Goal: Task Accomplishment & Management: Manage account settings

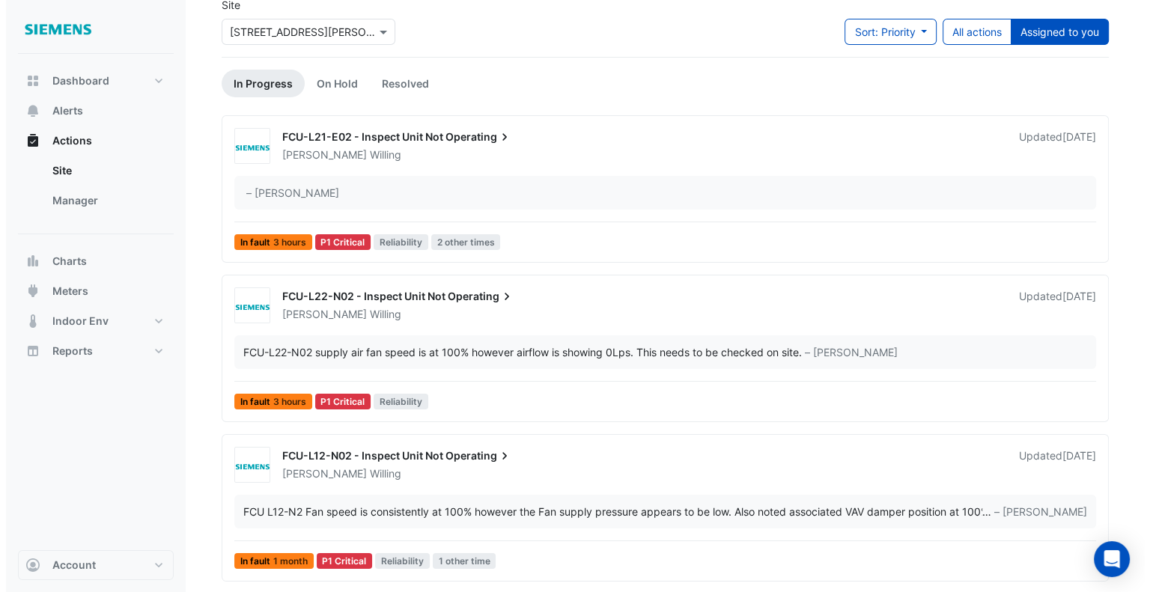
scroll to position [150, 0]
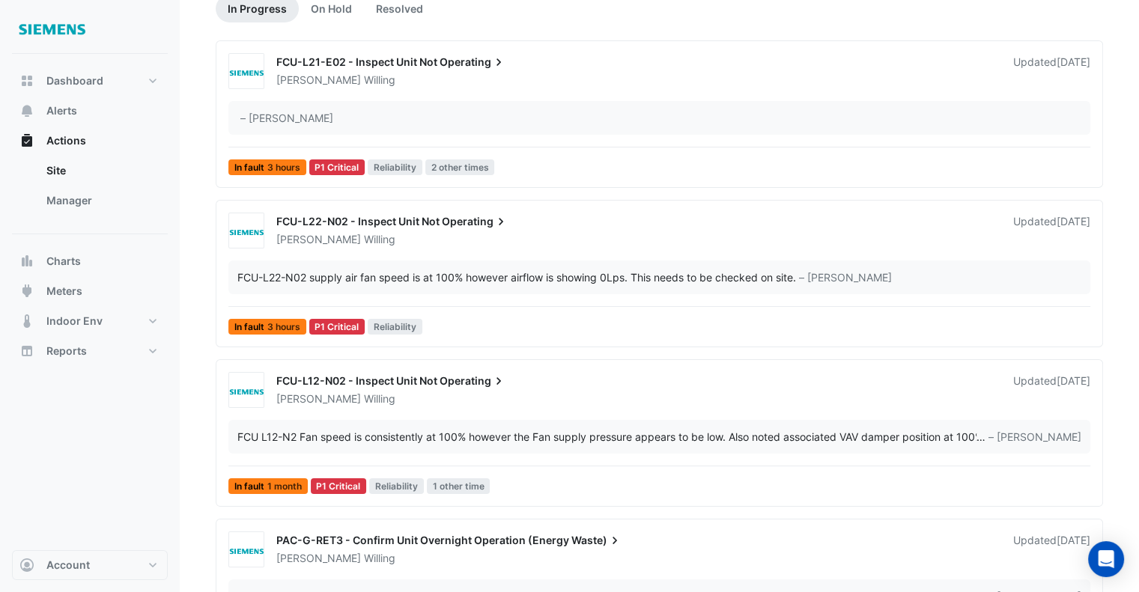
click at [870, 411] on div "FCU-L12-N02 - Inspect Unit Not Operating [PERSON_NAME] Updated [DATE] FCU L12-N…" at bounding box center [659, 436] width 874 height 128
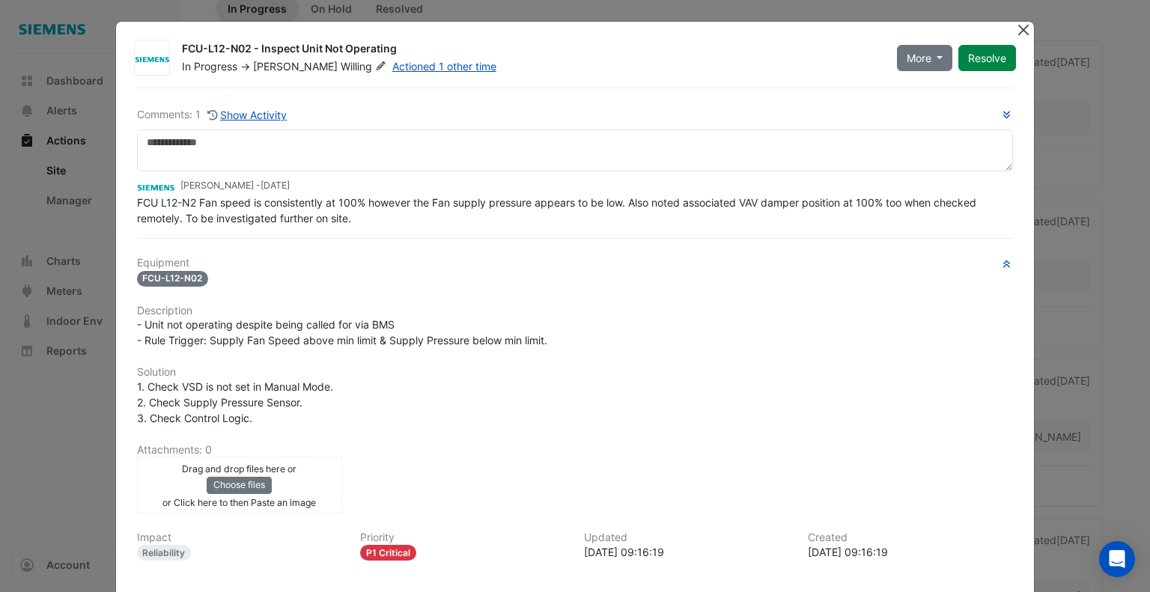
click at [1020, 25] on button "Close" at bounding box center [1023, 30] width 16 height 16
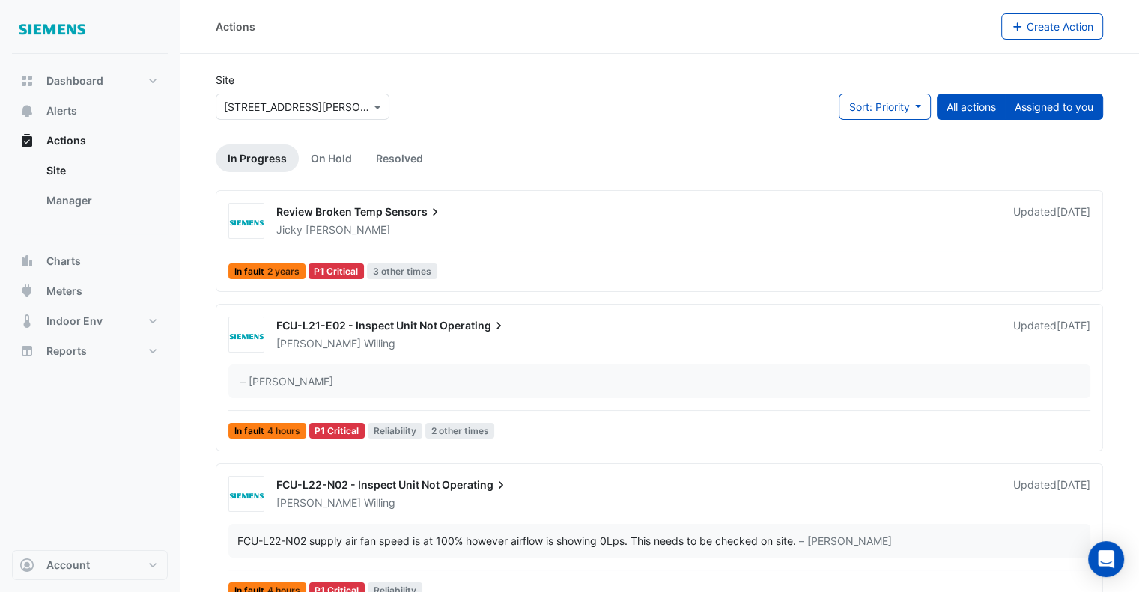
click at [1060, 115] on button "Assigned to you" at bounding box center [1054, 107] width 98 height 26
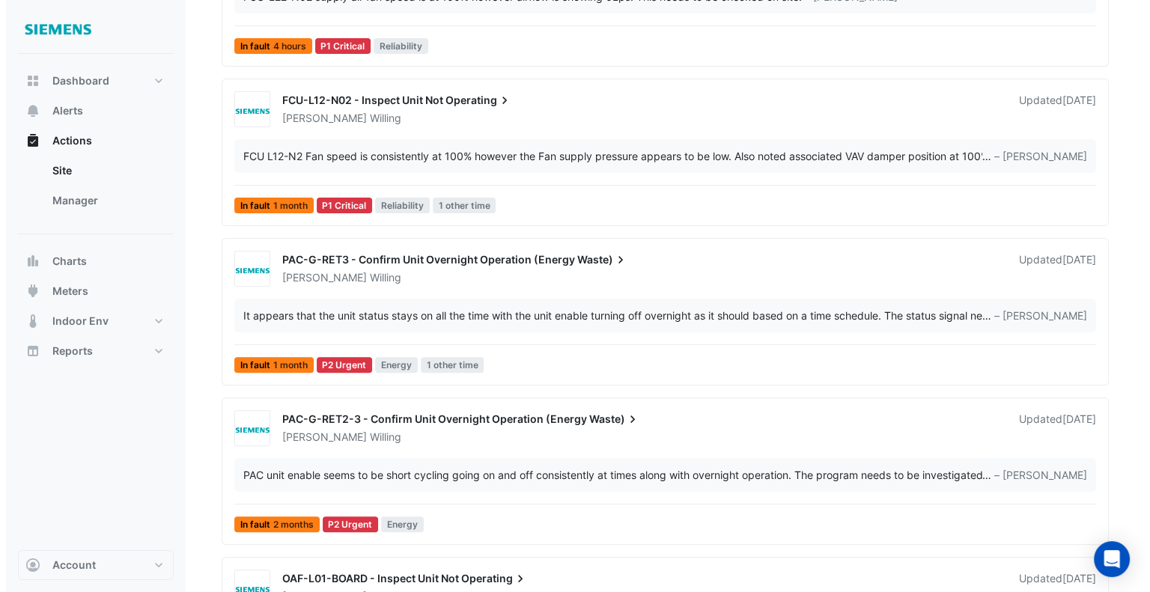
scroll to position [449, 0]
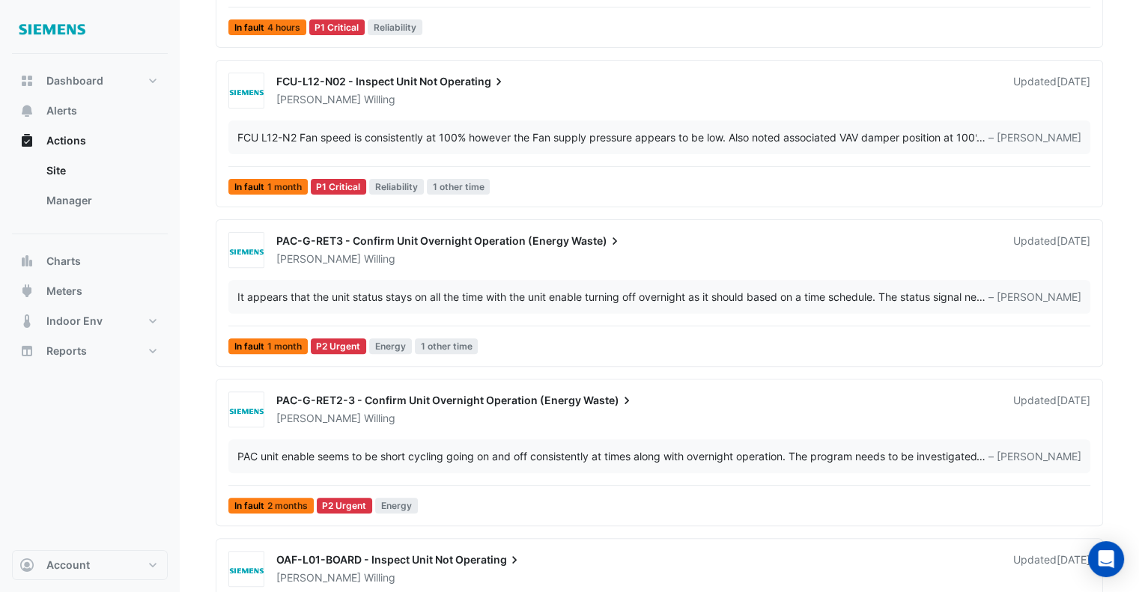
click at [633, 246] on div "PAC-G-RET3 - Confirm Unit Overnight Operation (Energy Waste)" at bounding box center [635, 243] width 719 height 18
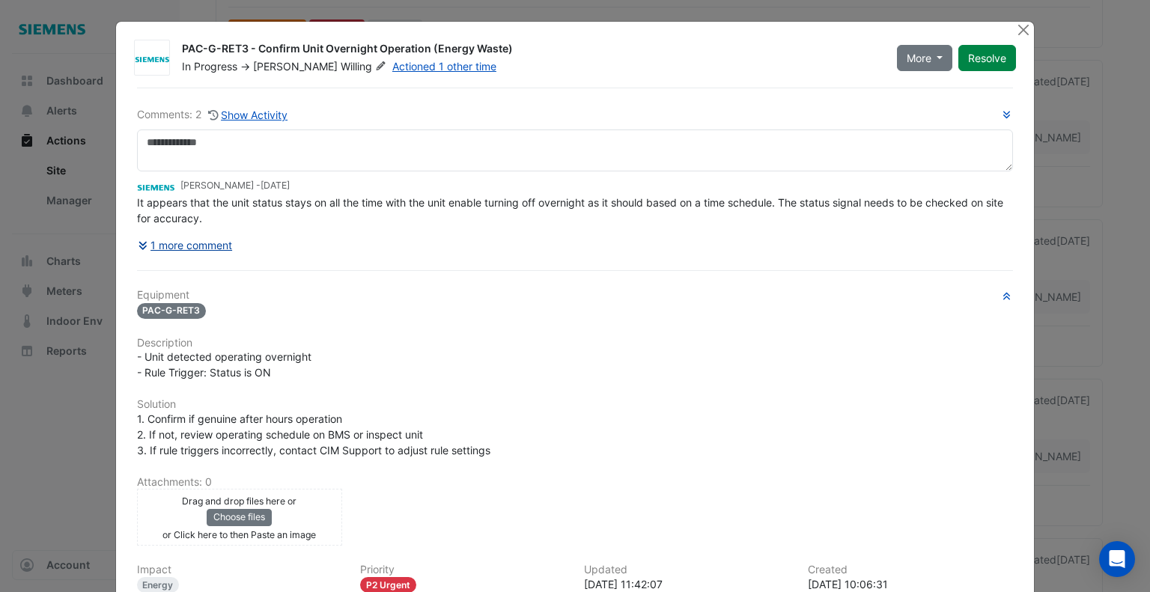
click at [190, 239] on button "1 more comment" at bounding box center [185, 245] width 97 height 26
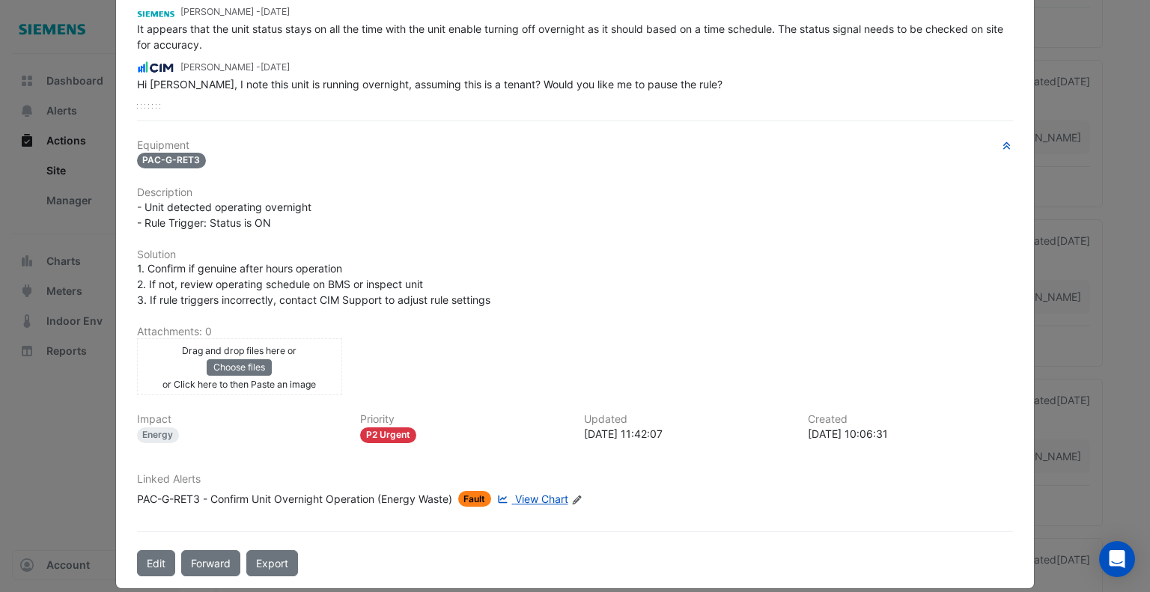
scroll to position [185, 0]
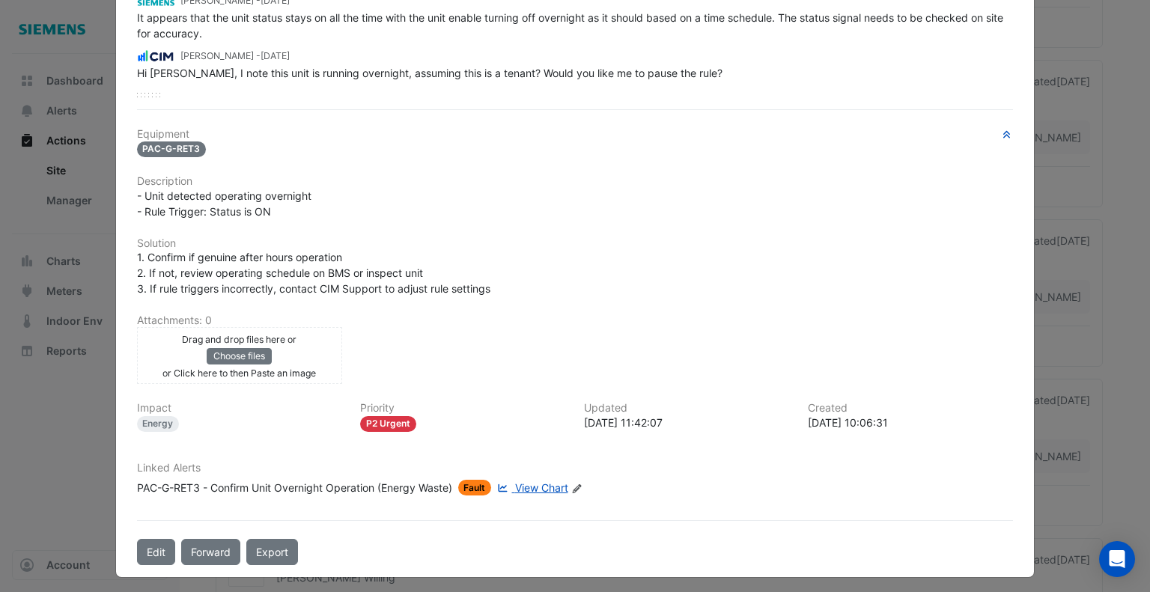
click at [521, 481] on span "View Chart" at bounding box center [541, 487] width 53 height 13
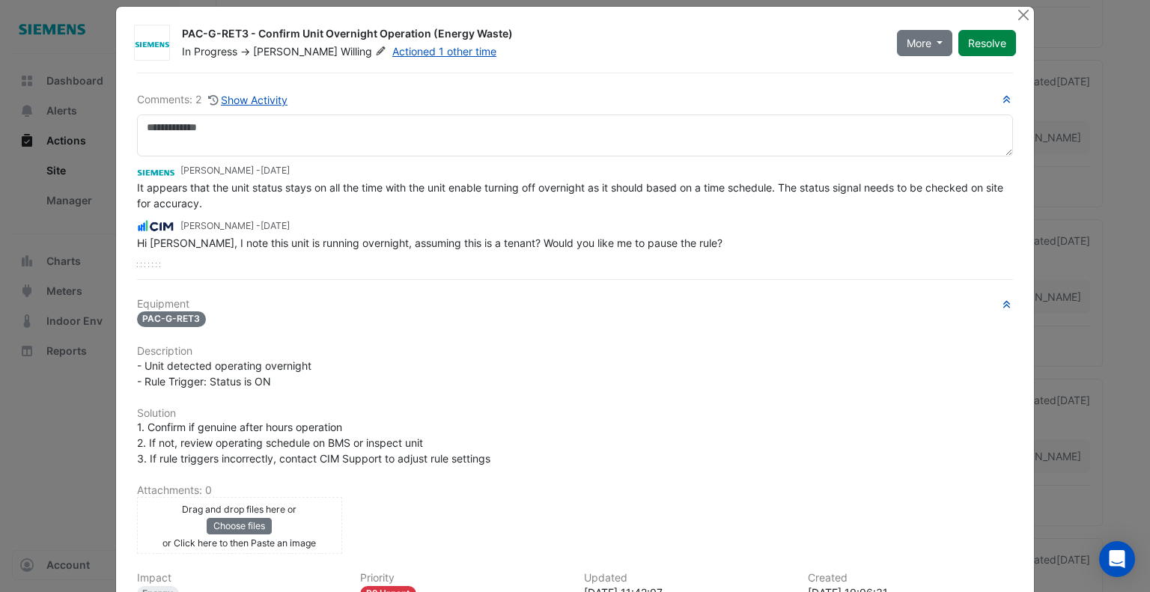
scroll to position [0, 0]
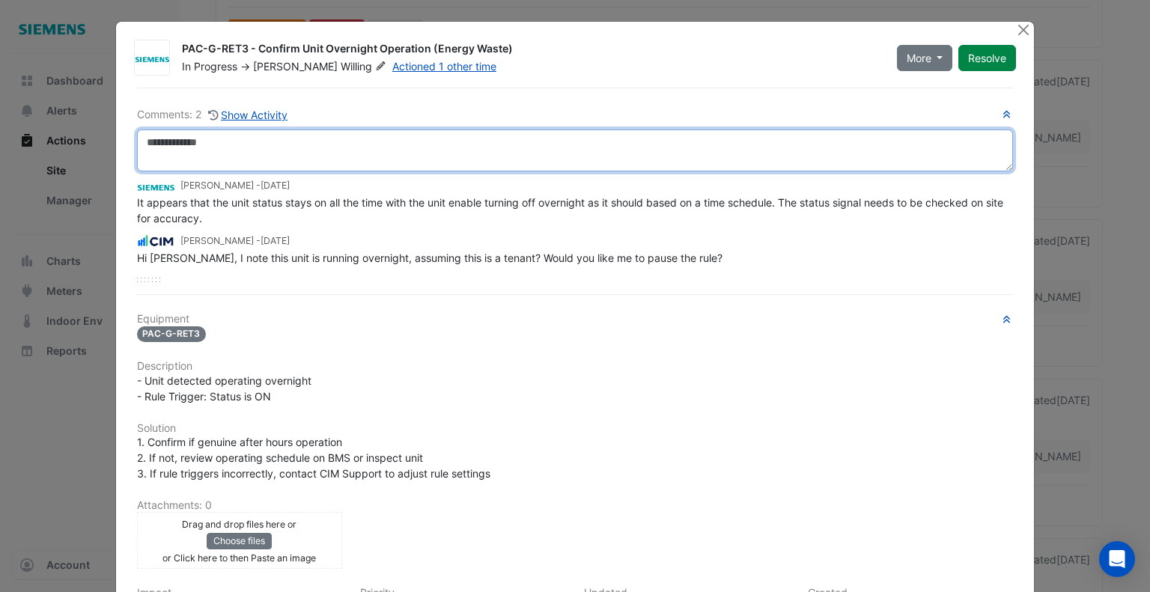
click at [261, 143] on textarea at bounding box center [575, 151] width 877 height 42
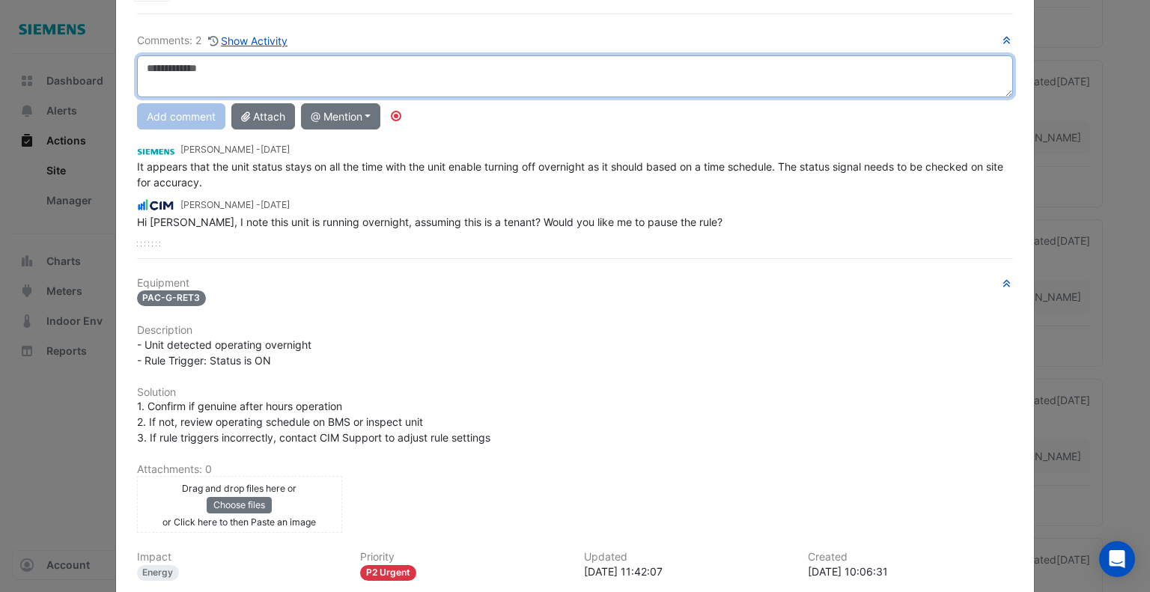
scroll to position [75, 0]
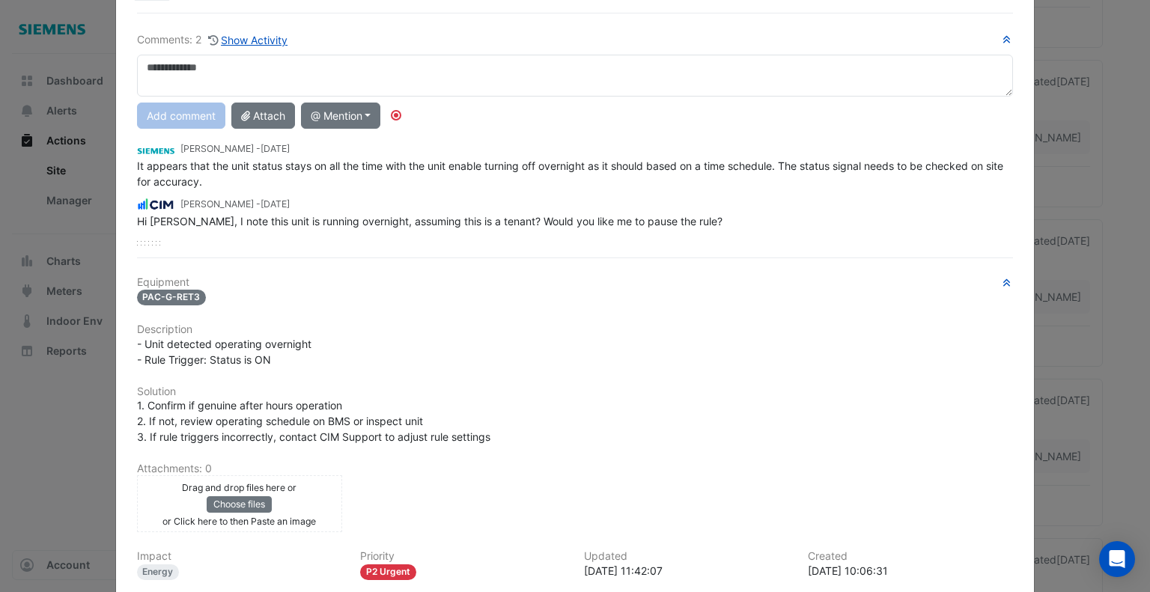
click at [1098, 124] on ngb-modal-window "PAC-G-RET3 - Confirm Unit Overnight Operation (Energy Waste) In Progress -> [PE…" at bounding box center [575, 296] width 1150 height 592
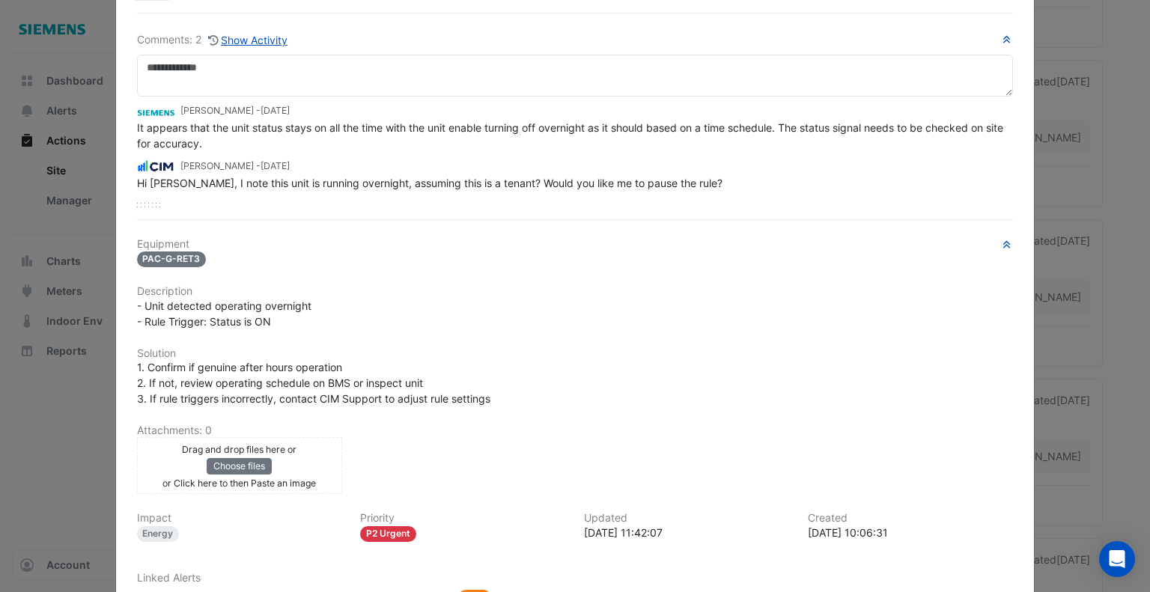
scroll to position [0, 0]
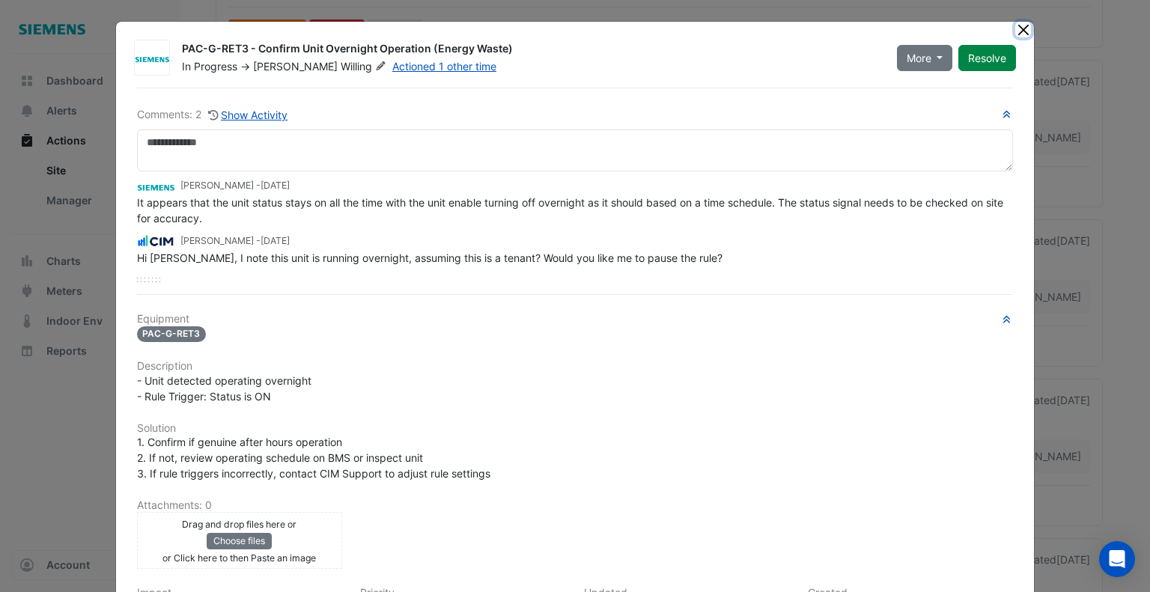
click at [1015, 30] on button "Close" at bounding box center [1023, 30] width 16 height 16
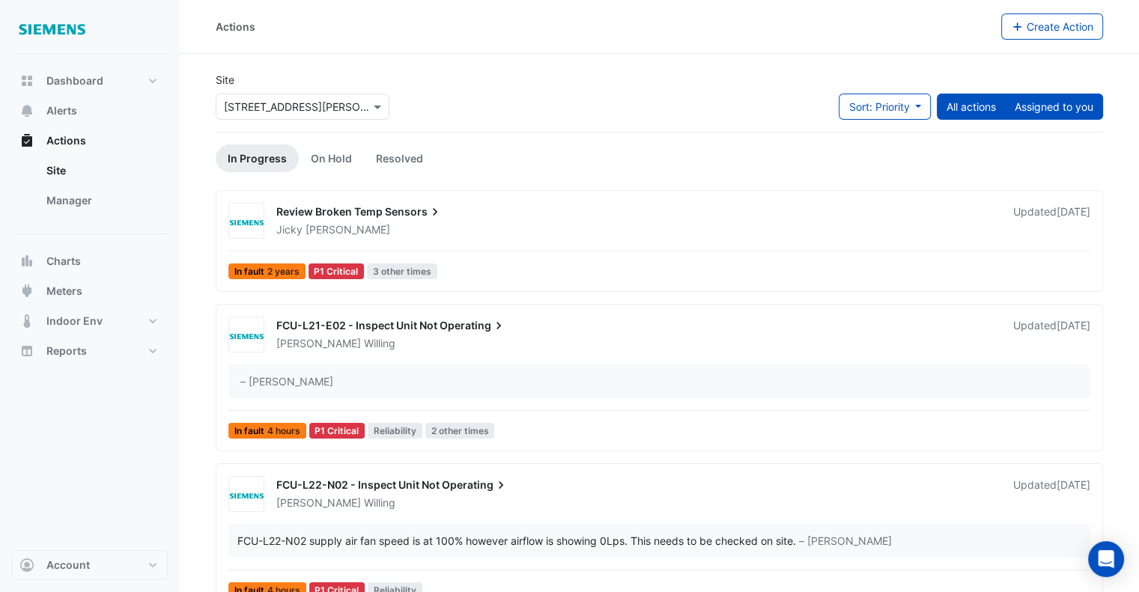
click at [1035, 105] on button "Assigned to you" at bounding box center [1054, 107] width 98 height 26
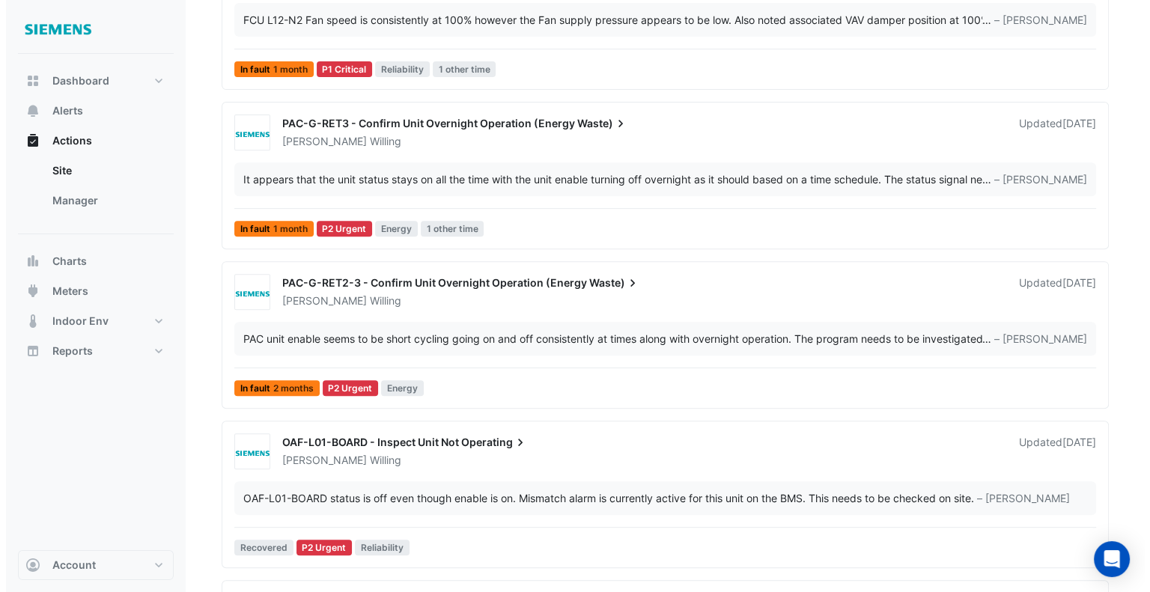
scroll to position [599, 0]
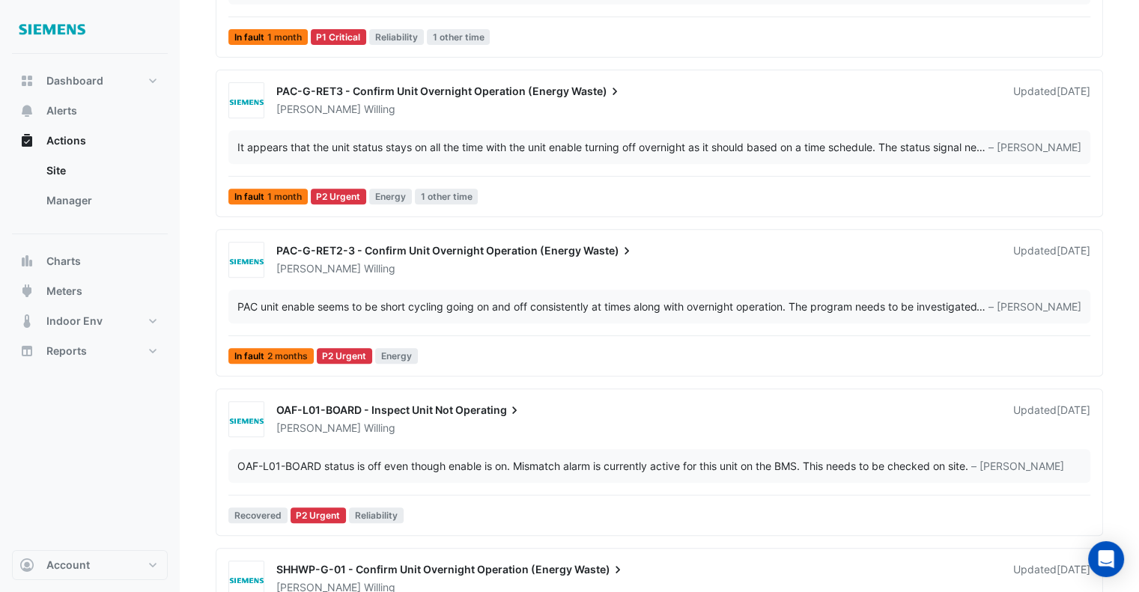
click at [442, 246] on span "PAC-G-RET2-3 - Confirm Unit Overnight Operation (Energy" at bounding box center [428, 250] width 305 height 13
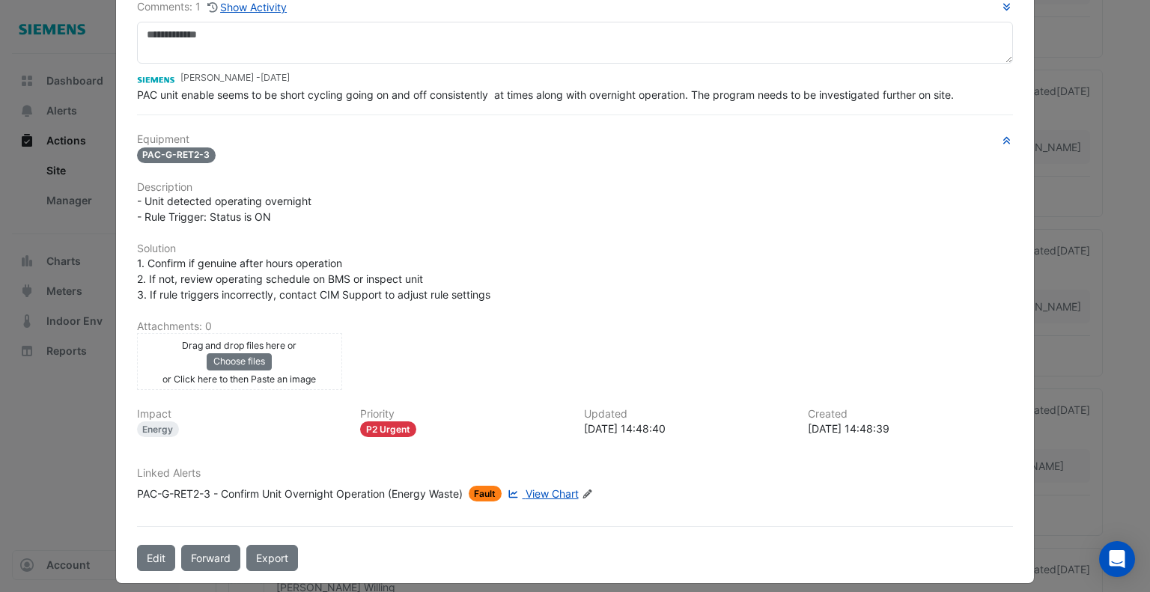
scroll to position [114, 0]
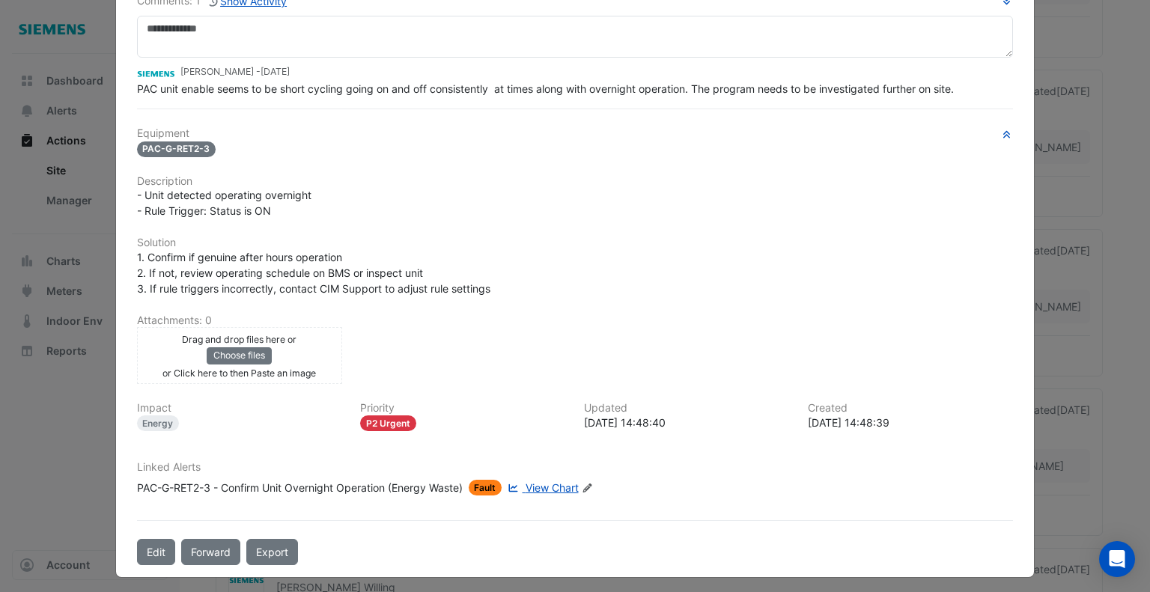
click at [554, 481] on span "View Chart" at bounding box center [552, 487] width 53 height 13
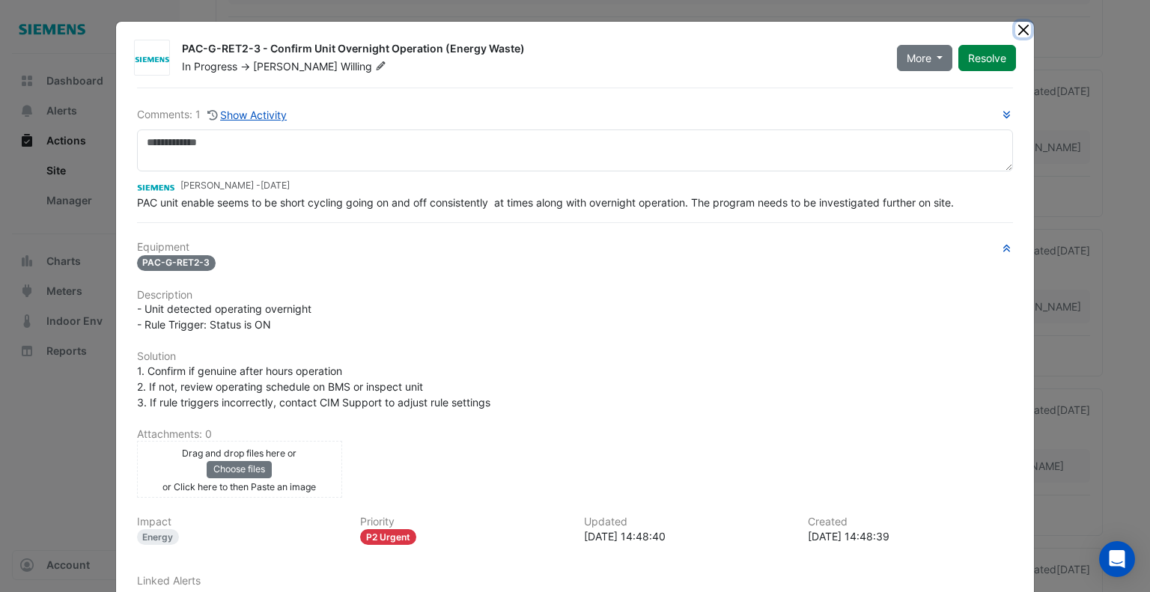
click at [1019, 33] on button "Close" at bounding box center [1023, 30] width 16 height 16
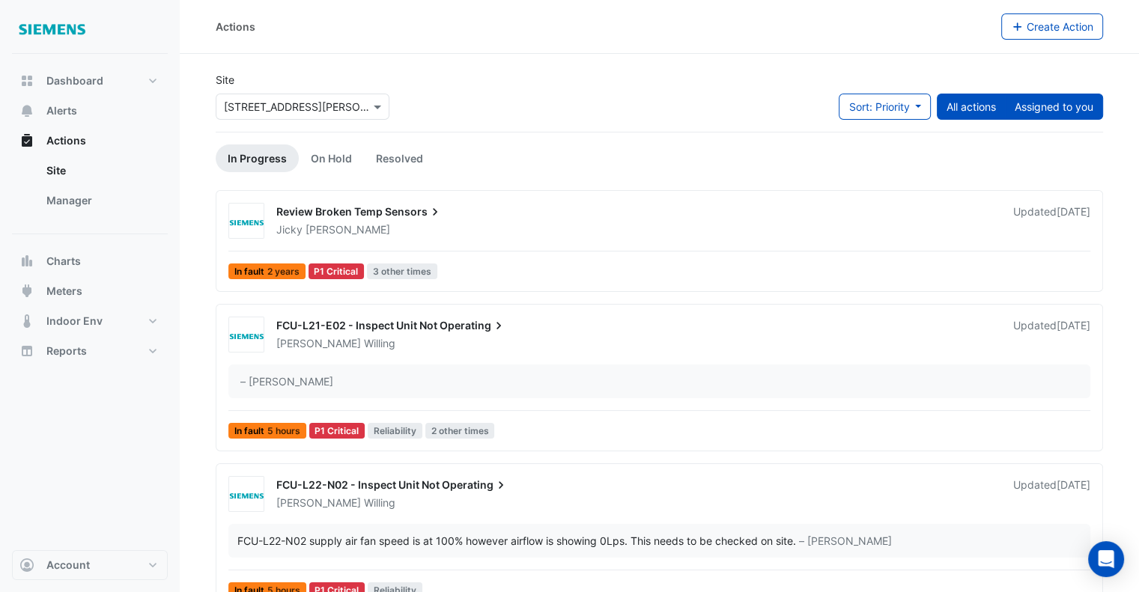
click at [1078, 101] on button "Assigned to you" at bounding box center [1054, 107] width 98 height 26
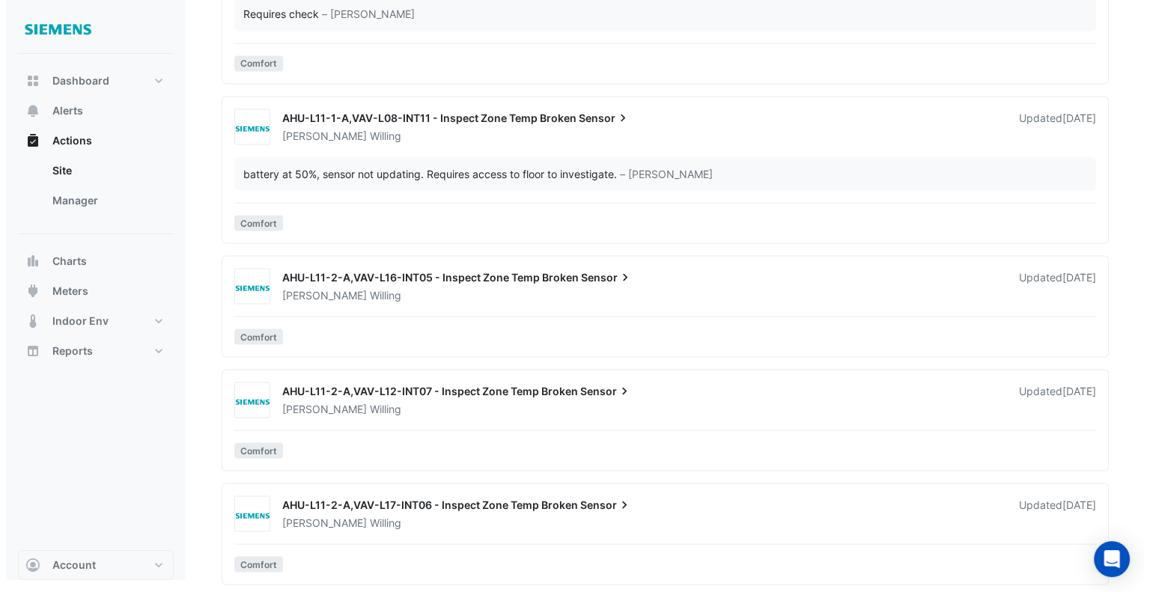
scroll to position [2778, 0]
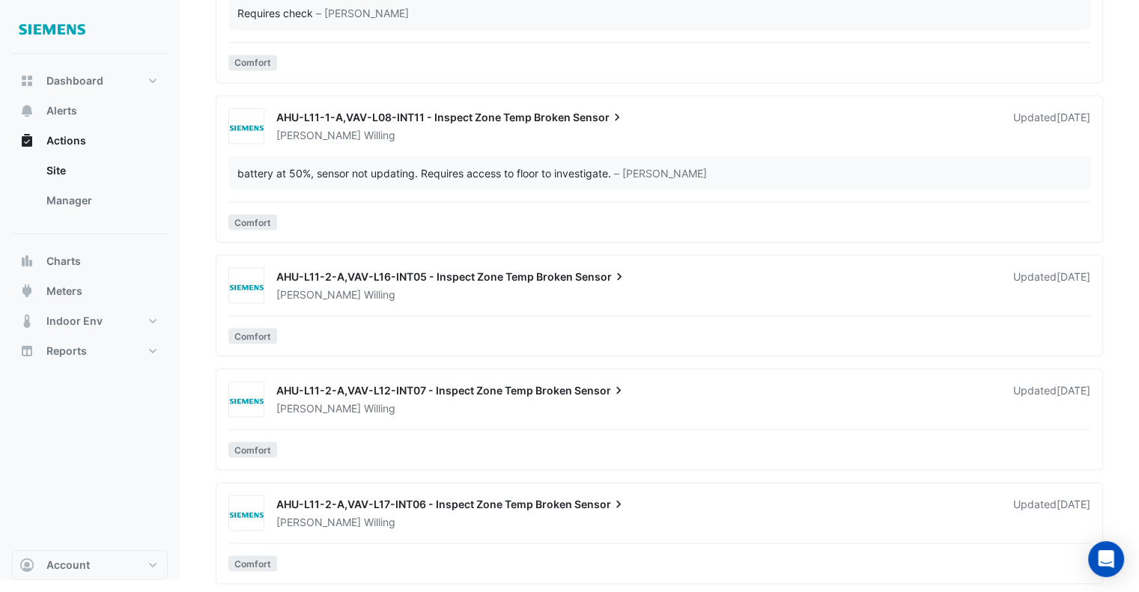
click at [443, 523] on div "[PERSON_NAME]" at bounding box center [636, 521] width 722 height 15
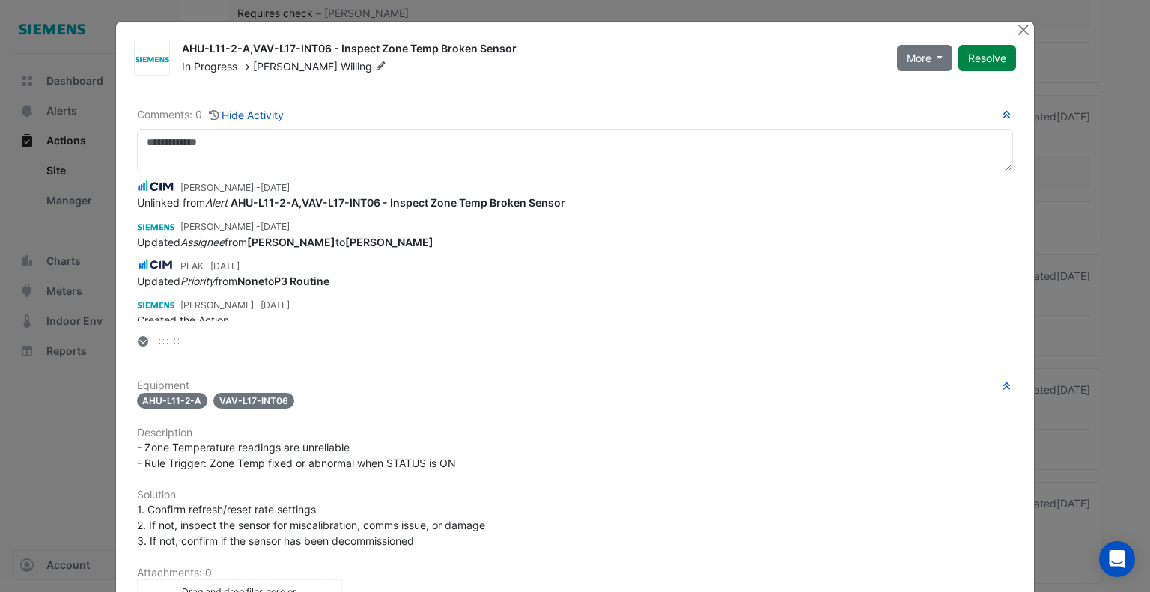
click at [341, 67] on span "Willing" at bounding box center [365, 66] width 49 height 15
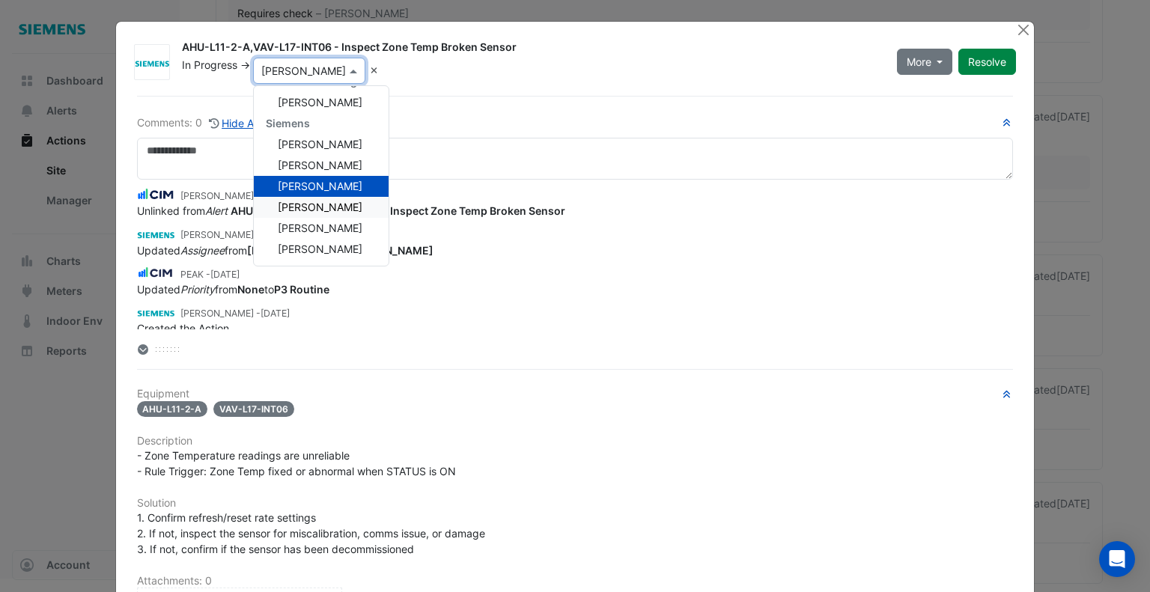
drag, startPoint x: 654, startPoint y: 78, endPoint x: 645, endPoint y: 77, distance: 9.0
click at [645, 77] on div "In Progress -> × [PERSON_NAME] Unassigned AG [PERSON_NAME] [PERSON_NAME] CBRE C…" at bounding box center [530, 71] width 700 height 26
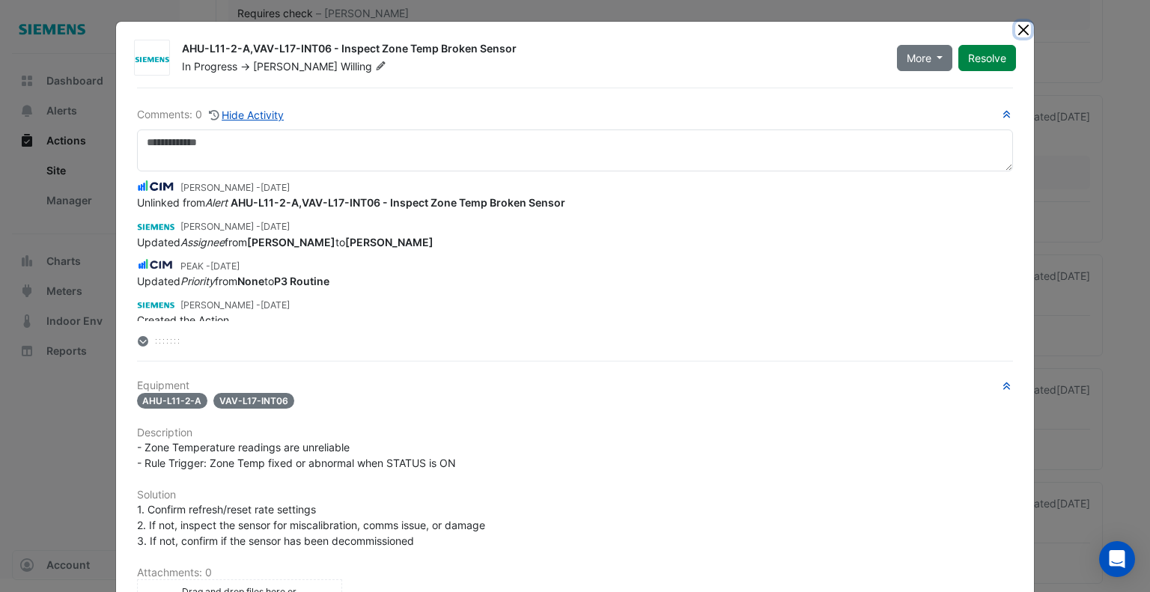
click at [1017, 28] on button "Close" at bounding box center [1023, 30] width 16 height 16
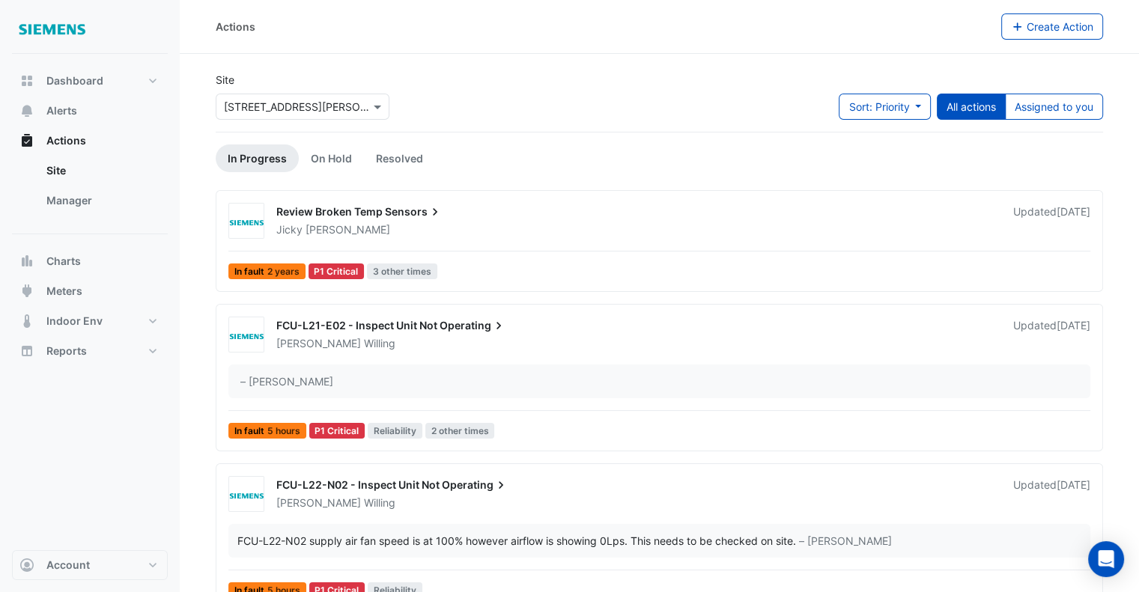
click at [456, 216] on div "Review Broken Temp Sensors" at bounding box center [635, 213] width 719 height 18
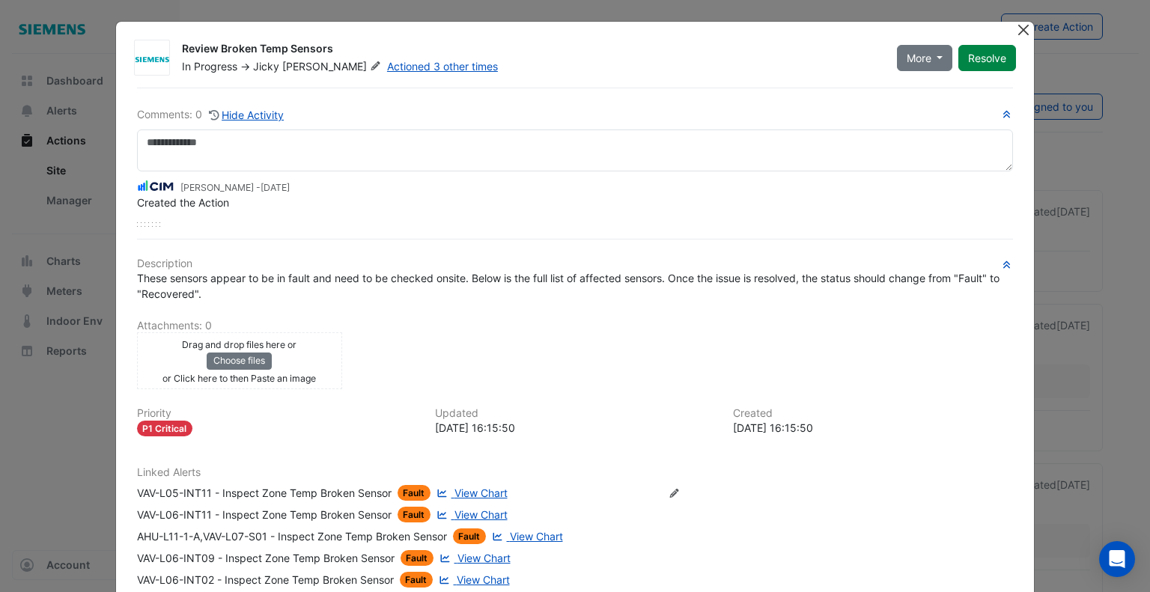
click at [1015, 30] on button "Close" at bounding box center [1023, 30] width 16 height 16
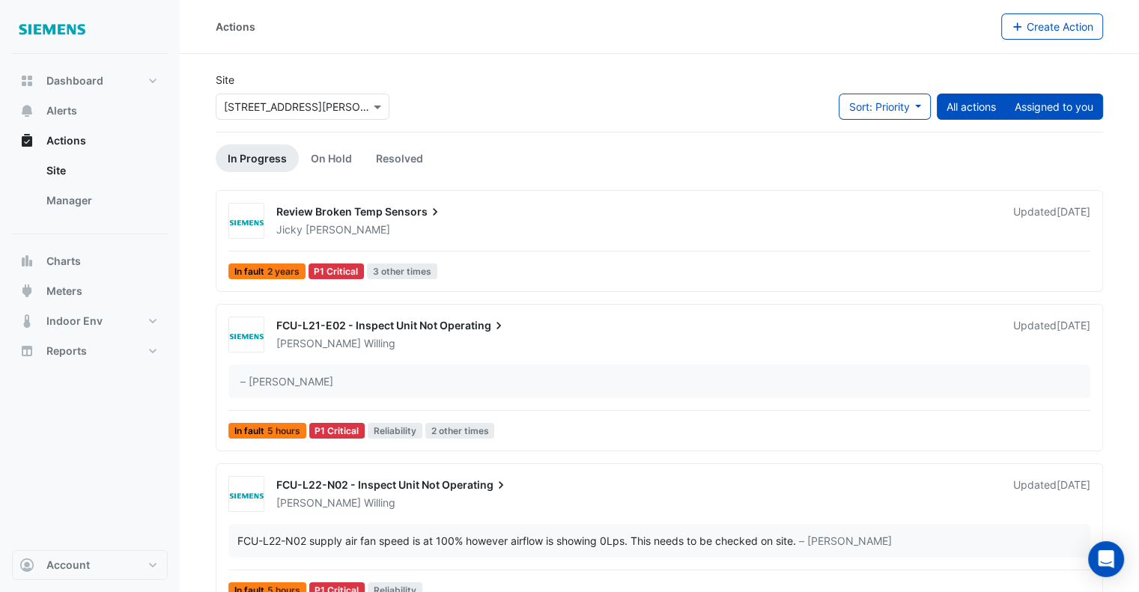
click at [1049, 109] on button "Assigned to you" at bounding box center [1054, 107] width 98 height 26
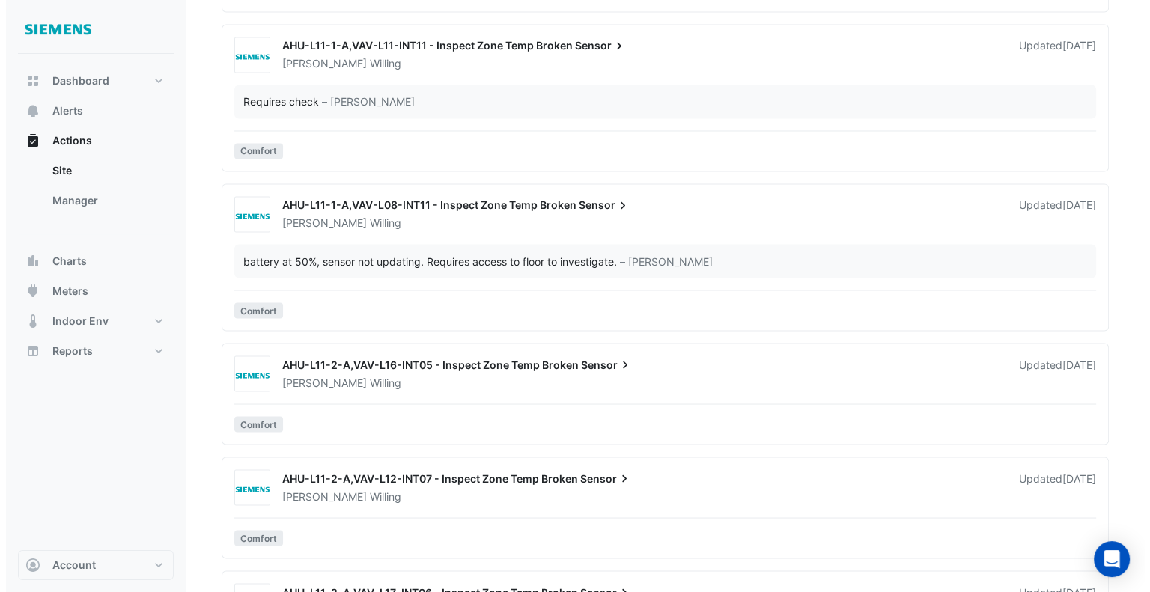
scroll to position [2683, 0]
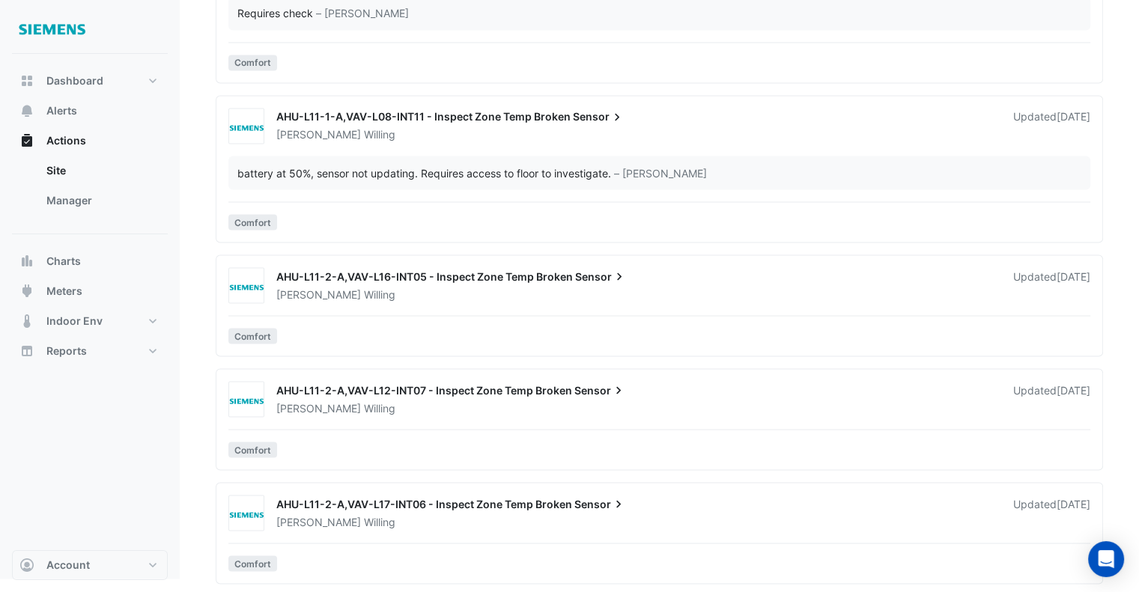
click at [678, 508] on div "AHU-L11-2-A,VAV-L17-INT06 - Inspect Zone Temp Broken Sensor" at bounding box center [635, 505] width 719 height 18
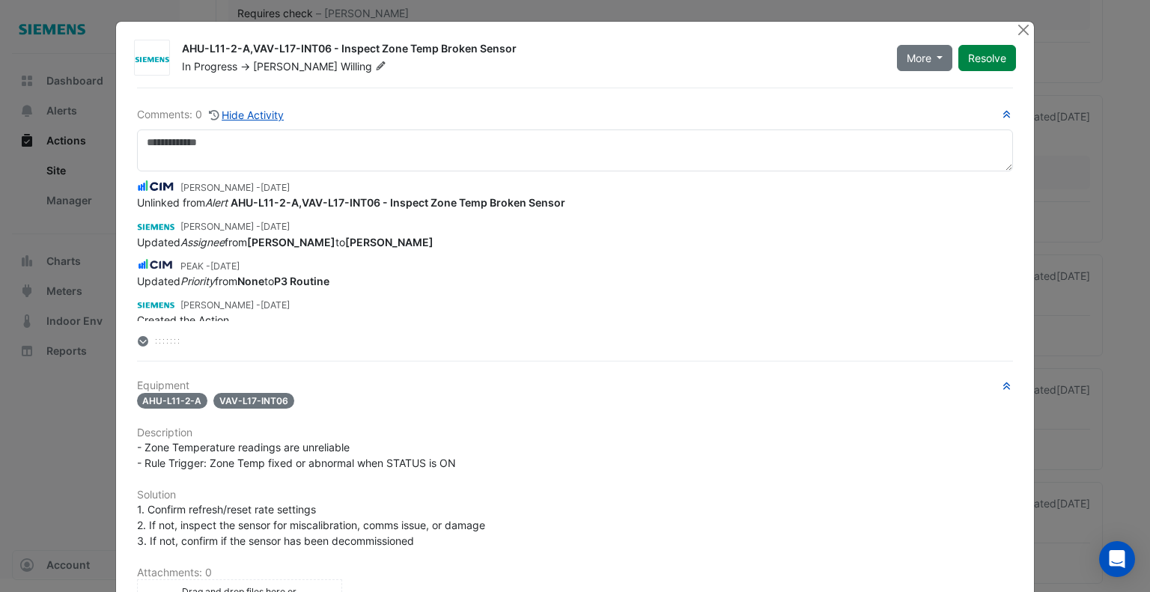
click at [341, 63] on span "Willing" at bounding box center [365, 66] width 49 height 15
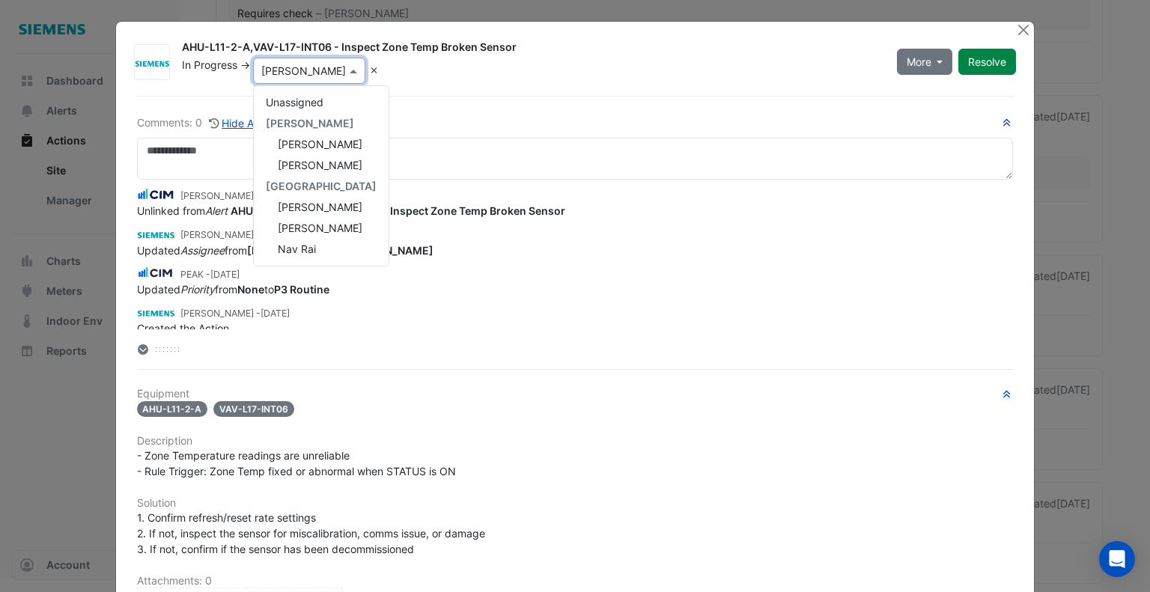
scroll to position [273, 0]
click at [314, 201] on span "[PERSON_NAME]" at bounding box center [320, 207] width 85 height 13
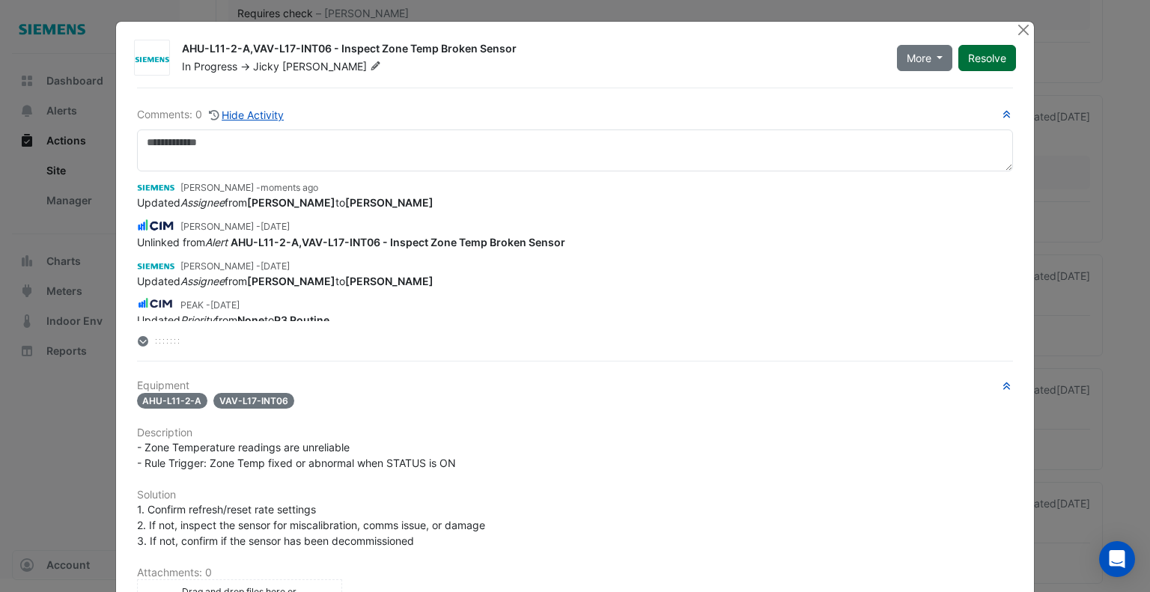
click at [990, 56] on button "Resolve" at bounding box center [987, 58] width 58 height 26
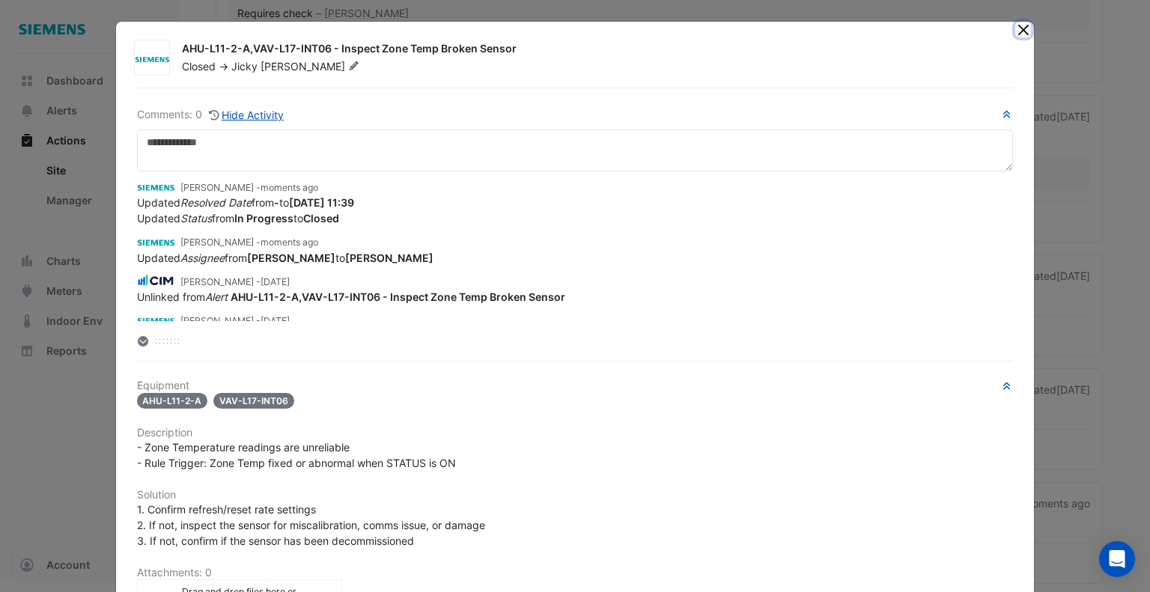
click at [1016, 26] on button "Close" at bounding box center [1023, 30] width 16 height 16
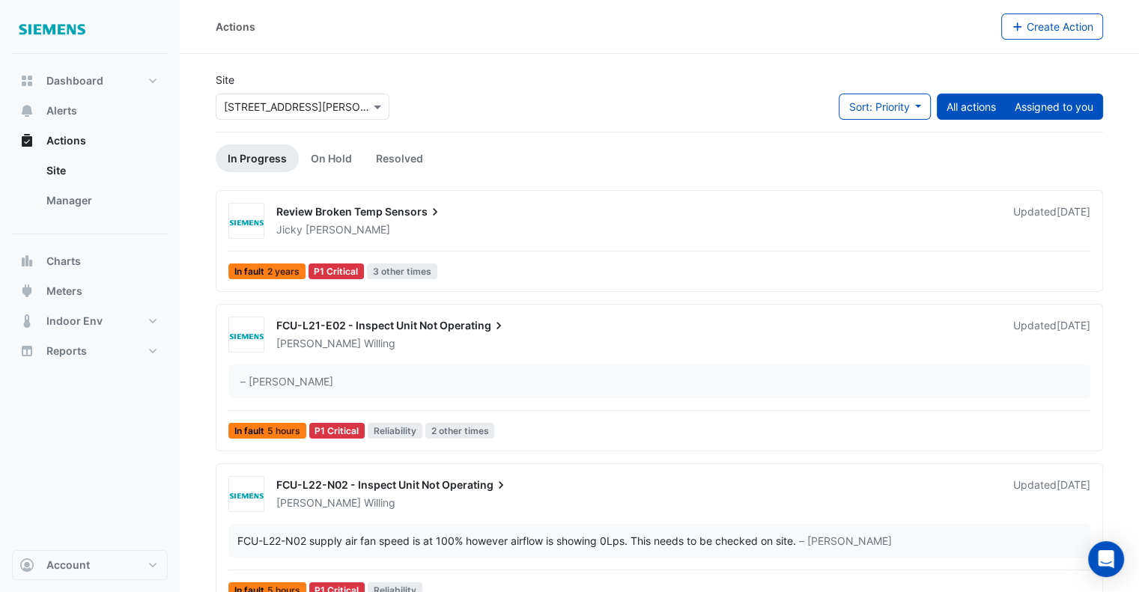
click at [1050, 103] on button "Assigned to you" at bounding box center [1054, 107] width 98 height 26
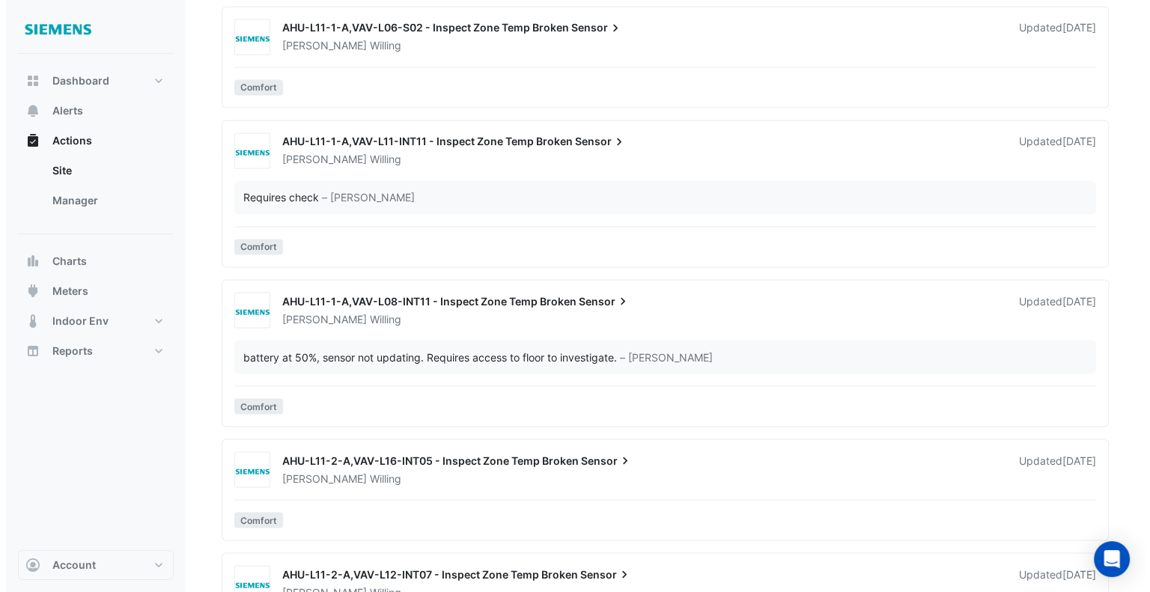
scroll to position [2664, 0]
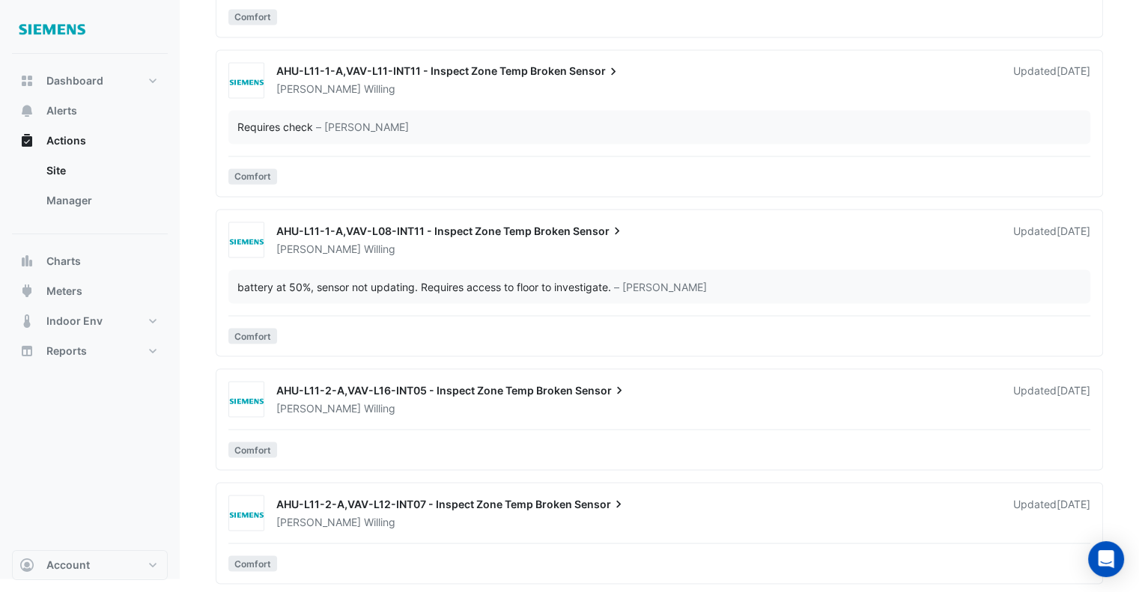
click at [890, 514] on div "[PERSON_NAME]" at bounding box center [636, 521] width 722 height 15
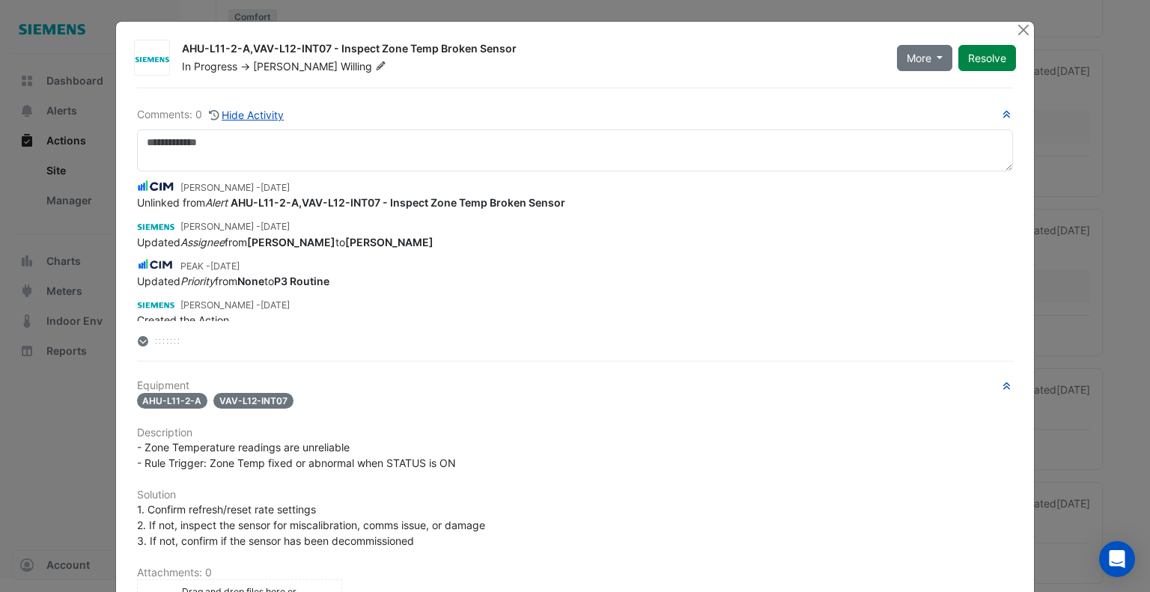
click at [341, 60] on span "Willing" at bounding box center [365, 66] width 49 height 15
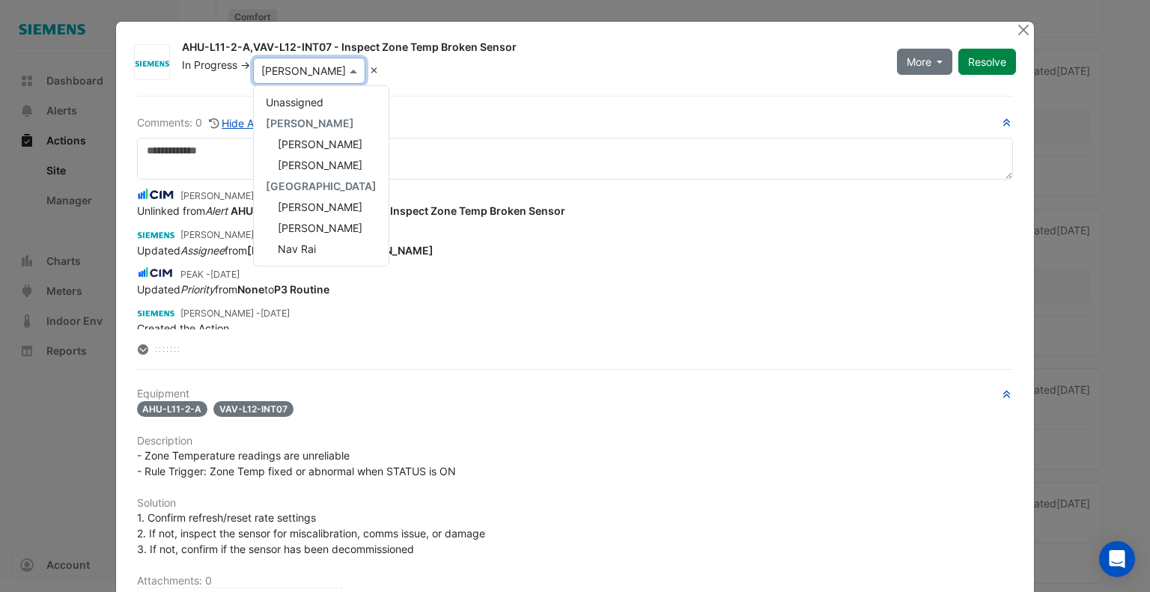
scroll to position [273, 0]
click at [311, 201] on span "[PERSON_NAME]" at bounding box center [320, 207] width 85 height 13
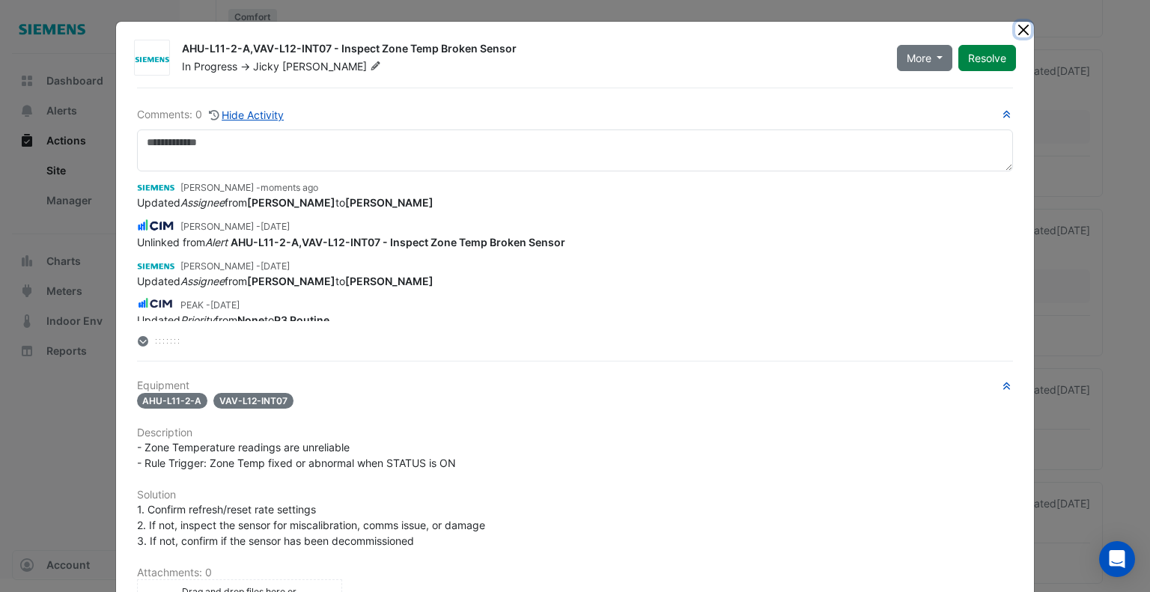
click at [1022, 22] on button "Close" at bounding box center [1023, 30] width 16 height 16
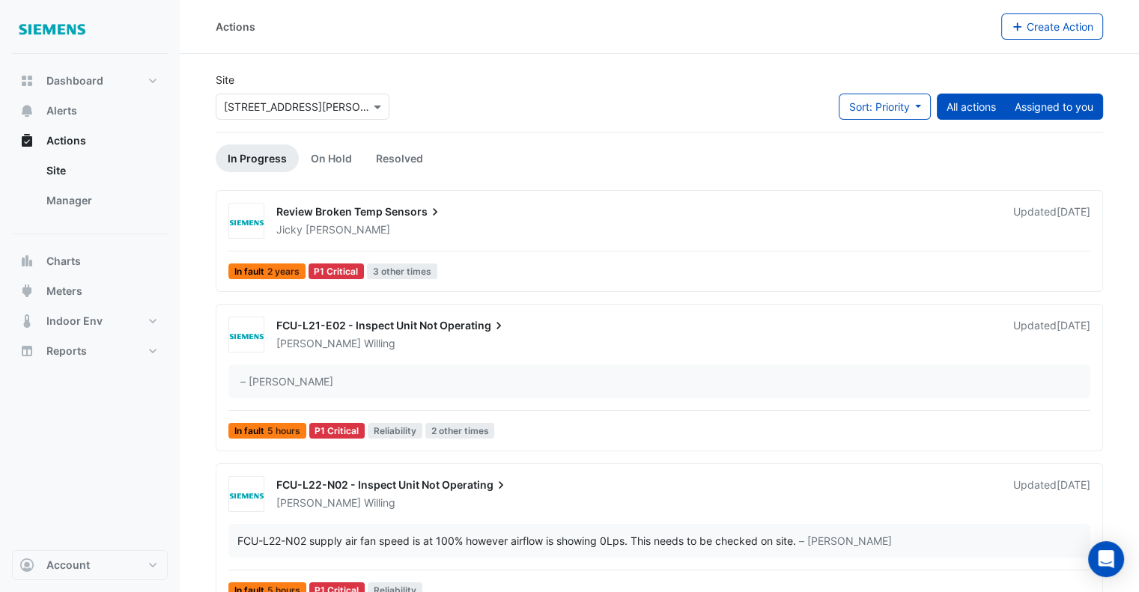
click at [1069, 104] on button "Assigned to you" at bounding box center [1054, 107] width 98 height 26
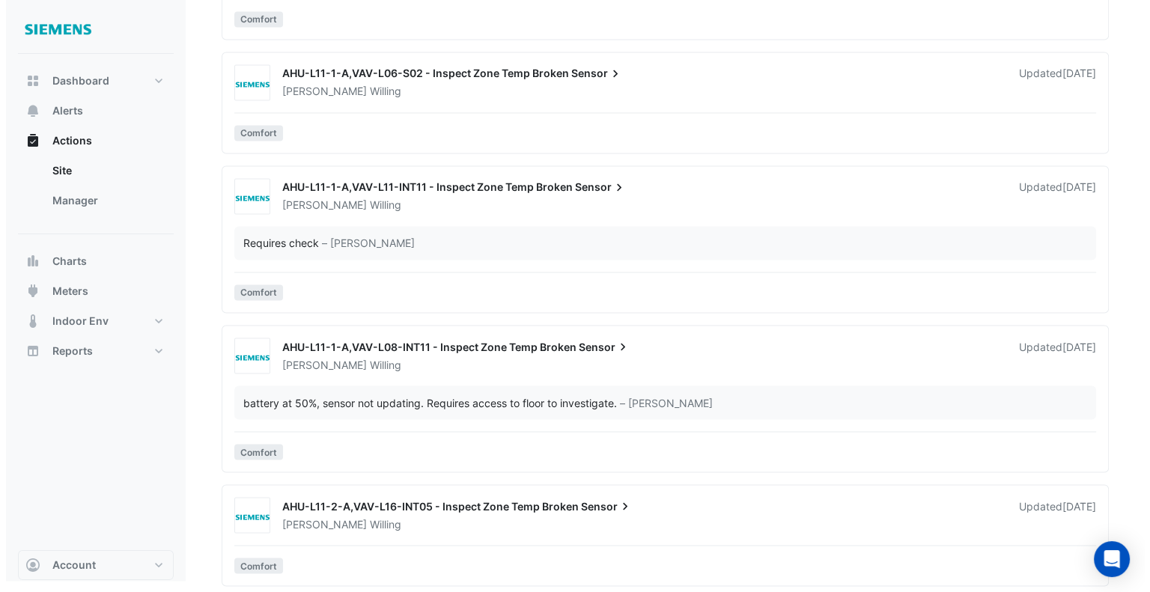
scroll to position [2551, 0]
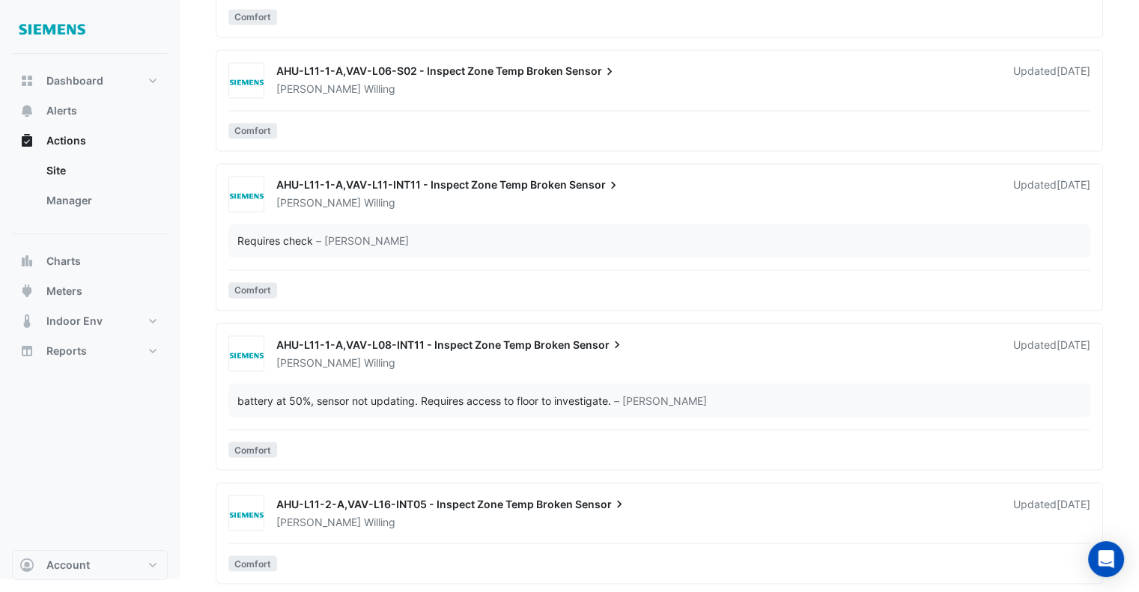
click at [885, 502] on div "AHU-L11-2-A,VAV-L16-INT05 - Inspect Zone Temp Broken Sensor" at bounding box center [635, 505] width 719 height 18
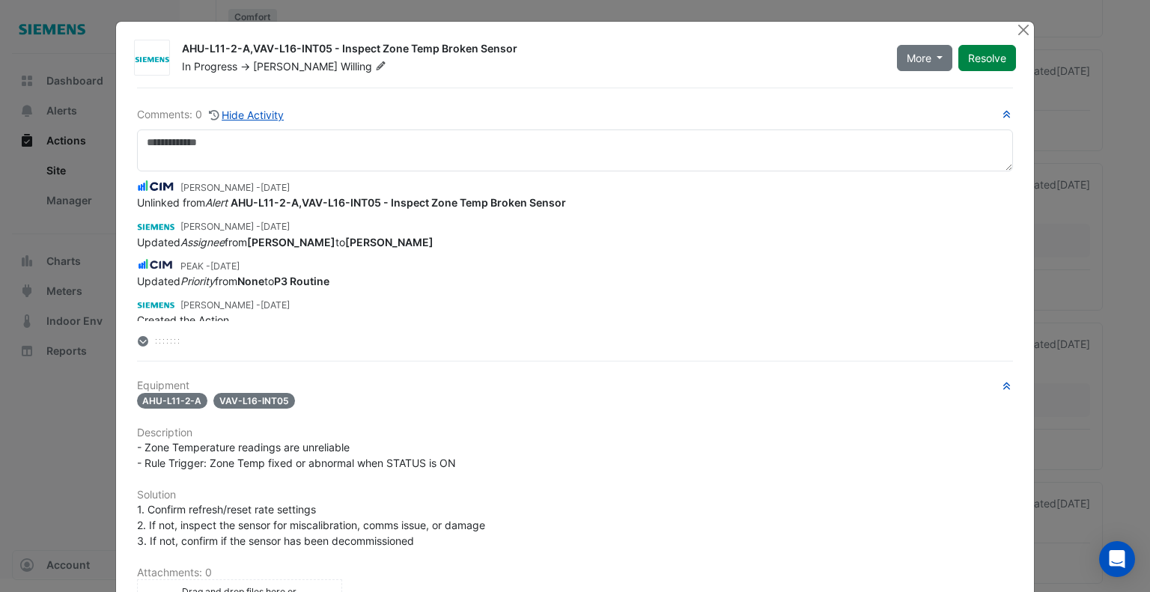
click at [341, 67] on span "Willing" at bounding box center [365, 66] width 49 height 15
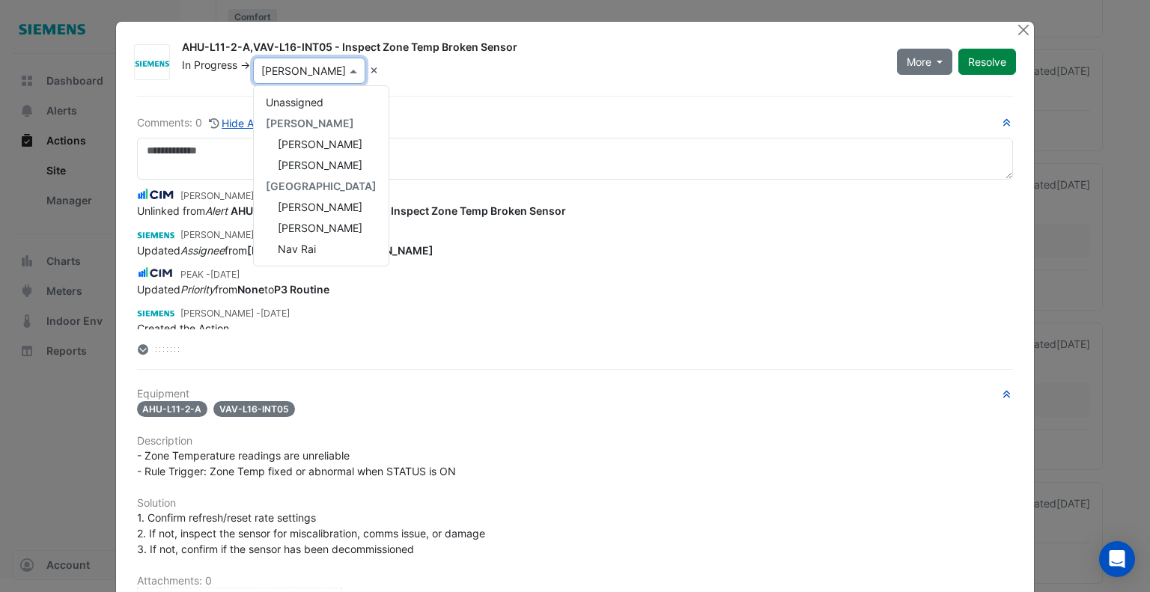
scroll to position [273, 0]
click at [311, 198] on div "[PERSON_NAME]" at bounding box center [321, 207] width 135 height 21
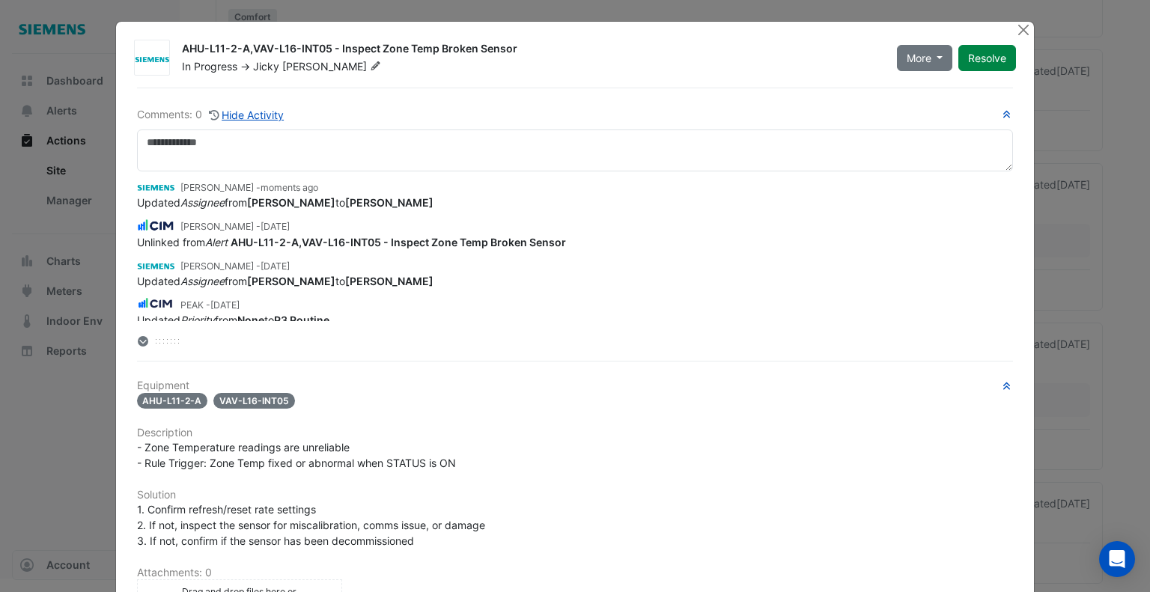
click at [1102, 402] on ngb-modal-window "AHU-L11-2-A,VAV-L16-INT05 - Inspect Zone Temp Broken Sensor In Progress -> [PER…" at bounding box center [575, 296] width 1150 height 592
click at [1017, 30] on button "Close" at bounding box center [1023, 30] width 16 height 16
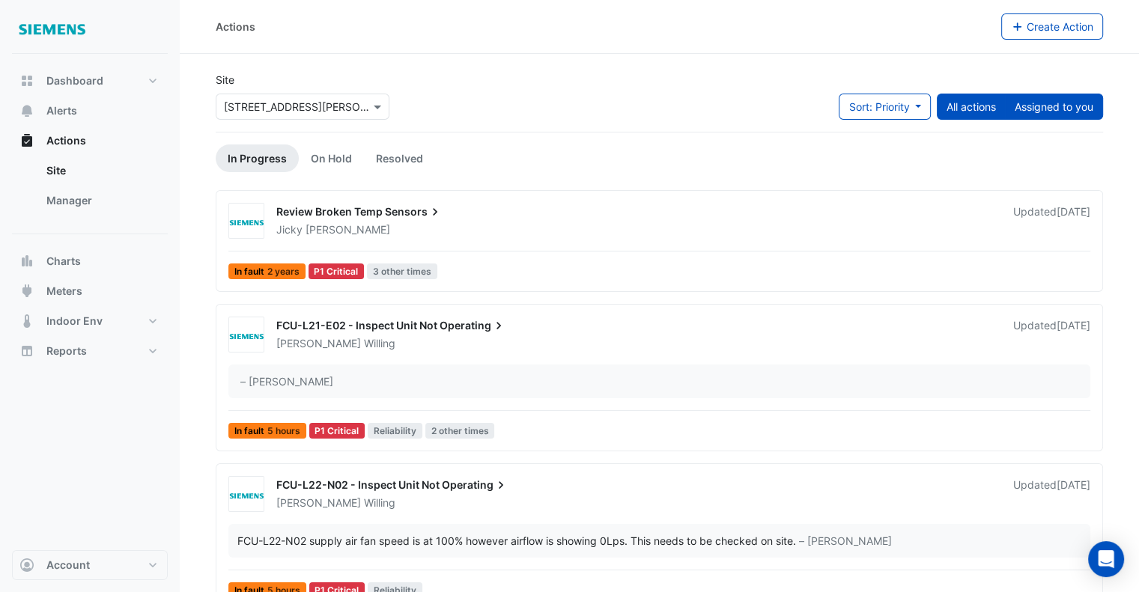
click at [1041, 116] on button "Assigned to you" at bounding box center [1054, 107] width 98 height 26
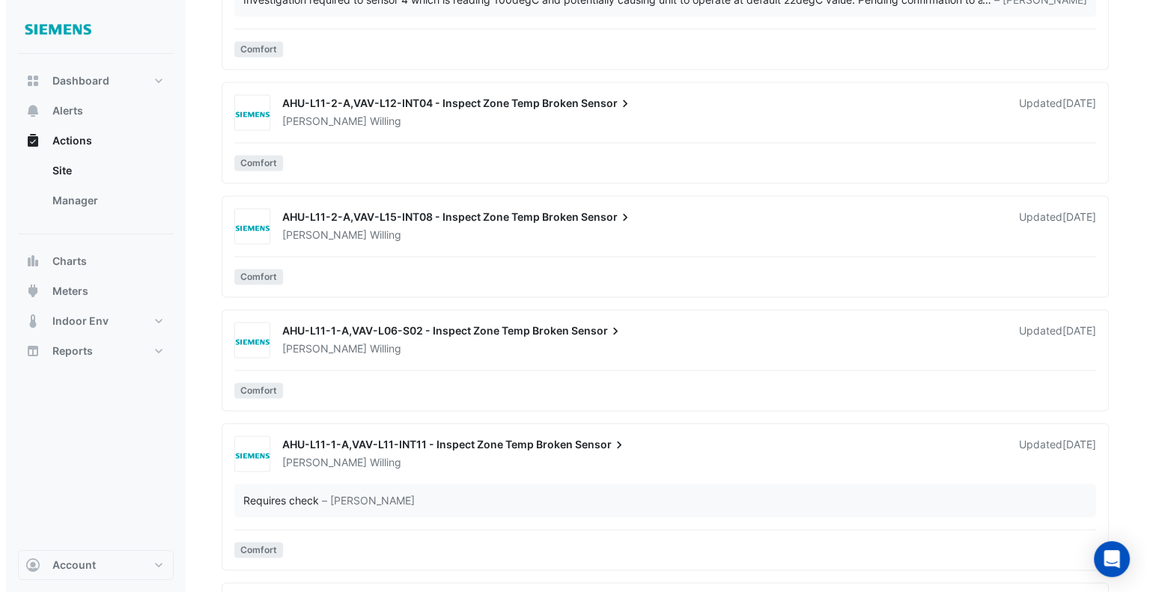
scroll to position [2438, 0]
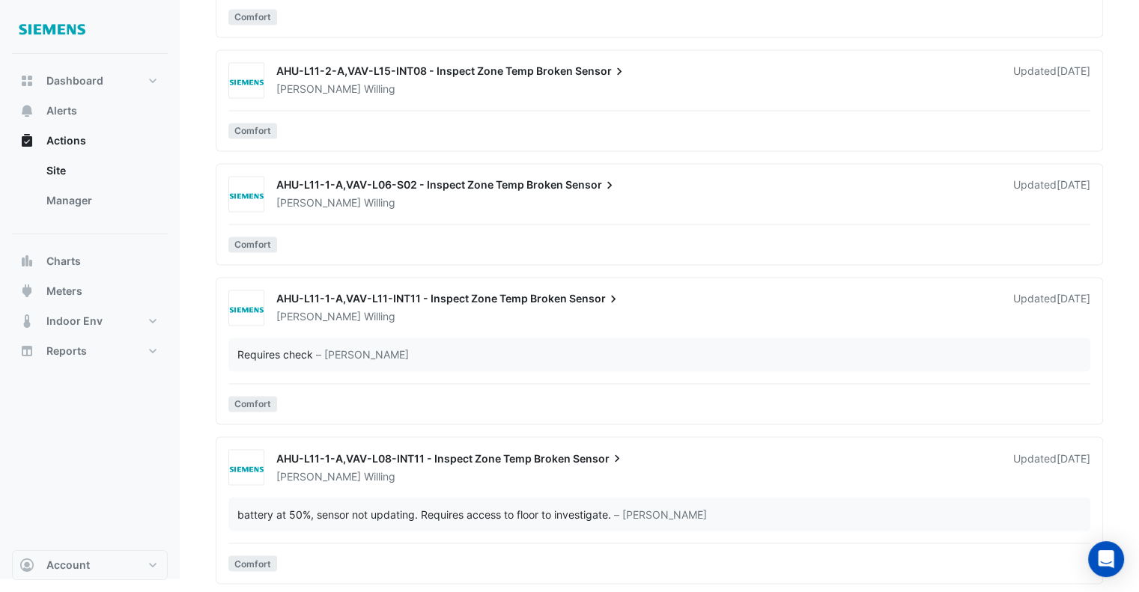
click at [663, 453] on div "AHU-L11-1-A,VAV-L08-INT11 - Inspect Zone Temp Broken Sensor" at bounding box center [635, 460] width 719 height 18
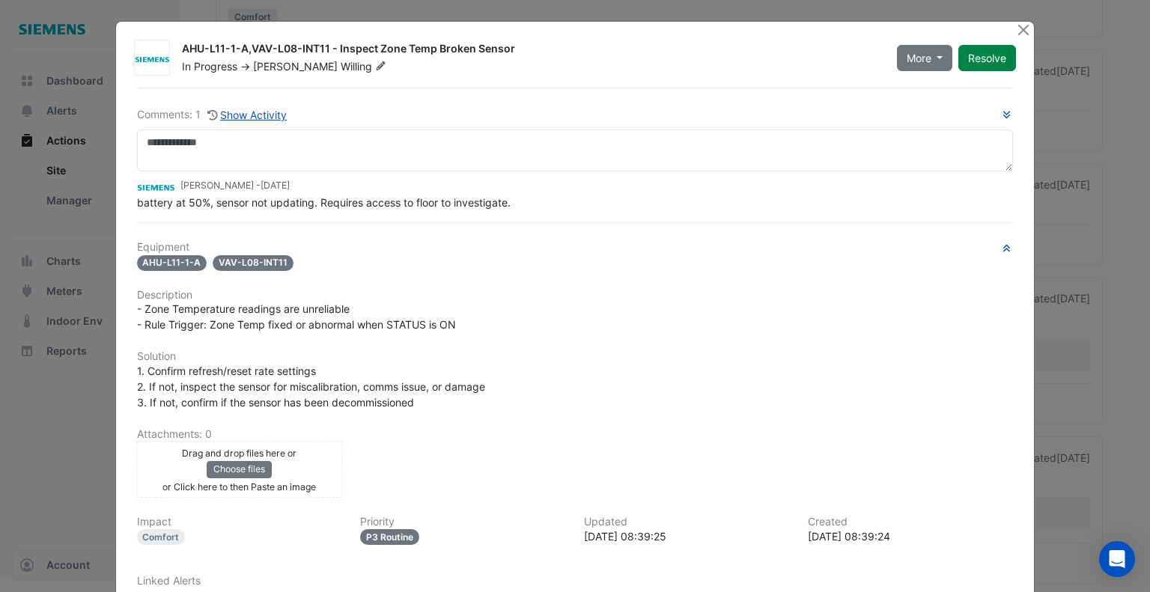
click at [341, 67] on span "Willing" at bounding box center [365, 66] width 49 height 15
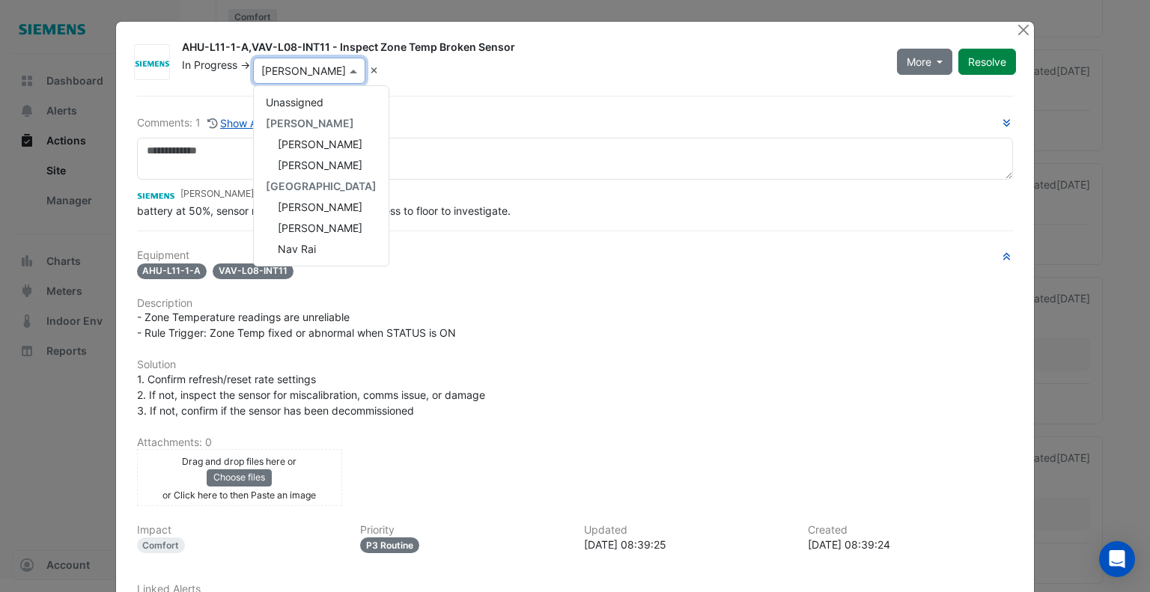
scroll to position [273, 0]
click at [323, 206] on span "[PERSON_NAME]" at bounding box center [320, 207] width 85 height 13
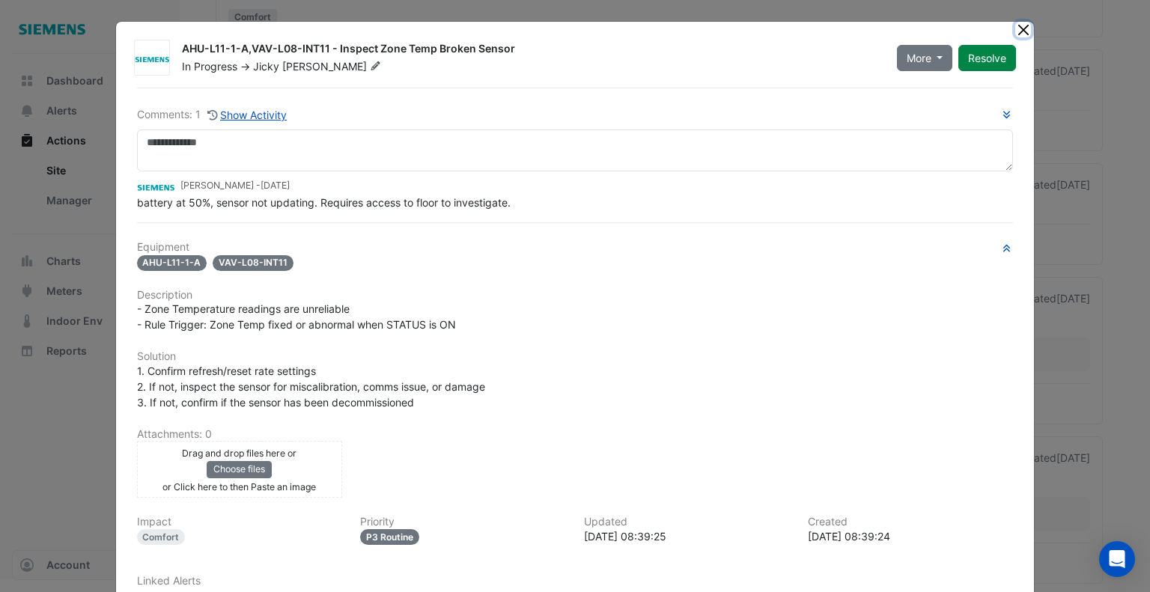
click at [1021, 25] on button "Close" at bounding box center [1023, 30] width 16 height 16
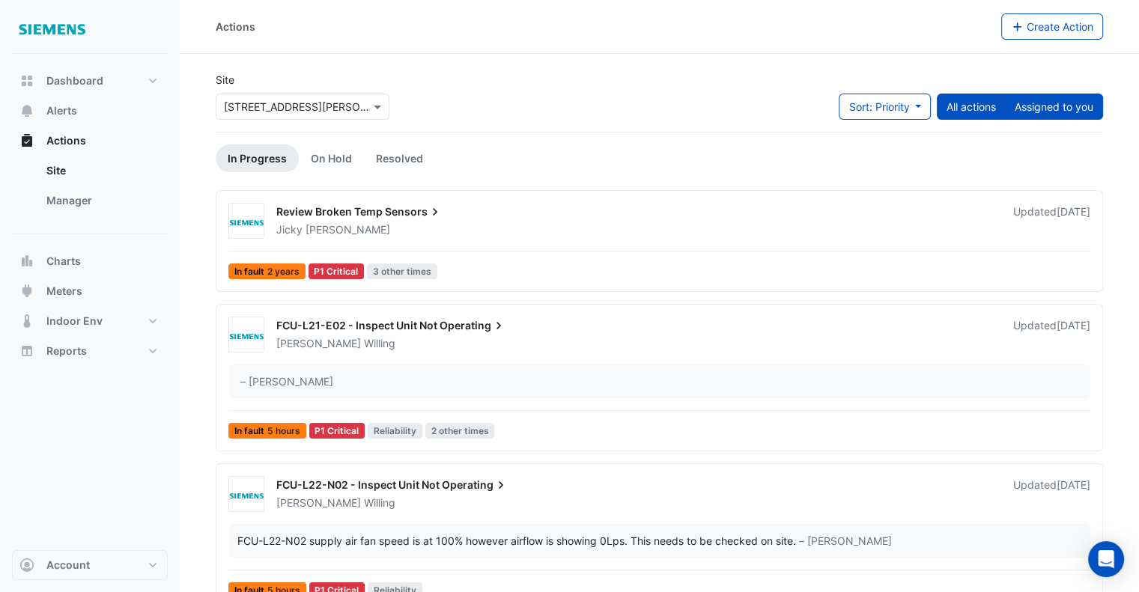
click at [1083, 109] on button "Assigned to you" at bounding box center [1054, 107] width 98 height 26
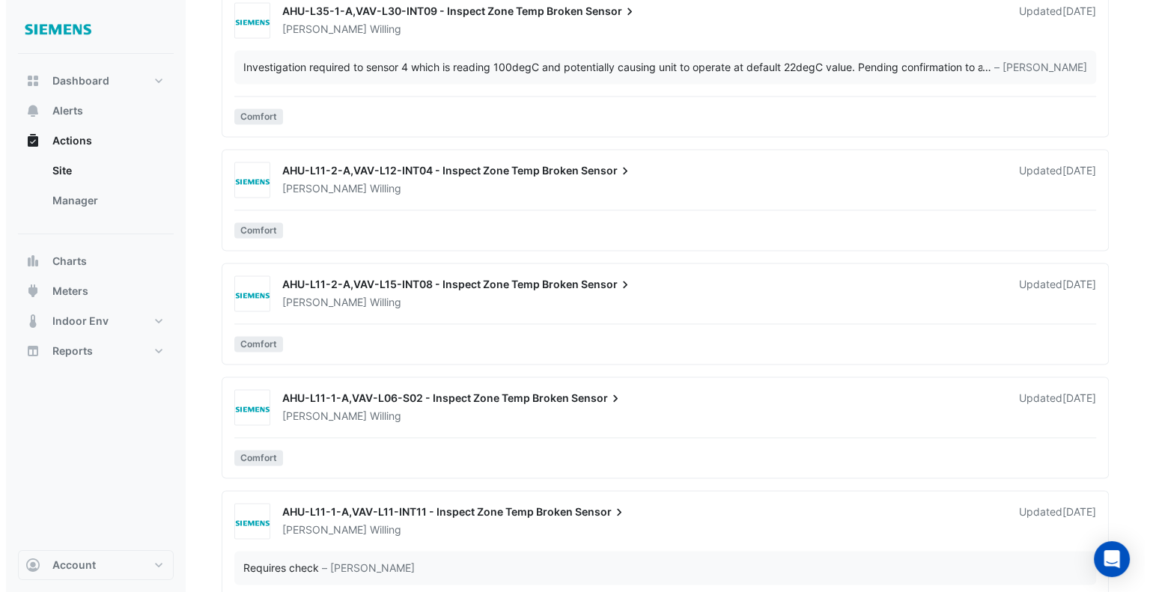
scroll to position [2280, 0]
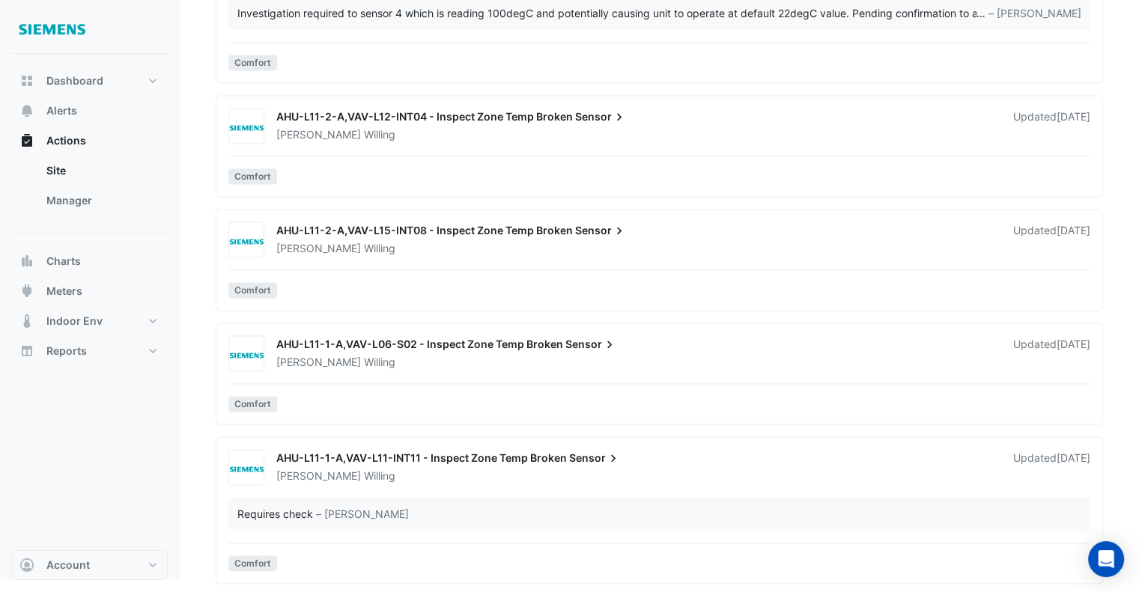
click at [666, 451] on div "AHU-L11-1-A,VAV-L11-INT11 - Inspect Zone Temp Broken Sensor" at bounding box center [635, 460] width 719 height 18
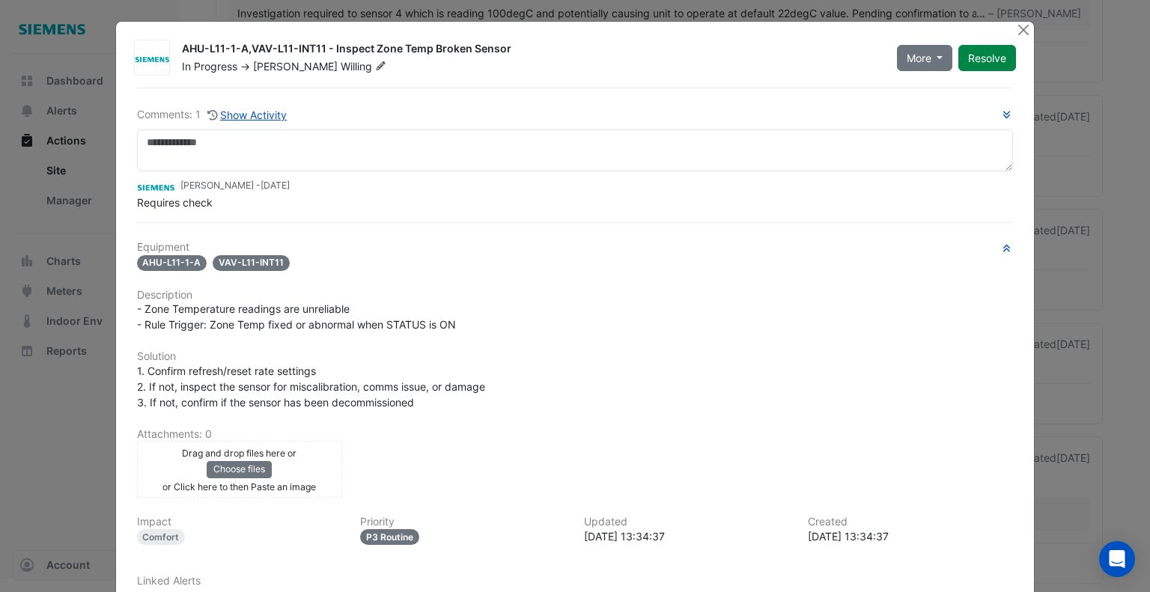
click at [375, 65] on icon at bounding box center [380, 65] width 11 height 9
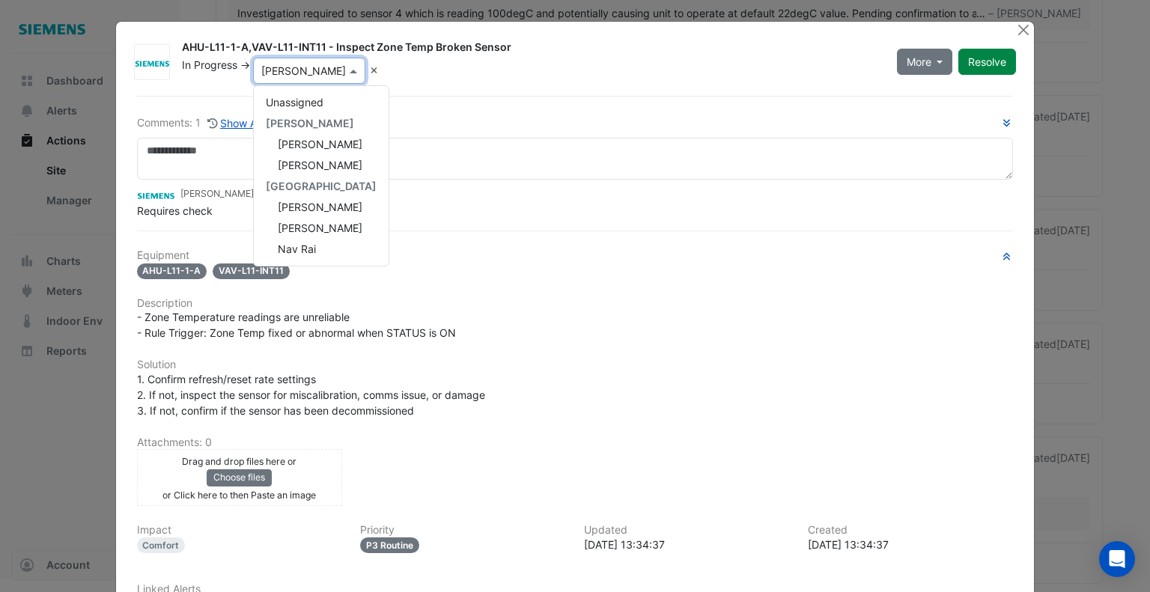
scroll to position [273, 0]
click at [308, 212] on span "[PERSON_NAME]" at bounding box center [320, 207] width 85 height 13
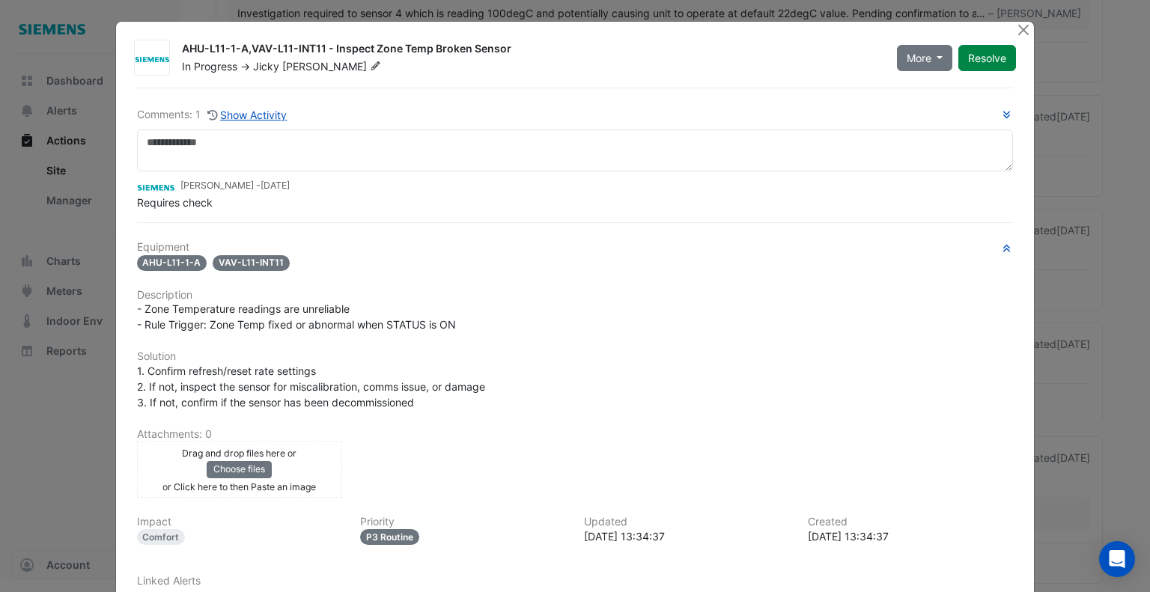
click at [1118, 311] on ngb-modal-window "AHU-L11-1-A,VAV-L11-INT11 - Inspect Zone Temp Broken Sensor In Progress -> [PER…" at bounding box center [575, 296] width 1150 height 592
click at [1015, 25] on button "Close" at bounding box center [1023, 30] width 16 height 16
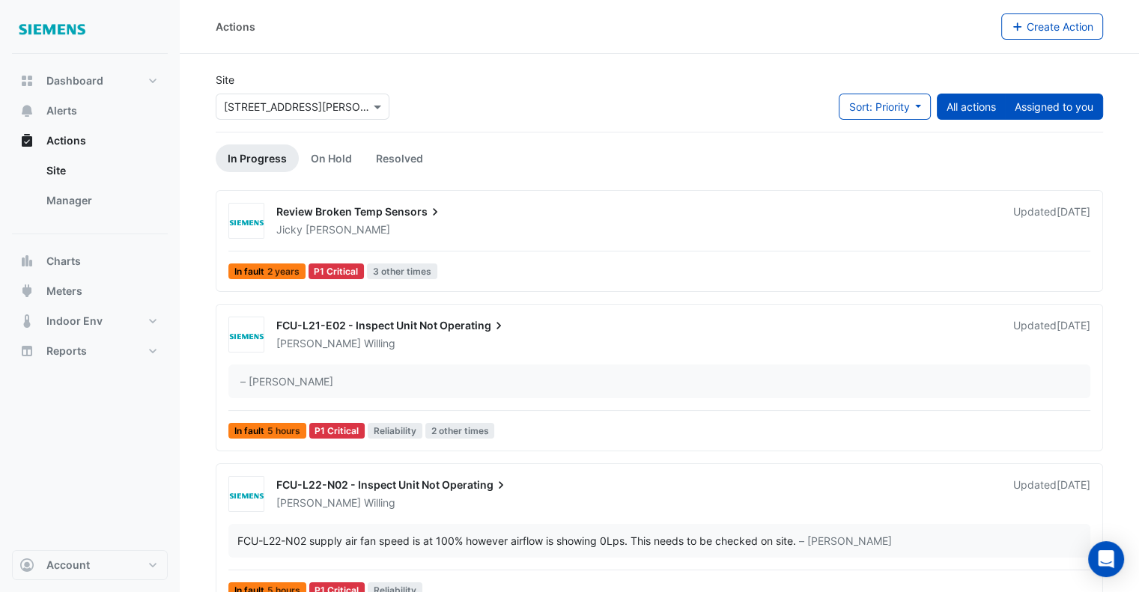
click at [1077, 96] on button "Assigned to you" at bounding box center [1054, 107] width 98 height 26
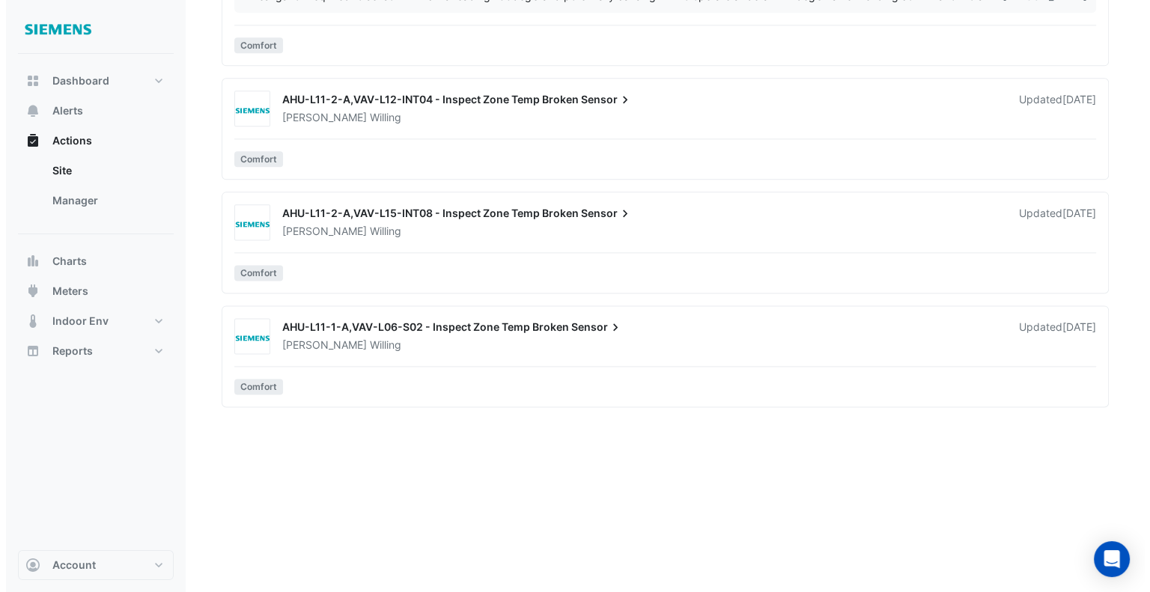
scroll to position [2121, 0]
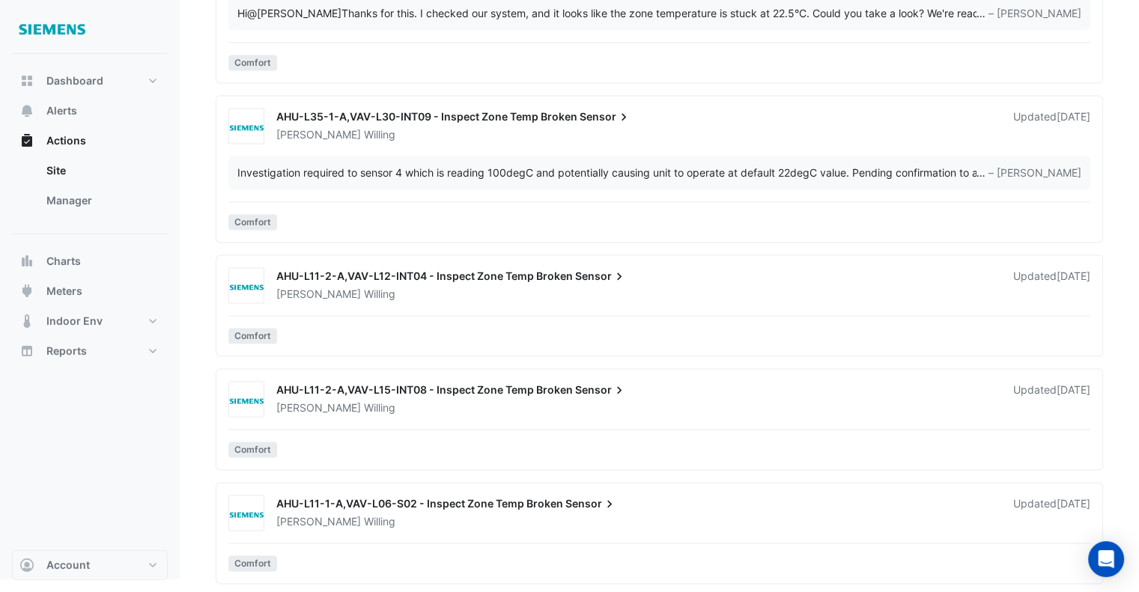
click at [660, 490] on div "AHU-L11-1-A,VAV-L06-S02 - Inspect Zone Temp Broken Sensor [PERSON_NAME] Updated…" at bounding box center [683, 509] width 832 height 39
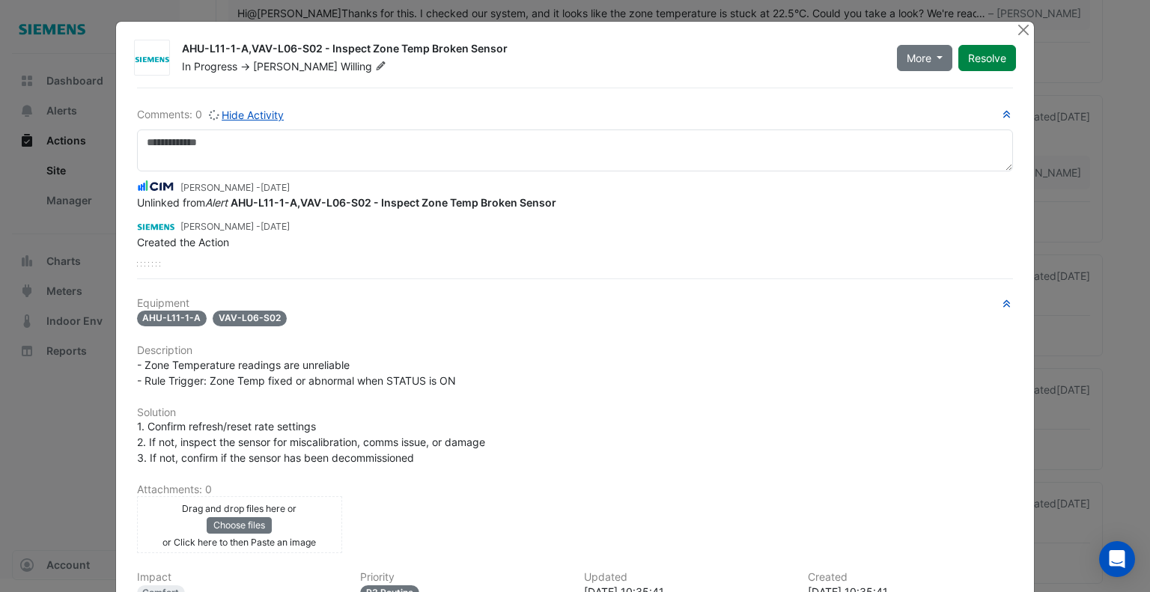
click at [341, 71] on span "Willing" at bounding box center [365, 66] width 49 height 15
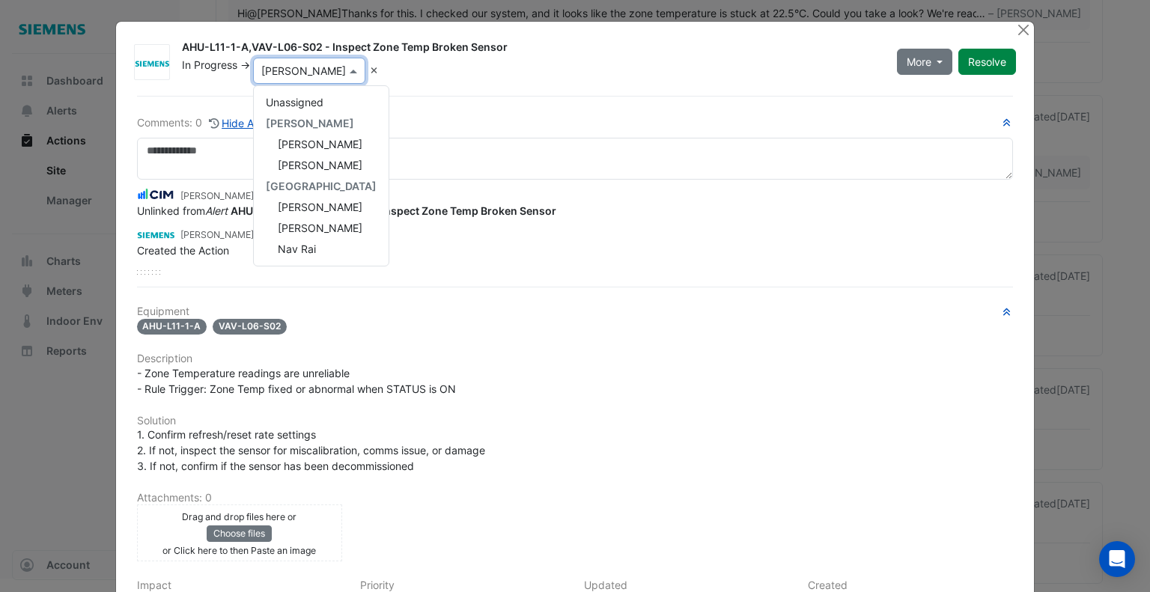
scroll to position [273, 0]
click at [308, 205] on span "[PERSON_NAME]" at bounding box center [320, 207] width 85 height 13
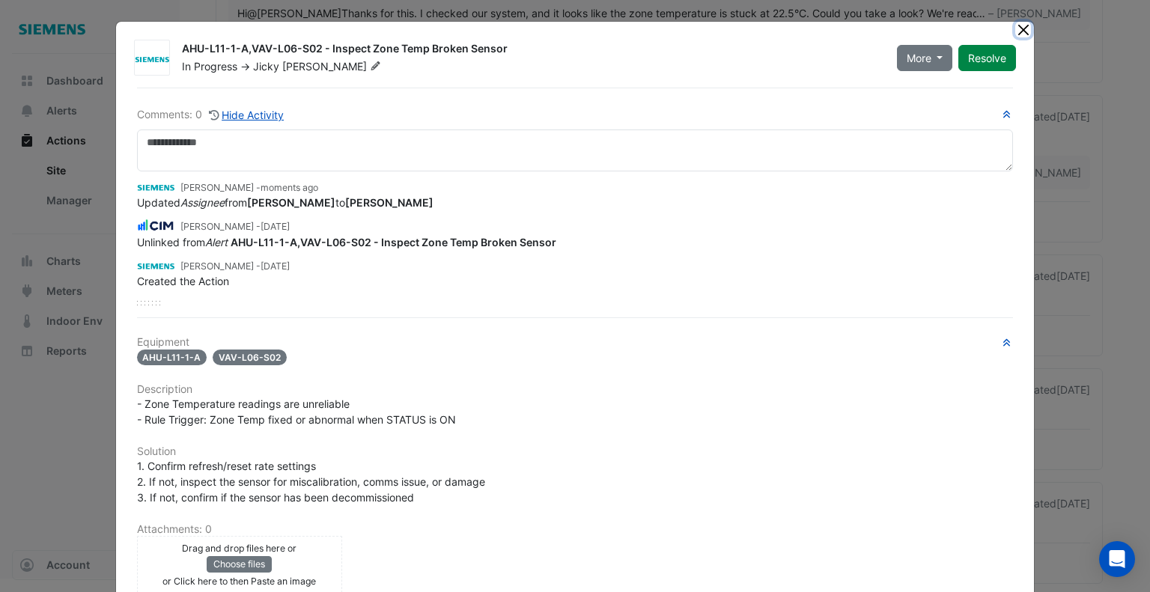
click at [1021, 27] on button "Close" at bounding box center [1023, 30] width 16 height 16
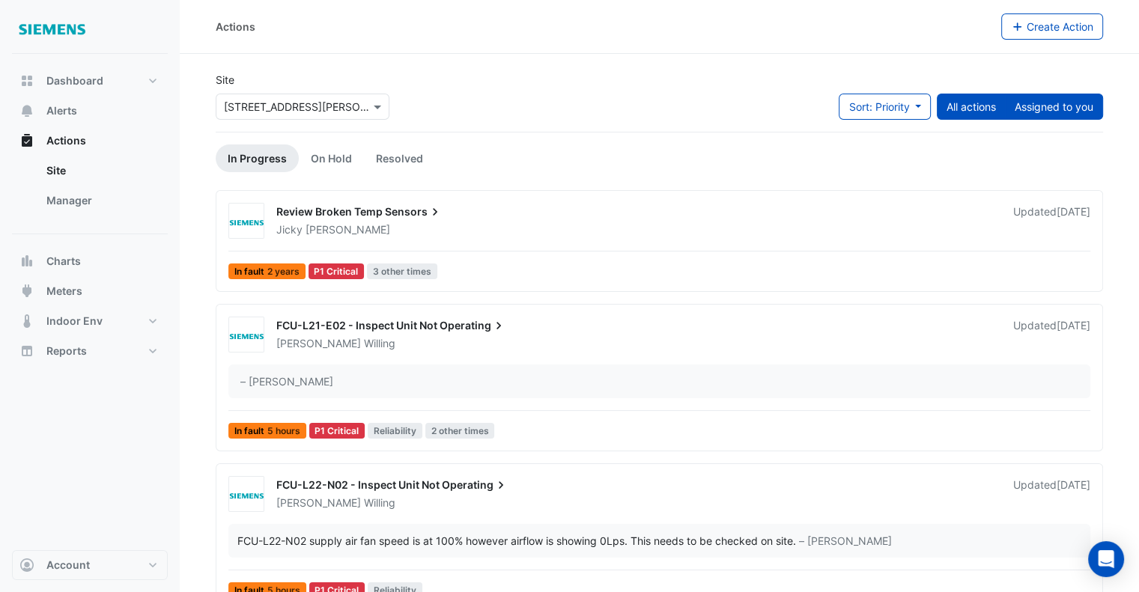
click at [1077, 110] on button "Assigned to you" at bounding box center [1054, 107] width 98 height 26
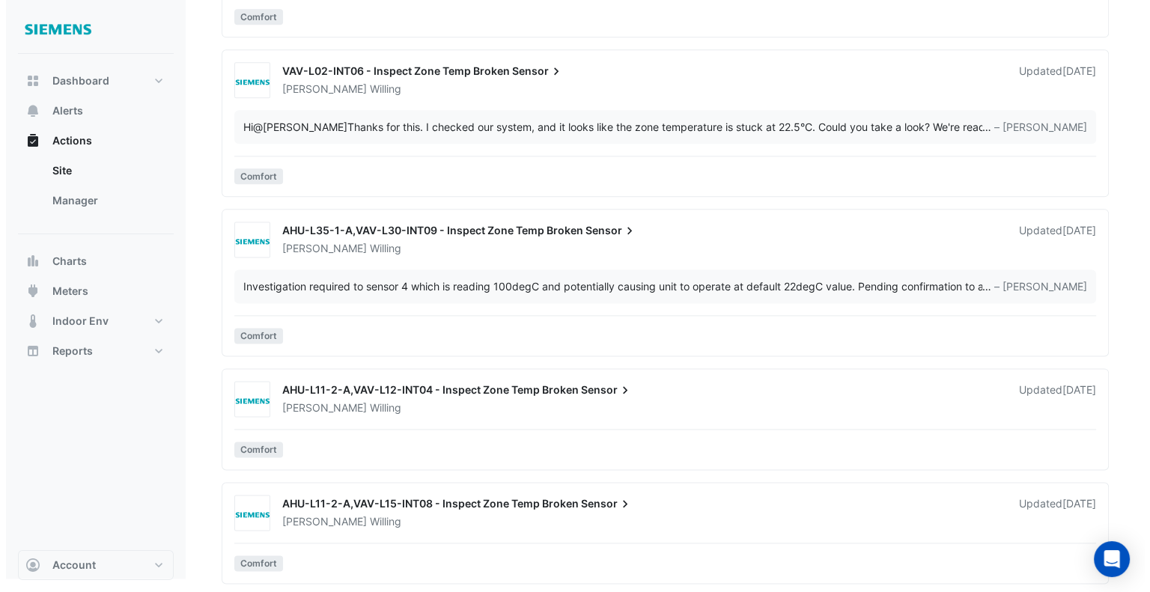
scroll to position [1914, 0]
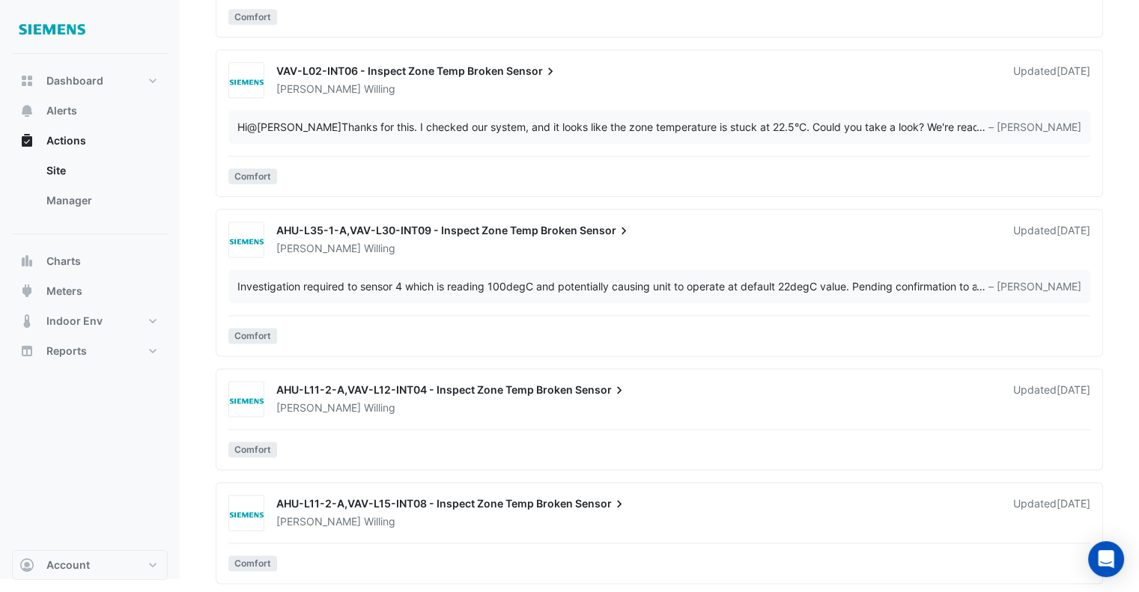
click at [729, 496] on div "AHU-L11-2-A,VAV-L15-INT08 - Inspect Zone Temp Broken Sensor" at bounding box center [635, 505] width 719 height 18
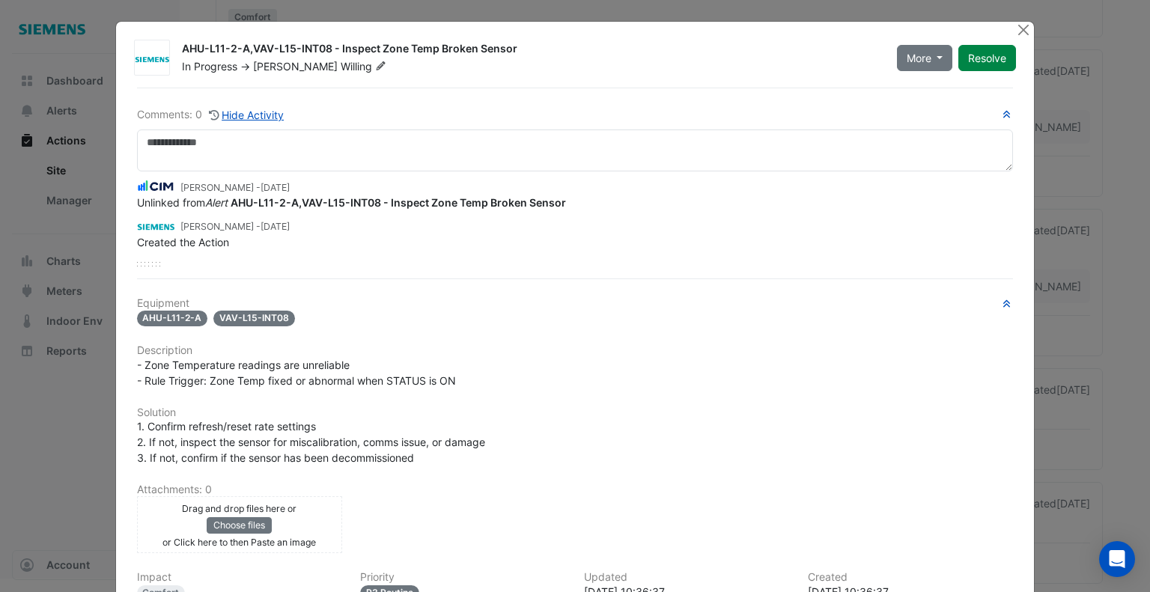
click at [341, 68] on span "Willing" at bounding box center [365, 66] width 49 height 15
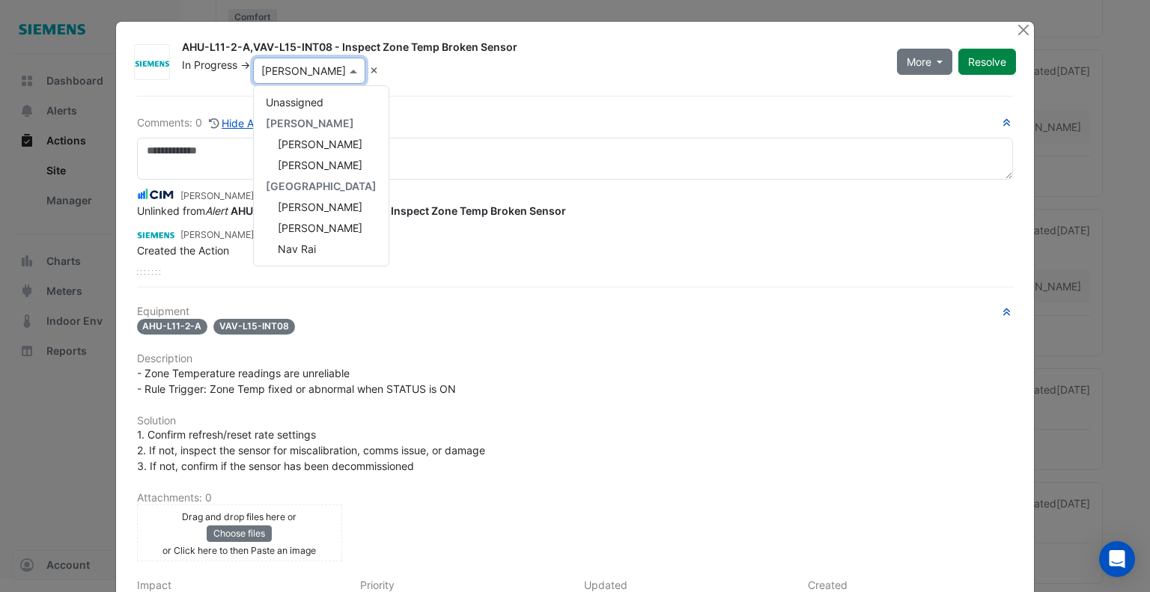
scroll to position [273, 0]
click at [316, 206] on span "[PERSON_NAME]" at bounding box center [320, 207] width 85 height 13
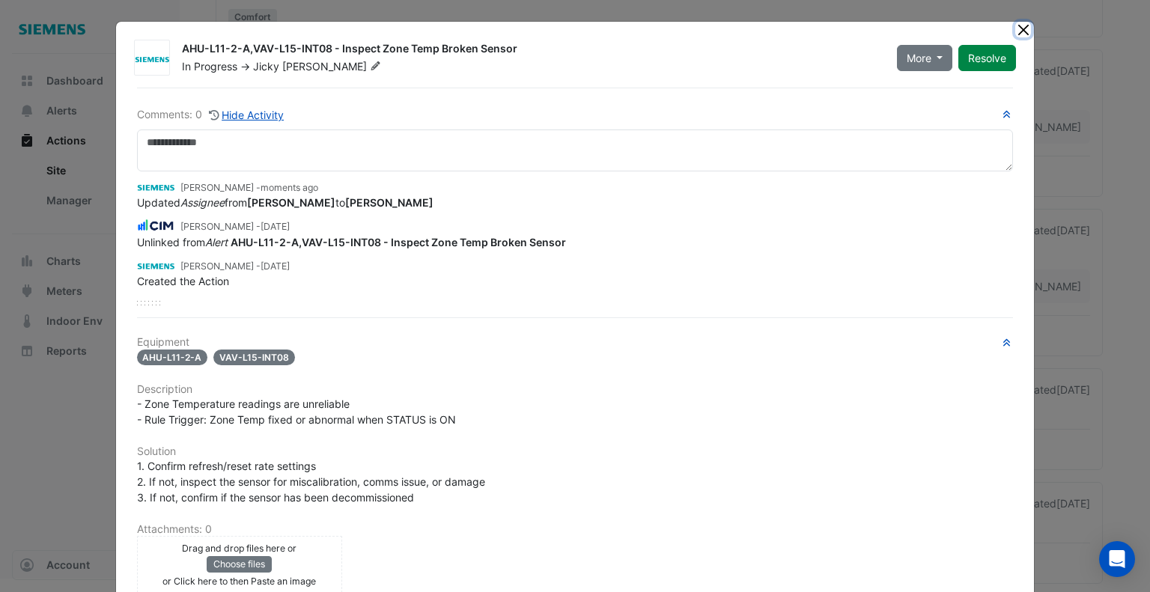
click at [1015, 28] on button "Close" at bounding box center [1023, 30] width 16 height 16
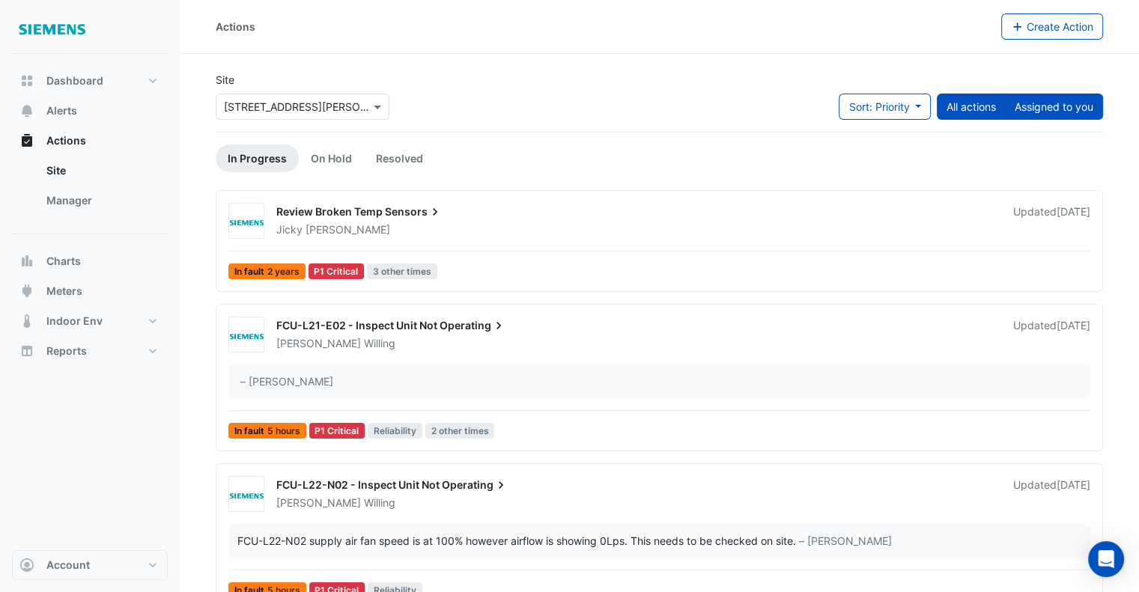
click at [1063, 109] on button "Assigned to you" at bounding box center [1054, 107] width 98 height 26
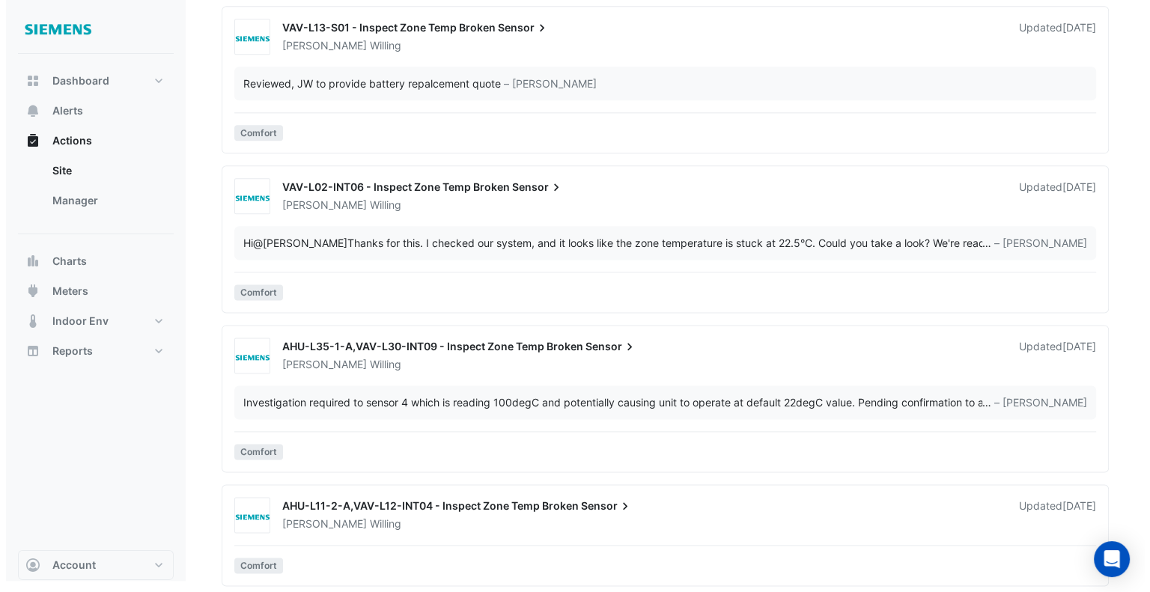
scroll to position [1895, 0]
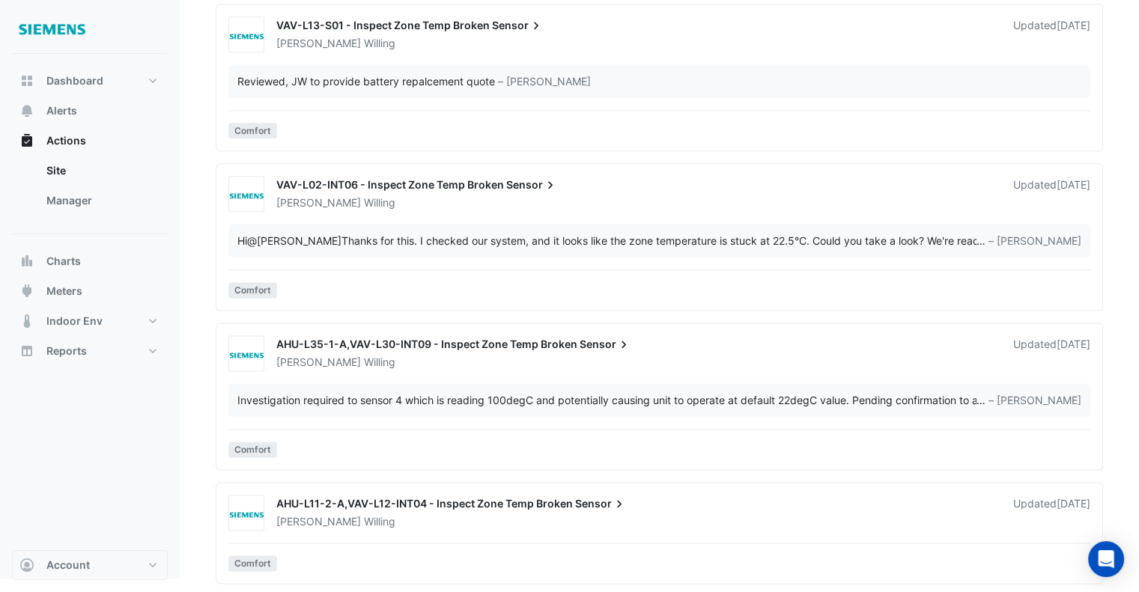
click at [662, 492] on div "AHU-L11-2-A,VAV-L12-INT04 - Inspect Zone Temp Broken Sensor [PERSON_NAME] Updat…" at bounding box center [683, 509] width 832 height 39
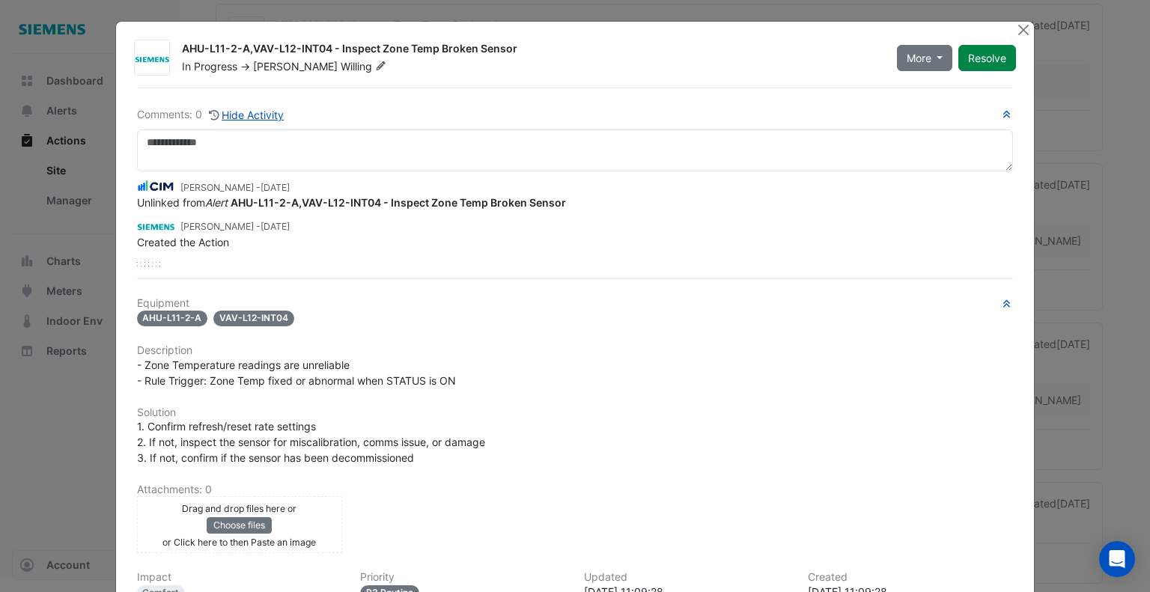
click at [341, 66] on span "Willing" at bounding box center [365, 66] width 49 height 15
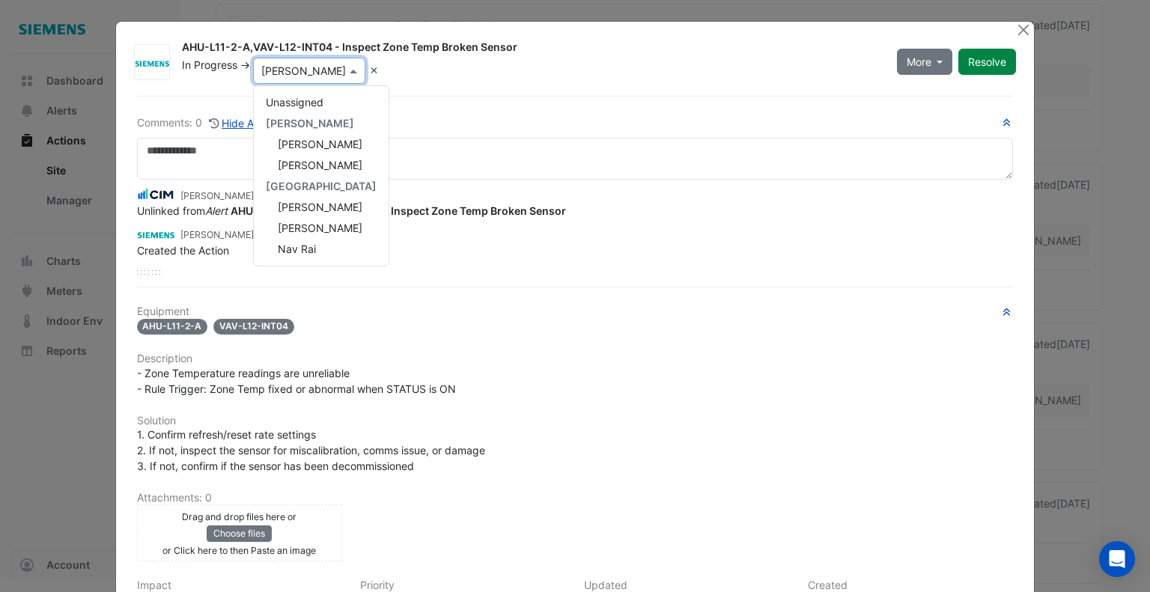
scroll to position [273, 0]
click at [310, 201] on span "[PERSON_NAME]" at bounding box center [320, 207] width 85 height 13
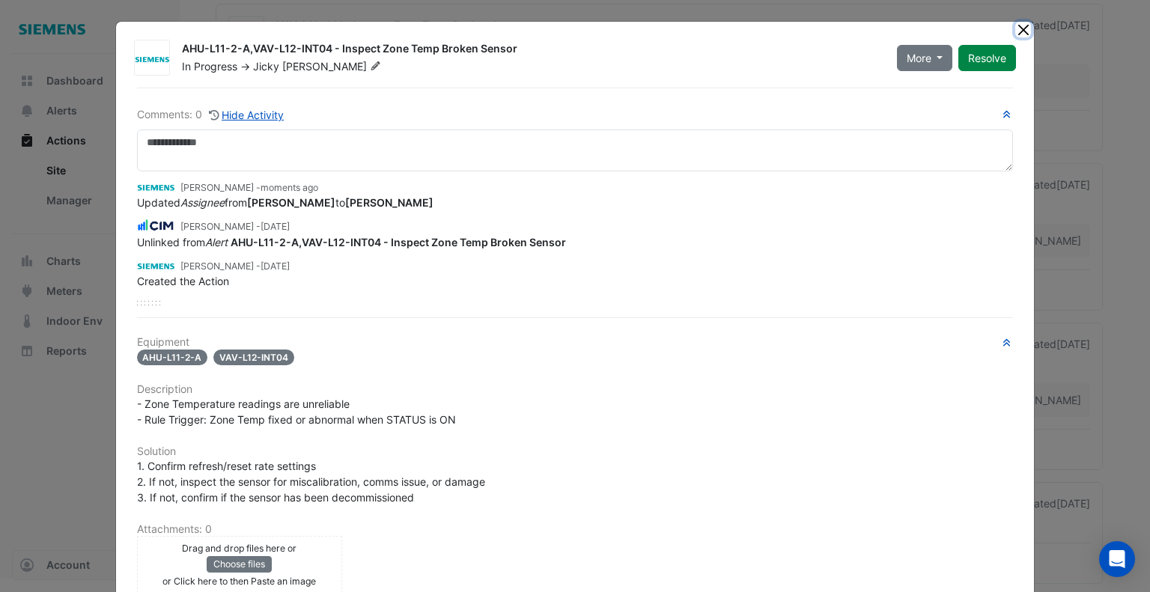
click at [1024, 29] on button "Close" at bounding box center [1023, 30] width 16 height 16
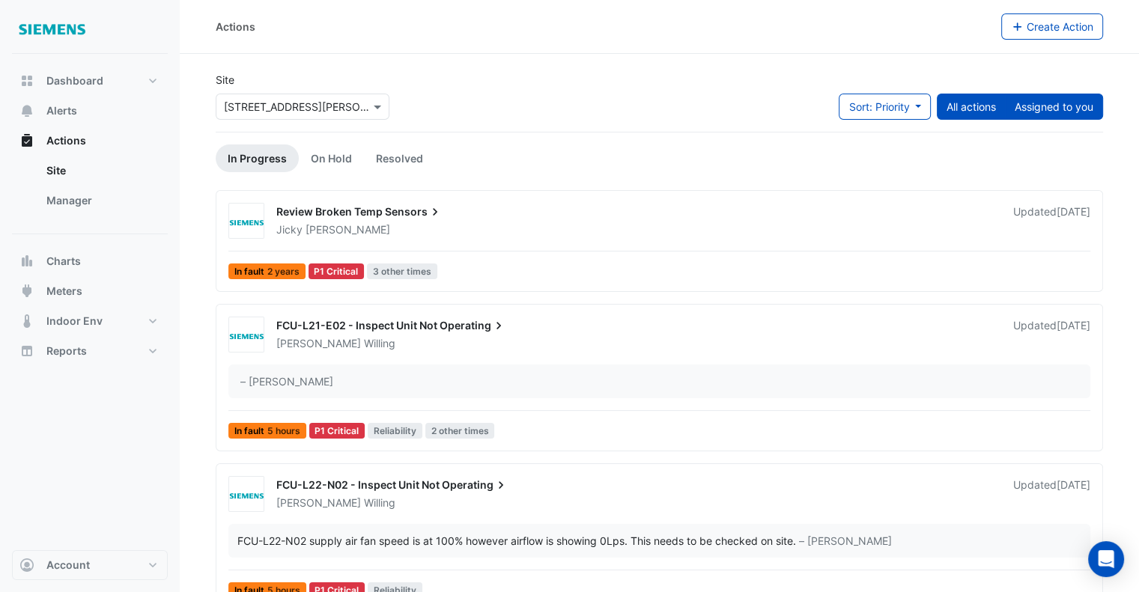
click at [1055, 113] on button "Assigned to you" at bounding box center [1054, 107] width 98 height 26
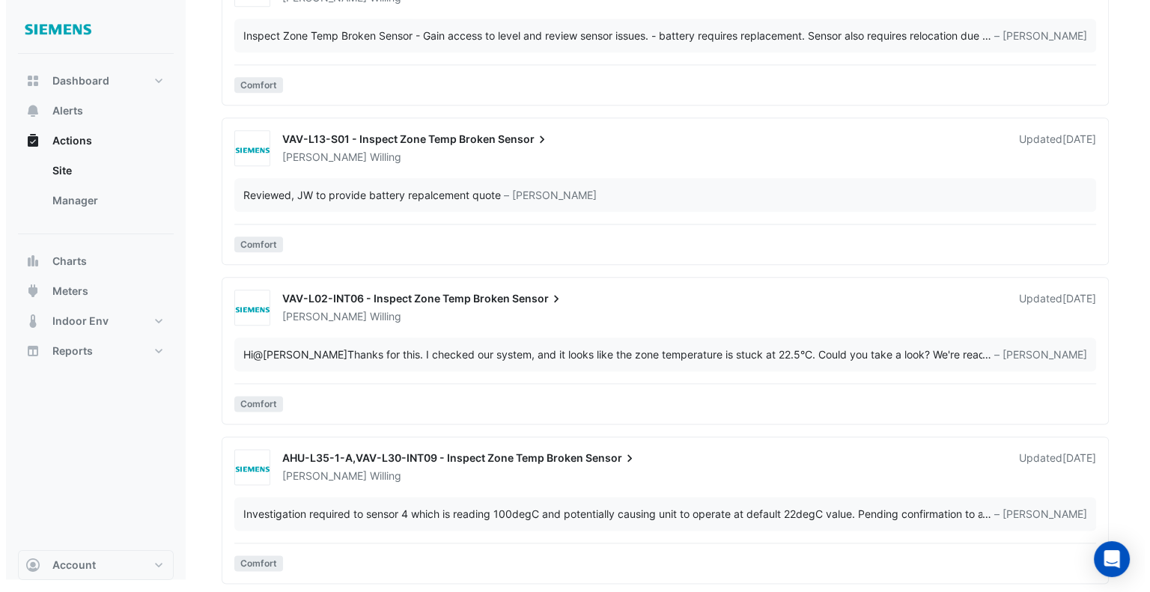
scroll to position [1782, 0]
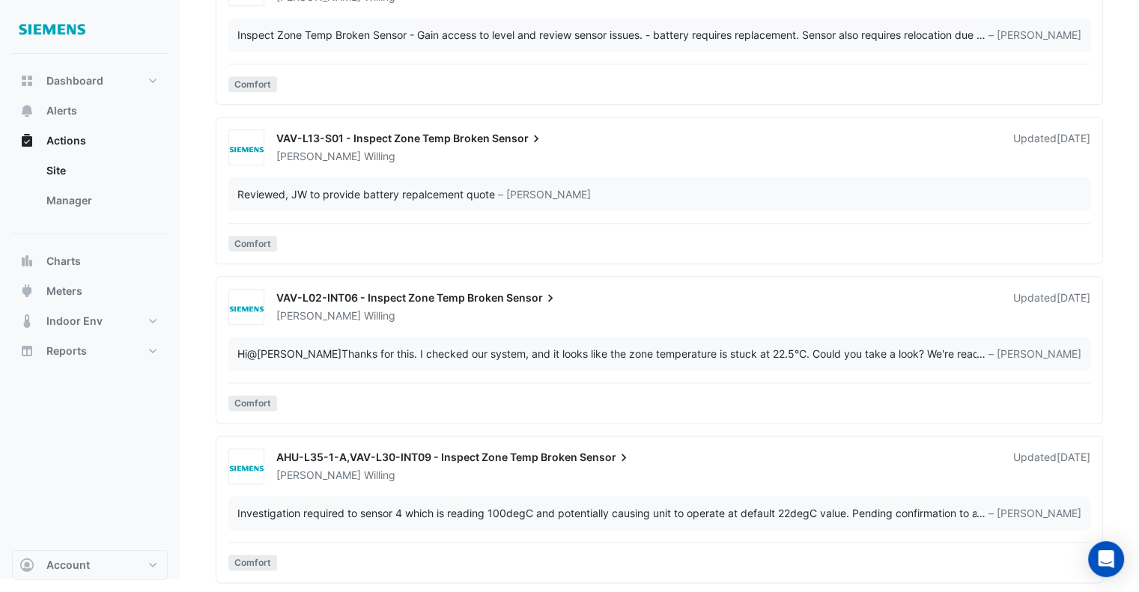
click at [671, 460] on div "AHU-L35-1-A,VAV-L30-INT09 - Inspect Zone Temp Broken Sensor" at bounding box center [635, 459] width 719 height 18
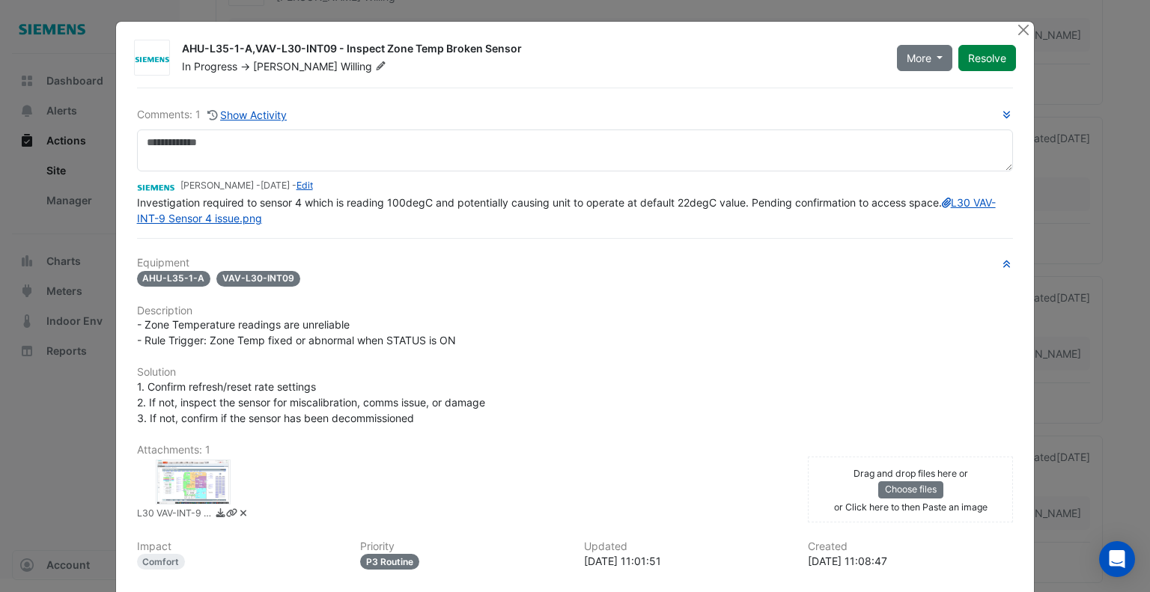
click at [341, 69] on span "Willing" at bounding box center [365, 66] width 49 height 15
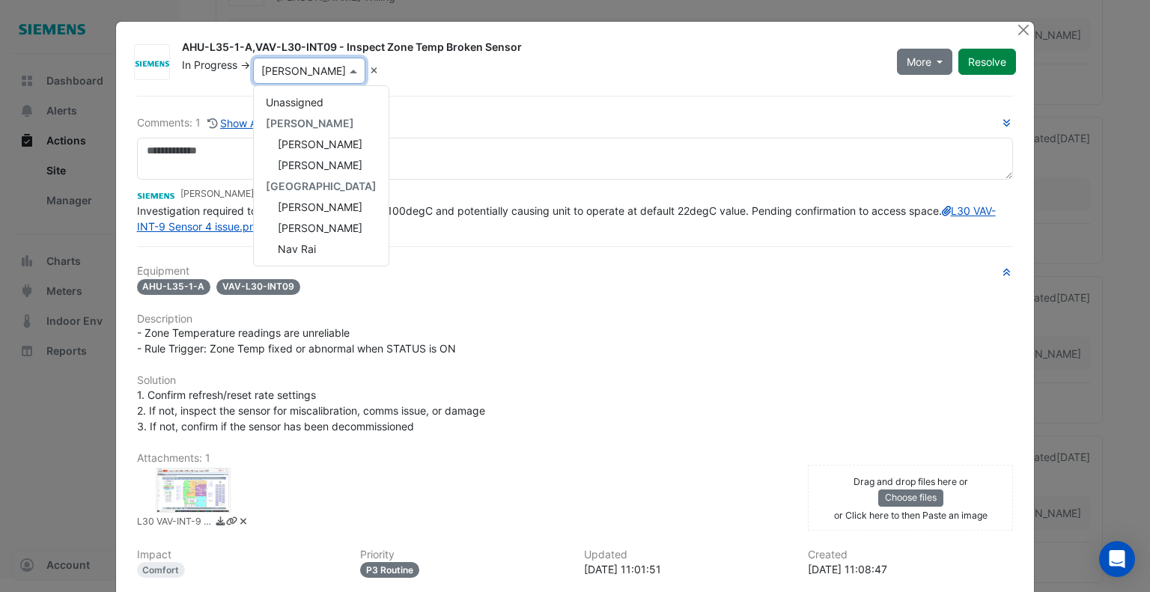
scroll to position [273, 0]
click at [314, 203] on span "[PERSON_NAME]" at bounding box center [320, 207] width 85 height 13
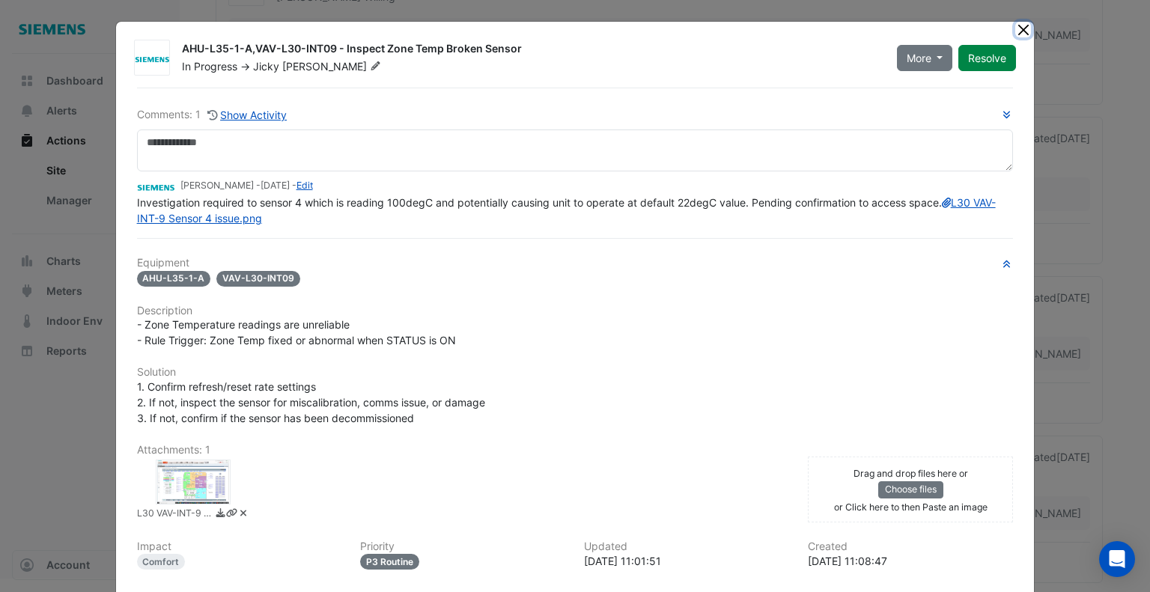
click at [1015, 29] on button "Close" at bounding box center [1023, 30] width 16 height 16
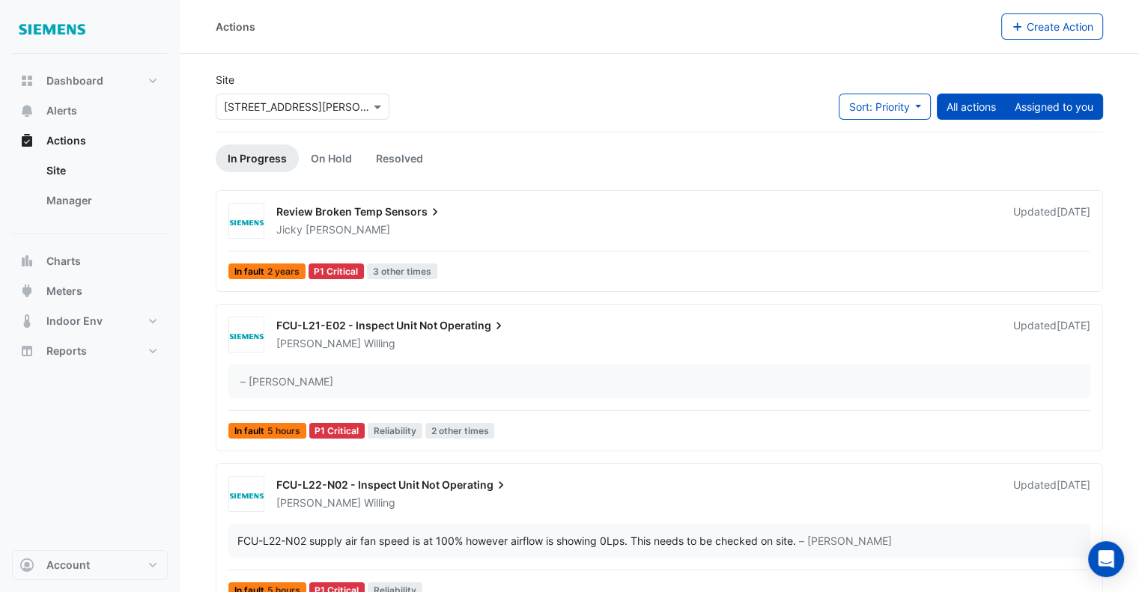
click at [1062, 109] on button "Assigned to you" at bounding box center [1054, 107] width 98 height 26
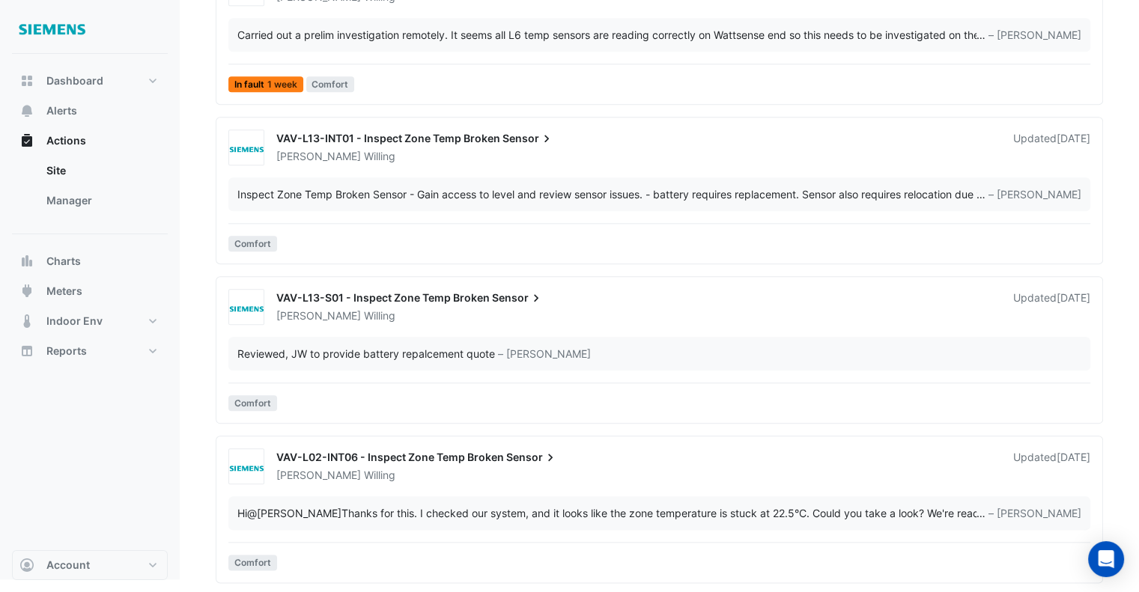
click at [681, 452] on div "VAV-L02-INT06 - Inspect Zone Temp Broken Sensor" at bounding box center [635, 459] width 719 height 18
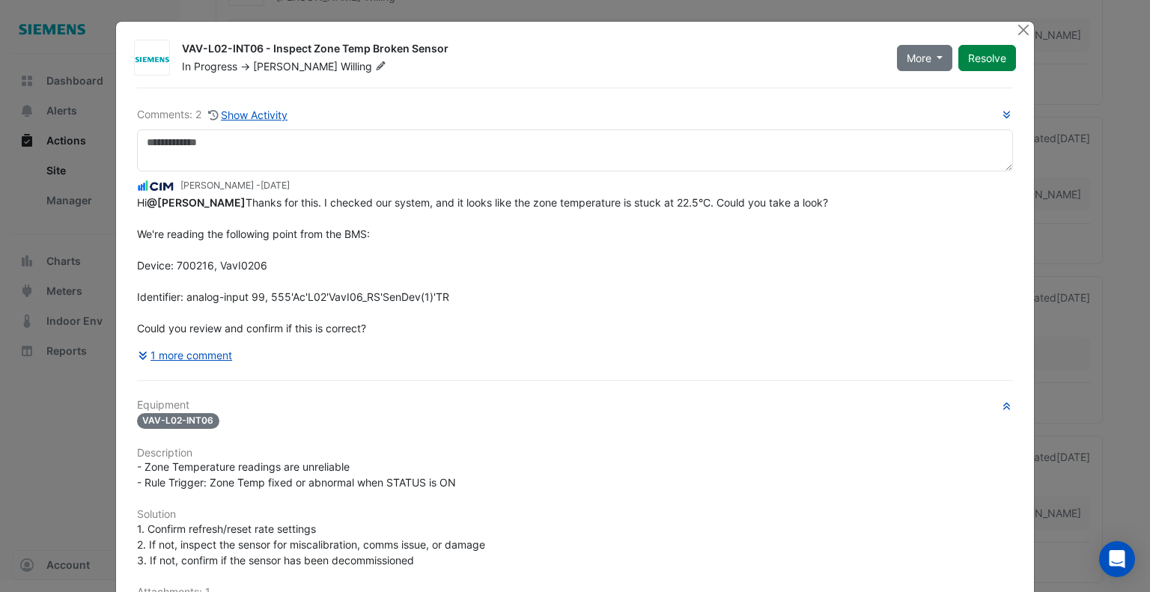
click at [341, 69] on span "Willing" at bounding box center [365, 66] width 49 height 15
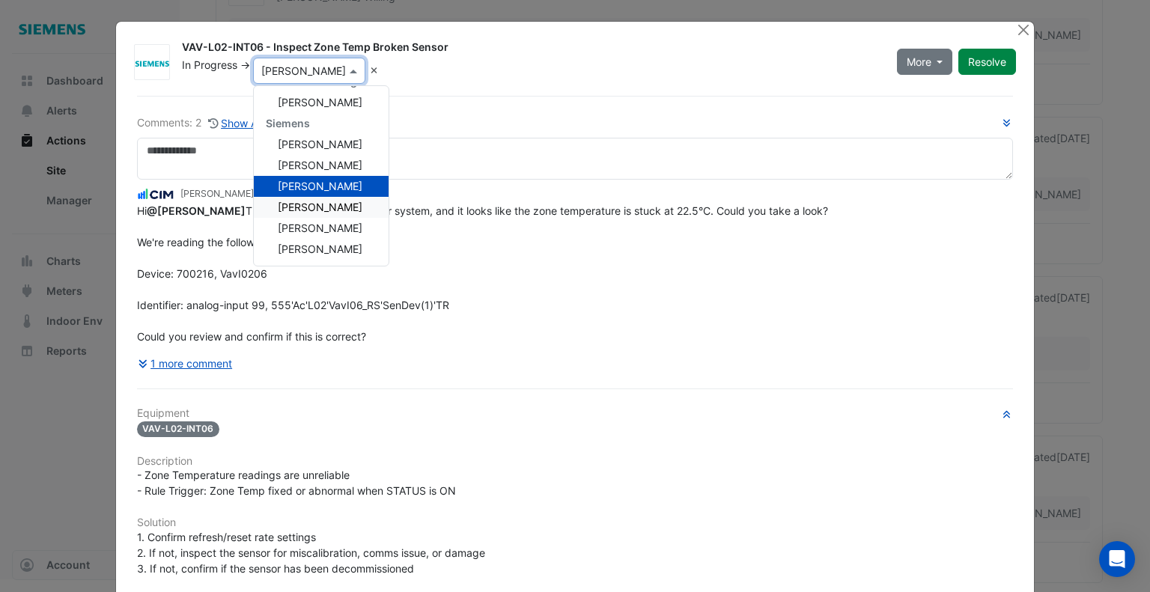
click at [327, 207] on span "[PERSON_NAME]" at bounding box center [320, 207] width 85 height 13
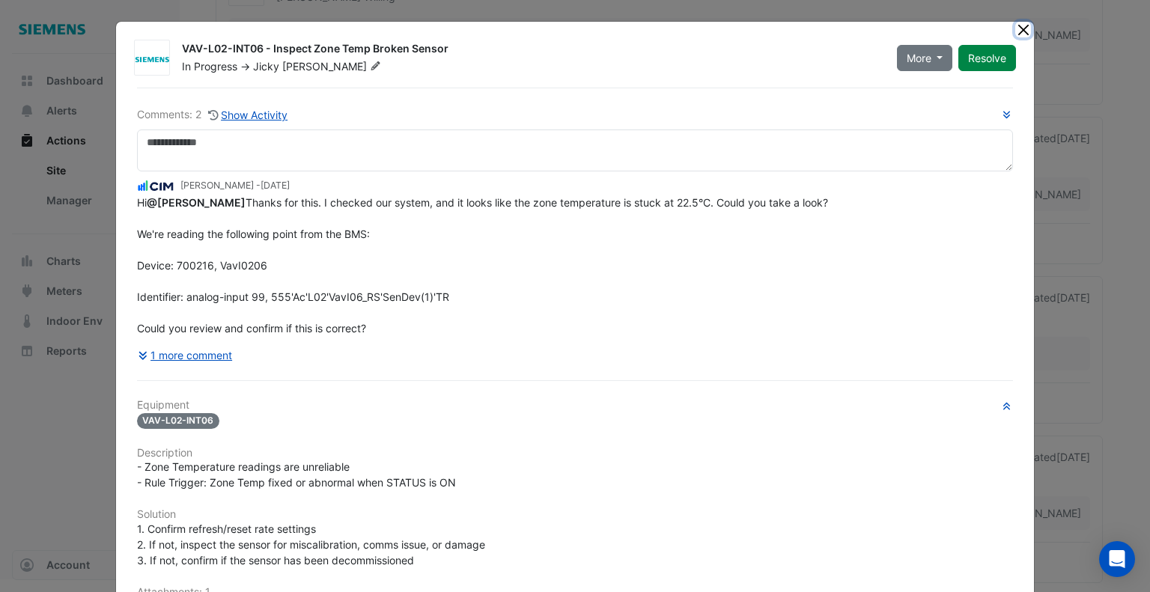
click at [1020, 30] on button "Close" at bounding box center [1023, 30] width 16 height 16
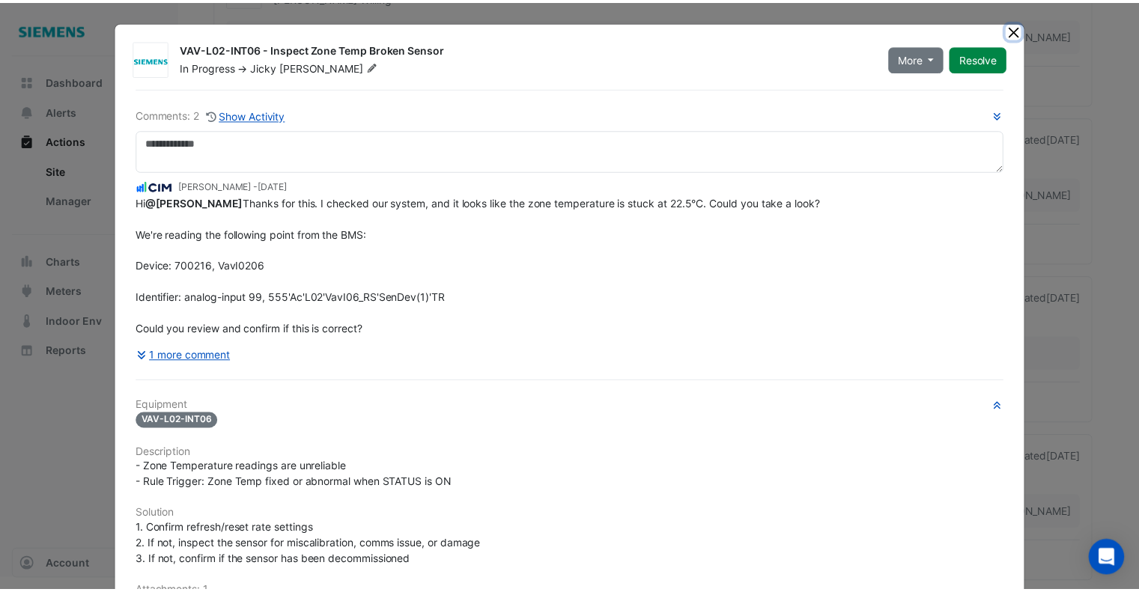
scroll to position [124, 0]
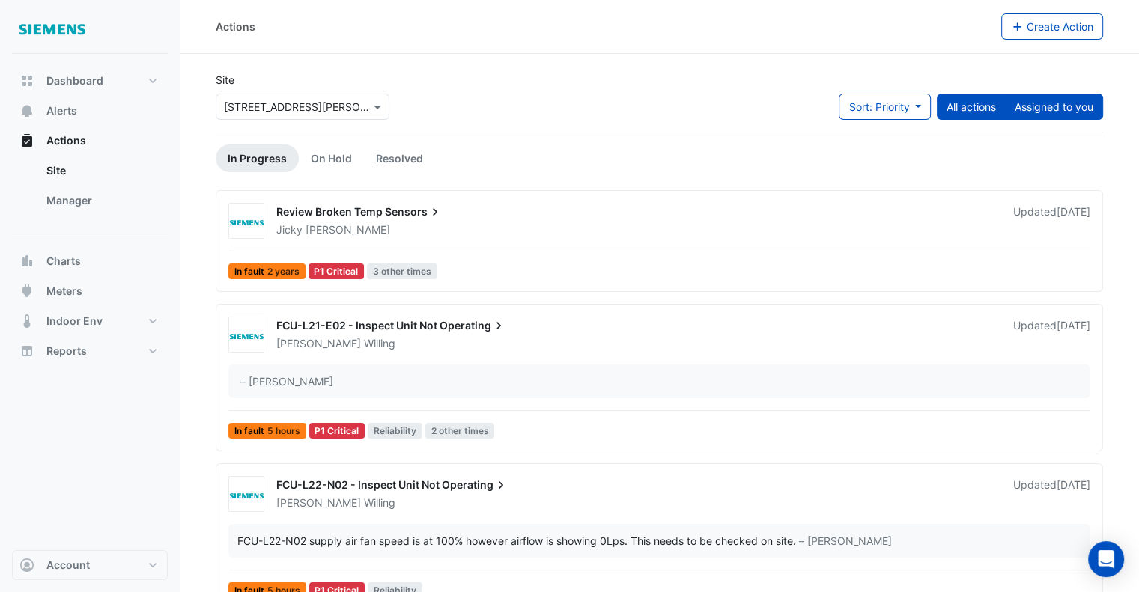
click at [1084, 114] on button "Assigned to you" at bounding box center [1054, 107] width 98 height 26
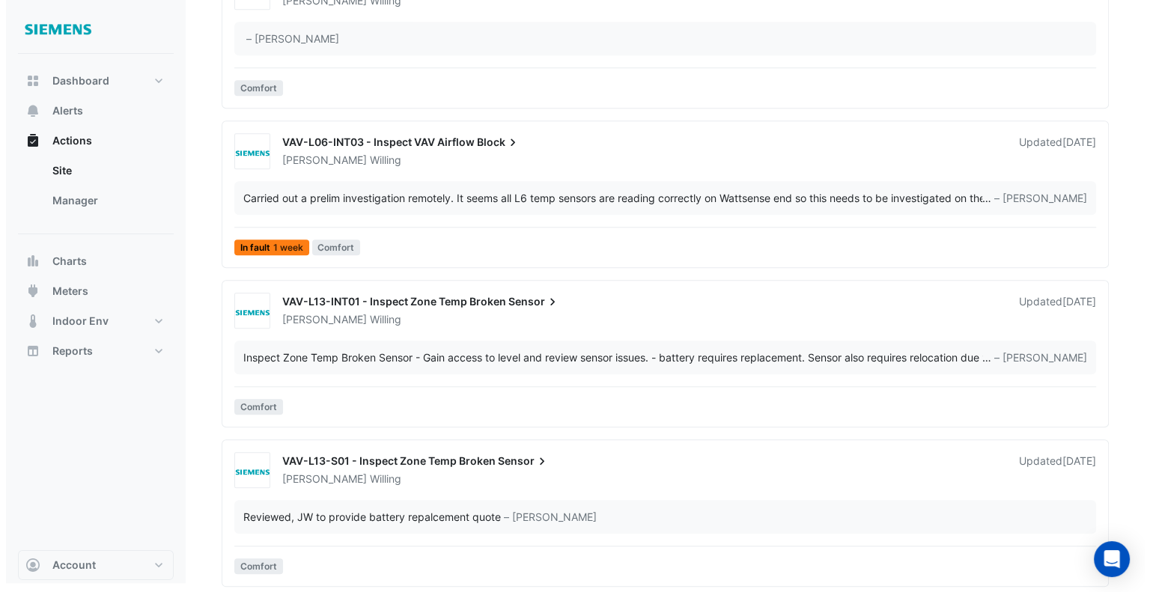
scroll to position [1464, 0]
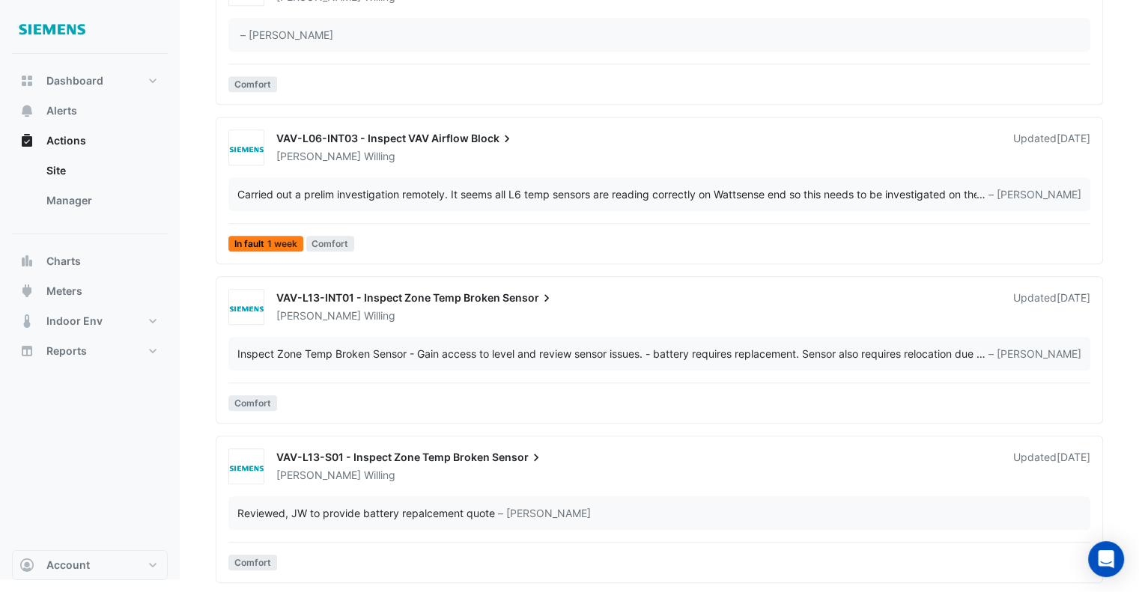
click at [646, 461] on div "VAV-L13-S01 - Inspect Zone Temp Broken Sensor" at bounding box center [635, 459] width 719 height 18
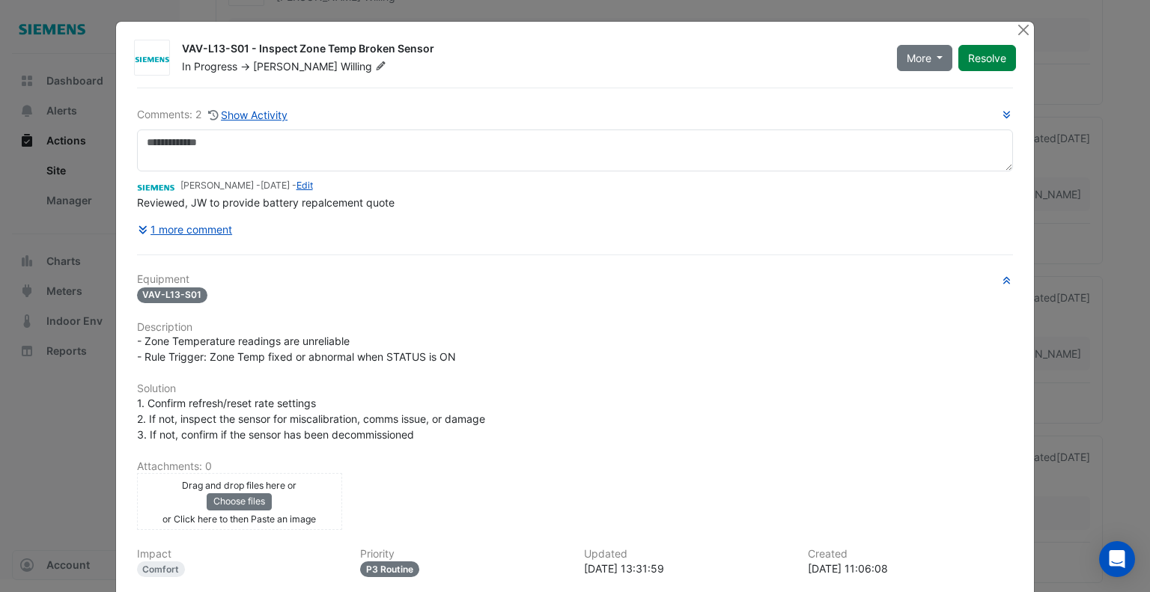
click at [341, 66] on span "Willing" at bounding box center [365, 66] width 49 height 15
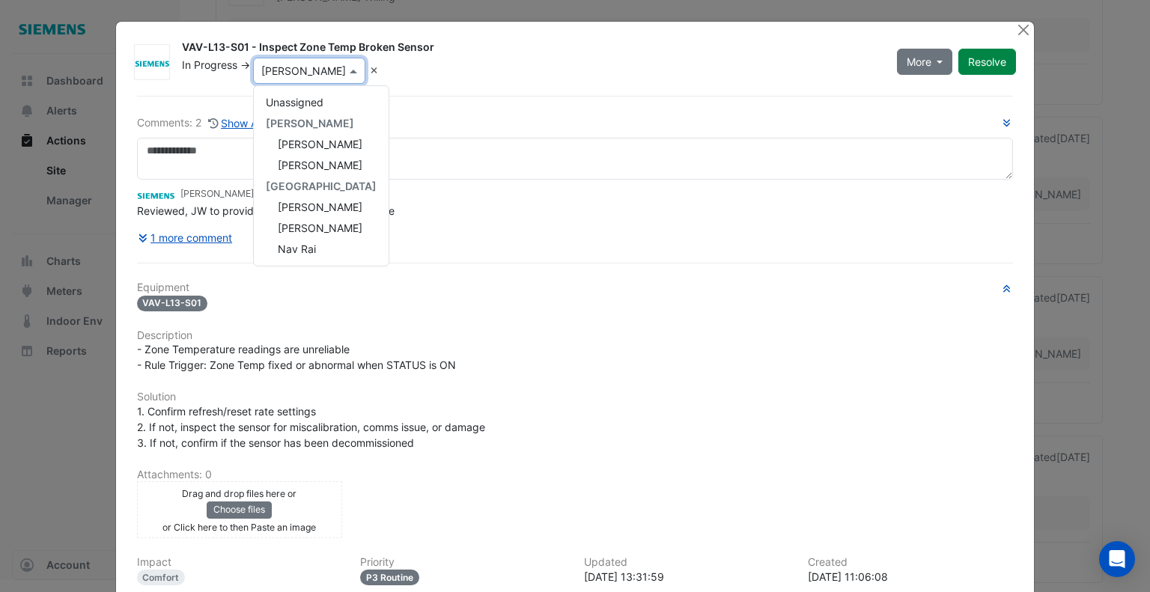
scroll to position [273, 0]
click at [311, 203] on span "[PERSON_NAME]" at bounding box center [320, 207] width 85 height 13
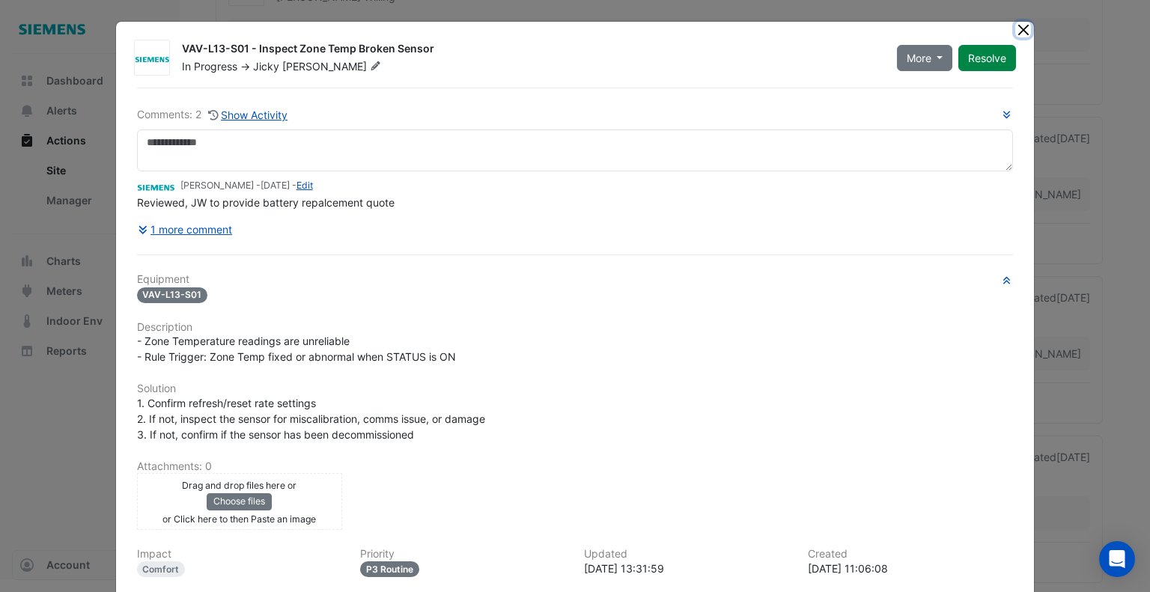
click at [1021, 30] on button "Close" at bounding box center [1023, 30] width 16 height 16
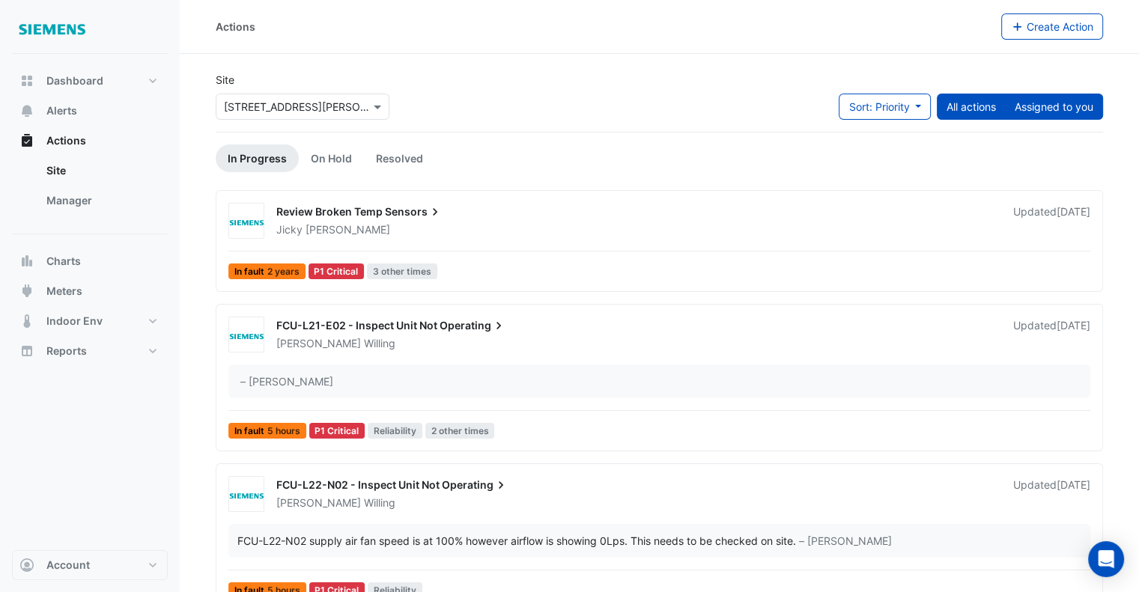
click at [1069, 104] on button "Assigned to you" at bounding box center [1054, 107] width 98 height 26
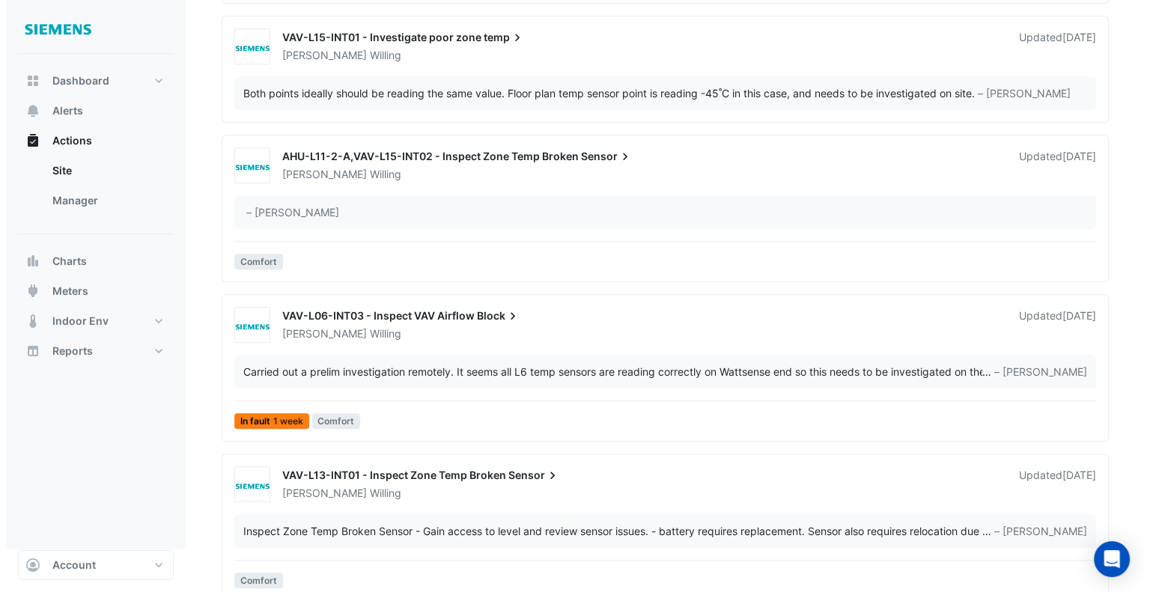
scroll to position [1305, 0]
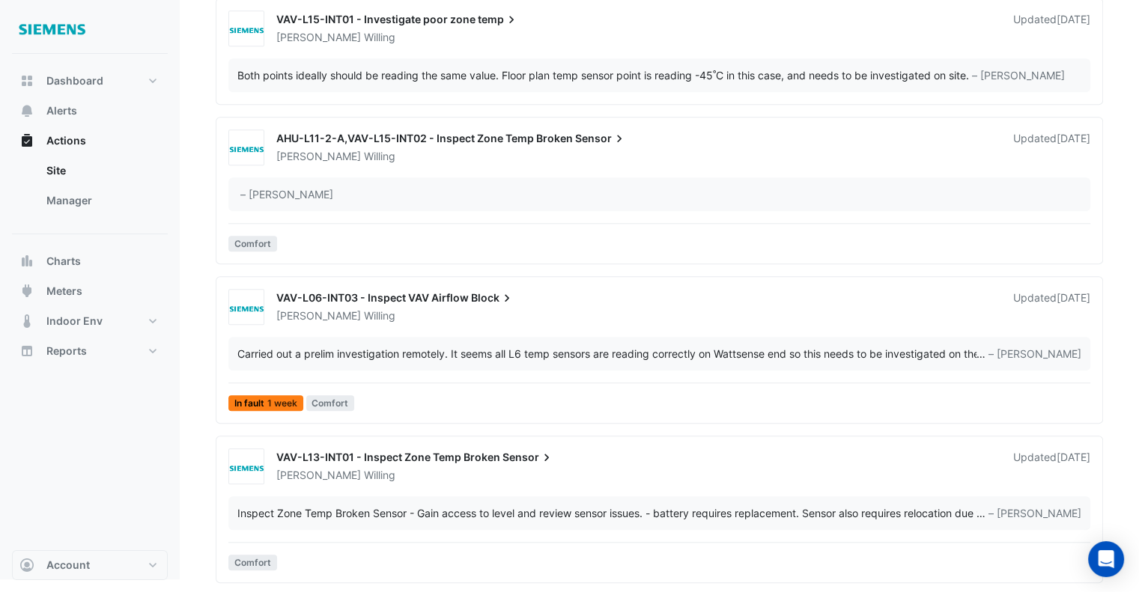
click at [743, 455] on div "VAV-L13-INT01 - Inspect Zone Temp Broken Sensor" at bounding box center [635, 459] width 719 height 18
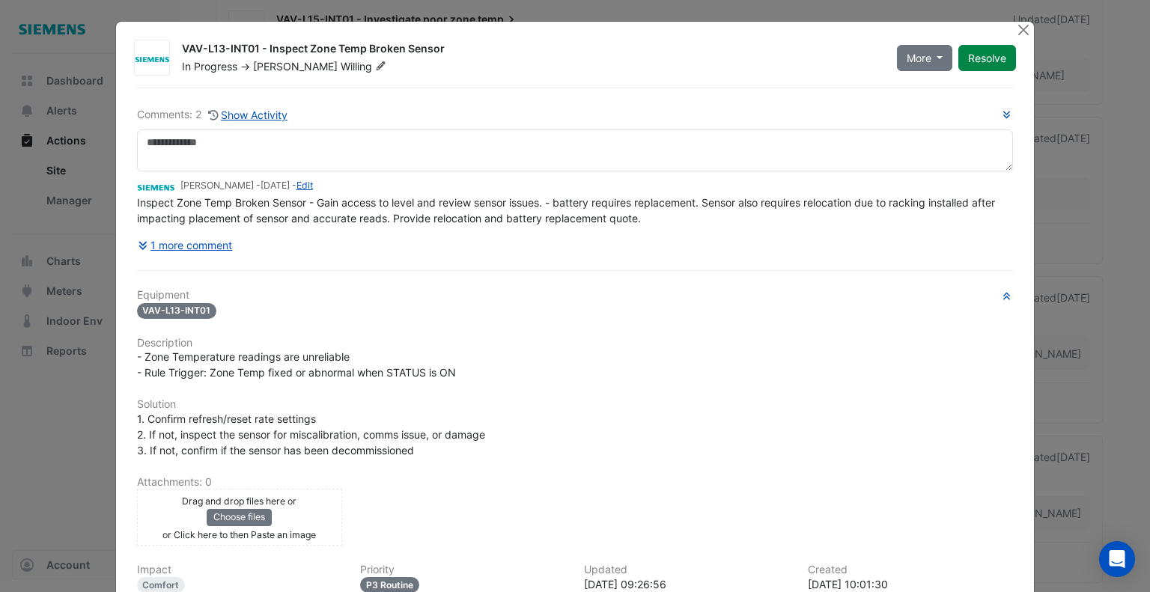
click at [341, 67] on span "Willing" at bounding box center [365, 66] width 49 height 15
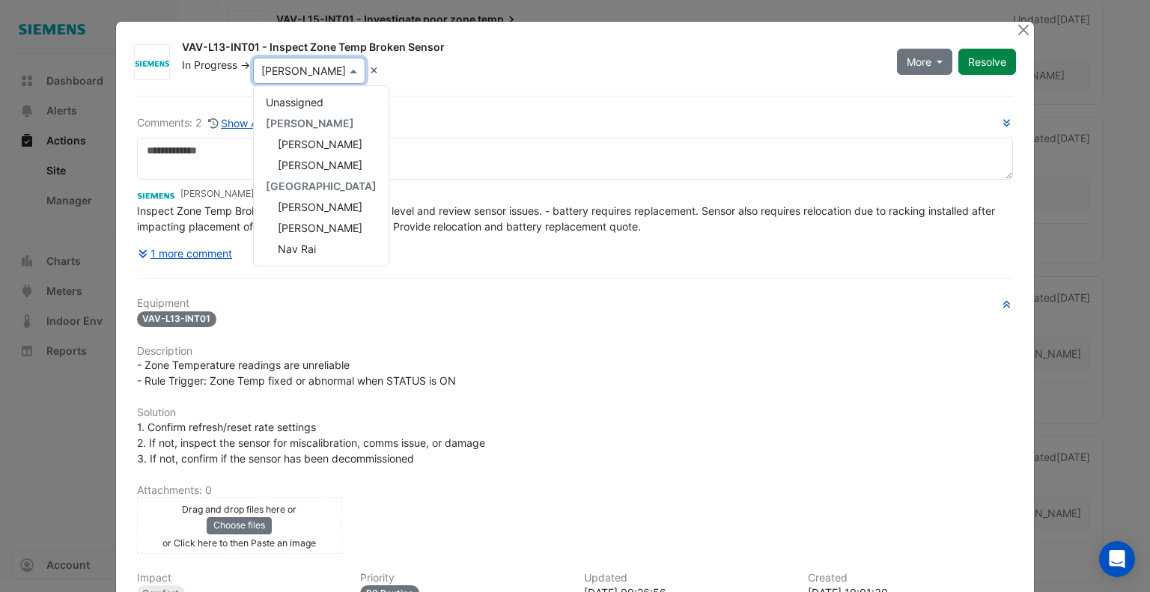
scroll to position [273, 0]
click at [324, 205] on span "[PERSON_NAME]" at bounding box center [320, 207] width 85 height 13
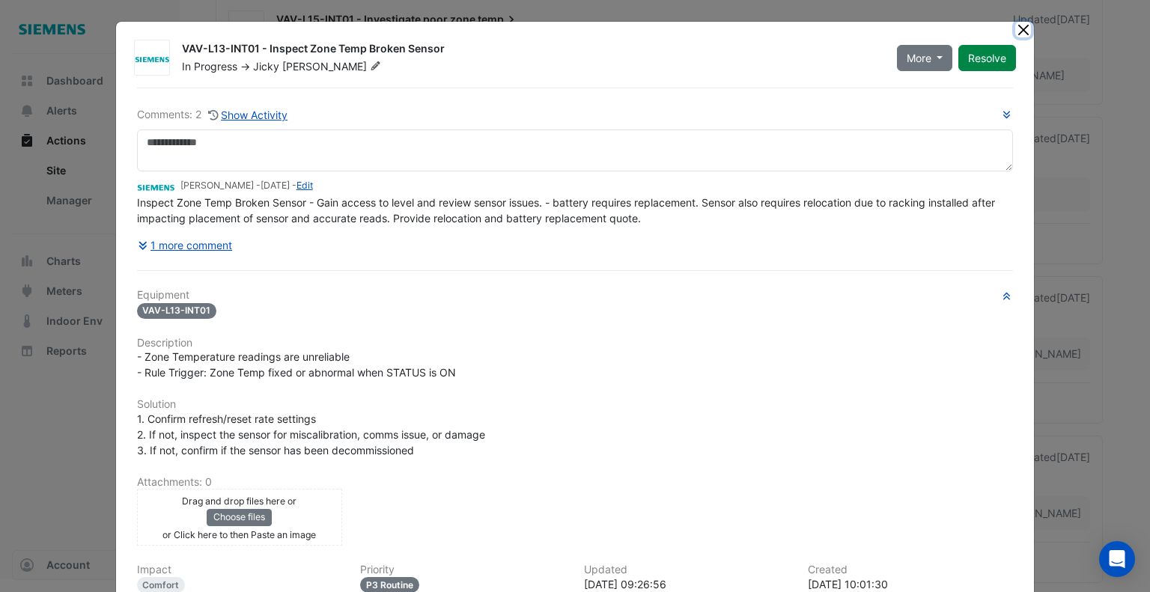
click at [1020, 28] on button "Close" at bounding box center [1023, 30] width 16 height 16
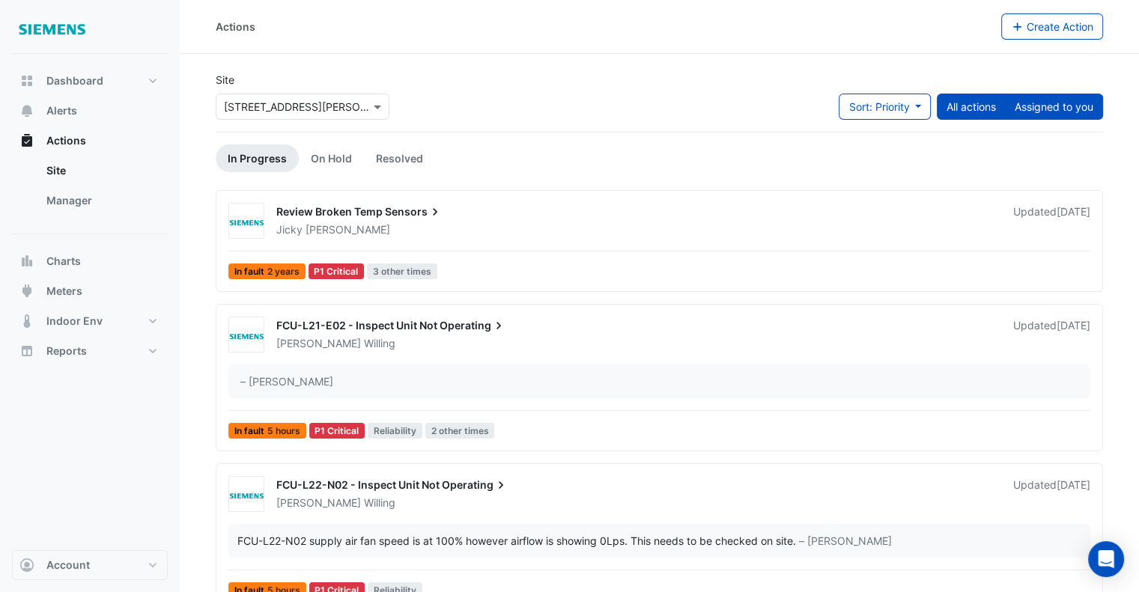
drag, startPoint x: 1090, startPoint y: 109, endPoint x: 1083, endPoint y: 114, distance: 8.7
click at [1089, 109] on button "Assigned to you" at bounding box center [1054, 107] width 98 height 26
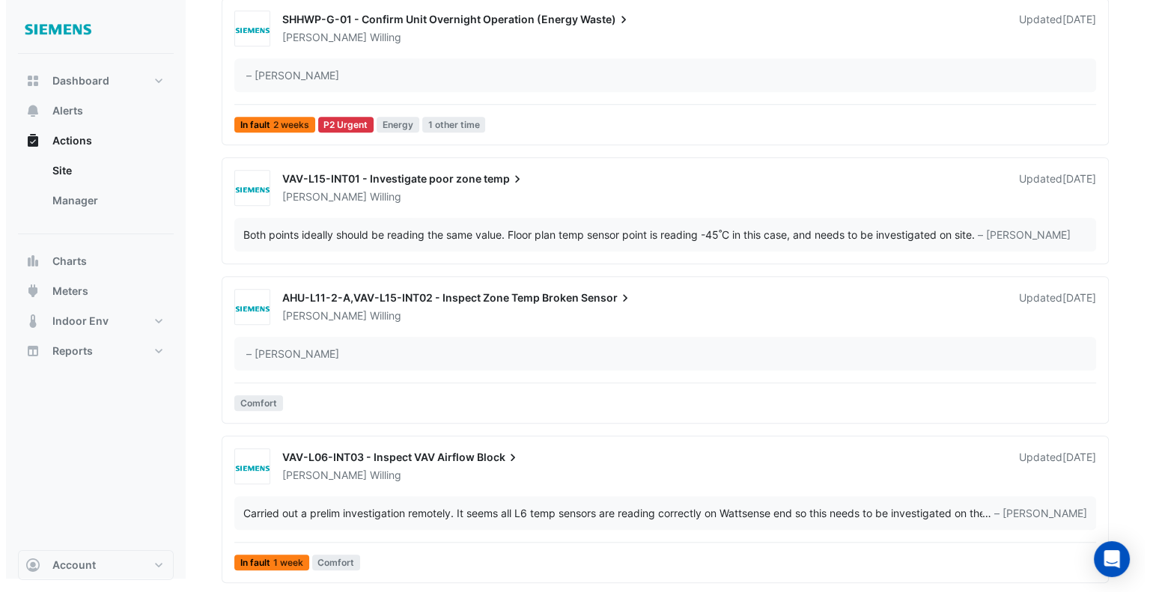
scroll to position [1146, 0]
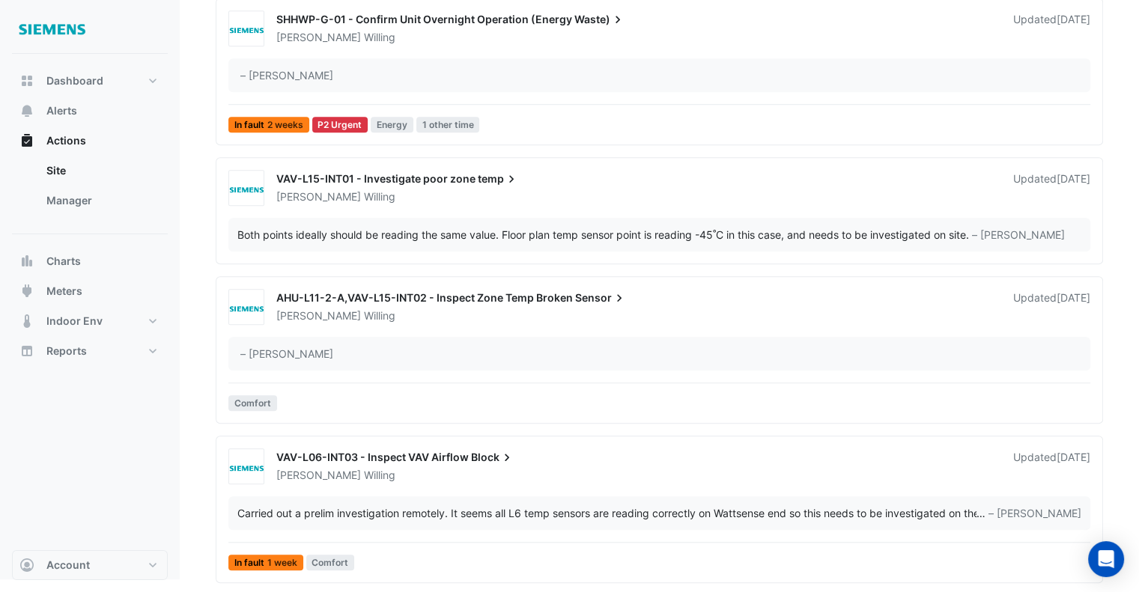
click at [596, 197] on div "[PERSON_NAME]" at bounding box center [636, 196] width 722 height 15
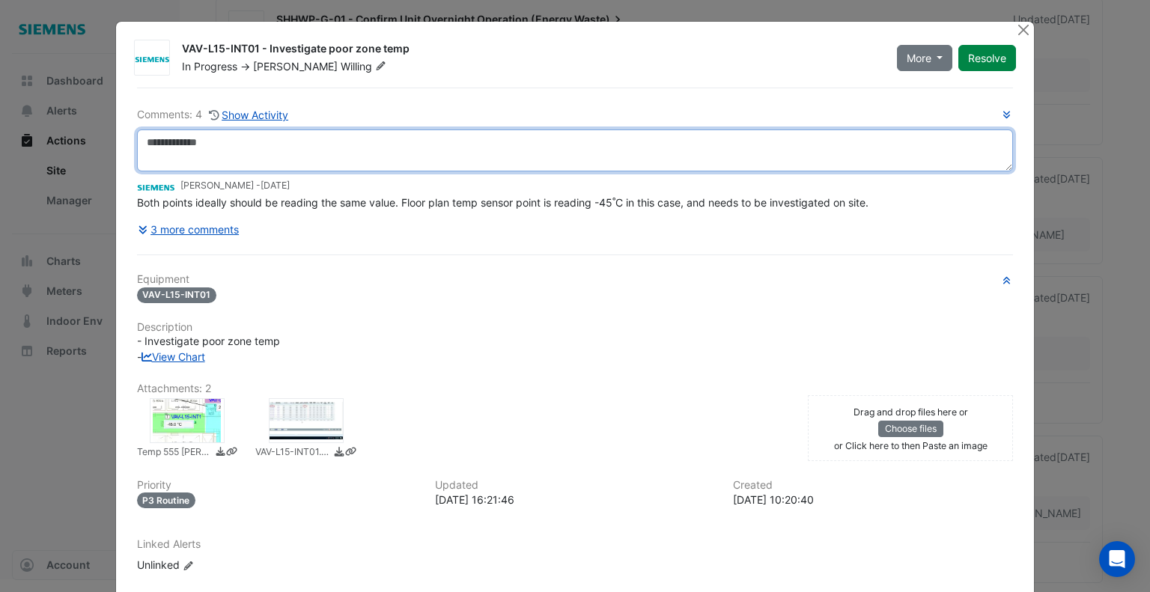
click at [264, 150] on textarea at bounding box center [575, 151] width 877 height 42
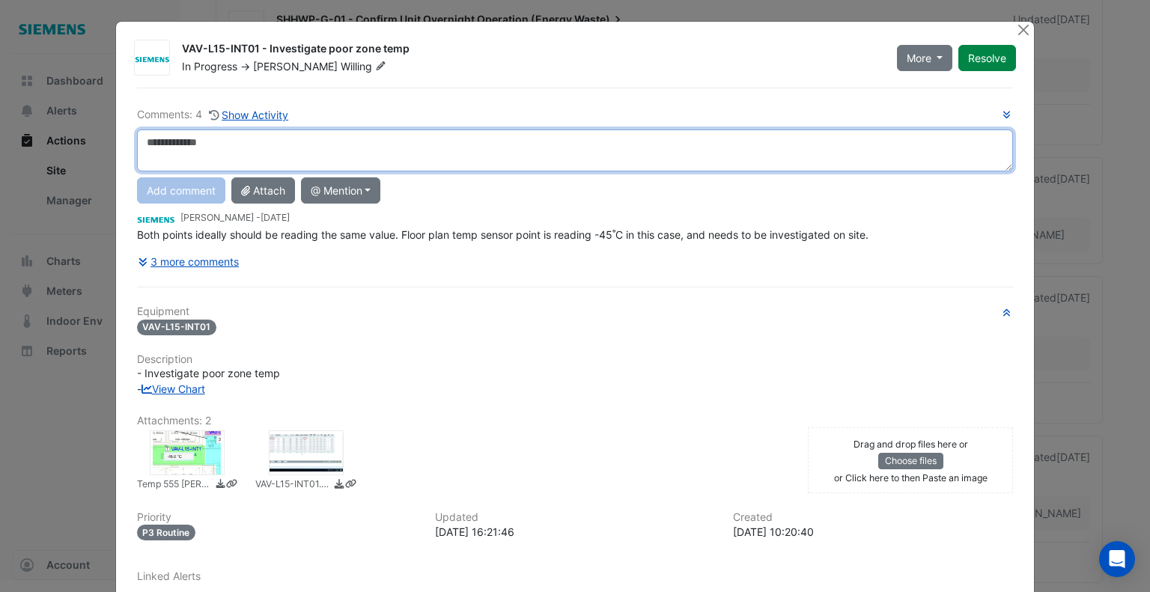
click at [371, 140] on textarea at bounding box center [575, 151] width 877 height 42
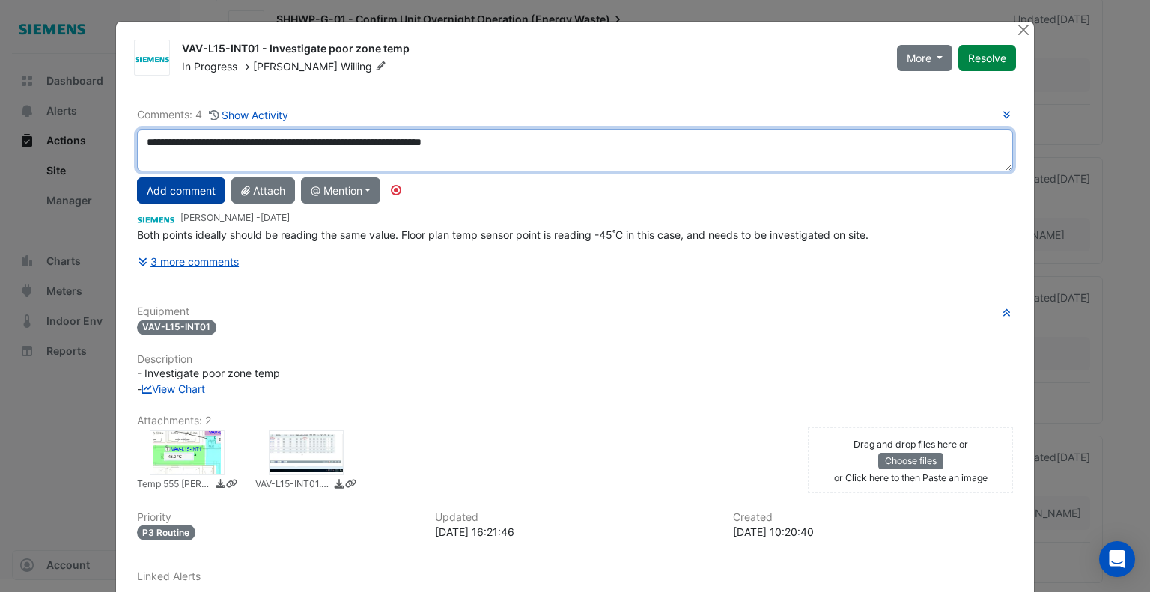
type textarea "**********"
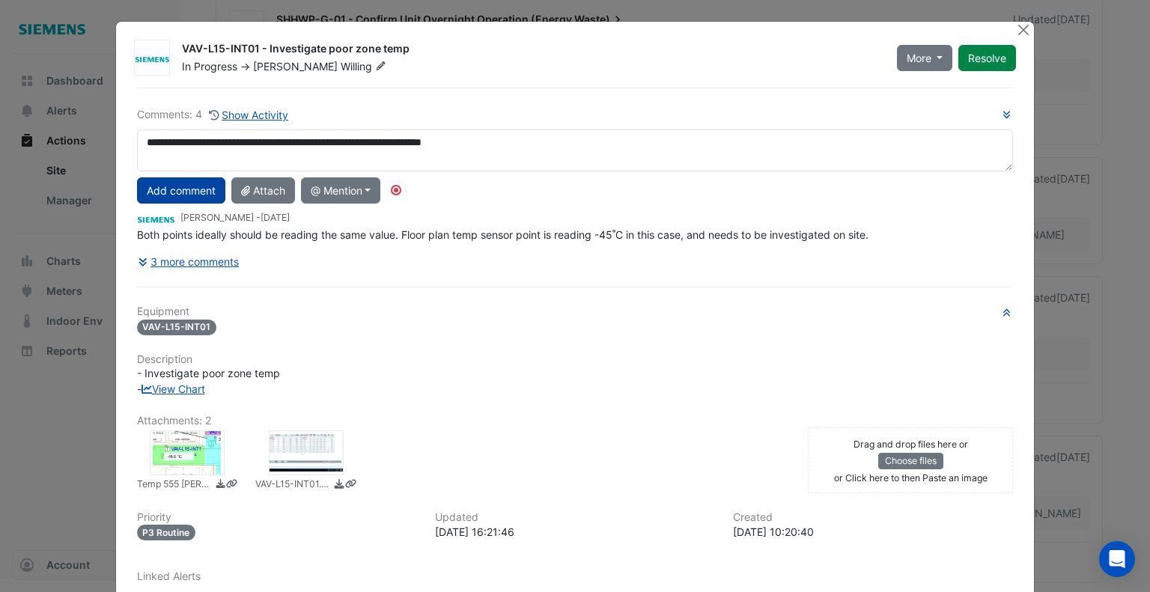
click at [188, 185] on button "Add comment" at bounding box center [181, 190] width 88 height 26
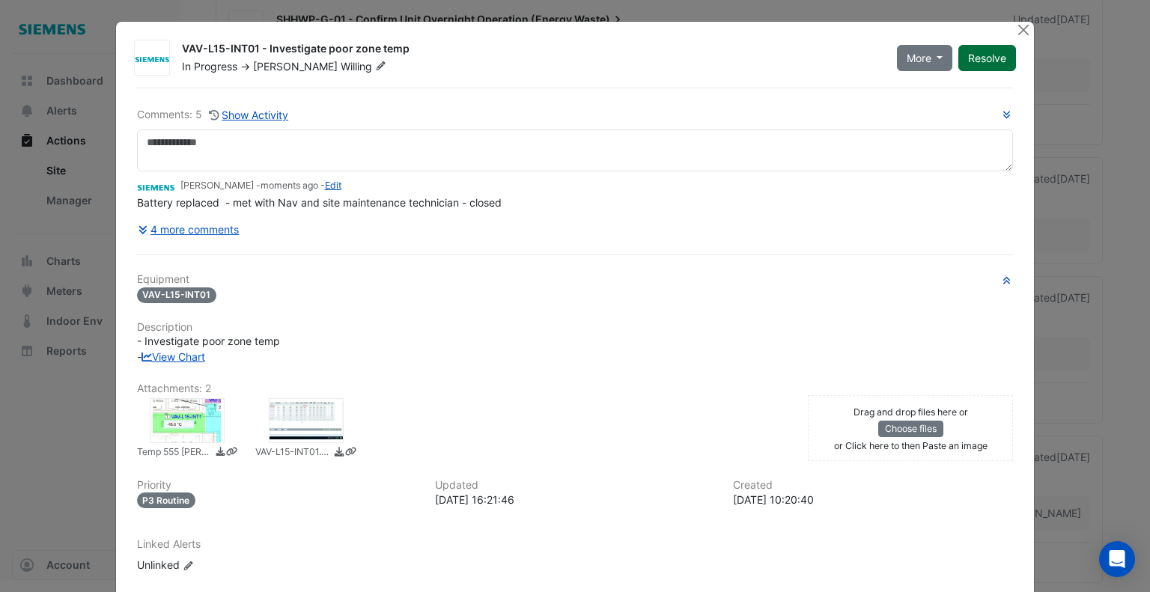
click at [993, 66] on button "Resolve" at bounding box center [987, 58] width 58 height 26
click at [1020, 35] on button "Close" at bounding box center [1023, 30] width 16 height 16
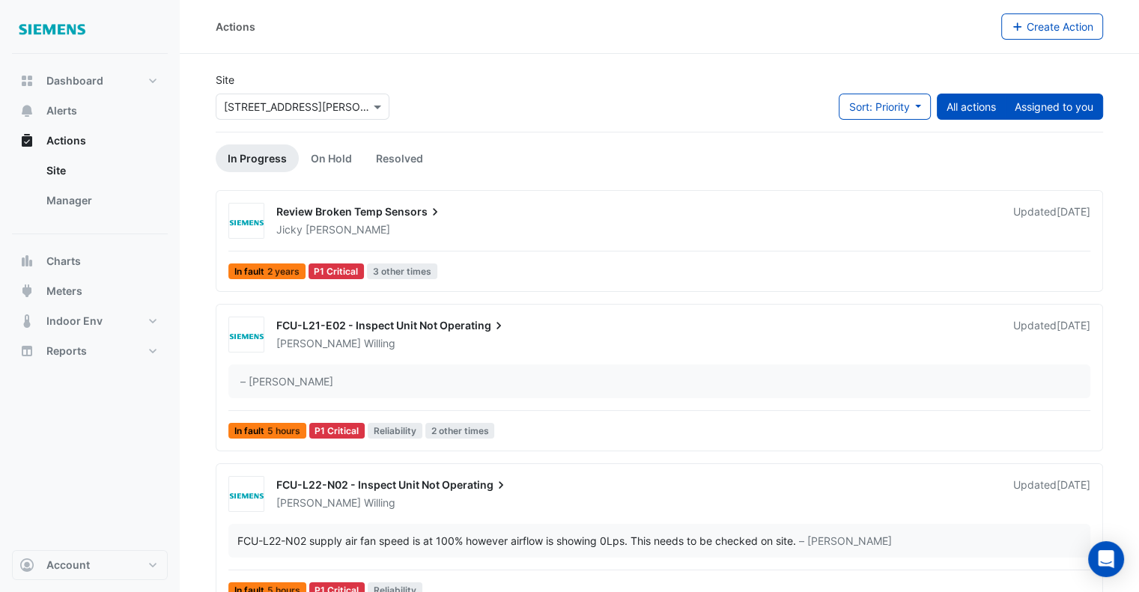
click at [1080, 107] on button "Assigned to you" at bounding box center [1054, 107] width 98 height 26
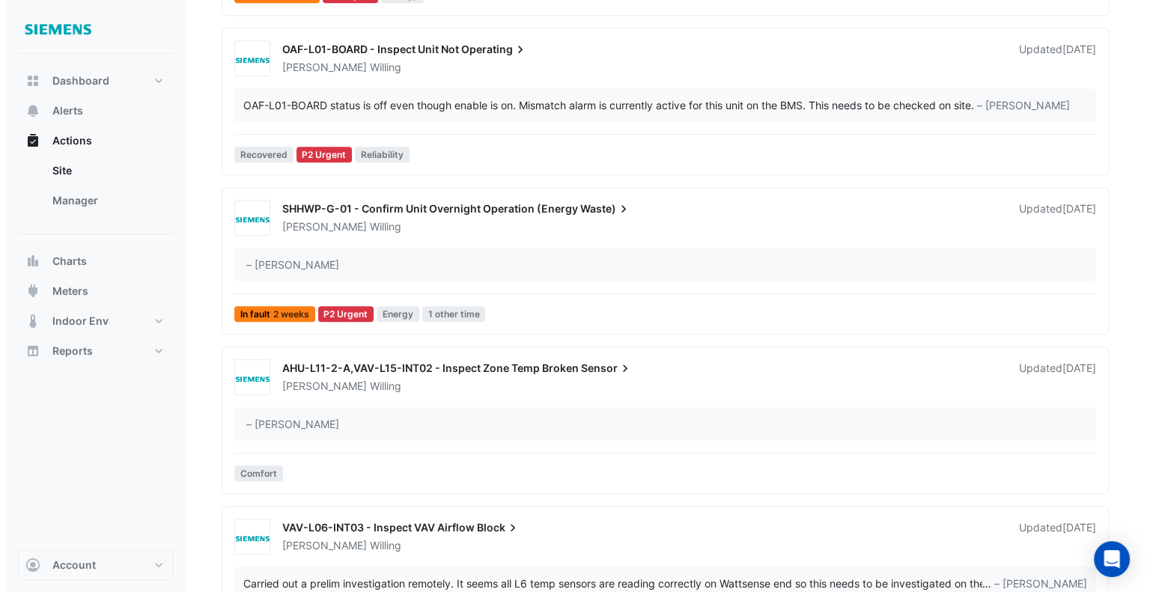
scroll to position [1027, 0]
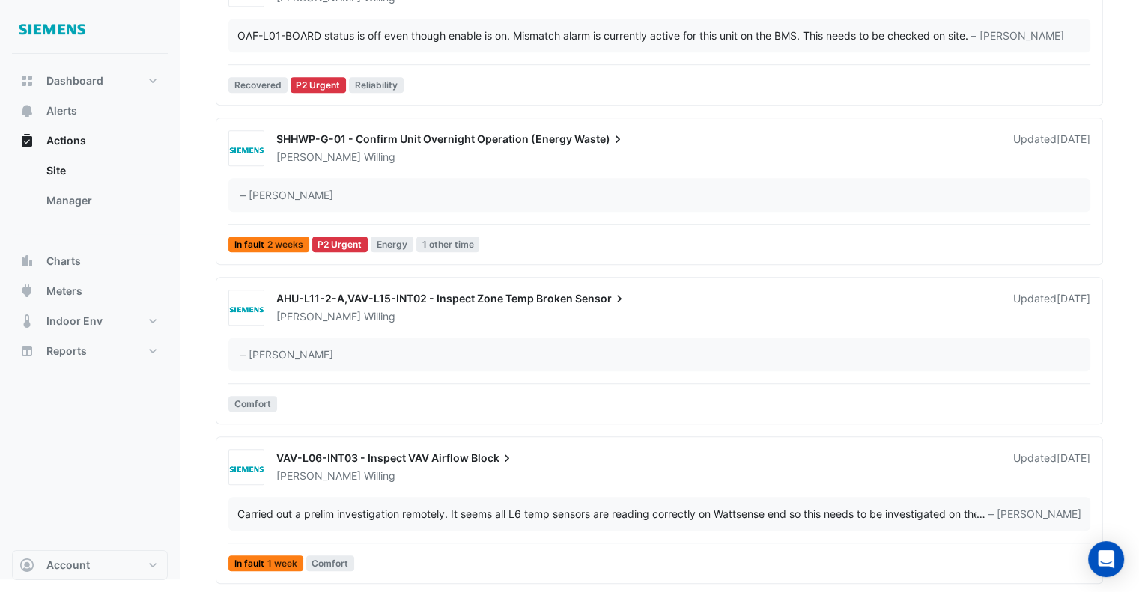
click at [635, 309] on div "[PERSON_NAME]" at bounding box center [636, 316] width 722 height 15
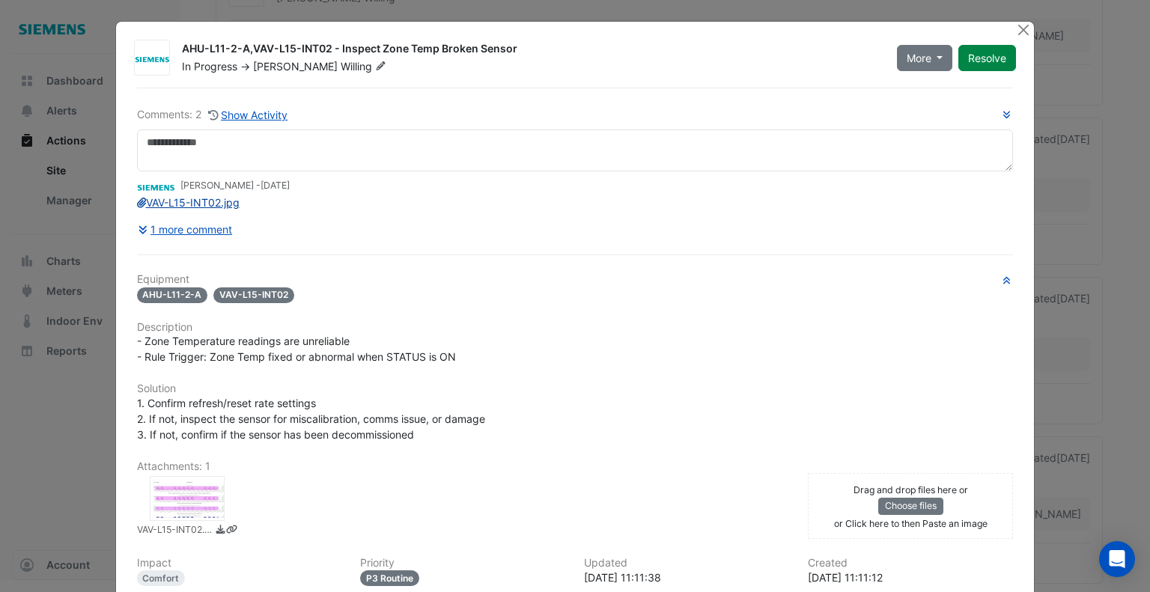
click at [194, 201] on link "VAV-L15-INT02.jpg" at bounding box center [188, 202] width 103 height 13
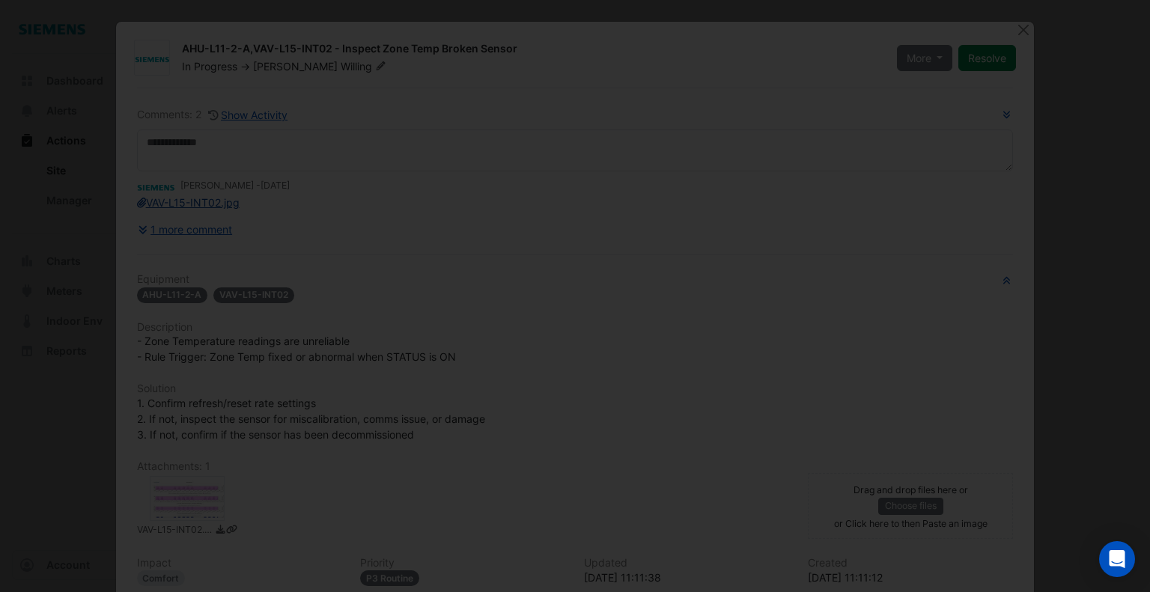
scroll to position [124, 0]
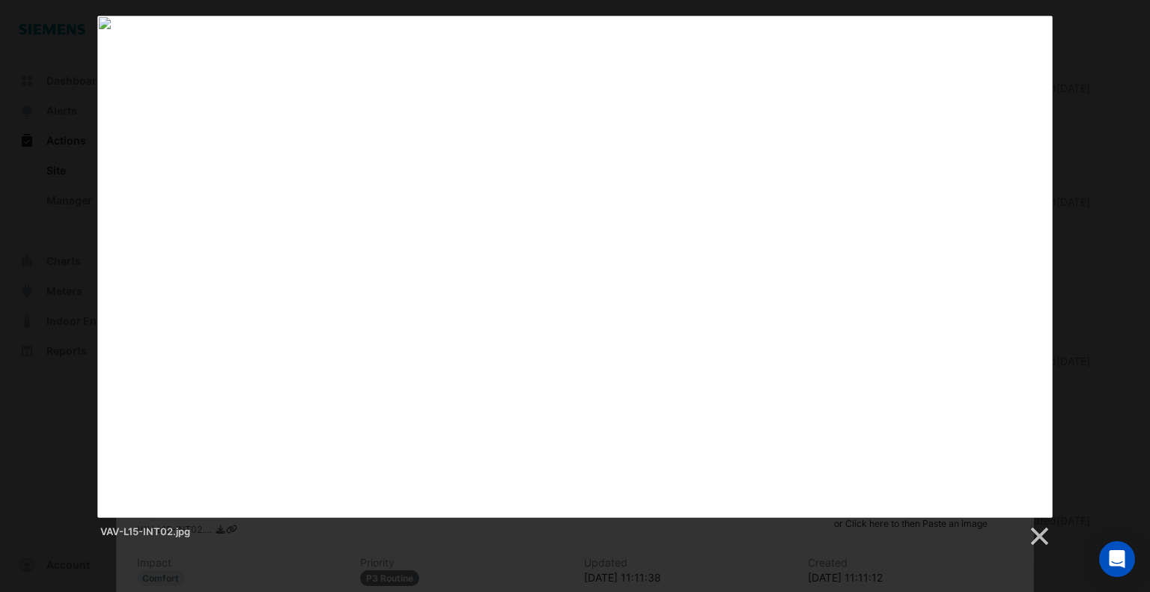
click at [1138, 129] on div "VAV-L15-INT02.jpg" at bounding box center [575, 282] width 1150 height 532
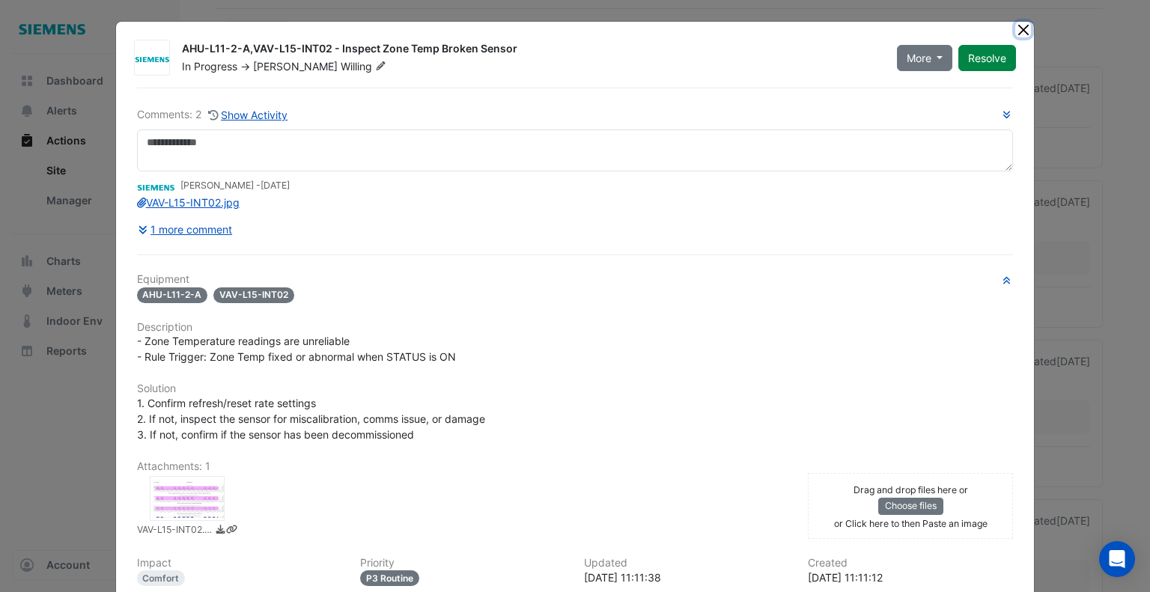
click at [1020, 28] on button "Close" at bounding box center [1023, 30] width 16 height 16
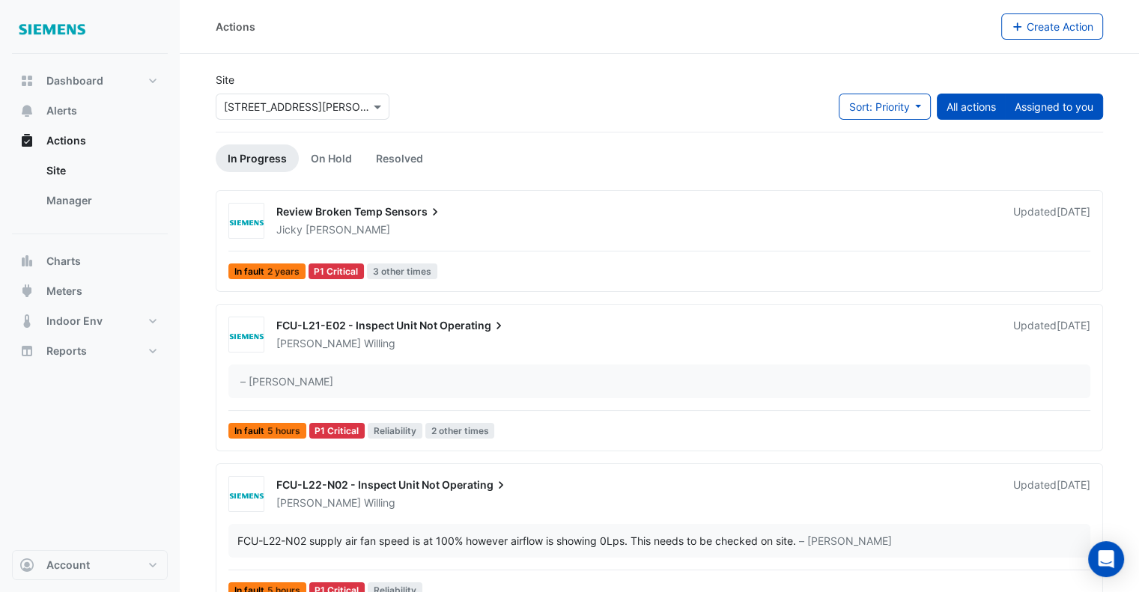
click at [1062, 112] on button "Assigned to you" at bounding box center [1054, 107] width 98 height 26
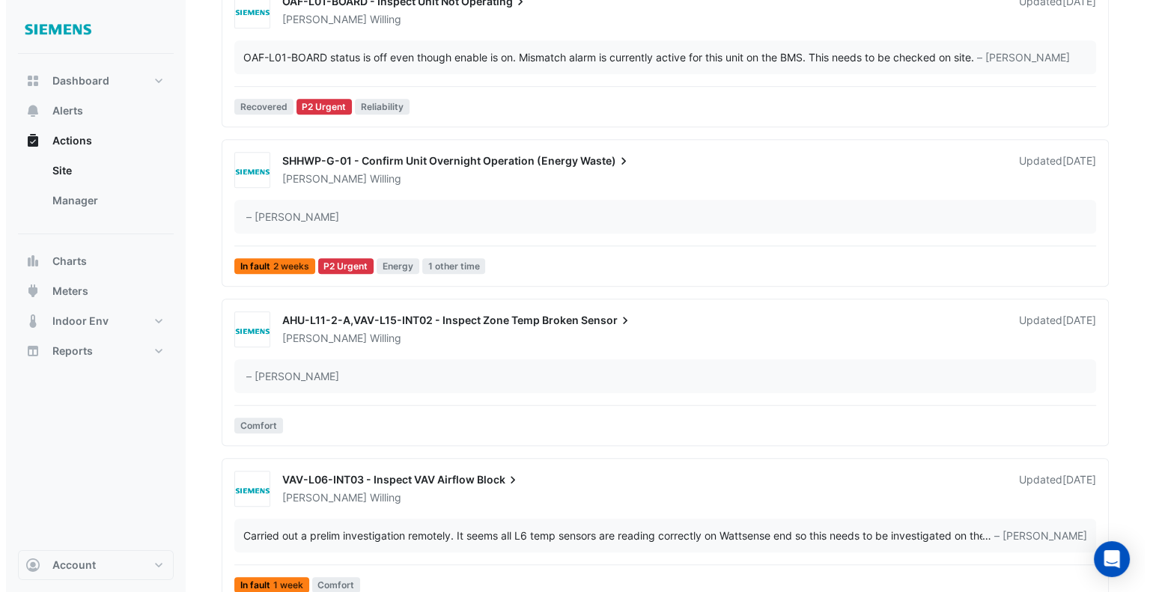
scroll to position [1027, 0]
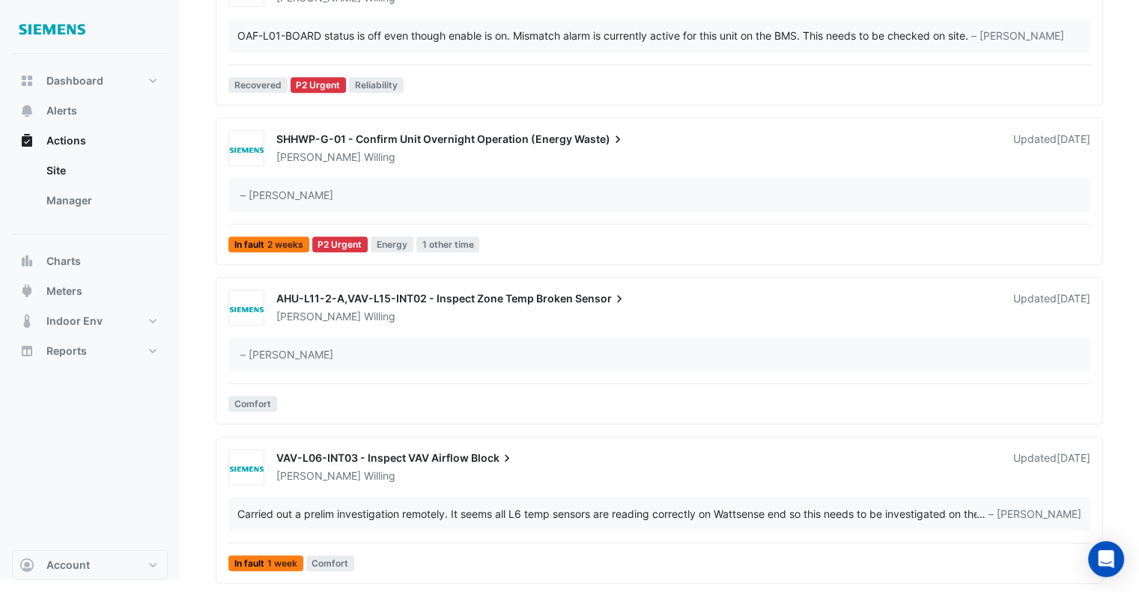
click at [487, 317] on div "[PERSON_NAME]" at bounding box center [636, 316] width 722 height 15
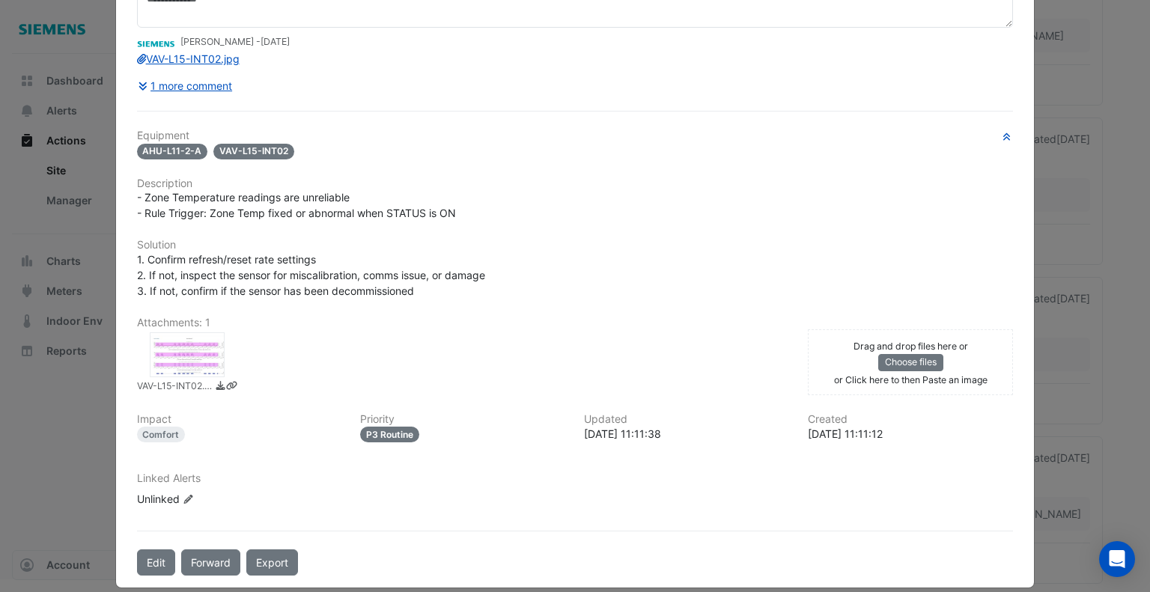
scroll to position [150, 0]
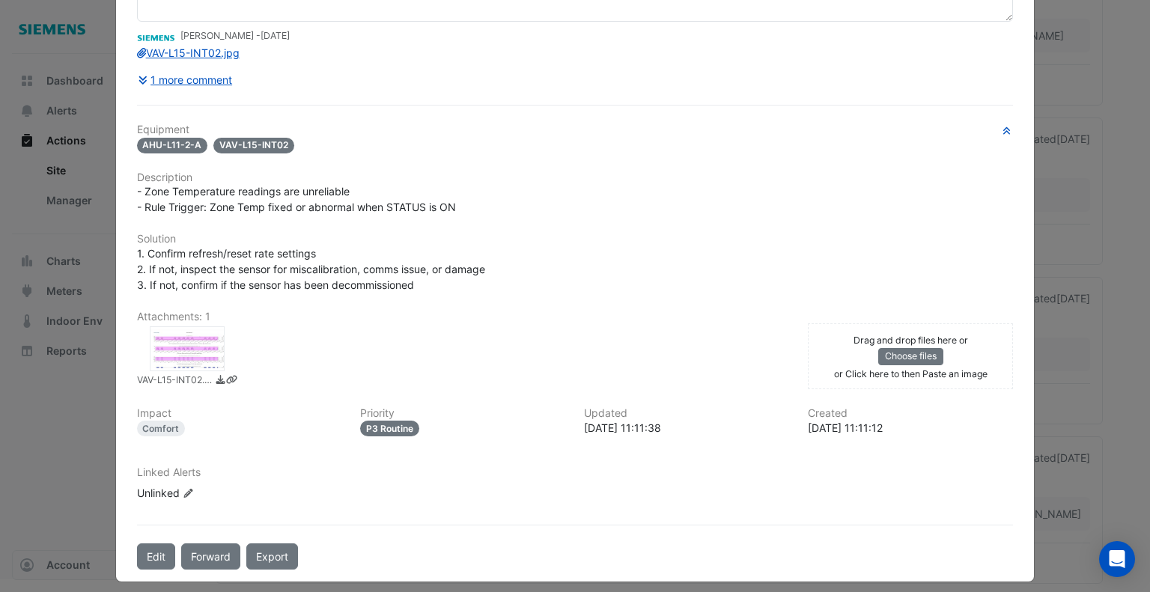
click at [159, 489] on div "Unlinked Edit Linked Alerts" at bounding box center [227, 493] width 180 height 16
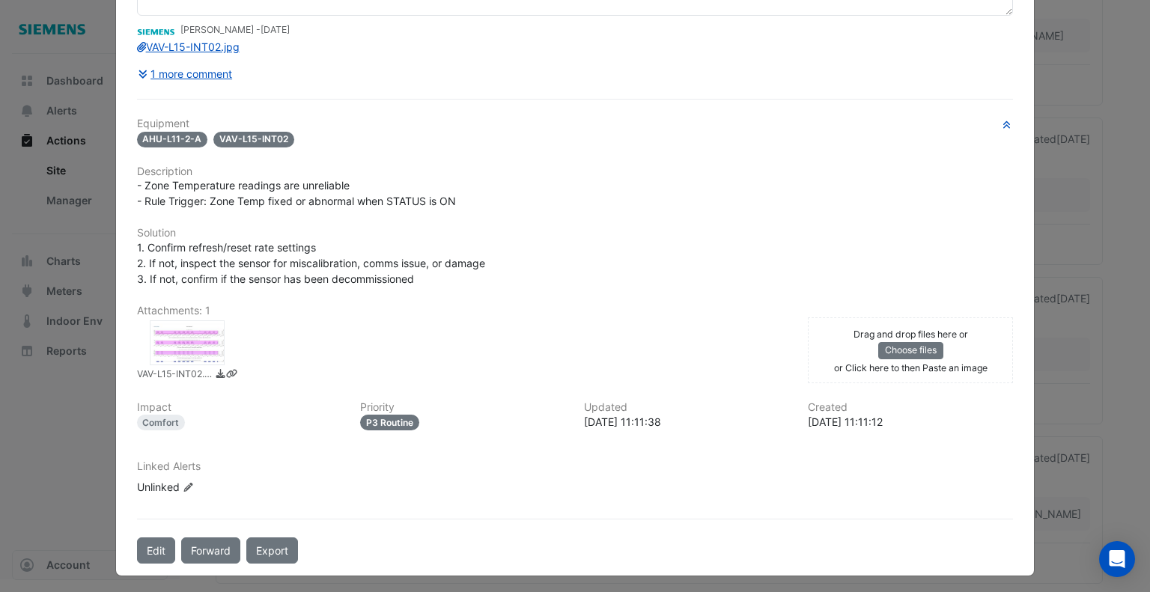
click at [186, 371] on small "VAV-L15-INT02.jpg" at bounding box center [174, 376] width 75 height 16
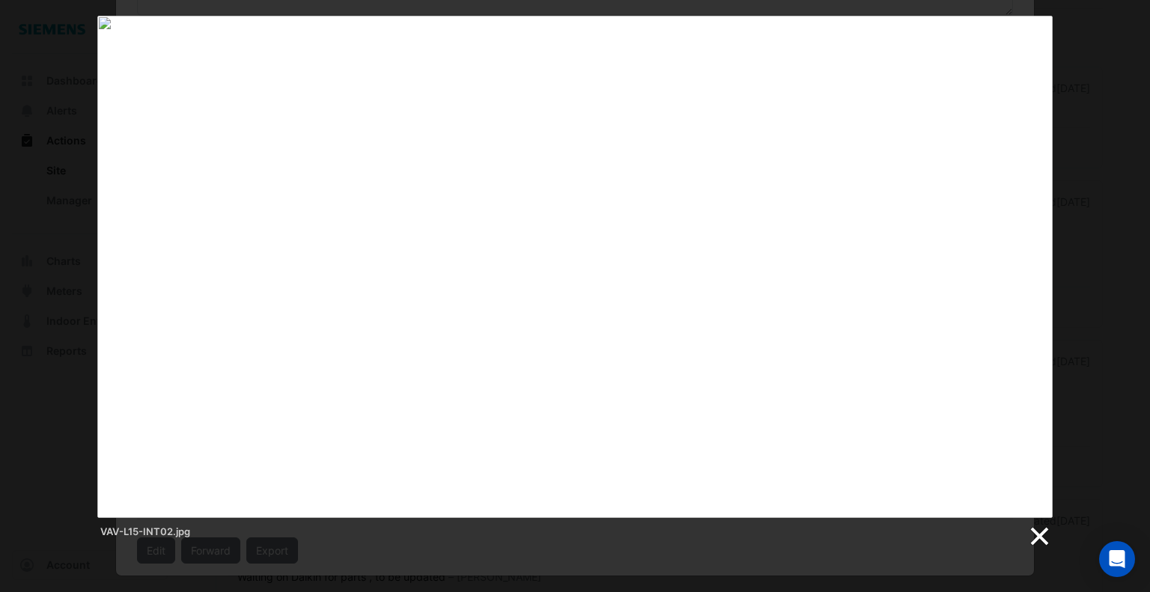
click at [1035, 538] on link at bounding box center [1038, 537] width 22 height 22
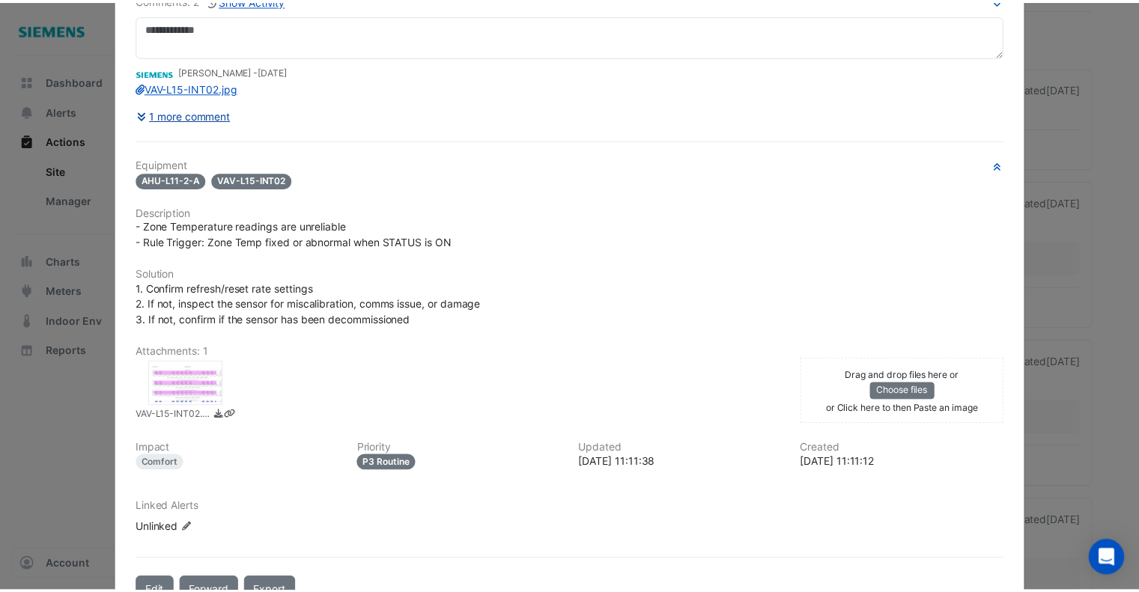
scroll to position [6, 0]
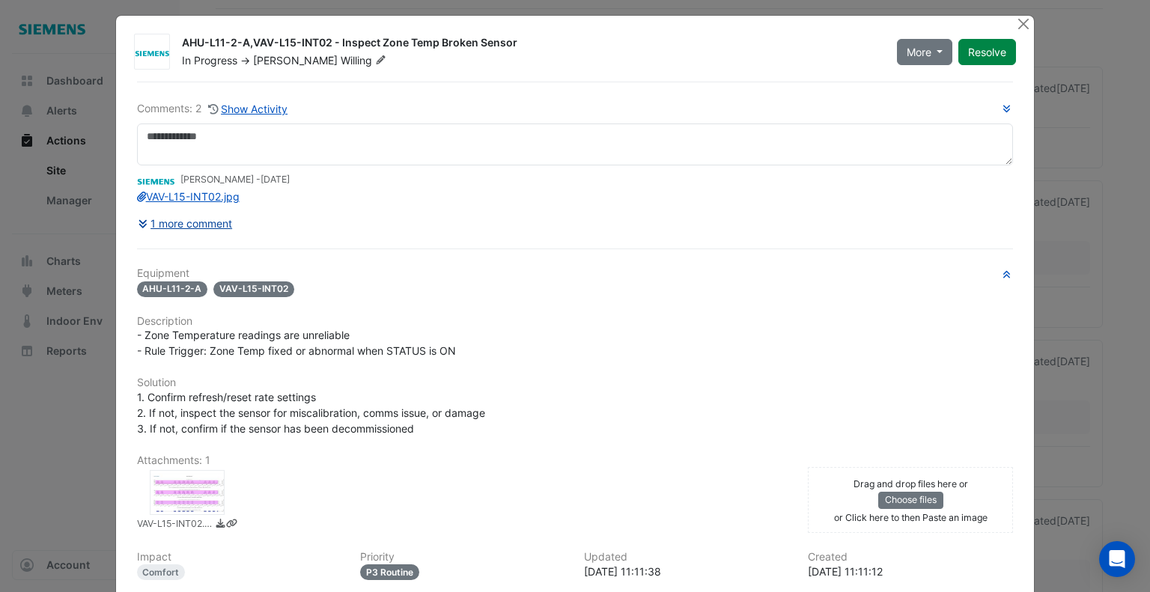
click at [173, 227] on button "1 more comment" at bounding box center [185, 223] width 97 height 26
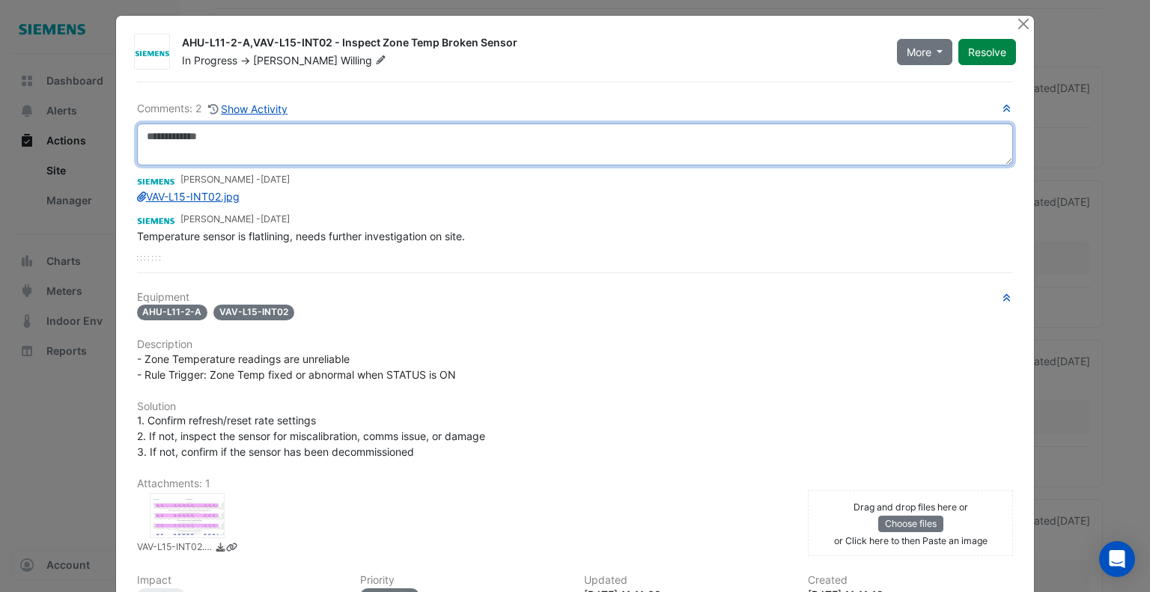
click at [335, 152] on textarea at bounding box center [575, 145] width 877 height 42
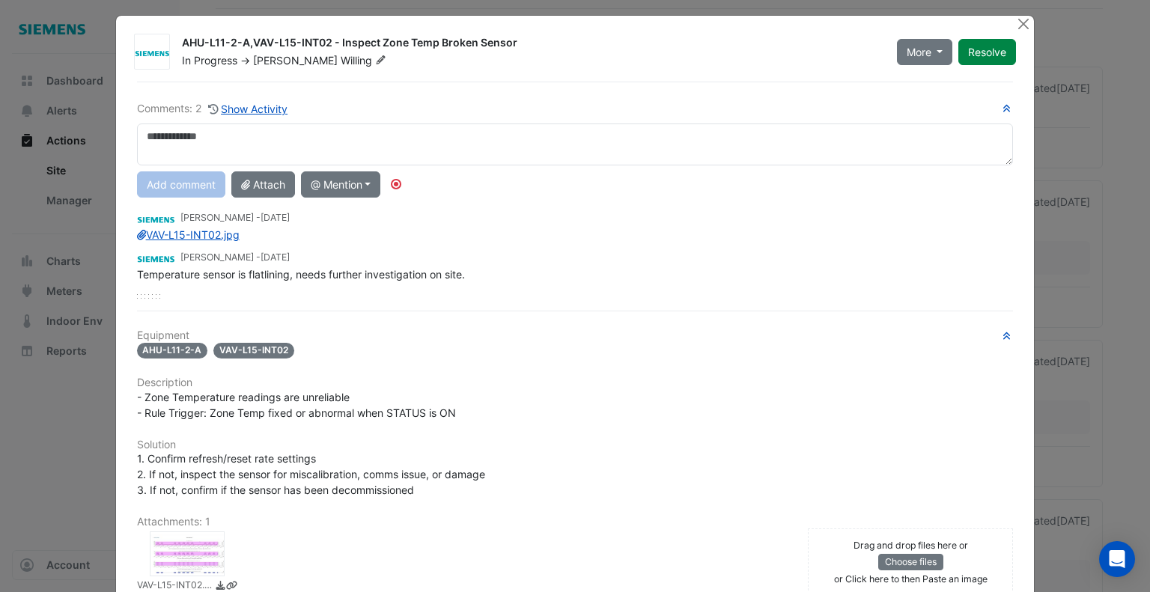
click at [195, 538] on div at bounding box center [187, 554] width 75 height 45
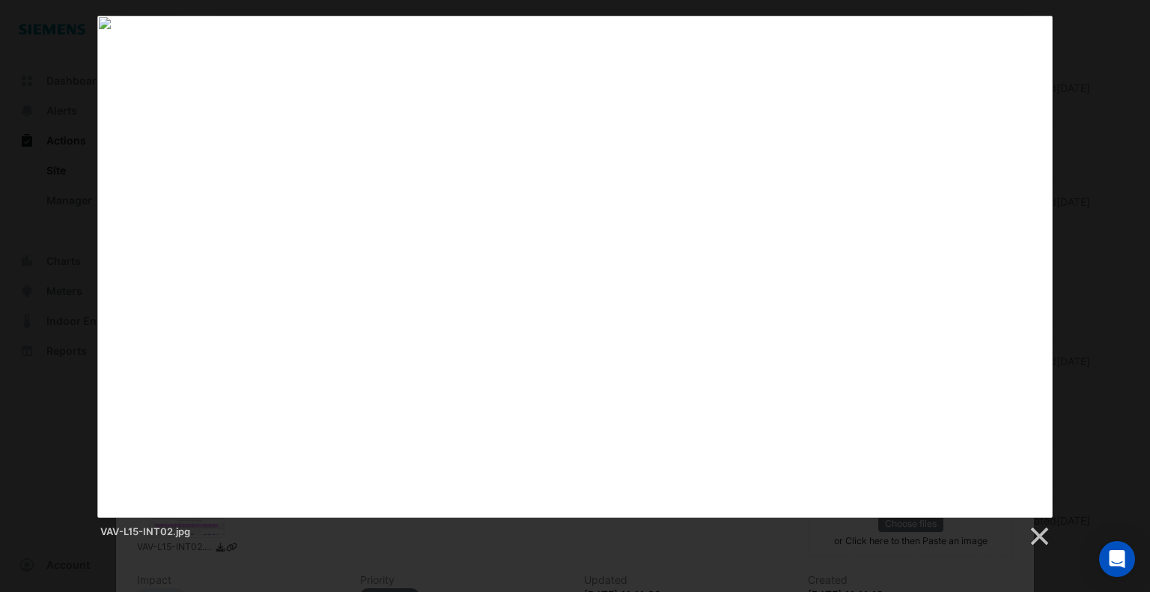
click at [1127, 79] on div "VAV-L15-INT02.jpg" at bounding box center [575, 282] width 1150 height 532
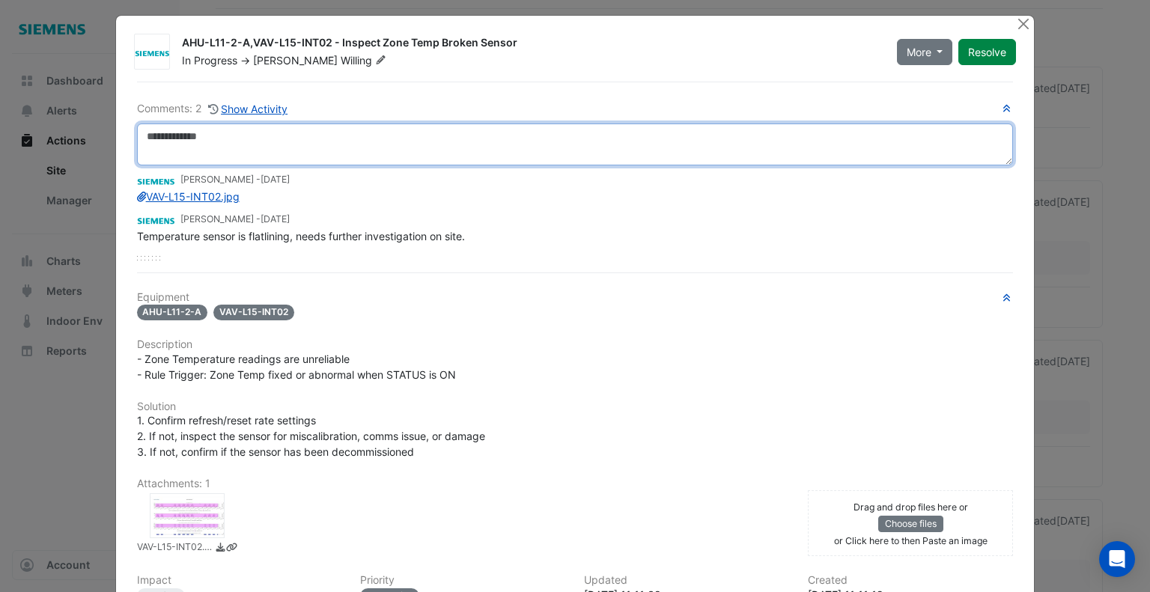
click at [278, 141] on textarea at bounding box center [575, 145] width 877 height 42
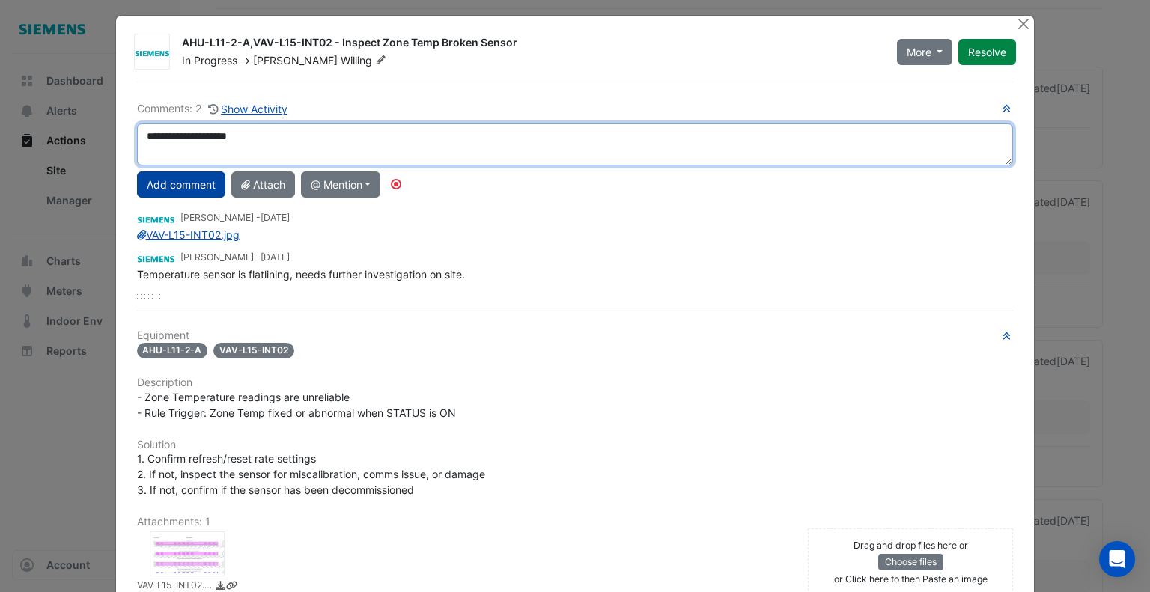
type textarea "**********"
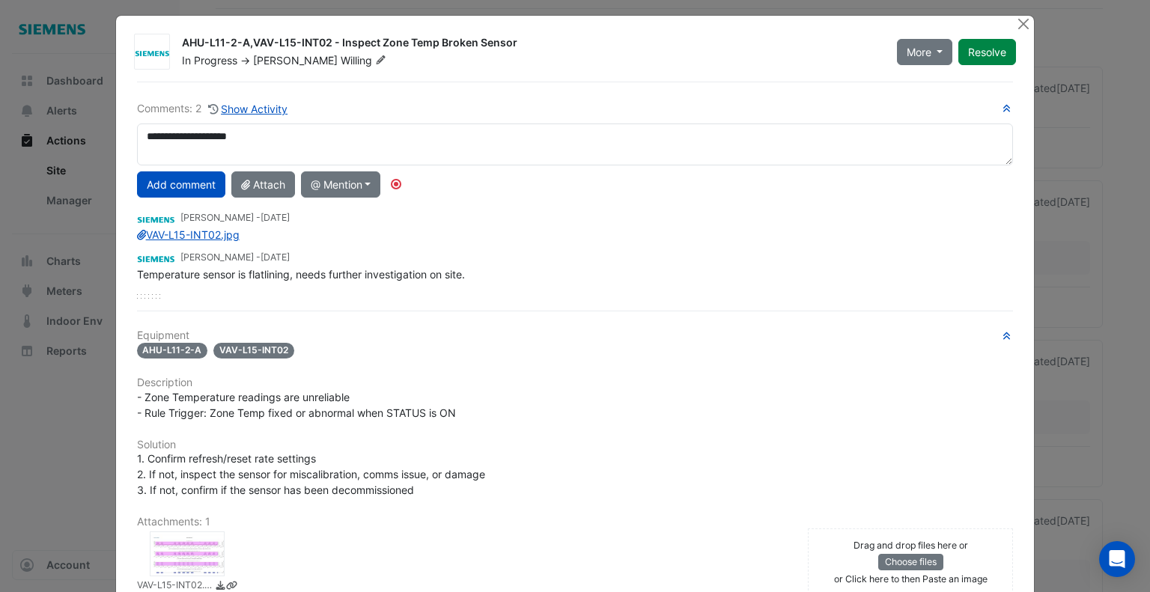
click at [161, 178] on button "Add comment" at bounding box center [181, 184] width 88 height 26
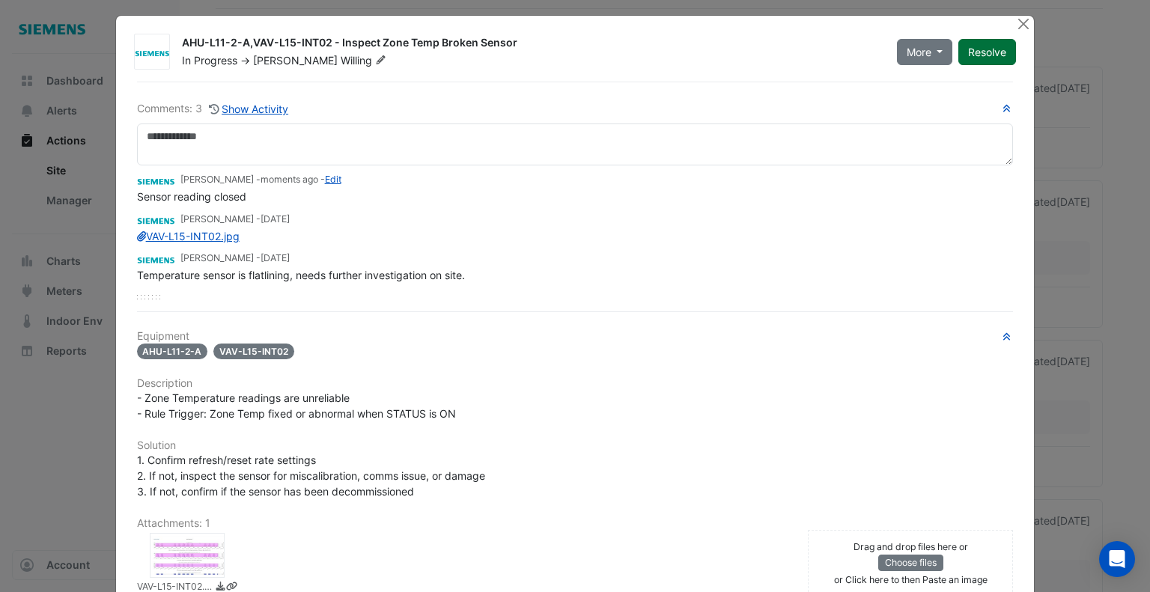
click at [985, 50] on button "Resolve" at bounding box center [987, 52] width 58 height 26
click at [1015, 21] on button "Close" at bounding box center [1023, 24] width 16 height 16
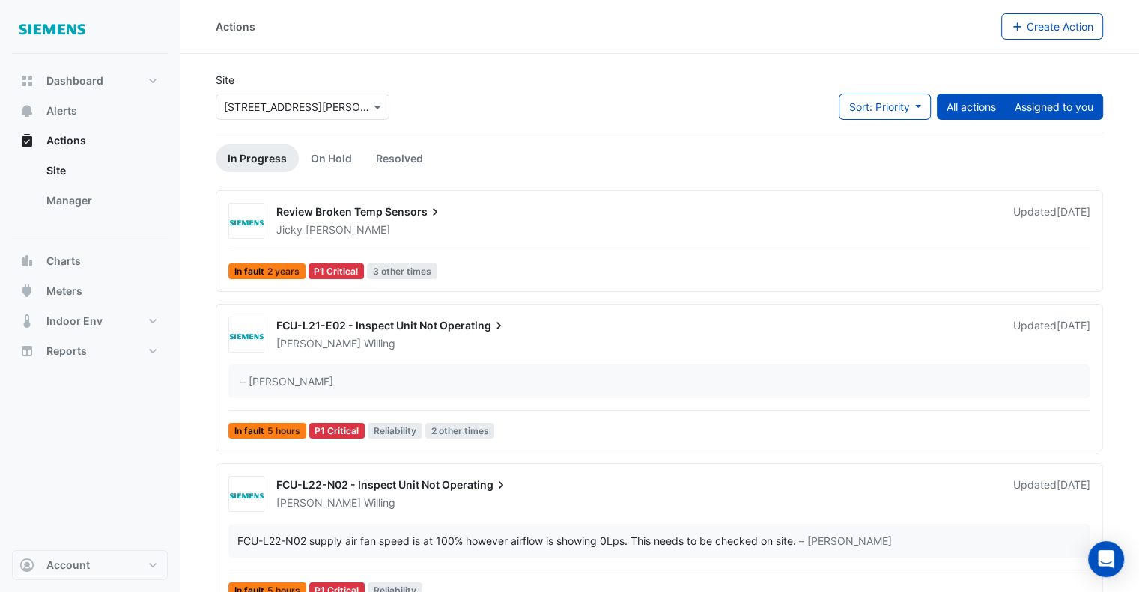
click at [1050, 118] on button "Assigned to you" at bounding box center [1054, 107] width 98 height 26
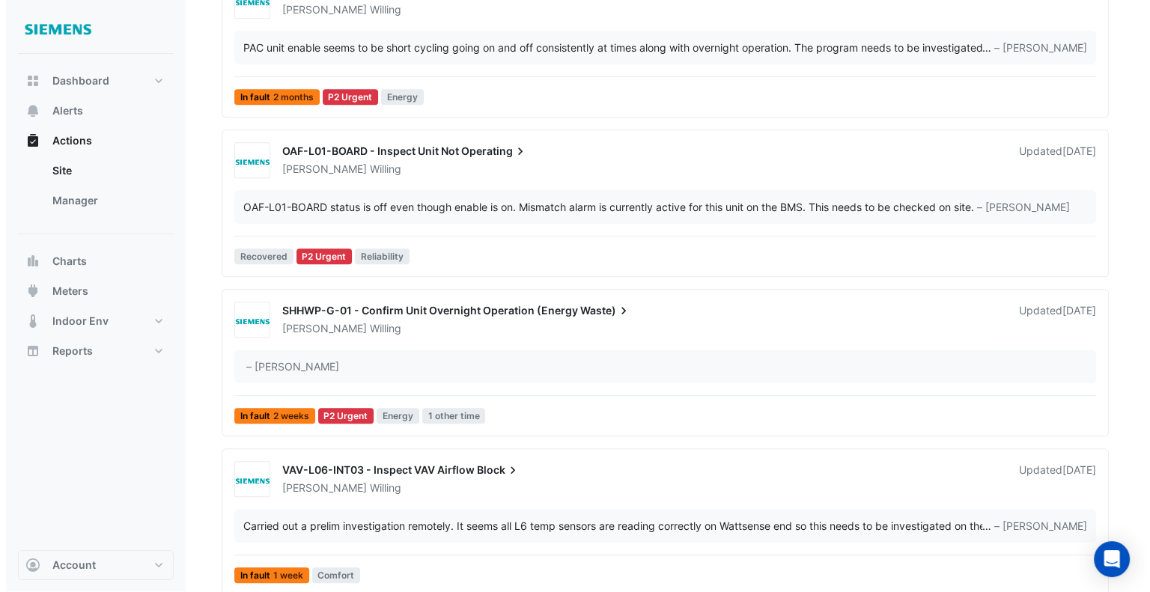
scroll to position [868, 0]
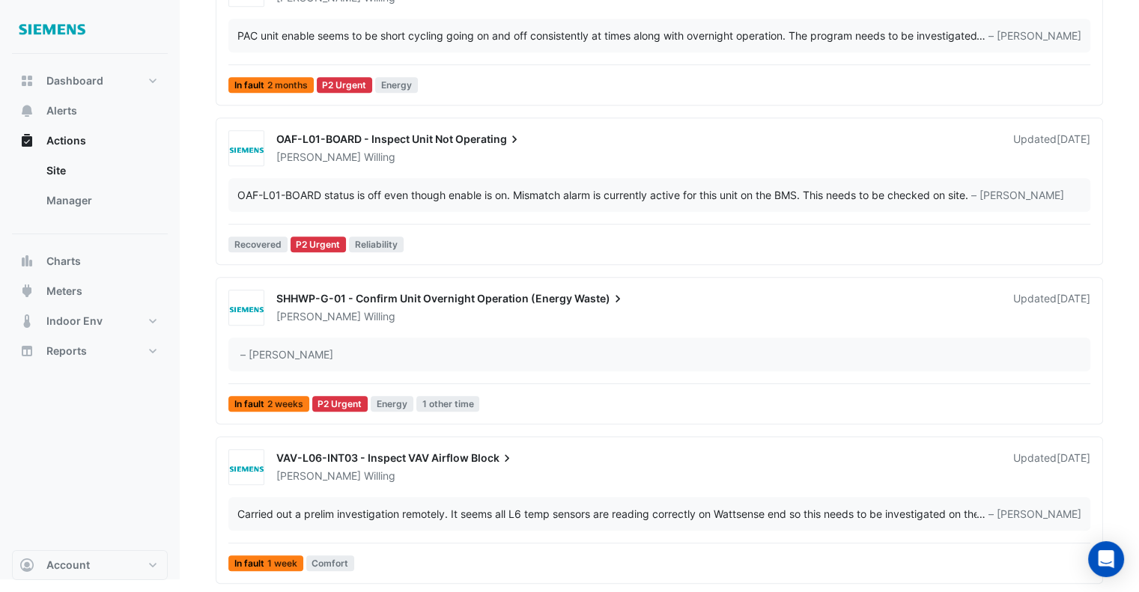
click at [452, 314] on div "[PERSON_NAME]" at bounding box center [636, 316] width 722 height 15
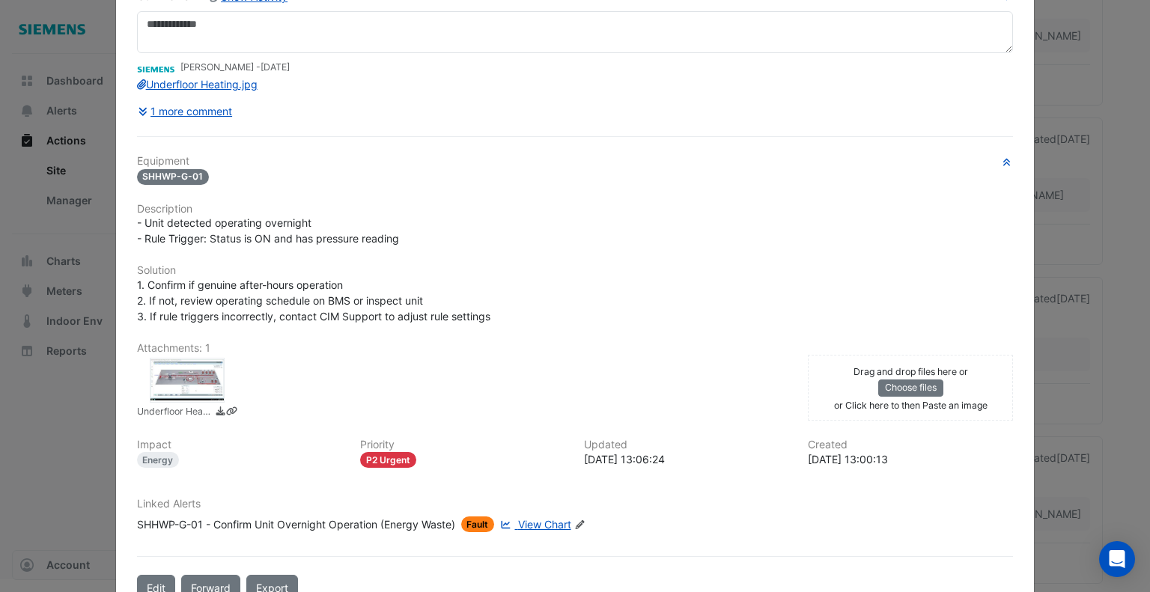
scroll to position [150, 0]
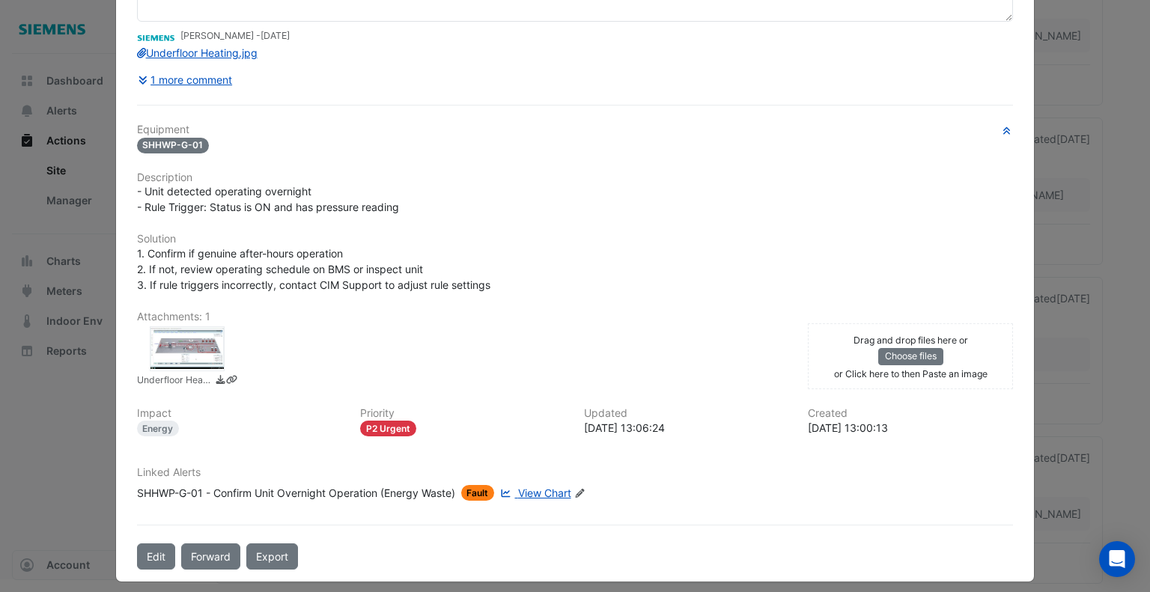
click at [547, 487] on span "View Chart" at bounding box center [544, 493] width 53 height 13
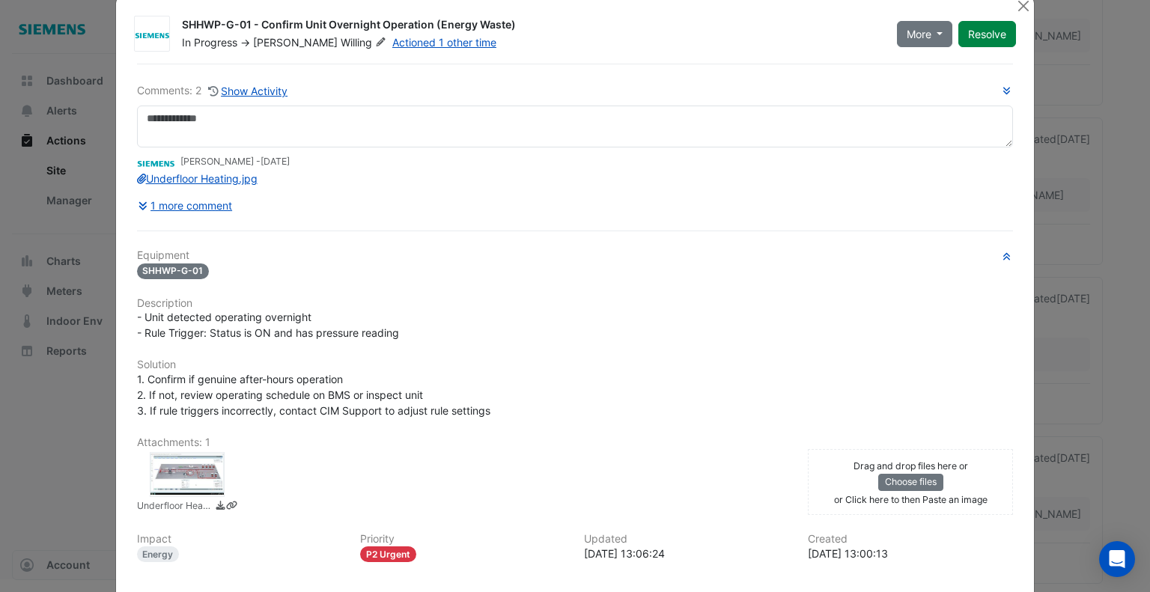
scroll to position [0, 0]
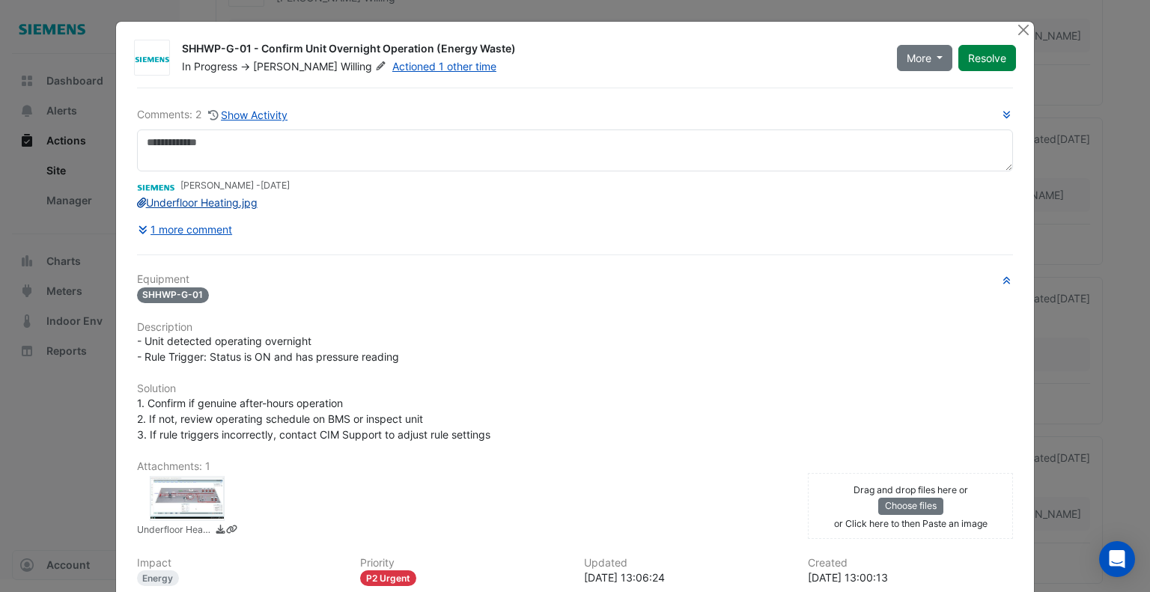
click at [177, 206] on link "Underfloor Heating.jpg" at bounding box center [197, 202] width 121 height 13
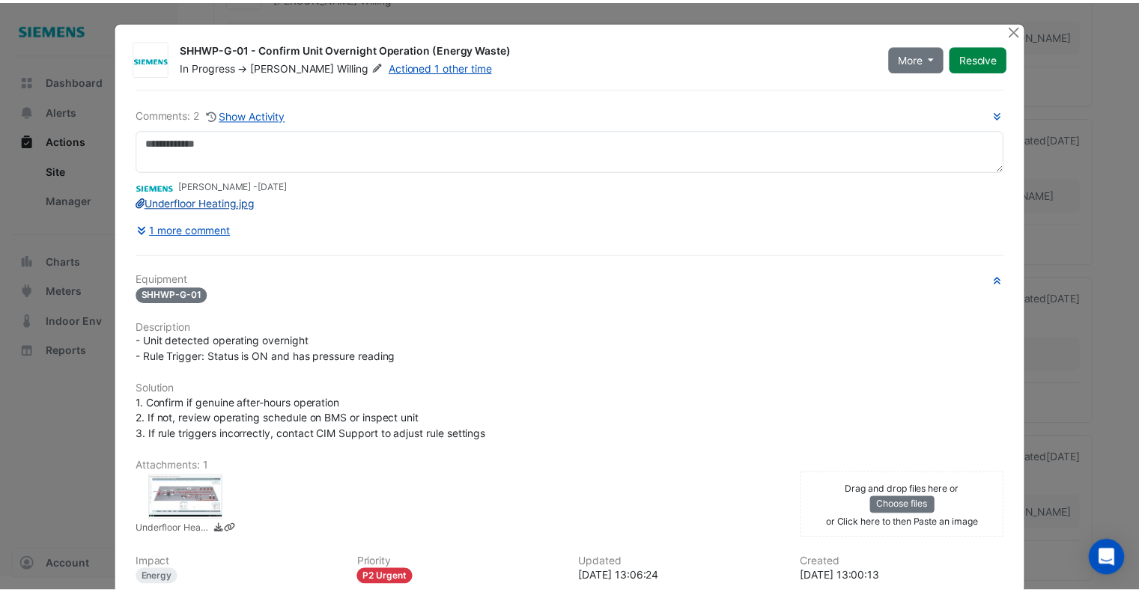
scroll to position [124, 0]
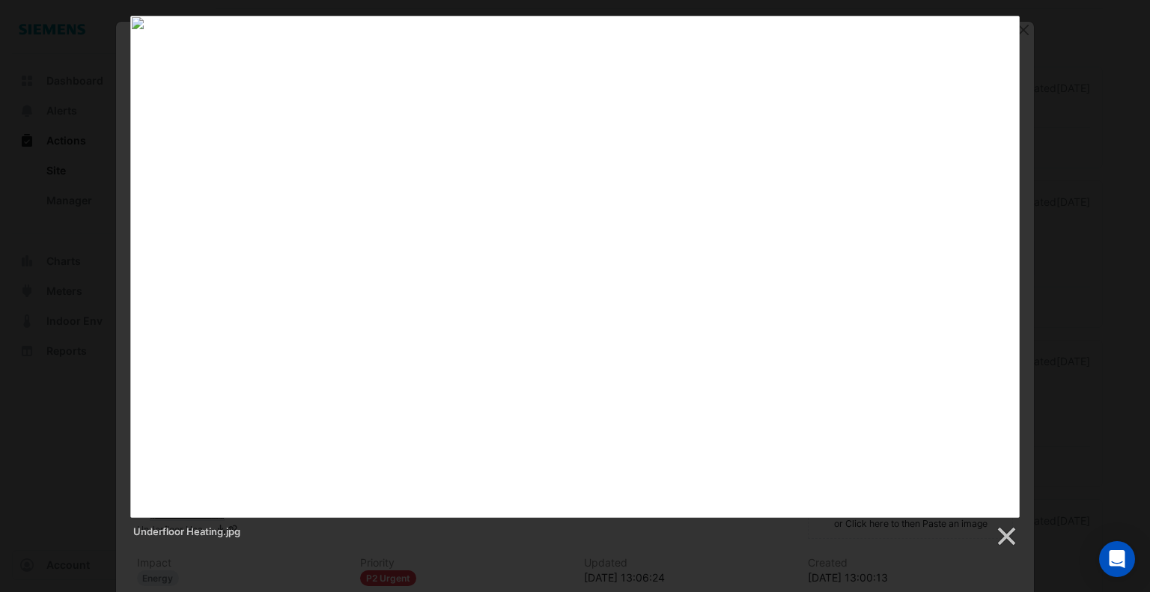
click at [1047, 237] on div "Underfloor Heating.jpg" at bounding box center [575, 282] width 1150 height 532
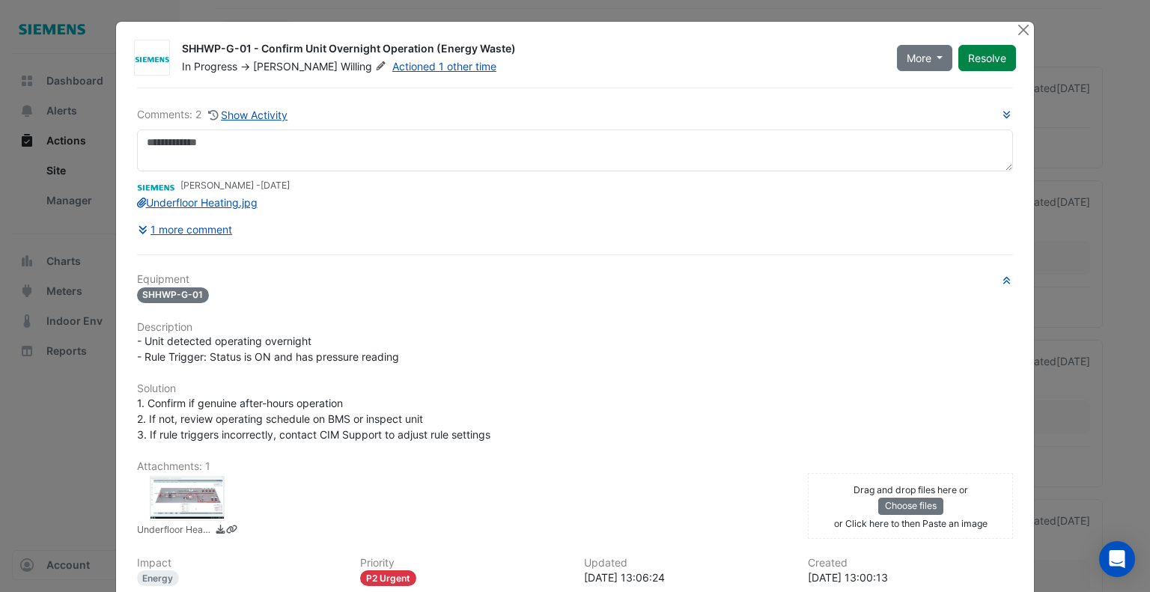
click at [248, 128] on div "Comments: 2 Show Activity [PERSON_NAME] - [DATE] Underfloor Heating.jpg 1 more …" at bounding box center [575, 174] width 877 height 136
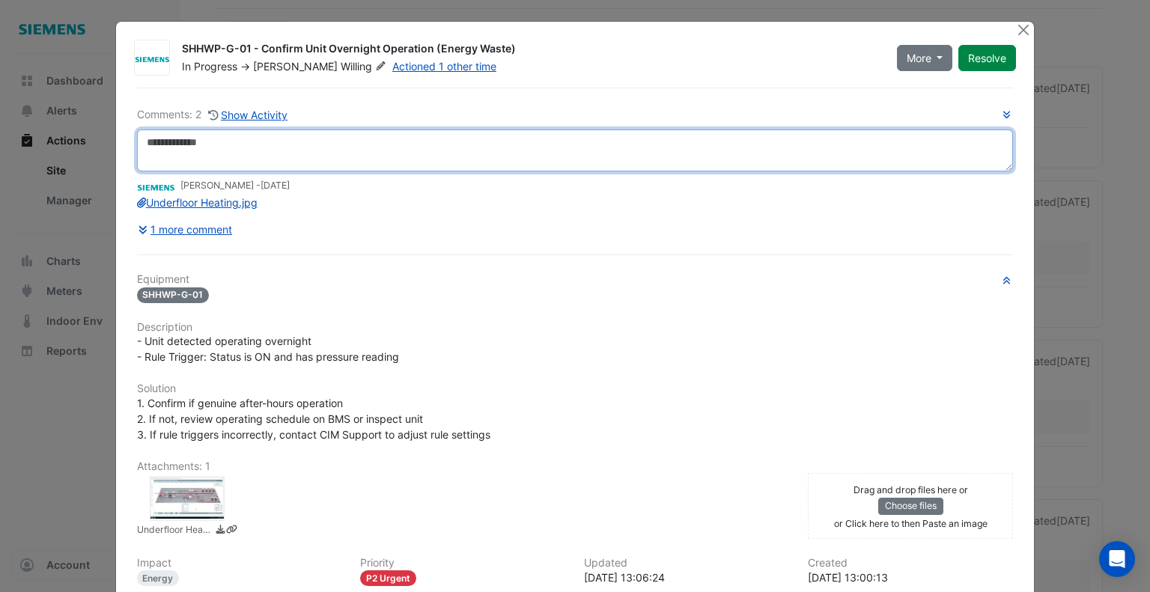
click at [245, 154] on textarea at bounding box center [575, 151] width 877 height 42
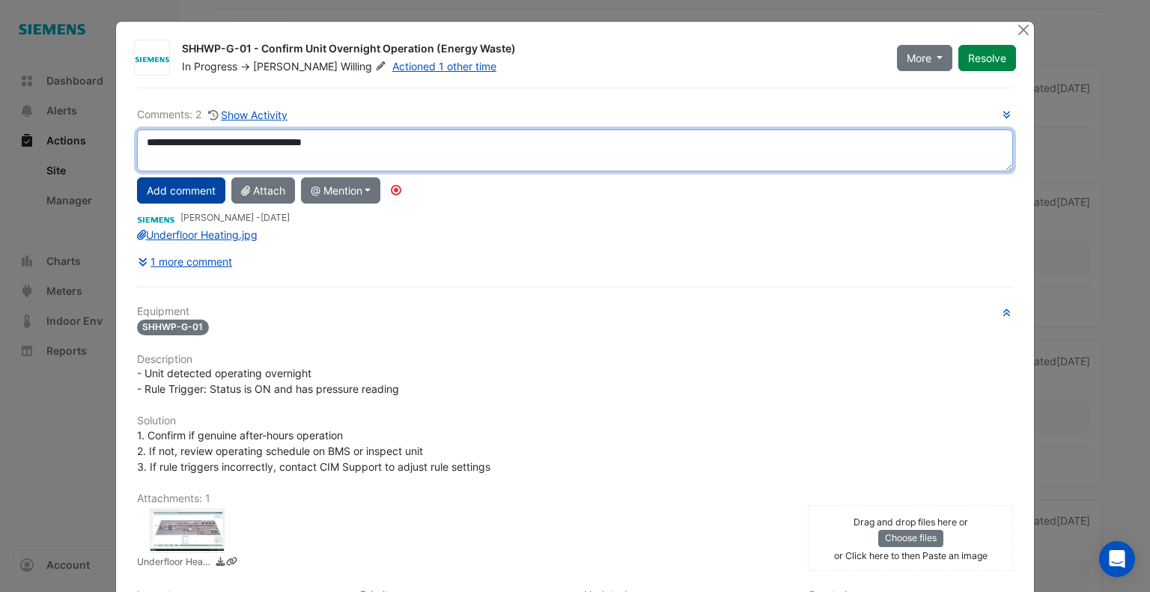
type textarea "**********"
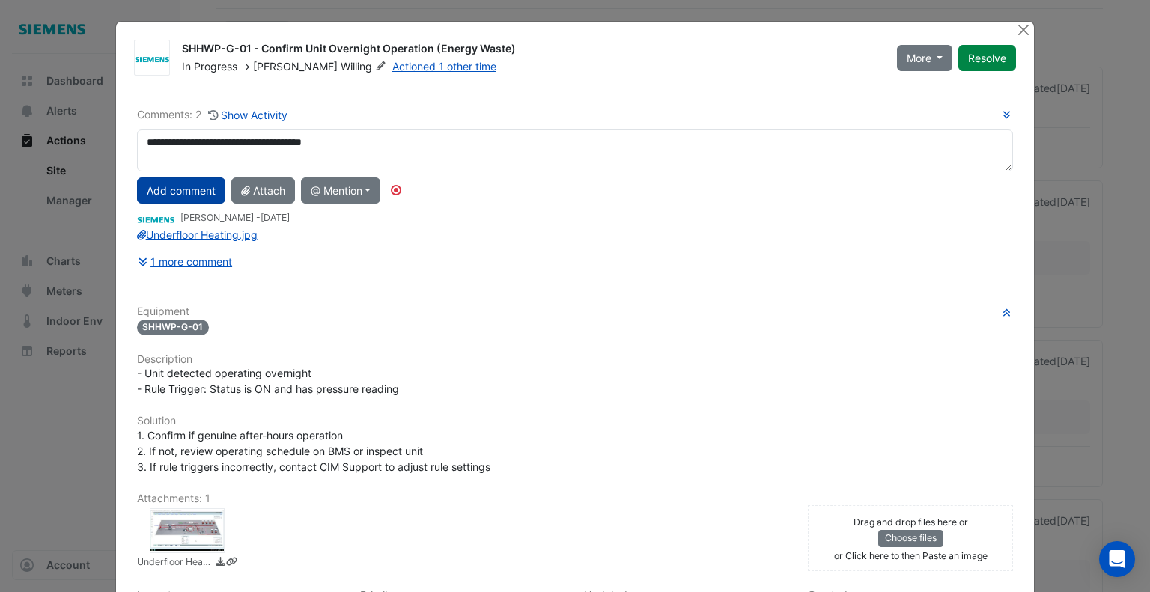
click at [191, 177] on button "Add comment" at bounding box center [181, 190] width 88 height 26
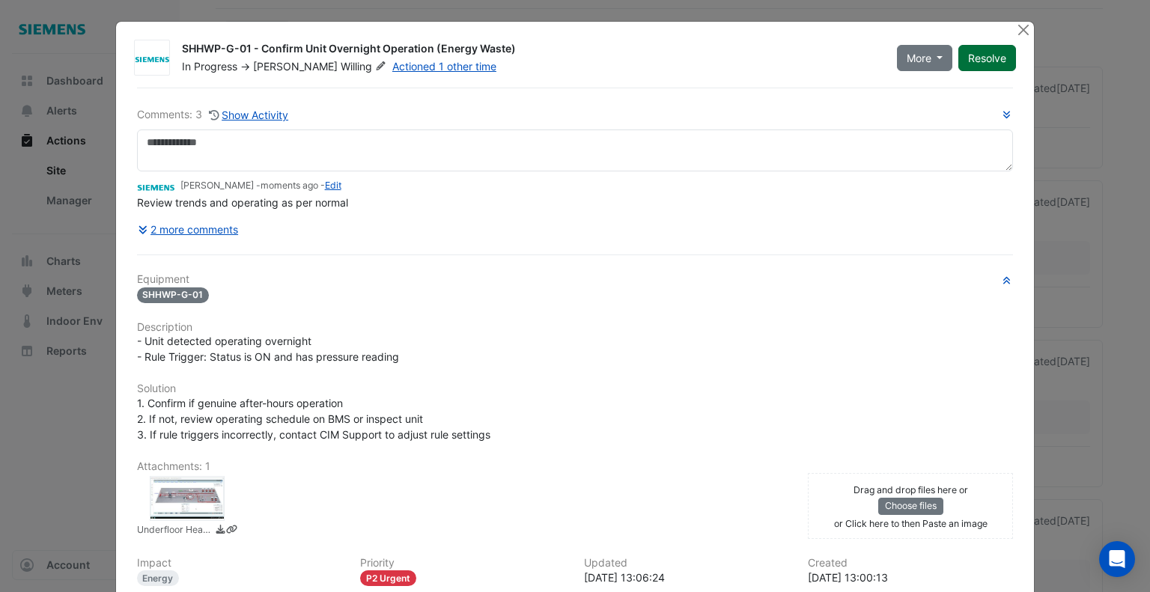
click at [992, 54] on button "Resolve" at bounding box center [987, 58] width 58 height 26
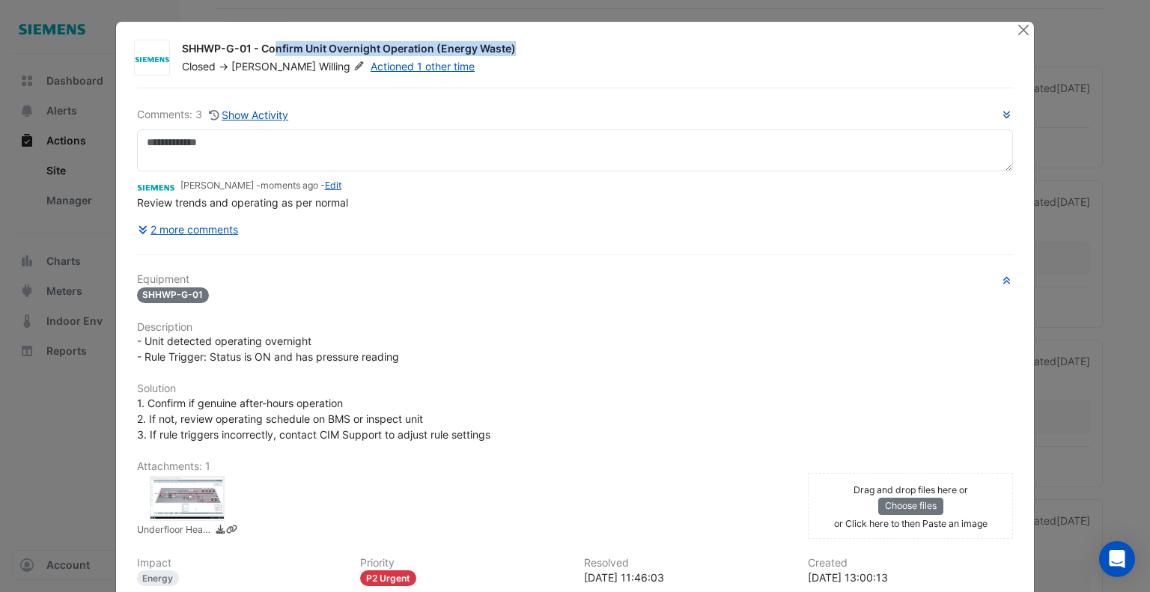
drag, startPoint x: 177, startPoint y: 46, endPoint x: 424, endPoint y: 52, distance: 247.9
click at [424, 52] on div "SHHWP-G-01 - Confirm Unit Overnight Operation (Energy Waste)" at bounding box center [590, 50] width 817 height 18
copy div "SHHWP-G-01 - Confirm Unit Overnight Operation"
click at [1015, 32] on button "Close" at bounding box center [1023, 30] width 16 height 16
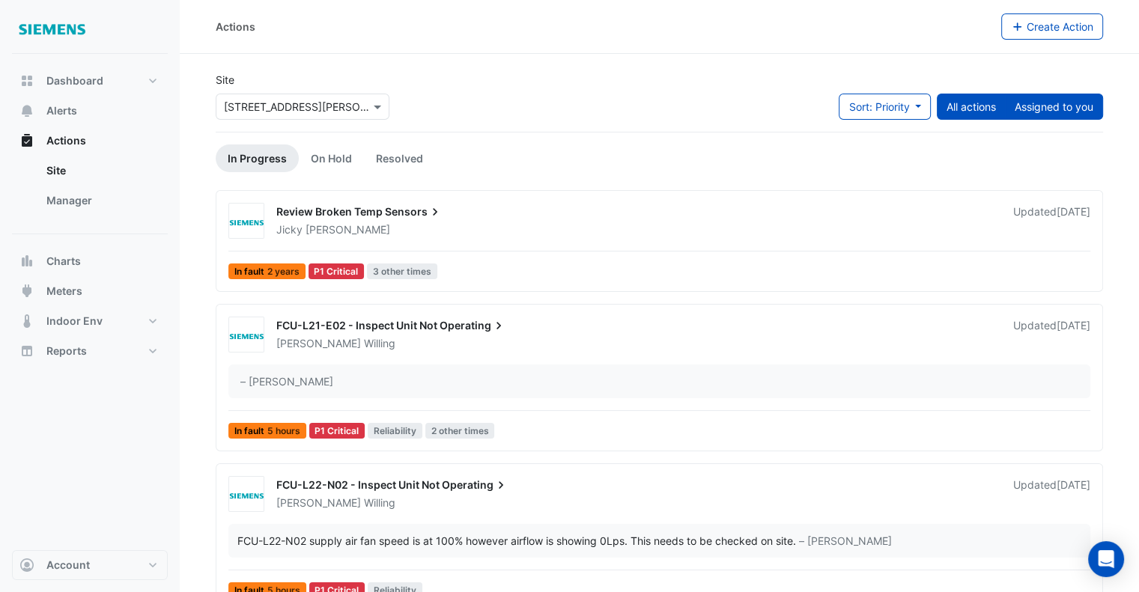
click at [1072, 106] on button "Assigned to you" at bounding box center [1054, 107] width 98 height 26
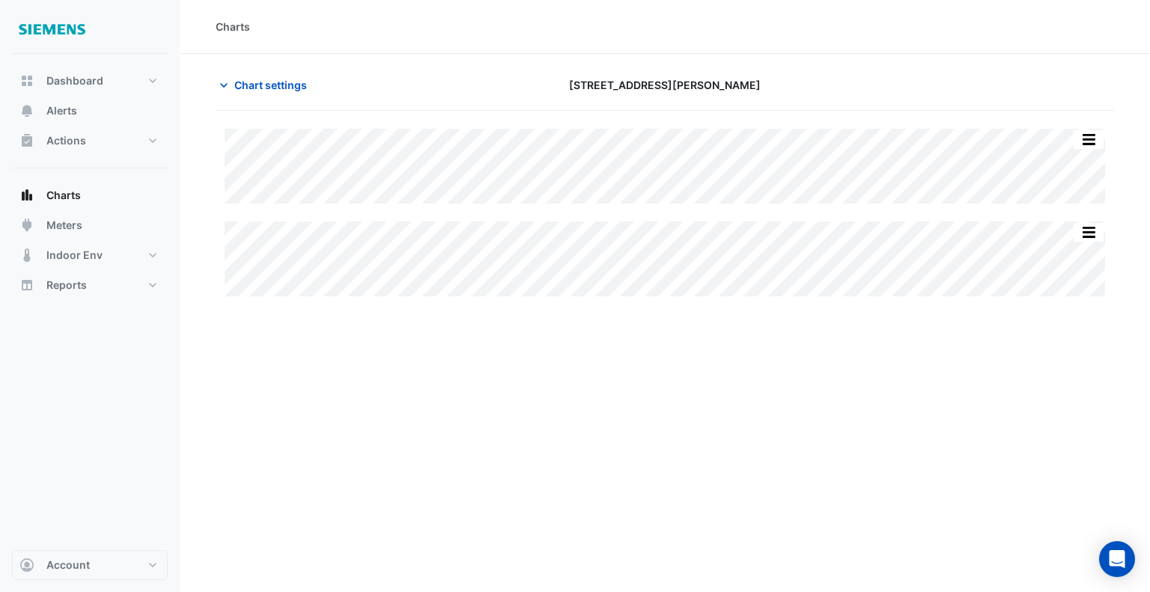
type input "**********"
click at [255, 80] on span "Chart settings" at bounding box center [270, 85] width 73 height 16
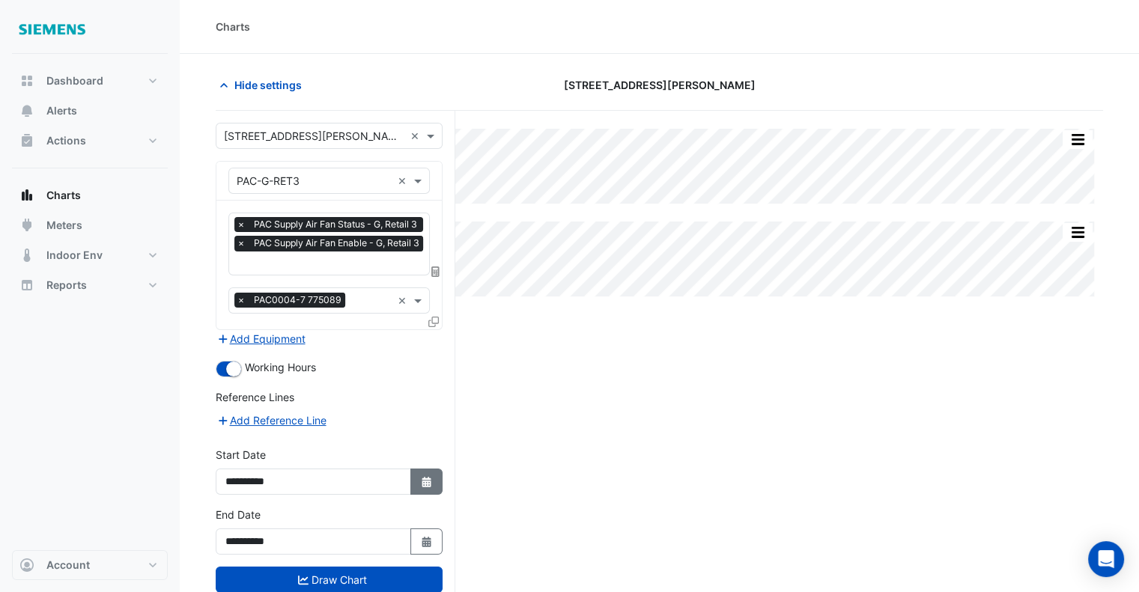
click at [431, 481] on fa-icon "Select Date" at bounding box center [426, 481] width 13 height 13
select select "*"
select select "****"
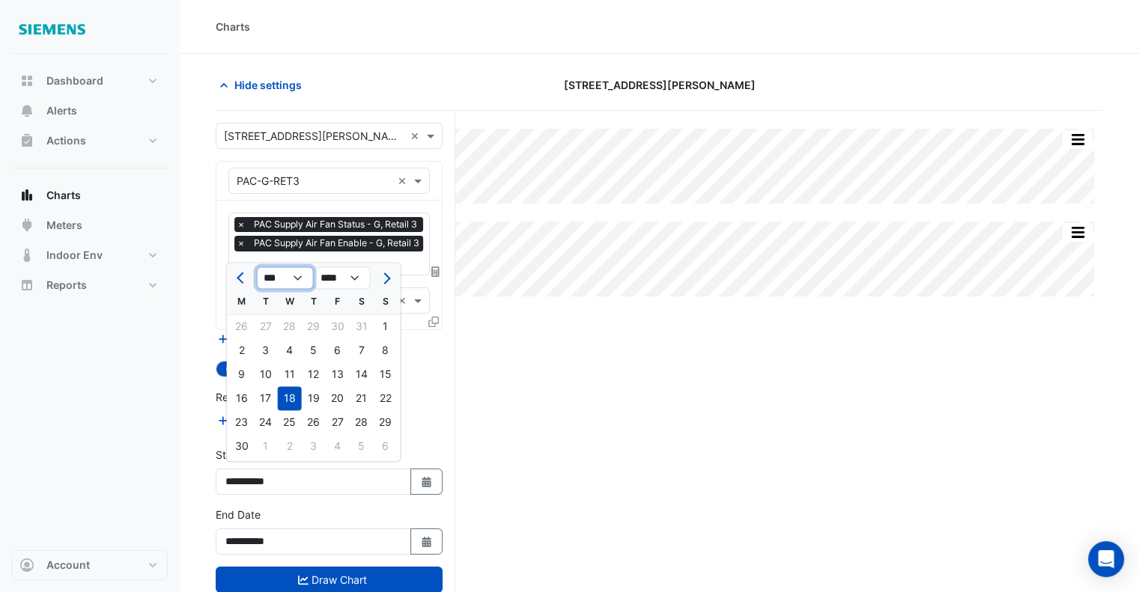
click at [302, 280] on select "*** *** *** *** *** *** ***" at bounding box center [285, 278] width 57 height 22
click at [304, 279] on select "*** *** *** *** *** *** ***" at bounding box center [285, 278] width 57 height 22
click at [419, 529] on button "Select Date" at bounding box center [426, 542] width 33 height 26
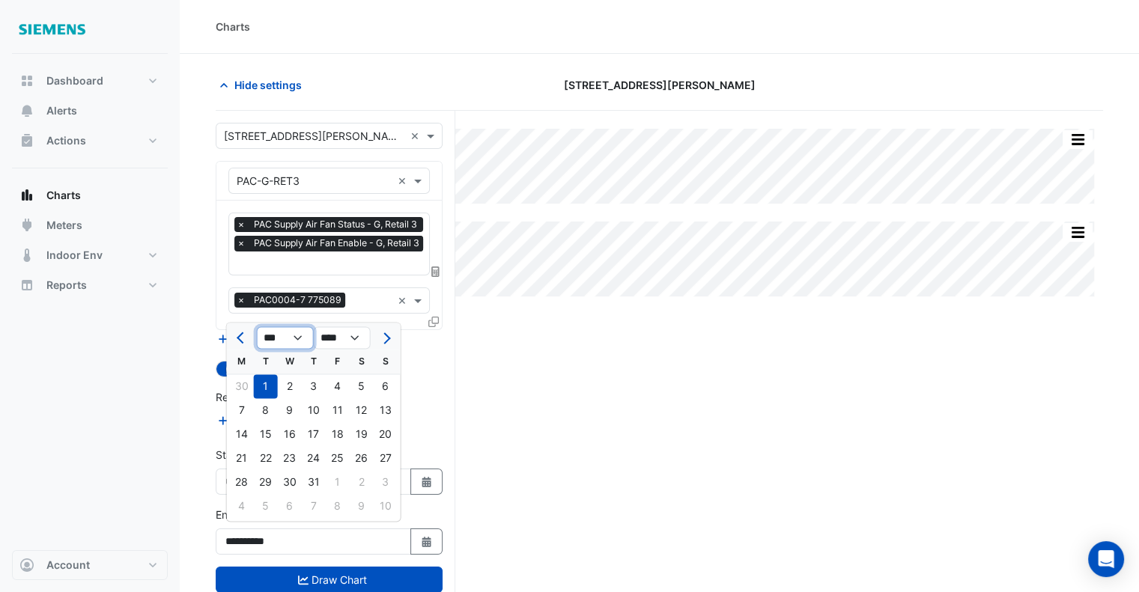
click at [304, 343] on select "*** *** *** *** *** *** ***" at bounding box center [285, 338] width 57 height 22
select select "*"
click at [257, 327] on select "*** *** *** *** *** *** ***" at bounding box center [285, 338] width 57 height 22
click at [249, 484] on div "25" at bounding box center [242, 482] width 24 height 24
type input "**********"
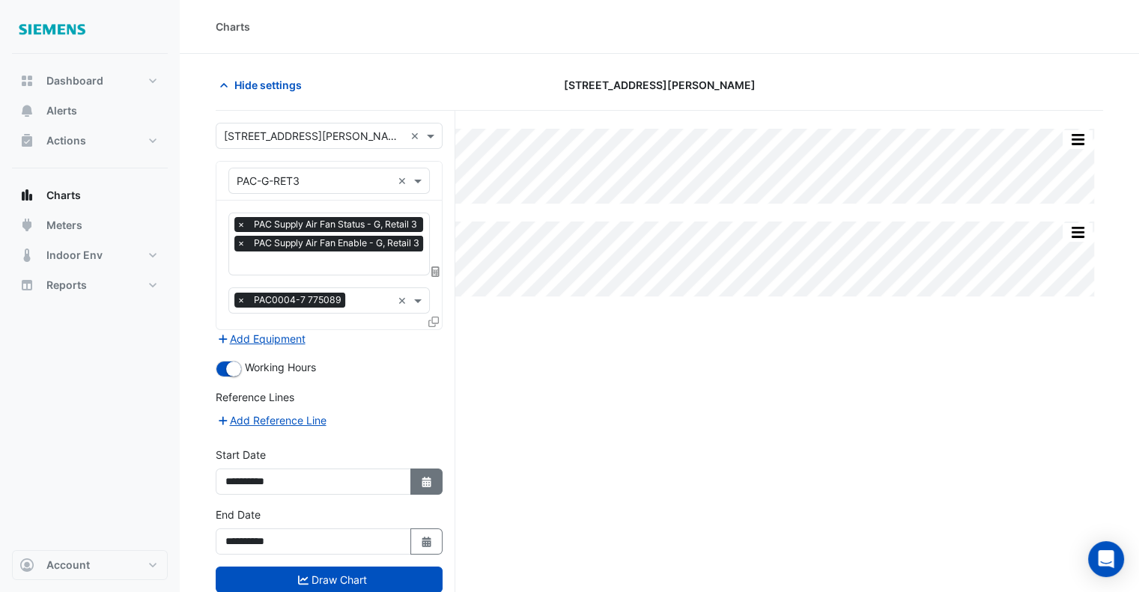
click at [422, 479] on icon "button" at bounding box center [425, 482] width 9 height 10
select select "*"
select select "****"
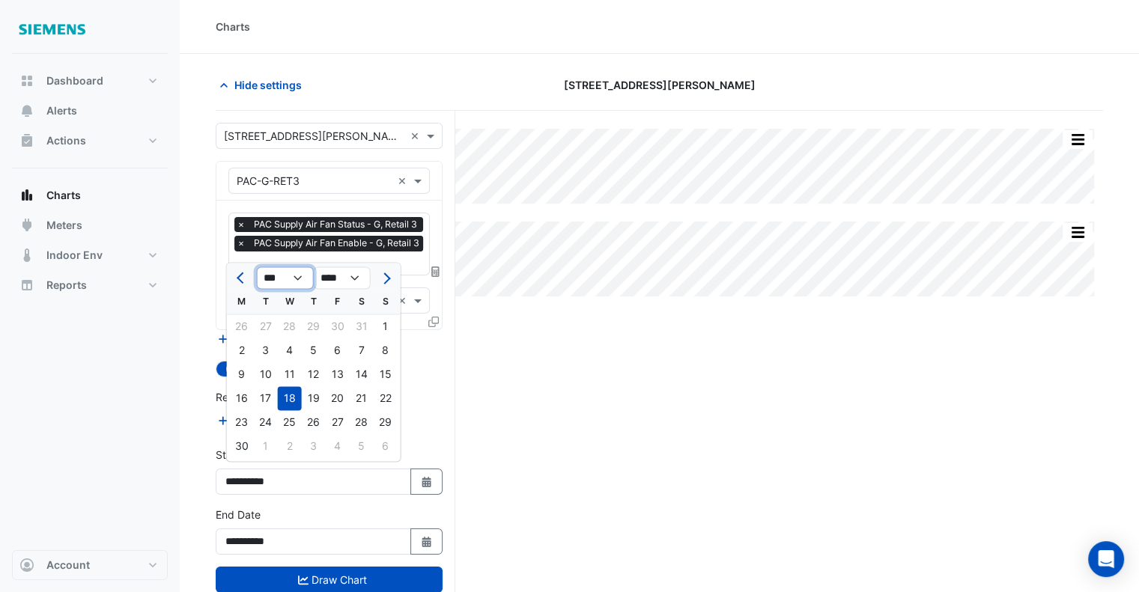
click at [298, 282] on select "*** *** *** *** *** *** *** ***" at bounding box center [285, 278] width 57 height 22
select select "*"
click at [257, 267] on select "*** *** *** *** *** *** *** ***" at bounding box center [285, 278] width 57 height 22
click at [242, 392] on div "18" at bounding box center [242, 398] width 24 height 24
type input "**********"
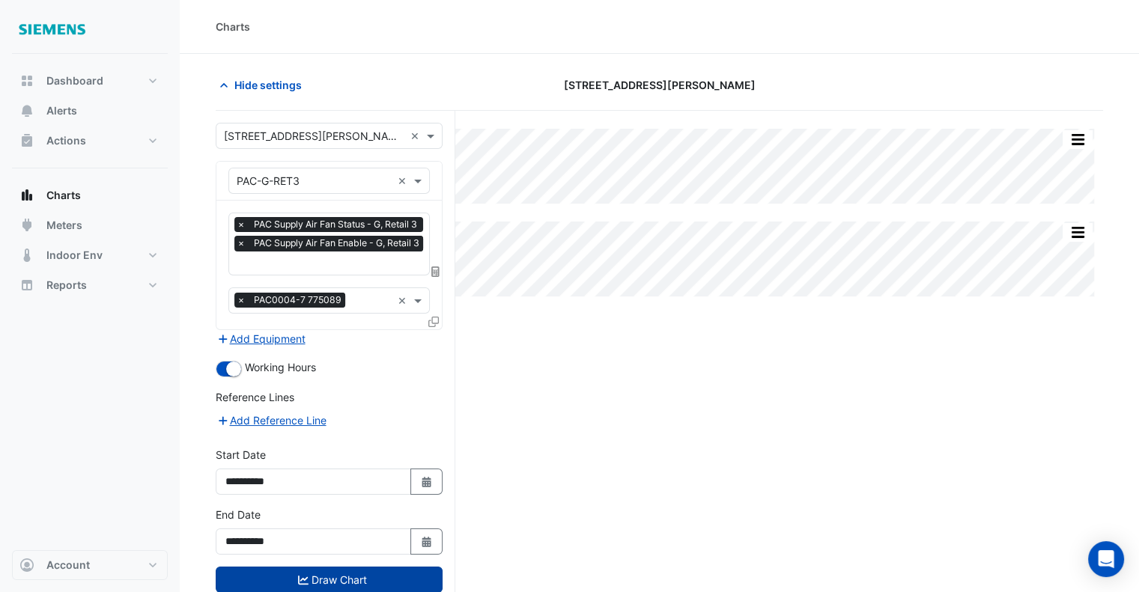
click at [341, 568] on button "Draw Chart" at bounding box center [329, 580] width 227 height 26
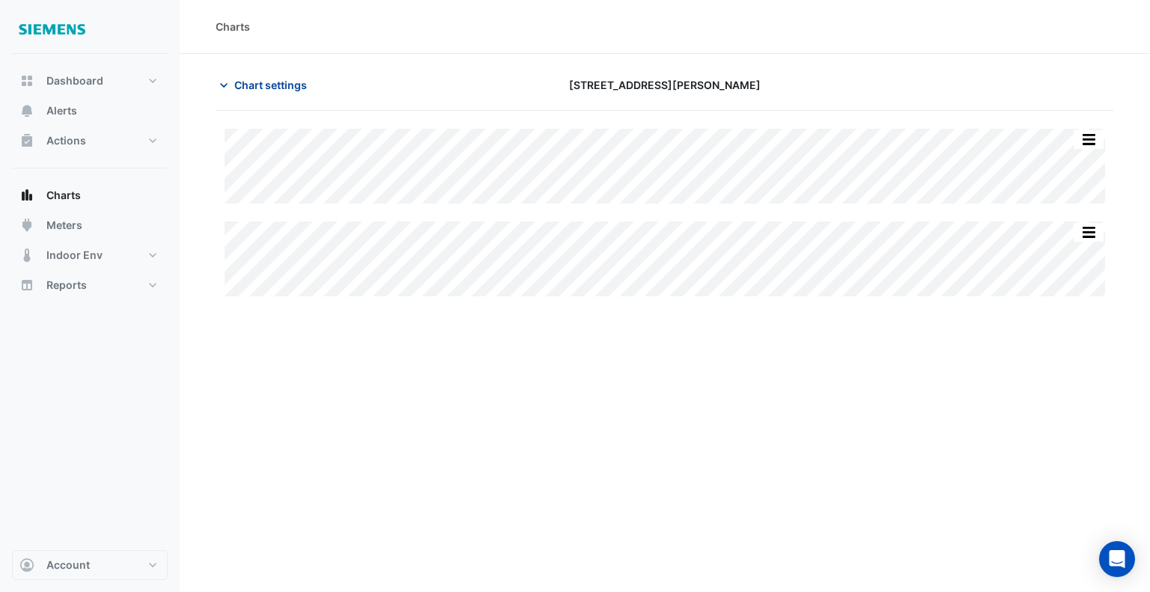
click at [263, 92] on button "Chart settings" at bounding box center [266, 85] width 101 height 26
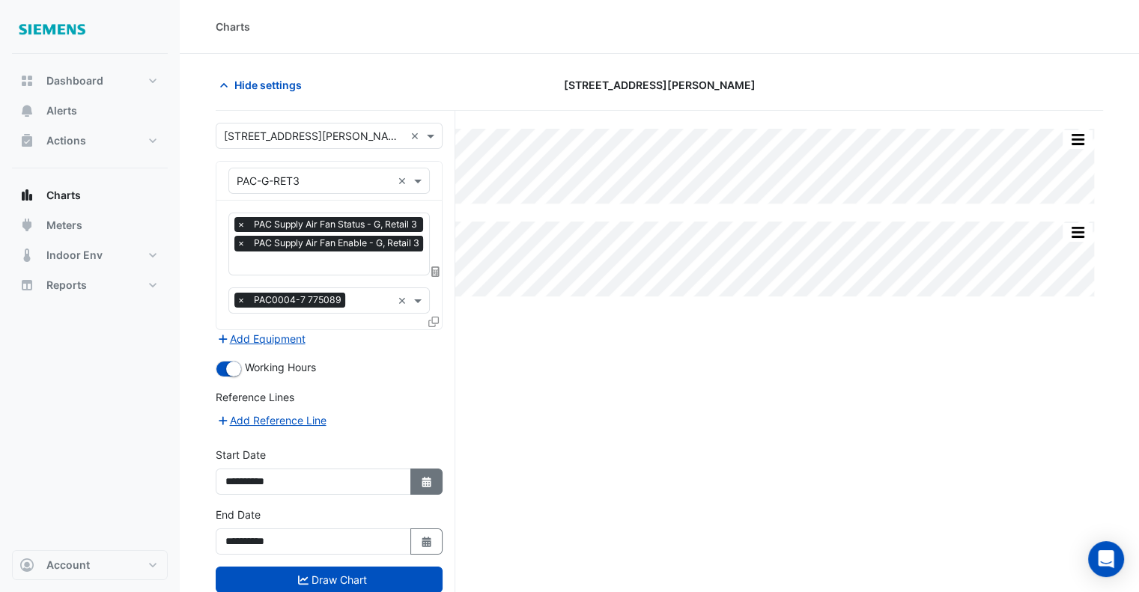
click at [427, 478] on icon "button" at bounding box center [425, 482] width 9 height 10
select select "*"
select select "****"
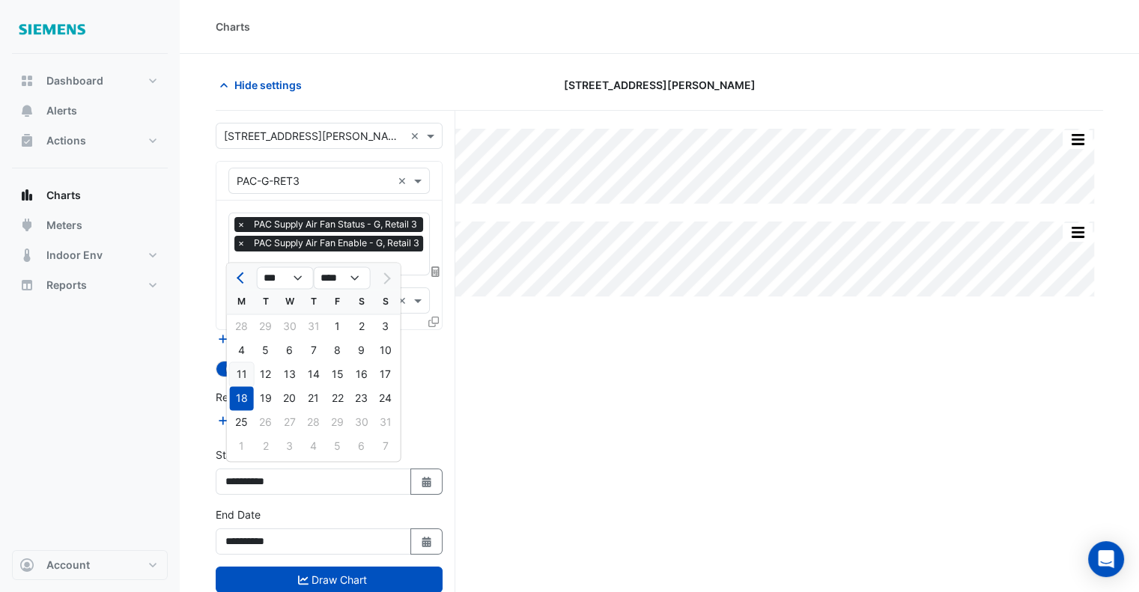
click at [249, 376] on div "11" at bounding box center [242, 374] width 24 height 24
type input "**********"
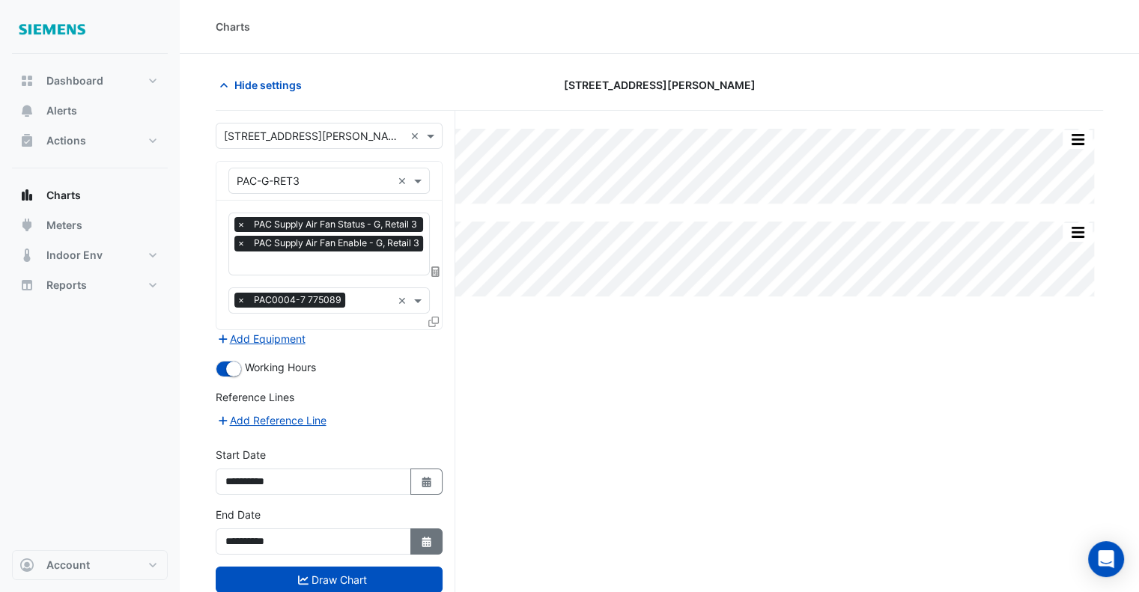
click at [429, 537] on icon "button" at bounding box center [425, 542] width 9 height 10
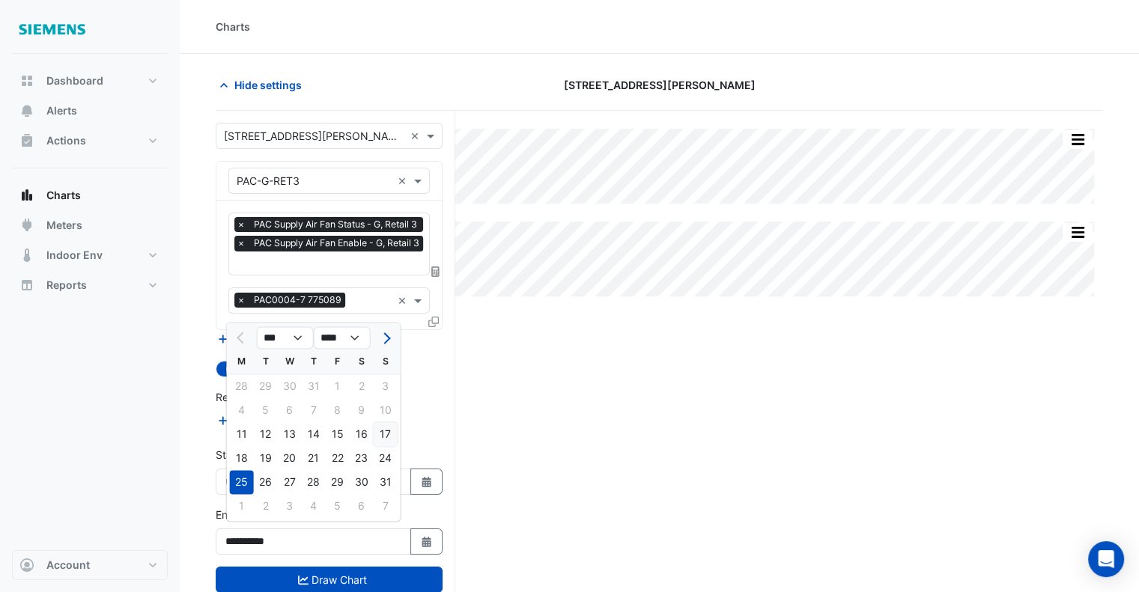
click at [387, 442] on div "17" at bounding box center [386, 434] width 24 height 24
type input "**********"
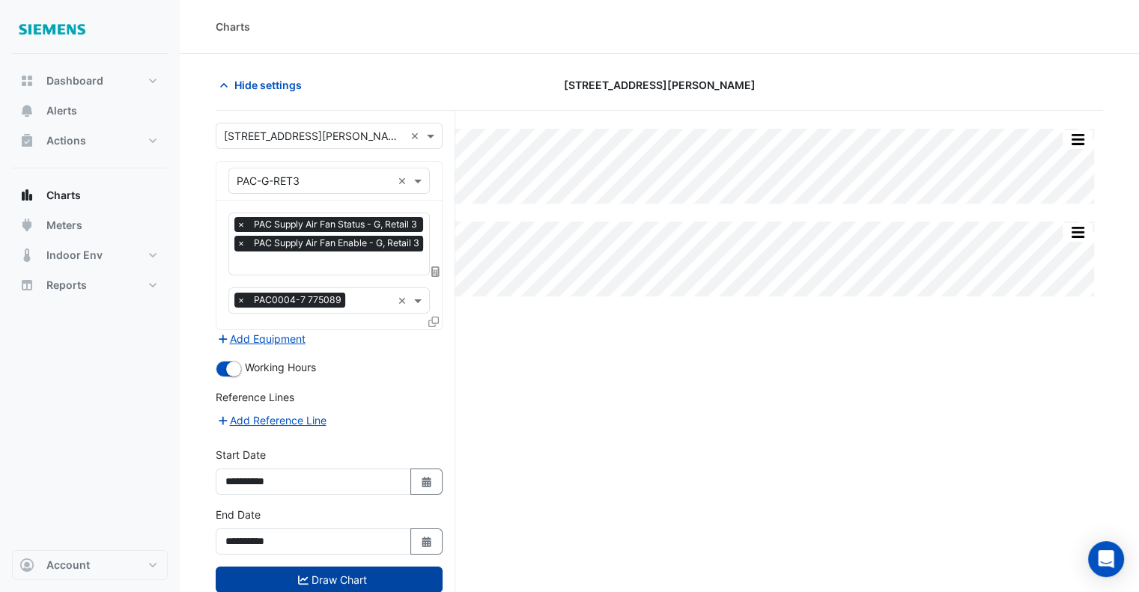
click at [363, 567] on button "Draw Chart" at bounding box center [329, 580] width 227 height 26
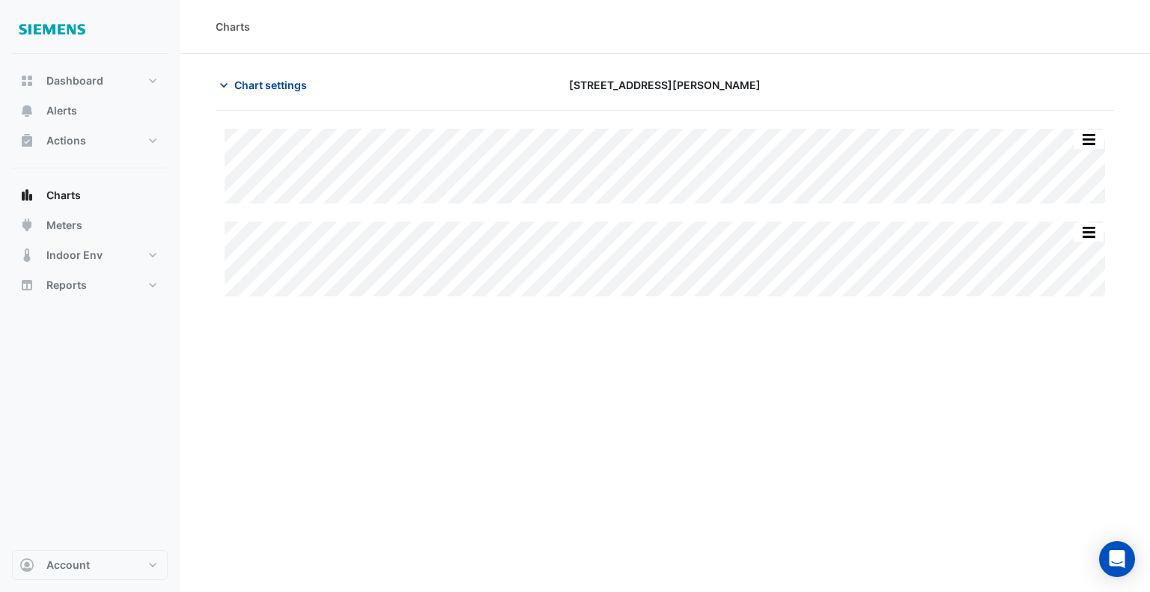
click at [258, 89] on span "Chart settings" at bounding box center [270, 85] width 73 height 16
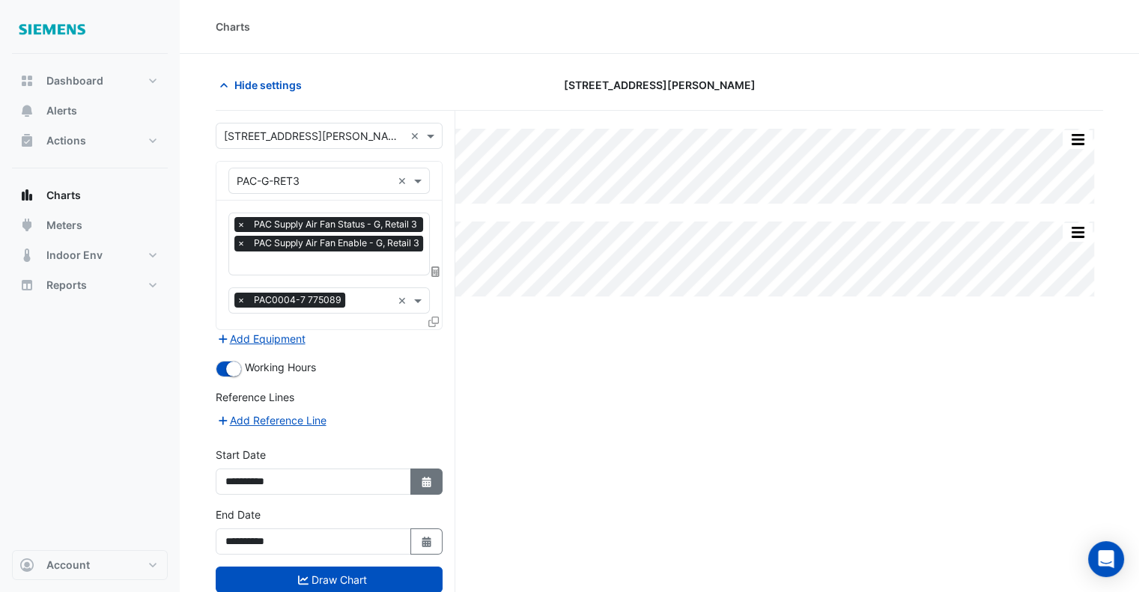
click at [427, 477] on icon "button" at bounding box center [425, 482] width 9 height 10
select select "*"
select select "****"
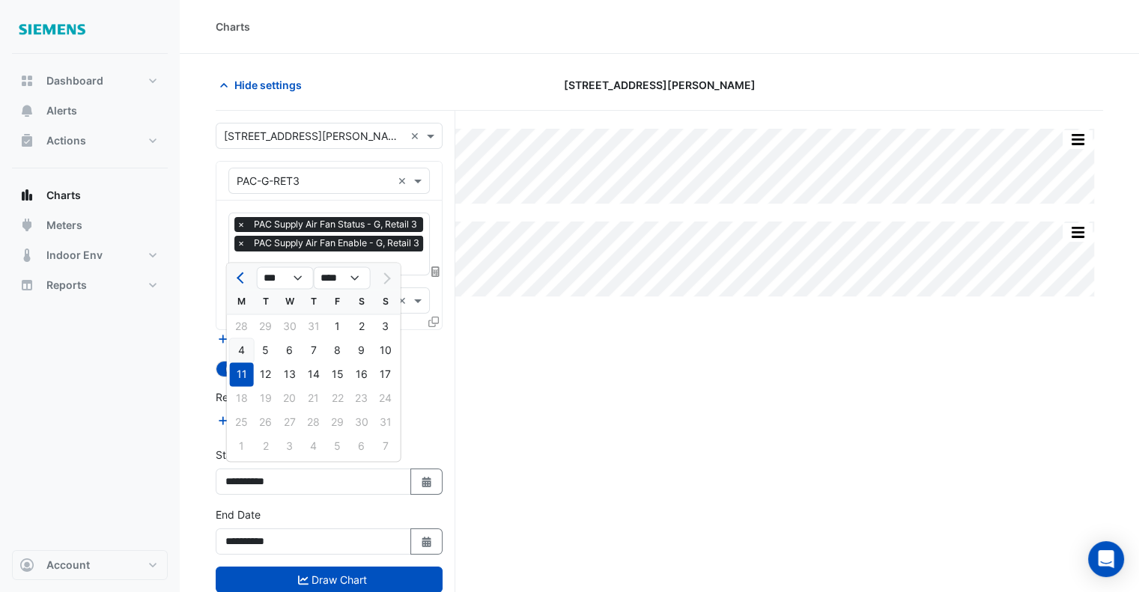
click at [240, 353] on div "4" at bounding box center [242, 350] width 24 height 24
type input "**********"
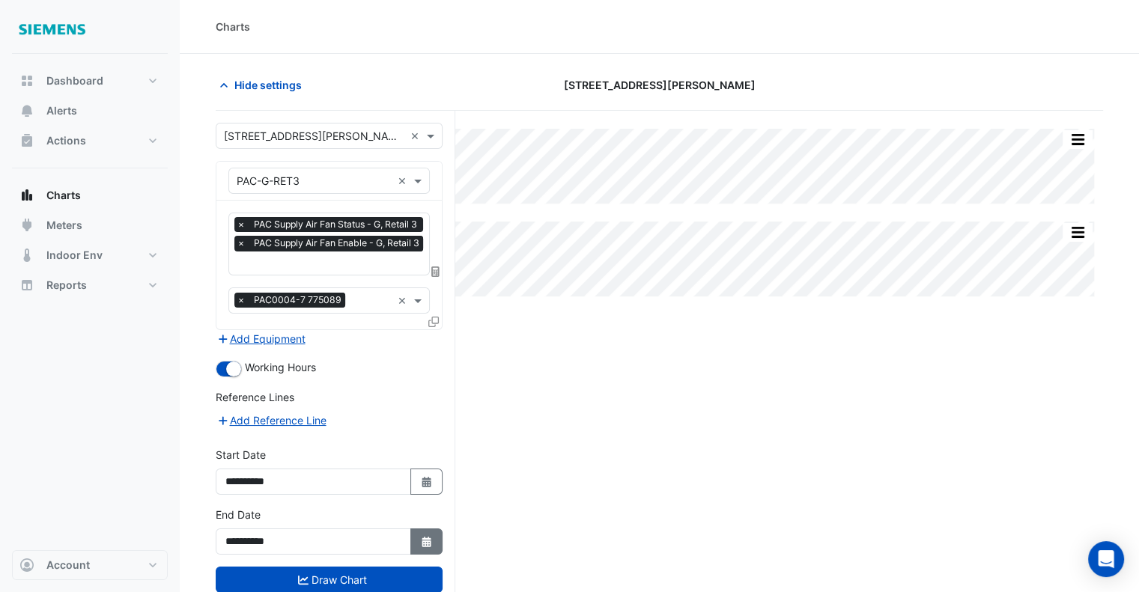
click at [424, 541] on fa-icon "Select Date" at bounding box center [426, 541] width 13 height 13
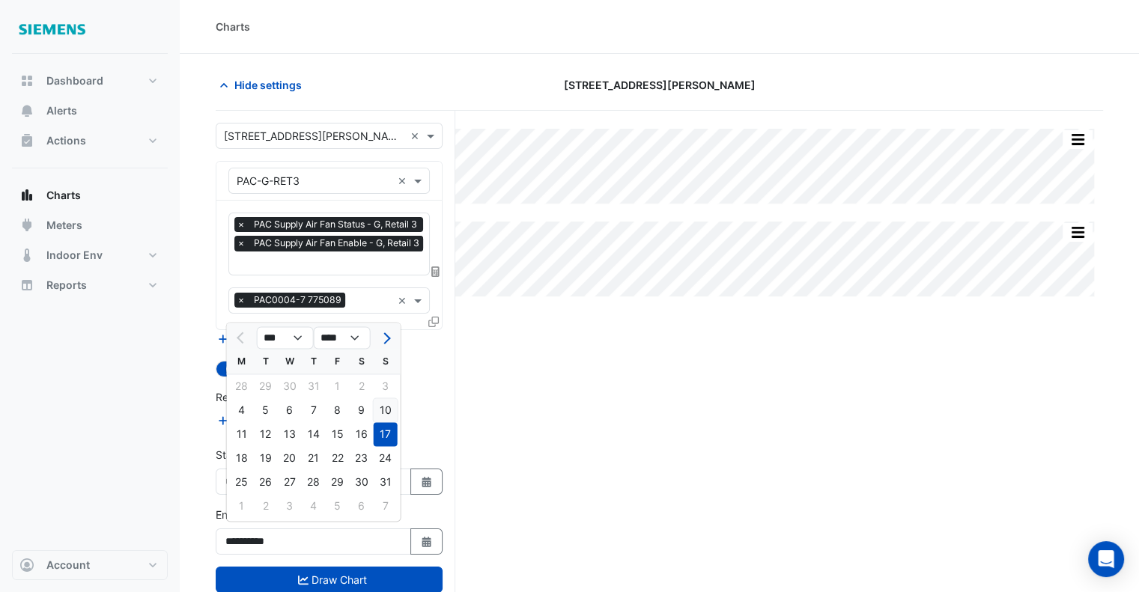
click at [393, 416] on div "10" at bounding box center [386, 410] width 24 height 24
type input "**********"
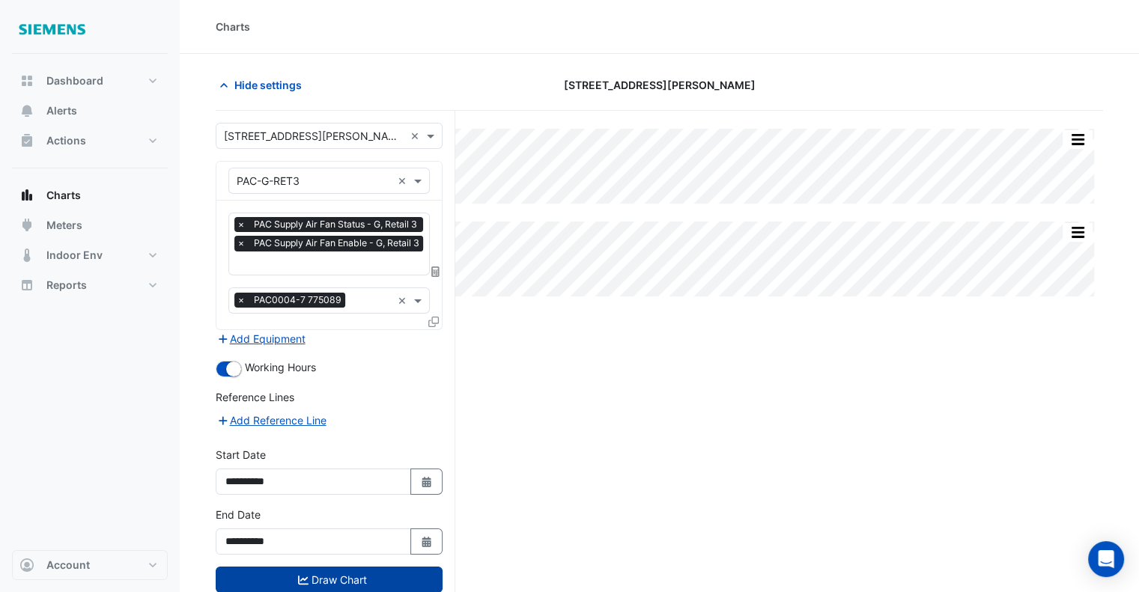
click at [374, 572] on button "Draw Chart" at bounding box center [329, 580] width 227 height 26
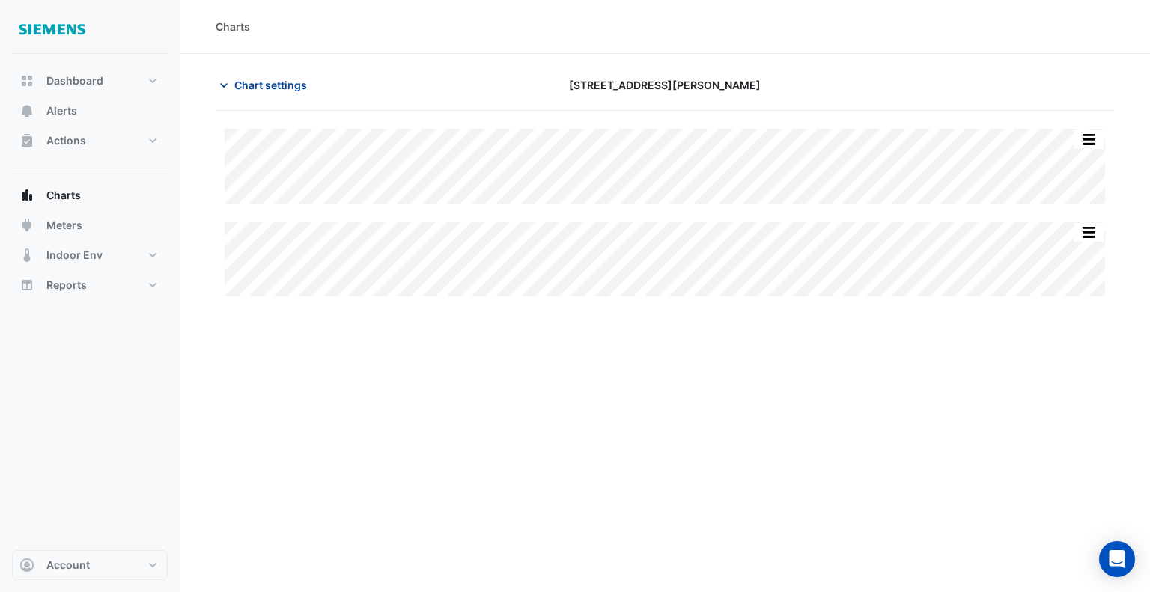
click at [254, 80] on span "Chart settings" at bounding box center [270, 85] width 73 height 16
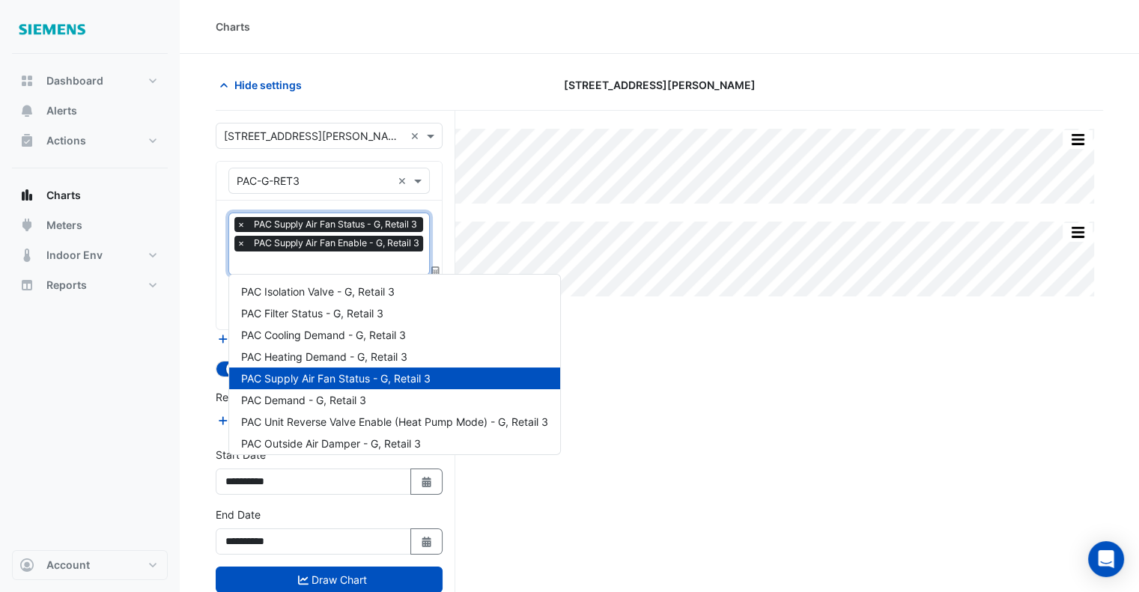
click at [345, 264] on input "text" at bounding box center [332, 265] width 190 height 16
click at [306, 317] on span "PAC Filter Status - G, Retail 3" at bounding box center [312, 313] width 142 height 13
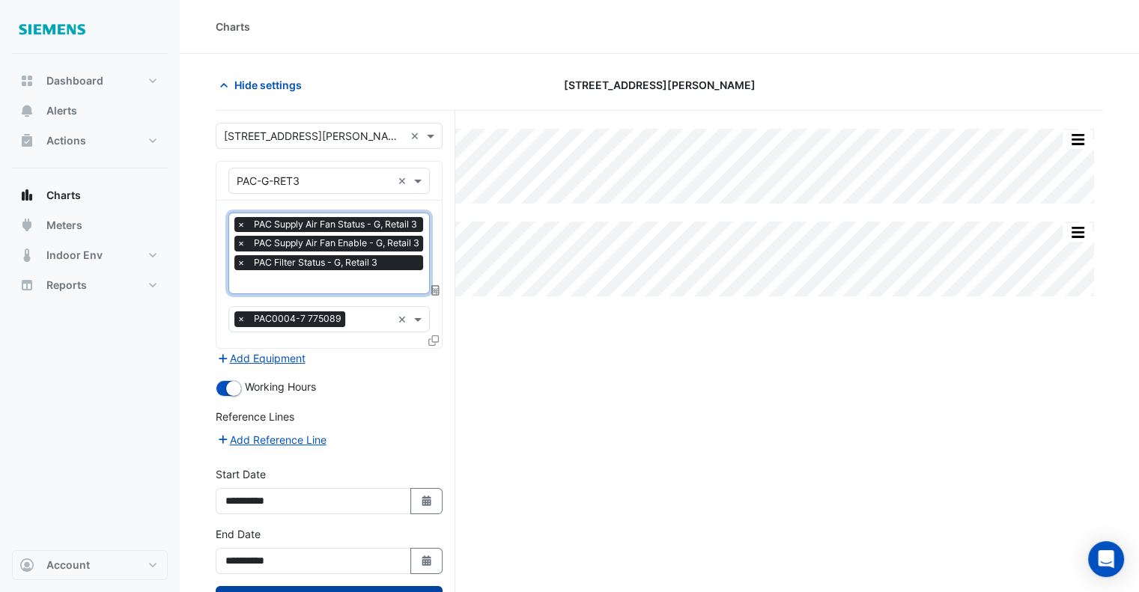
click at [349, 586] on button "Draw Chart" at bounding box center [329, 599] width 227 height 26
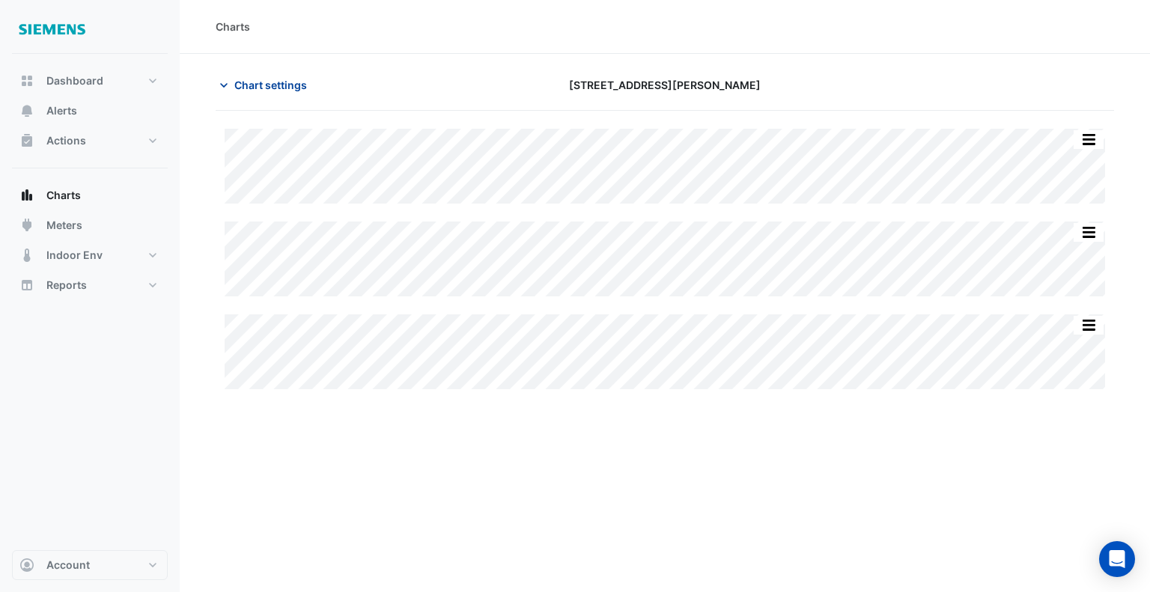
click at [231, 88] on button "Chart settings" at bounding box center [266, 85] width 101 height 26
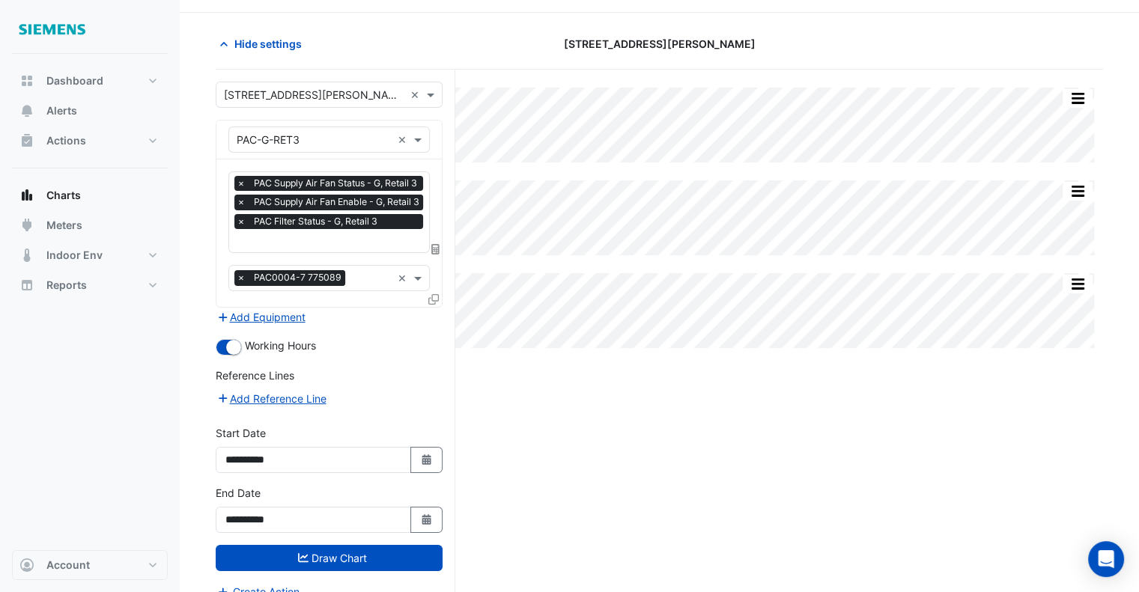
scroll to position [56, 0]
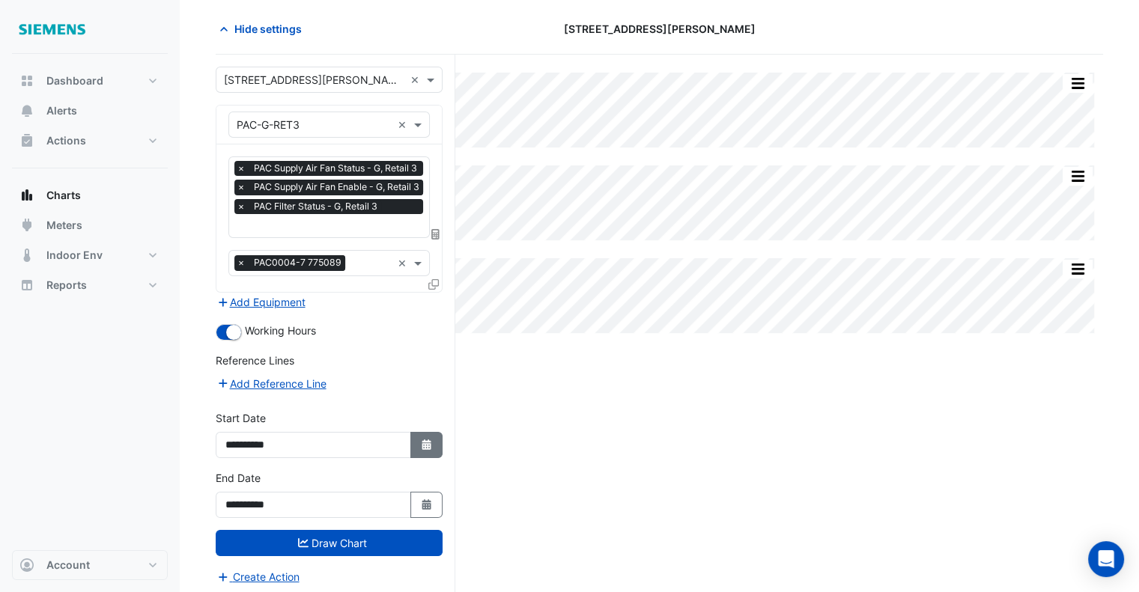
click at [421, 448] on button "Select Date" at bounding box center [426, 445] width 33 height 26
select select "*"
select select "****"
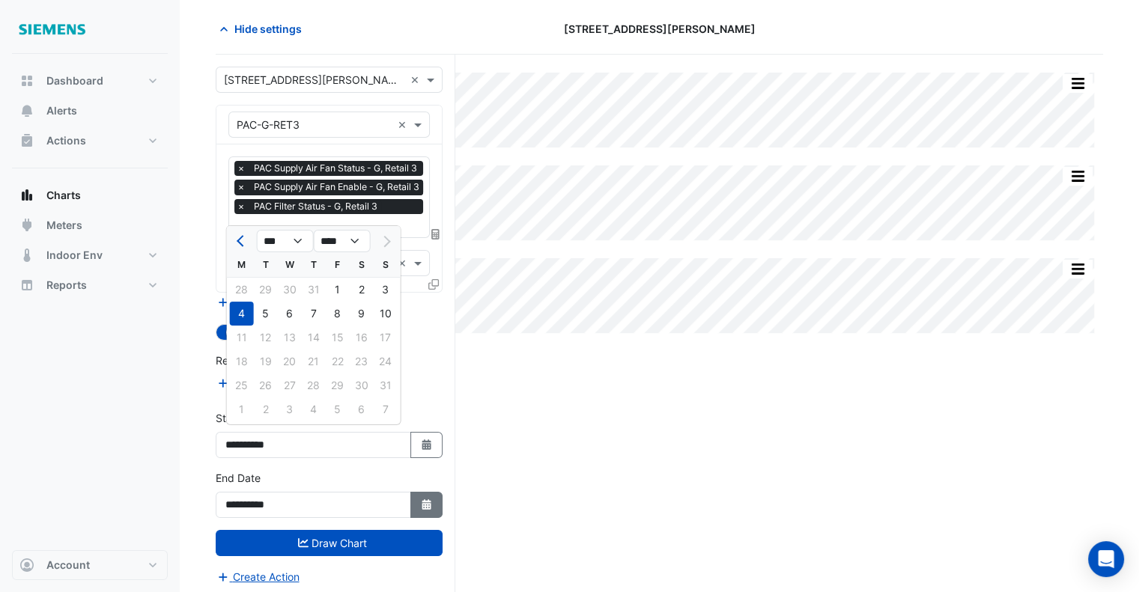
click at [410, 510] on button "Select Date" at bounding box center [426, 505] width 33 height 26
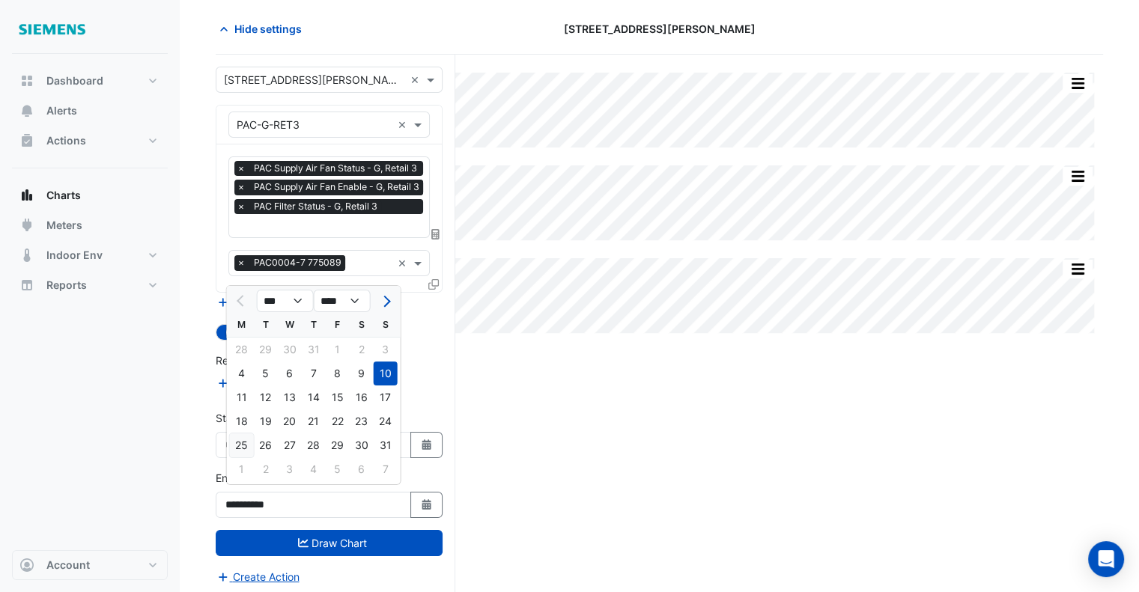
click at [245, 442] on div "25" at bounding box center [242, 445] width 24 height 24
type input "**********"
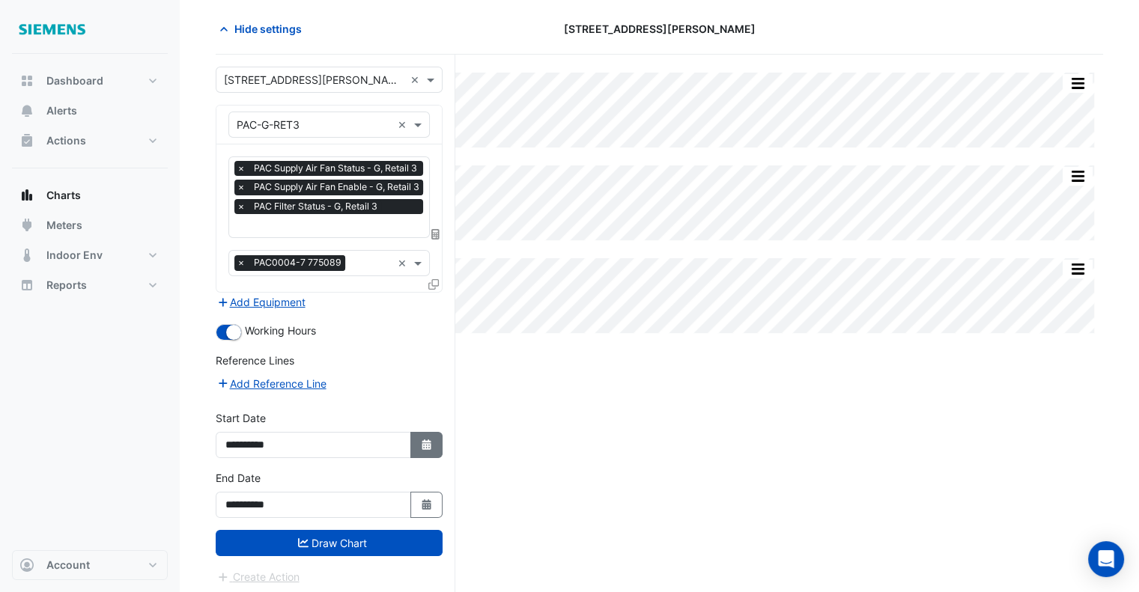
click at [425, 441] on icon "button" at bounding box center [425, 444] width 9 height 10
select select "*"
select select "****"
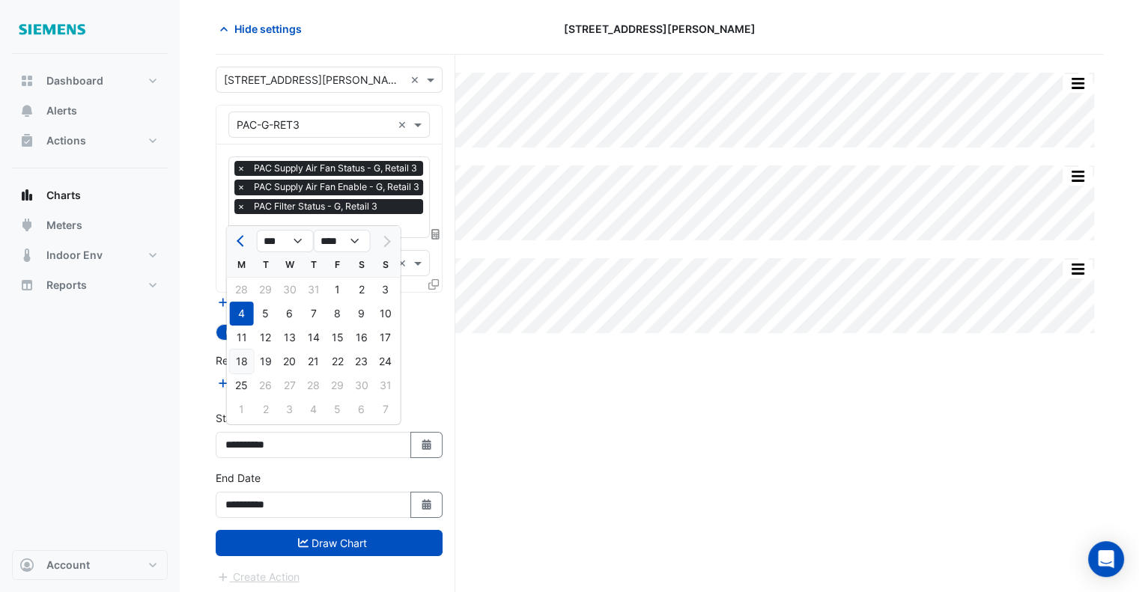
click at [237, 353] on div "18" at bounding box center [242, 362] width 24 height 24
type input "**********"
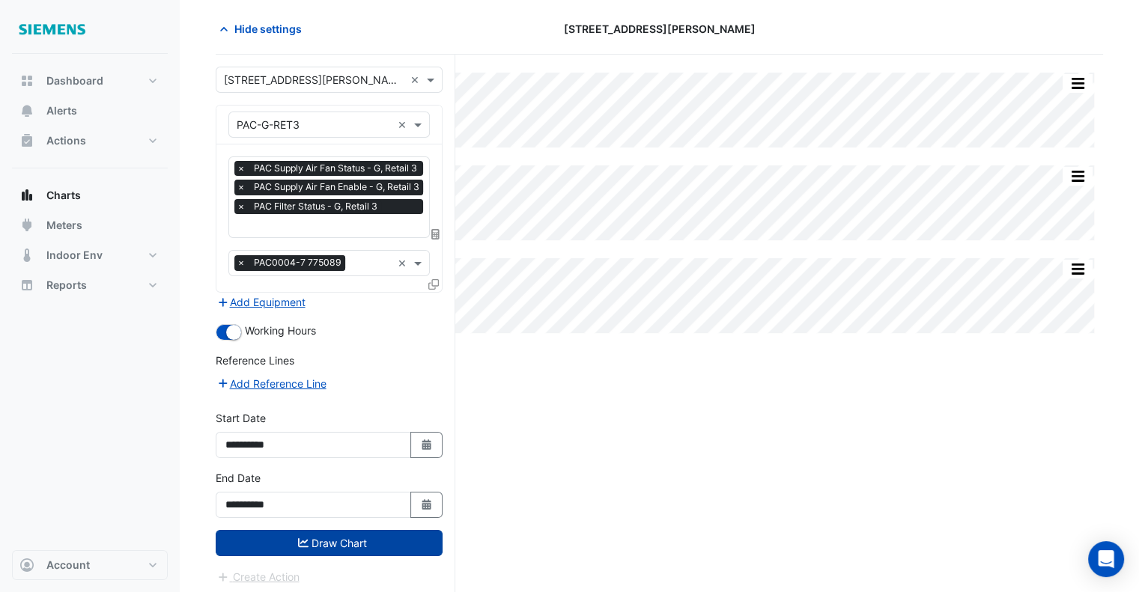
click at [337, 535] on button "Draw Chart" at bounding box center [329, 543] width 227 height 26
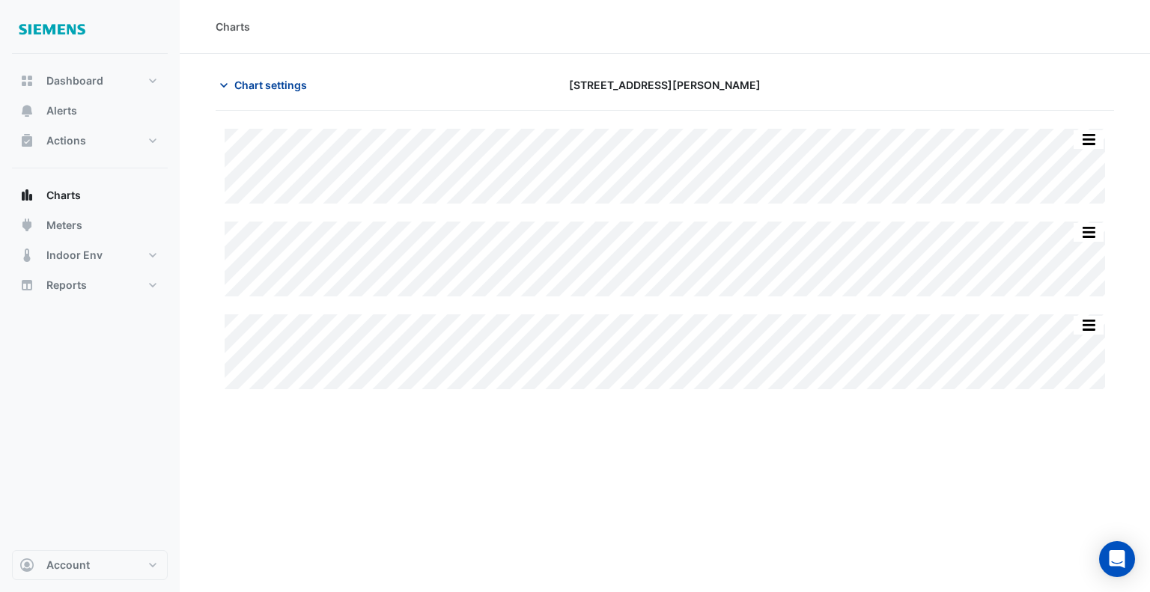
click at [243, 81] on span "Chart settings" at bounding box center [270, 85] width 73 height 16
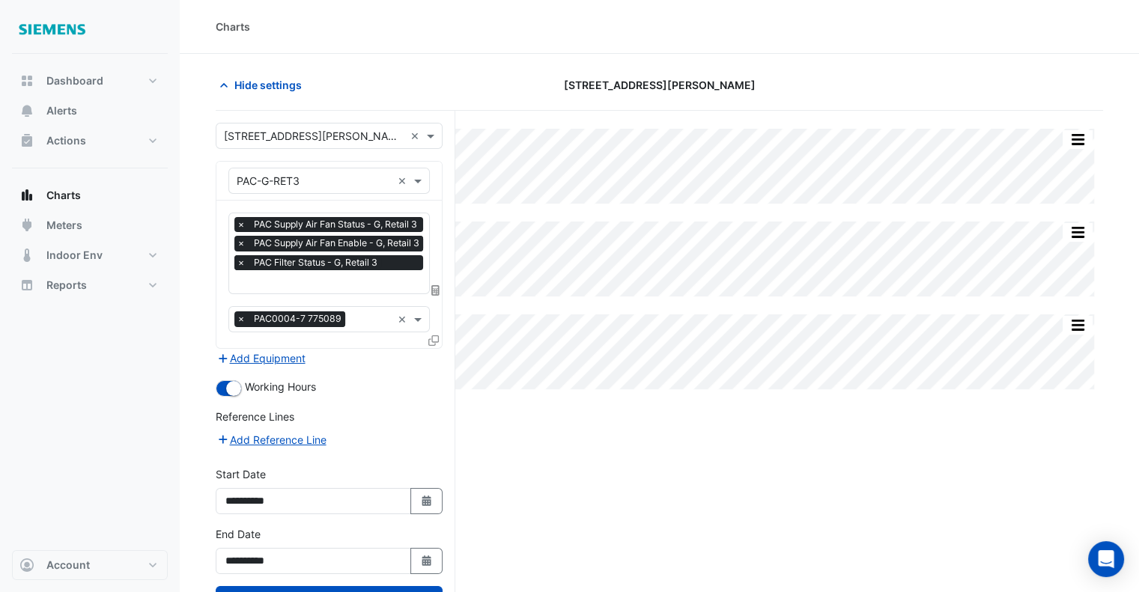
click at [243, 260] on span "×" at bounding box center [240, 262] width 13 height 15
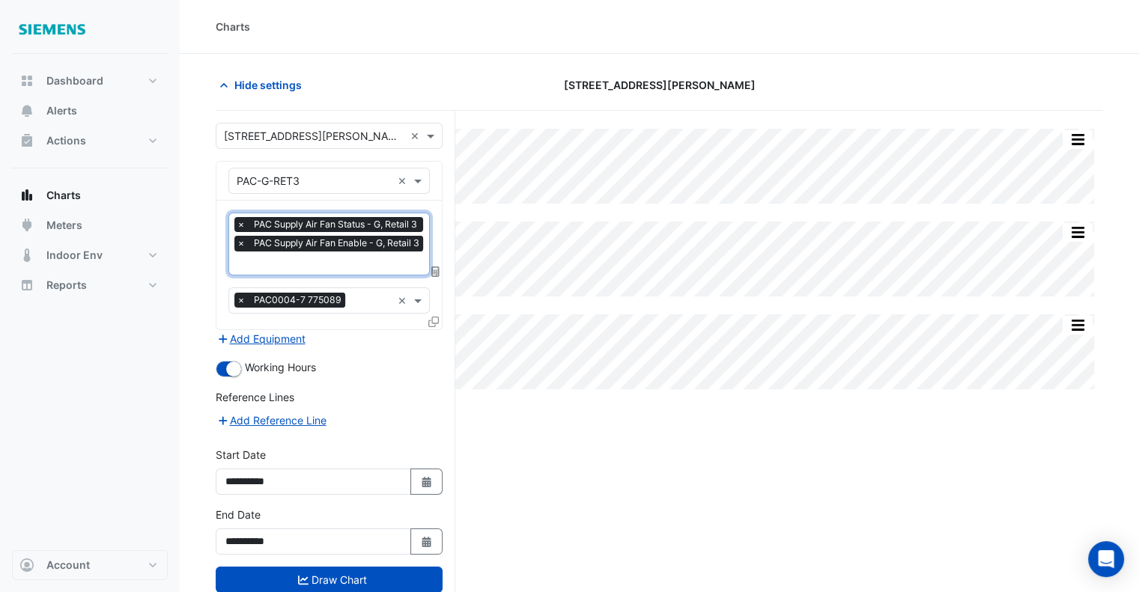
click at [402, 267] on input "text" at bounding box center [332, 265] width 190 height 16
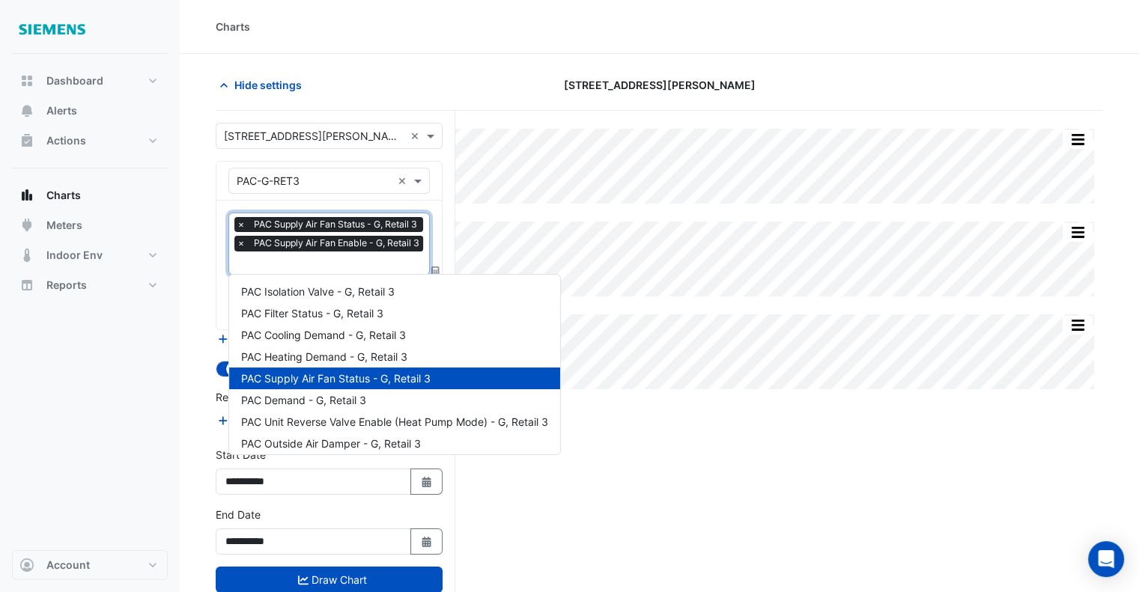
scroll to position [136, 0]
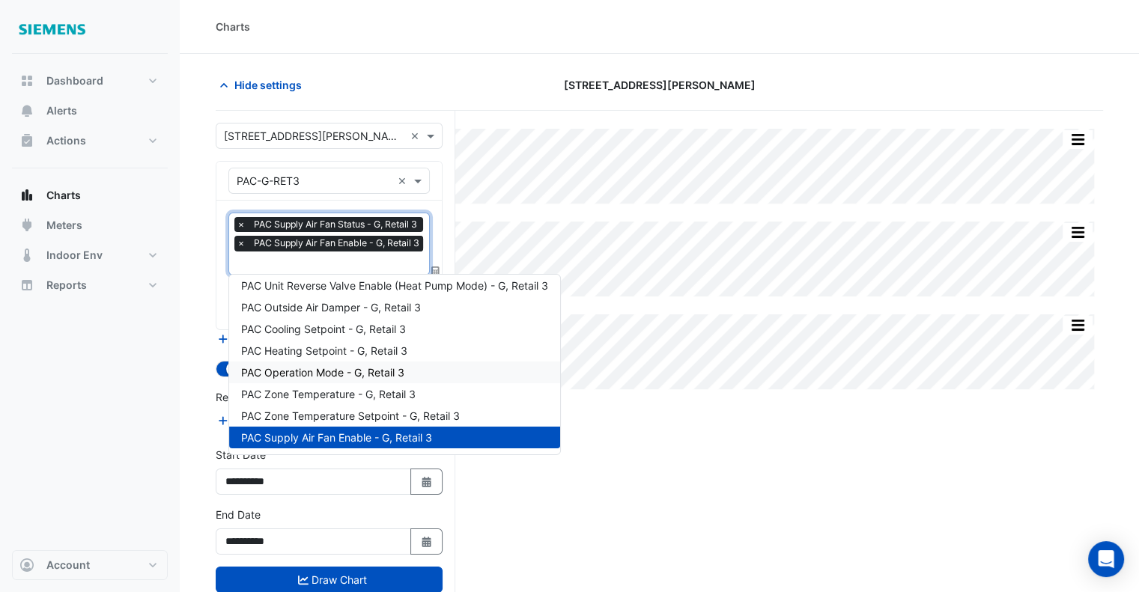
click at [335, 368] on span "PAC Operation Mode - G, Retail 3" at bounding box center [322, 372] width 163 height 13
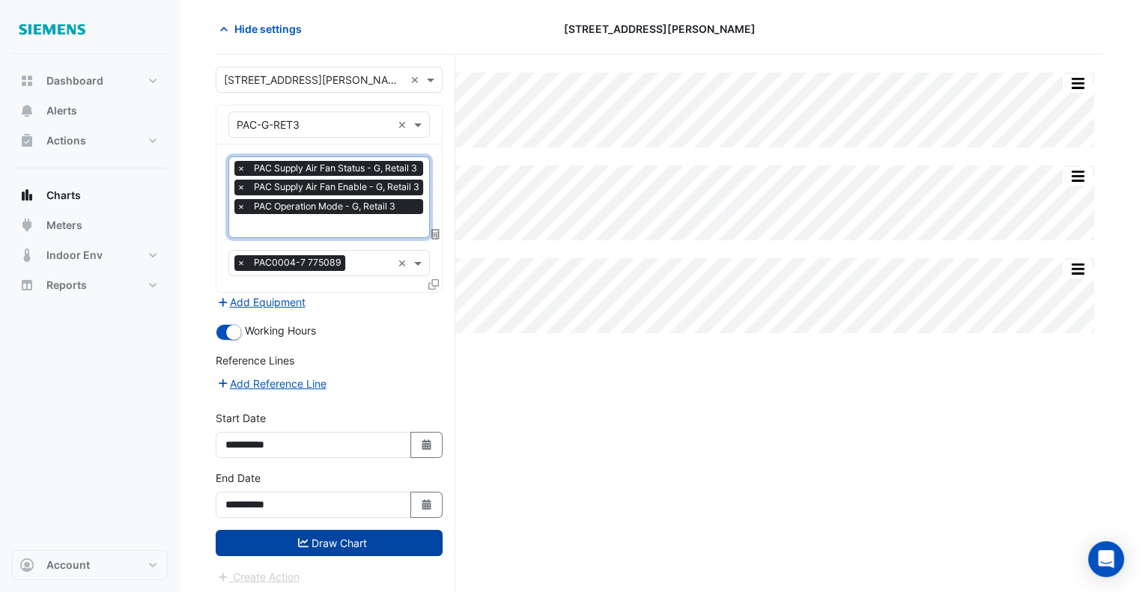
click at [349, 540] on button "Draw Chart" at bounding box center [329, 543] width 227 height 26
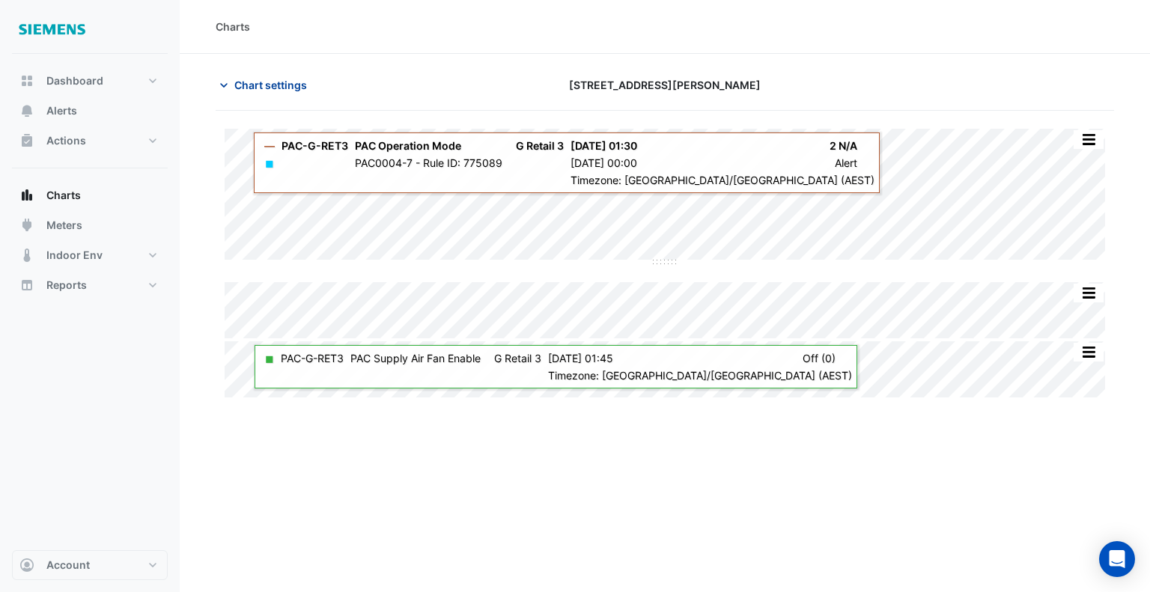
click at [236, 85] on span "Chart settings" at bounding box center [270, 85] width 73 height 16
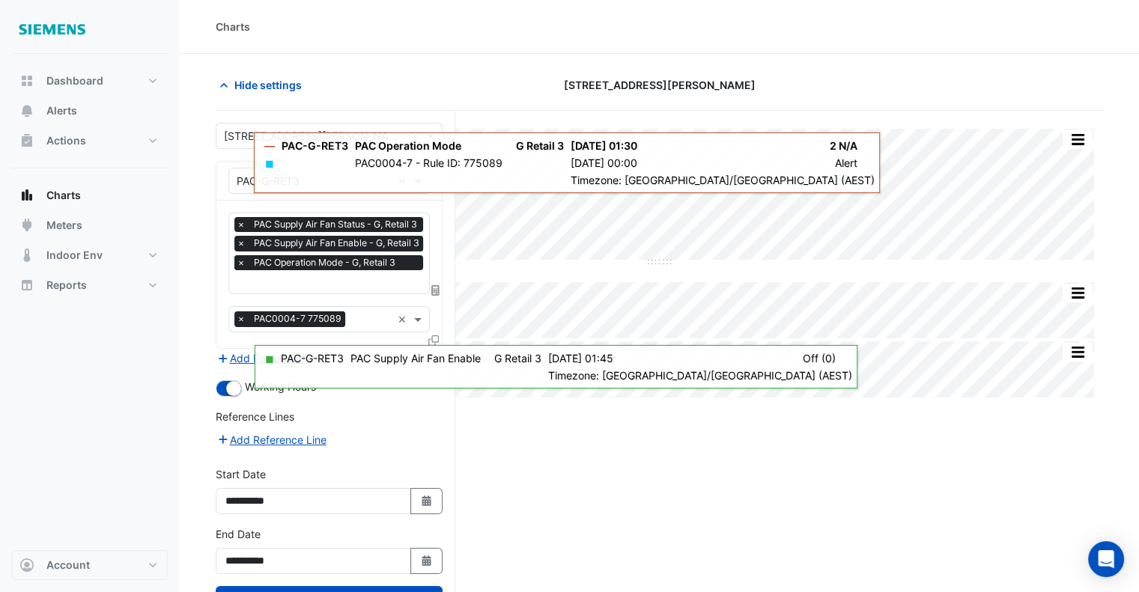
click at [240, 259] on span "×" at bounding box center [240, 262] width 13 height 15
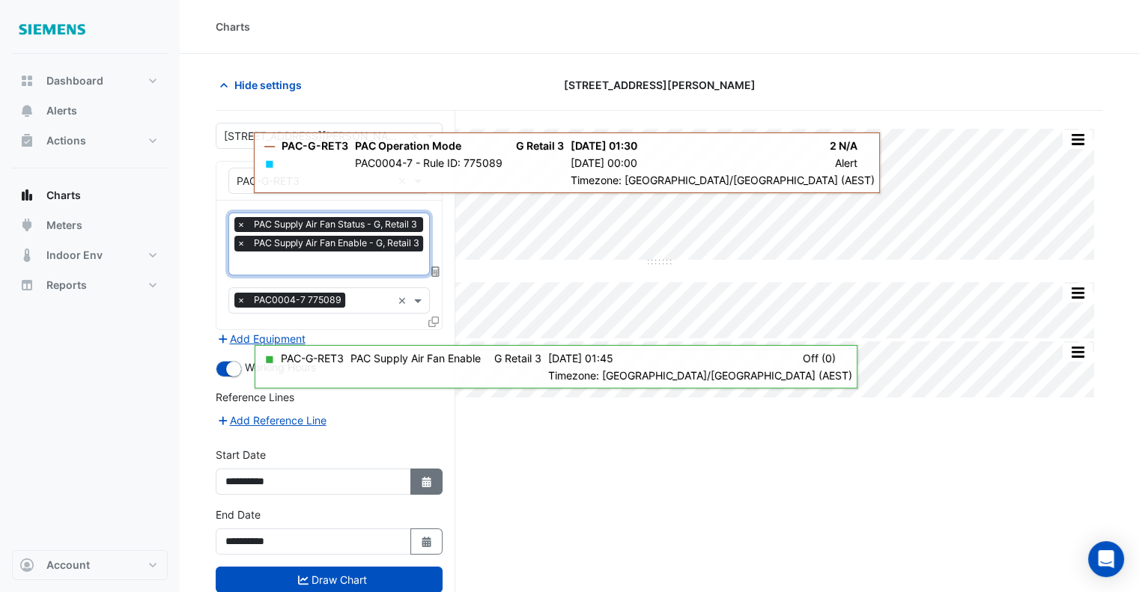
click at [425, 469] on button "Select Date" at bounding box center [426, 482] width 33 height 26
select select "*"
select select "****"
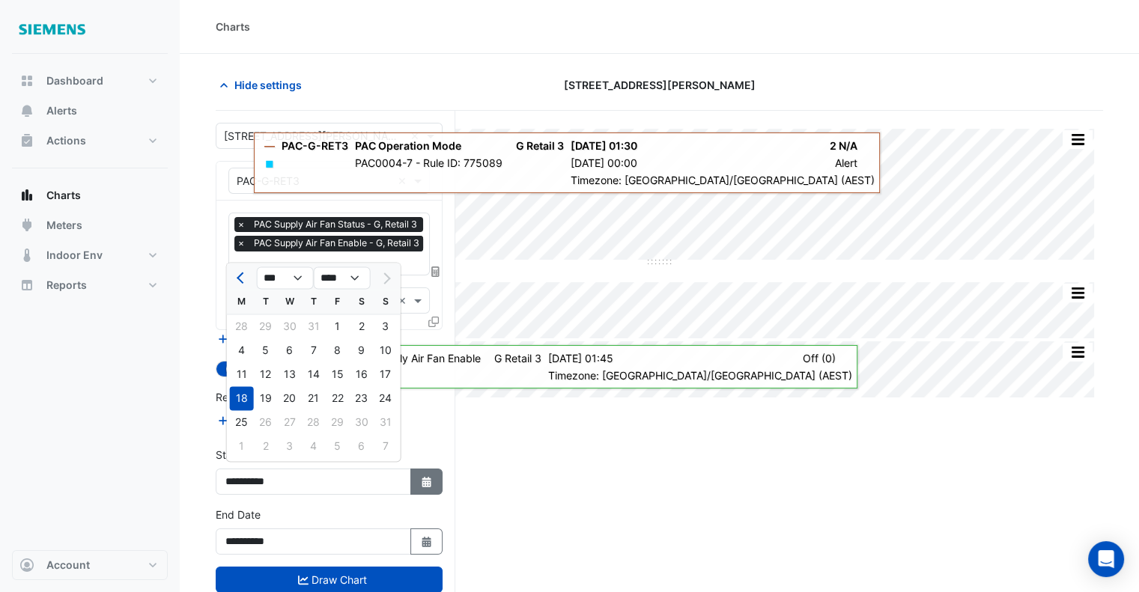
click at [425, 469] on button "Select Date" at bounding box center [426, 482] width 33 height 26
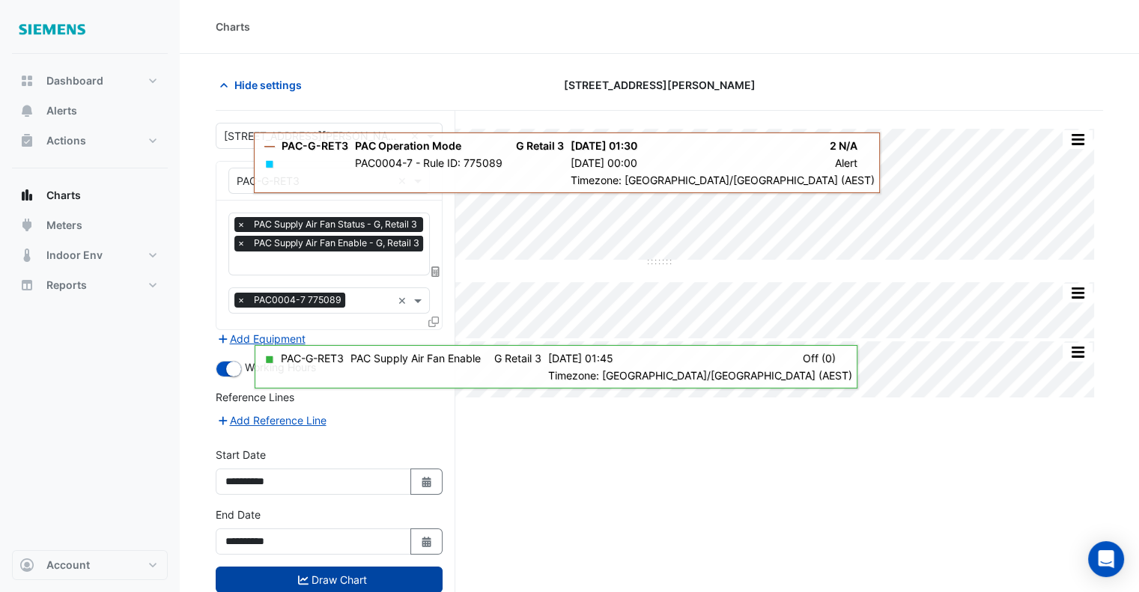
click at [346, 573] on button "Draw Chart" at bounding box center [329, 580] width 227 height 26
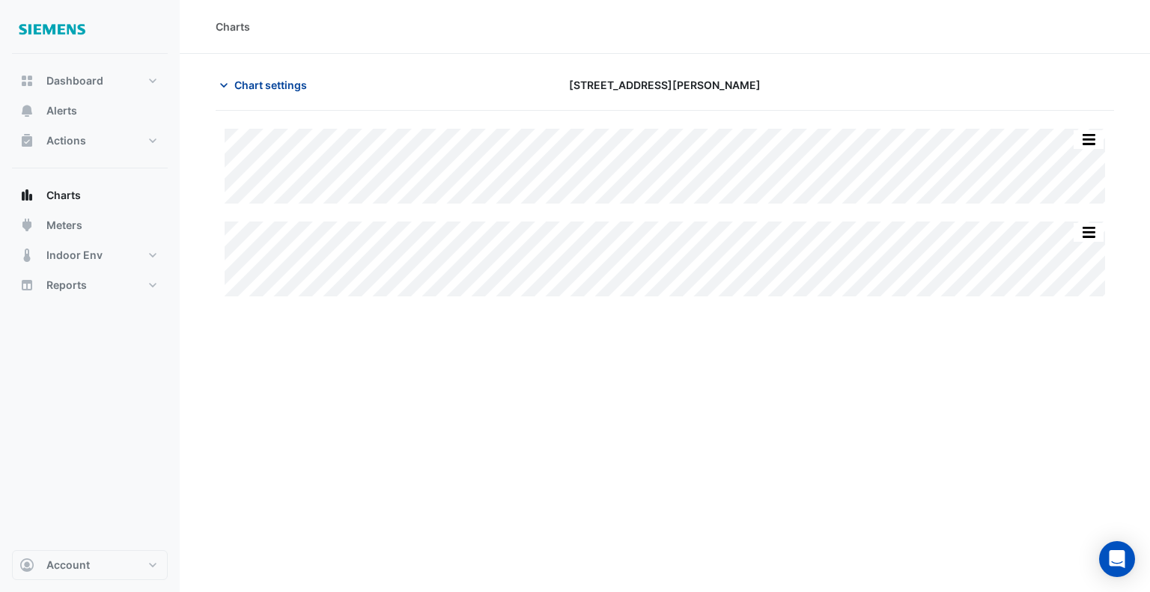
click at [260, 86] on span "Chart settings" at bounding box center [270, 85] width 73 height 16
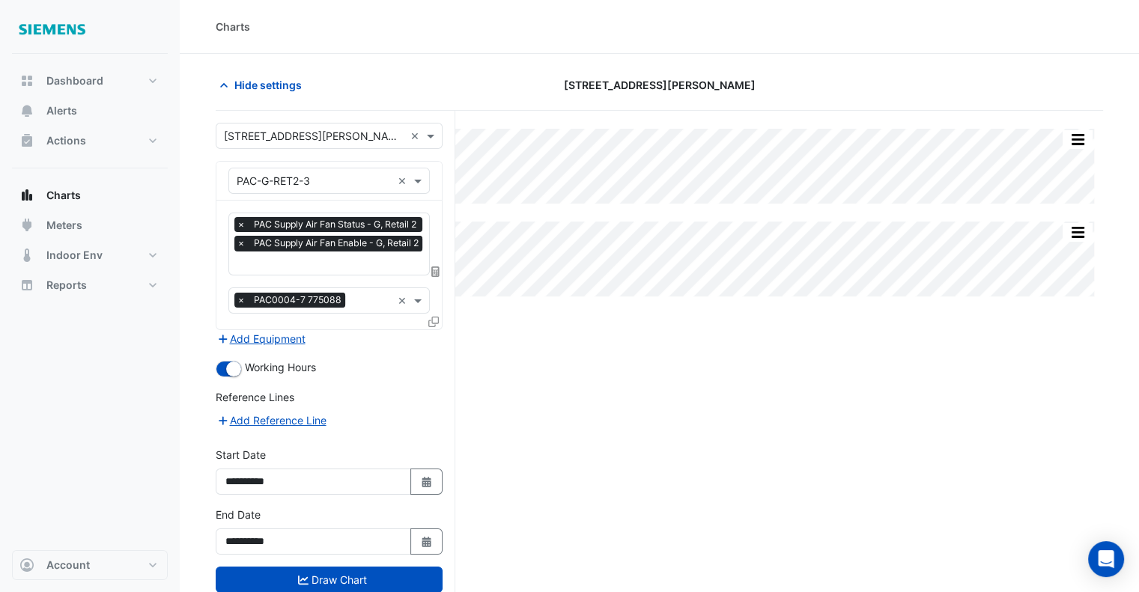
click at [436, 520] on div "**********" at bounding box center [329, 531] width 227 height 48
click at [431, 535] on fa-icon "Select Date" at bounding box center [426, 541] width 13 height 13
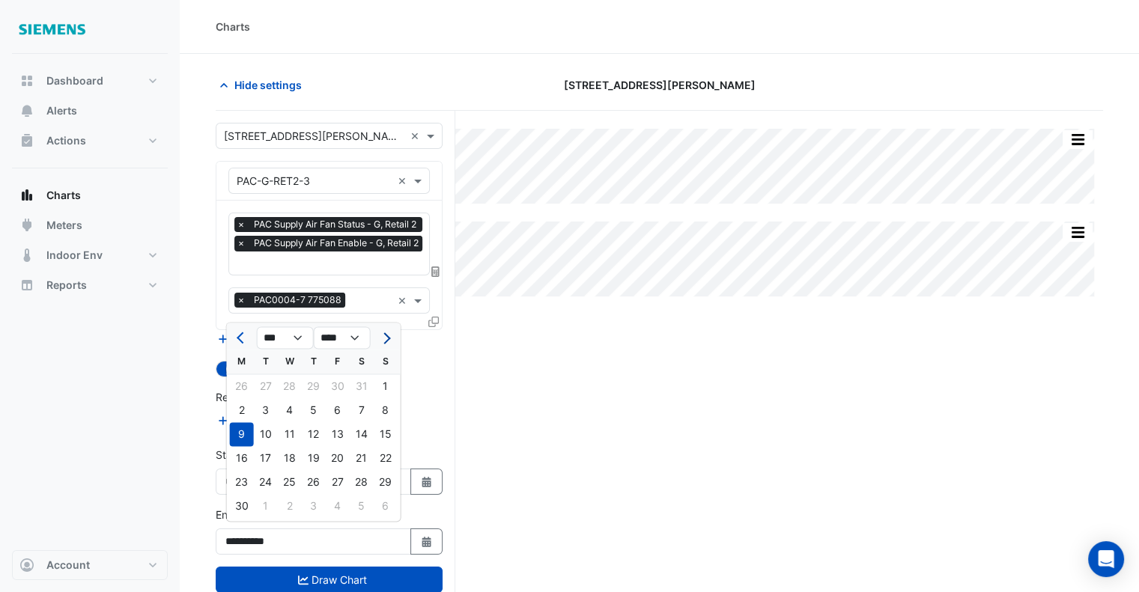
click at [390, 338] on button "Next month" at bounding box center [386, 338] width 18 height 24
click at [389, 338] on button "Next month" at bounding box center [386, 338] width 18 height 24
select select "*"
click at [246, 482] on div "25" at bounding box center [242, 482] width 24 height 24
type input "**********"
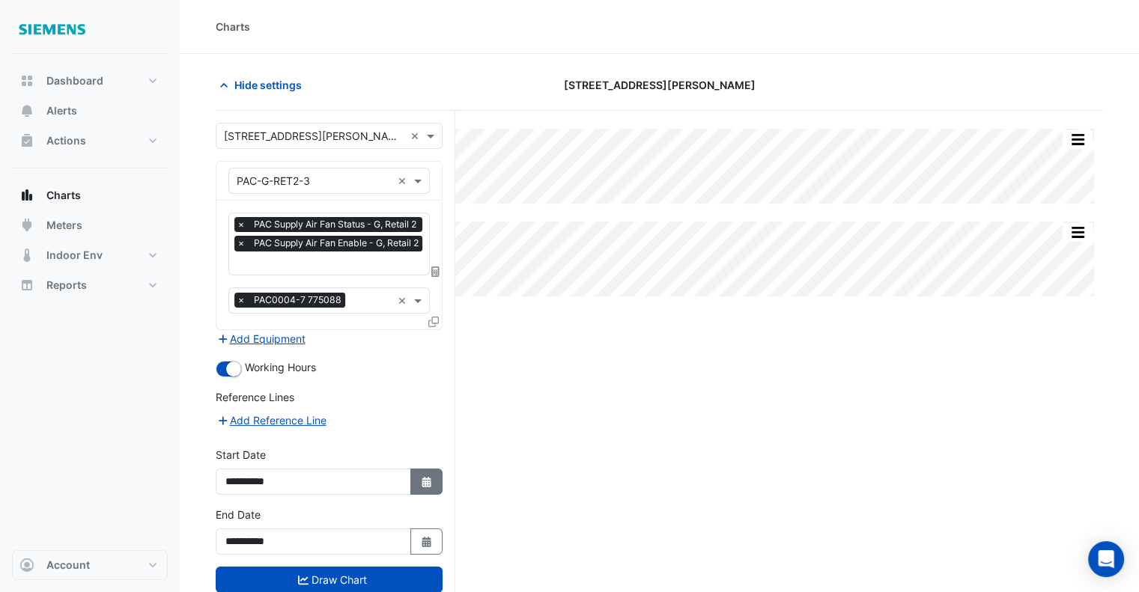
click at [431, 477] on icon "Select Date" at bounding box center [426, 482] width 13 height 10
select select "*"
select select "****"
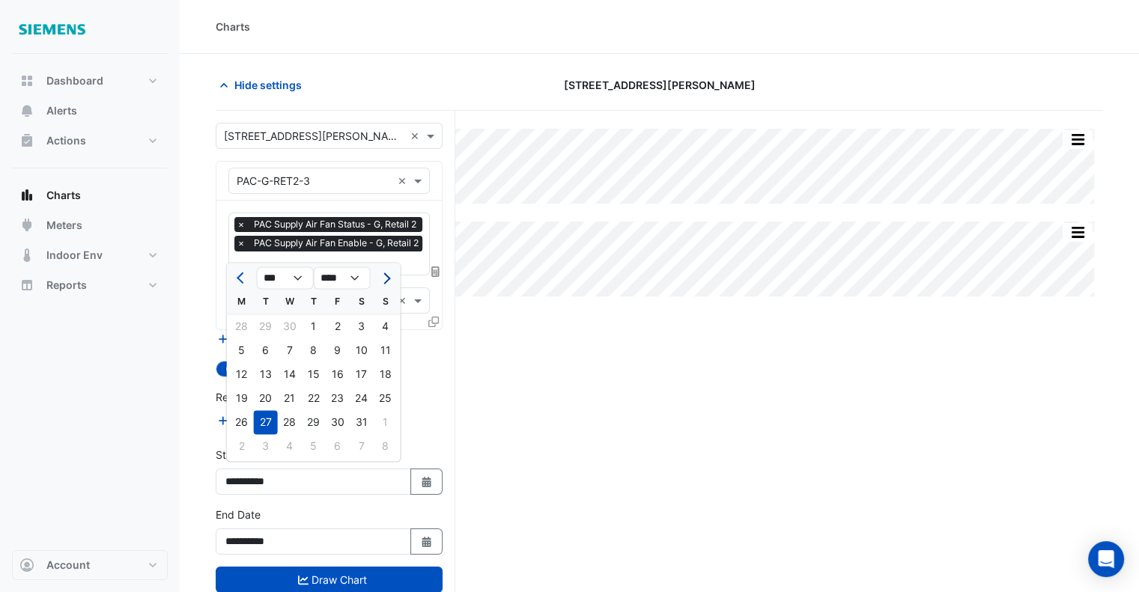
click at [379, 273] on button "Next month" at bounding box center [386, 278] width 18 height 24
click at [378, 274] on button "Next month" at bounding box center [386, 278] width 18 height 24
select select "*"
click at [250, 395] on div "18" at bounding box center [242, 398] width 24 height 24
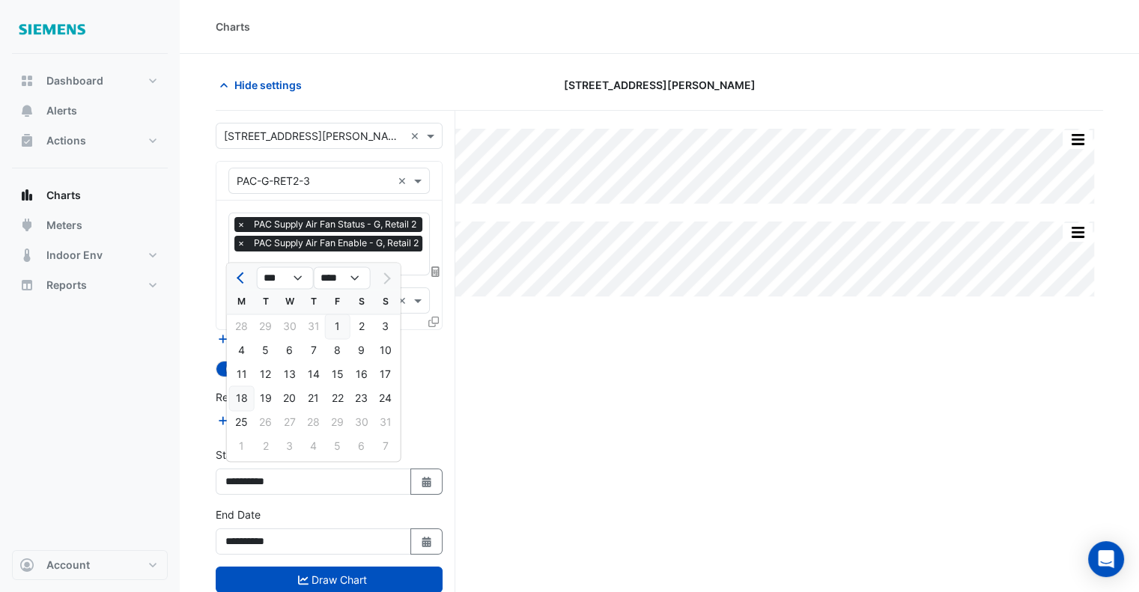
type input "**********"
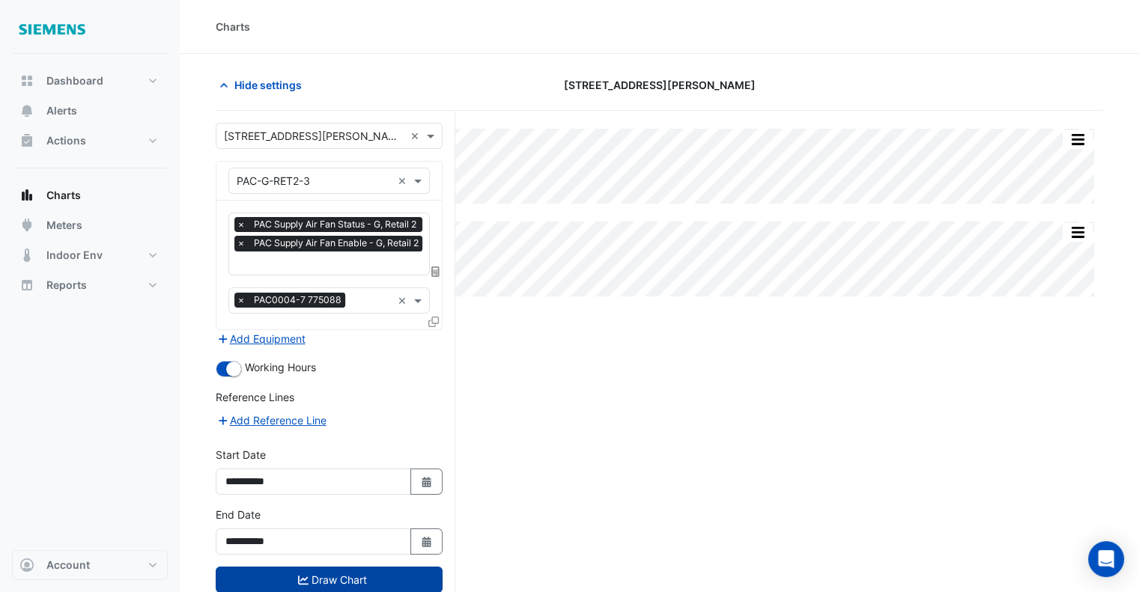
click at [365, 577] on button "Draw Chart" at bounding box center [329, 580] width 227 height 26
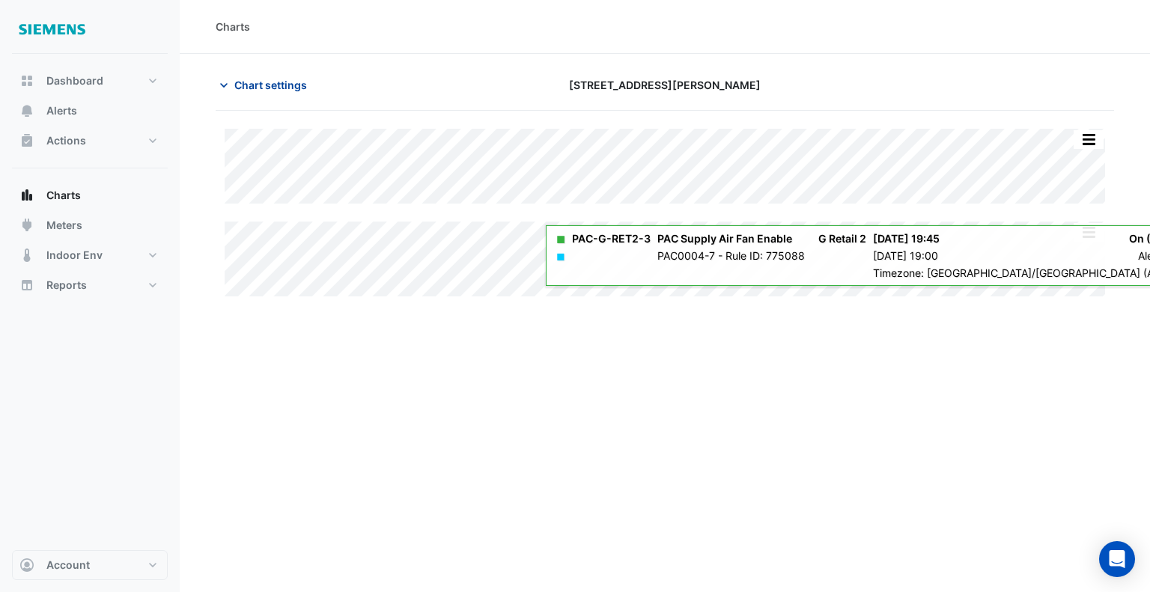
click at [235, 82] on span "Chart settings" at bounding box center [270, 85] width 73 height 16
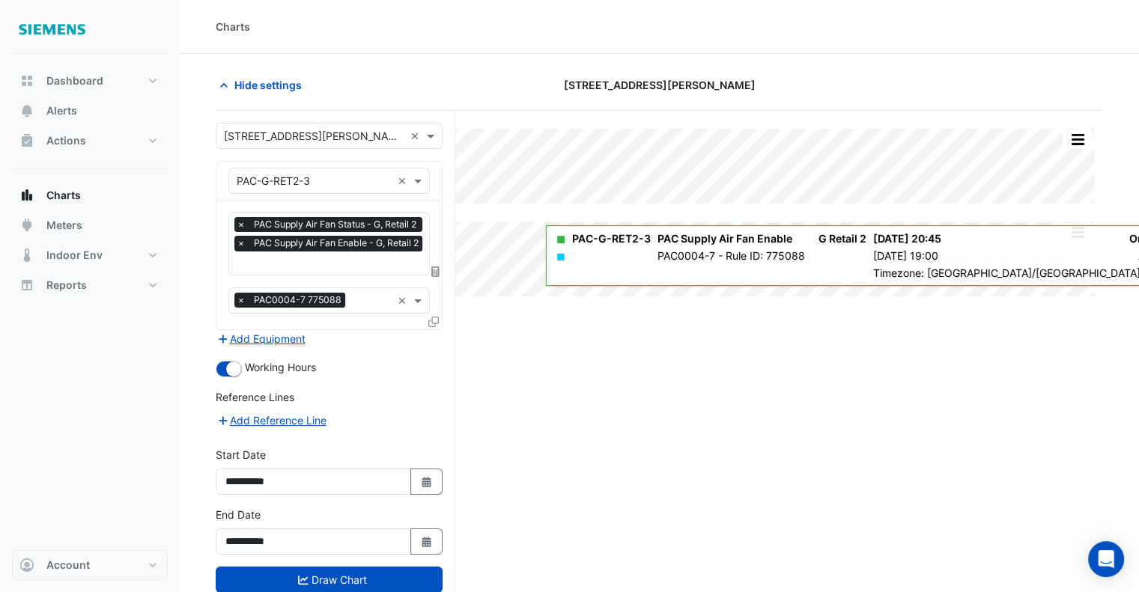
click at [401, 260] on input "text" at bounding box center [331, 265] width 189 height 16
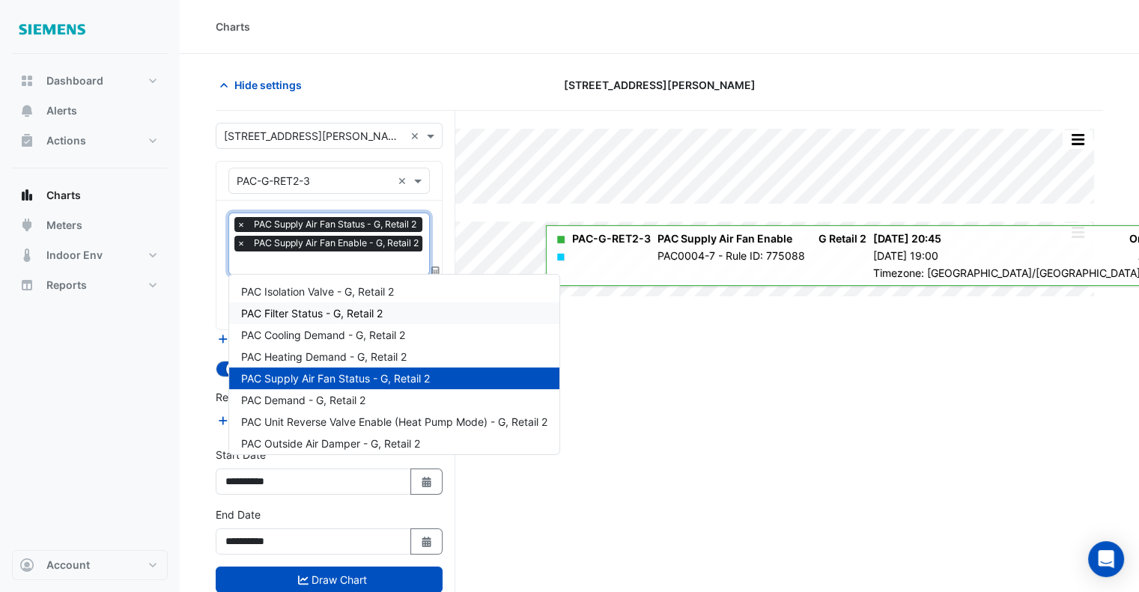
scroll to position [75, 0]
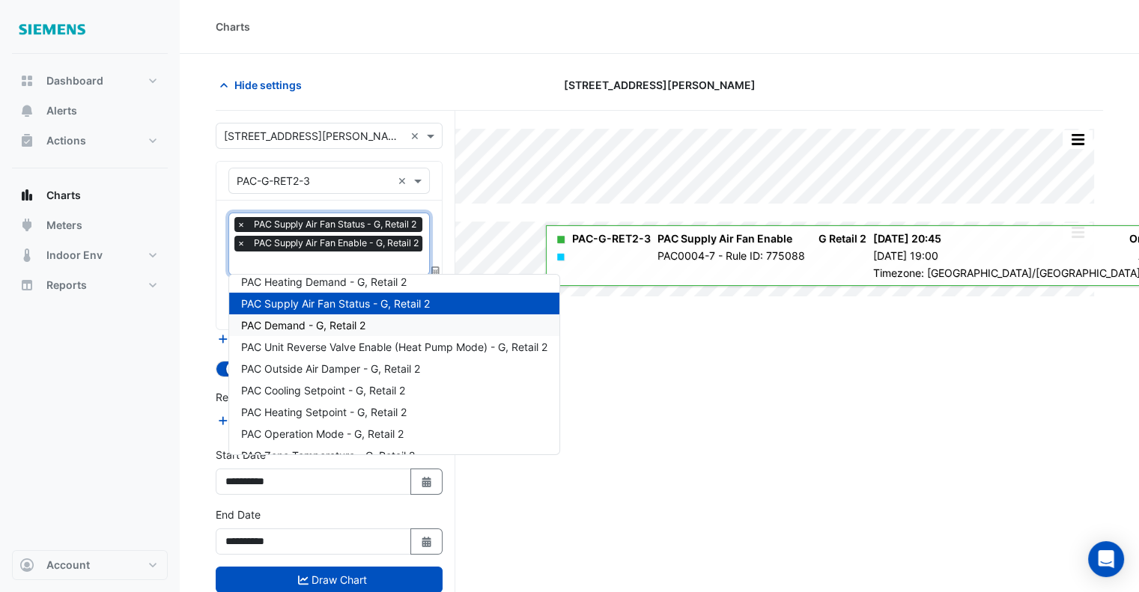
click at [344, 324] on span "PAC Demand - G, Retail 2" at bounding box center [303, 325] width 124 height 13
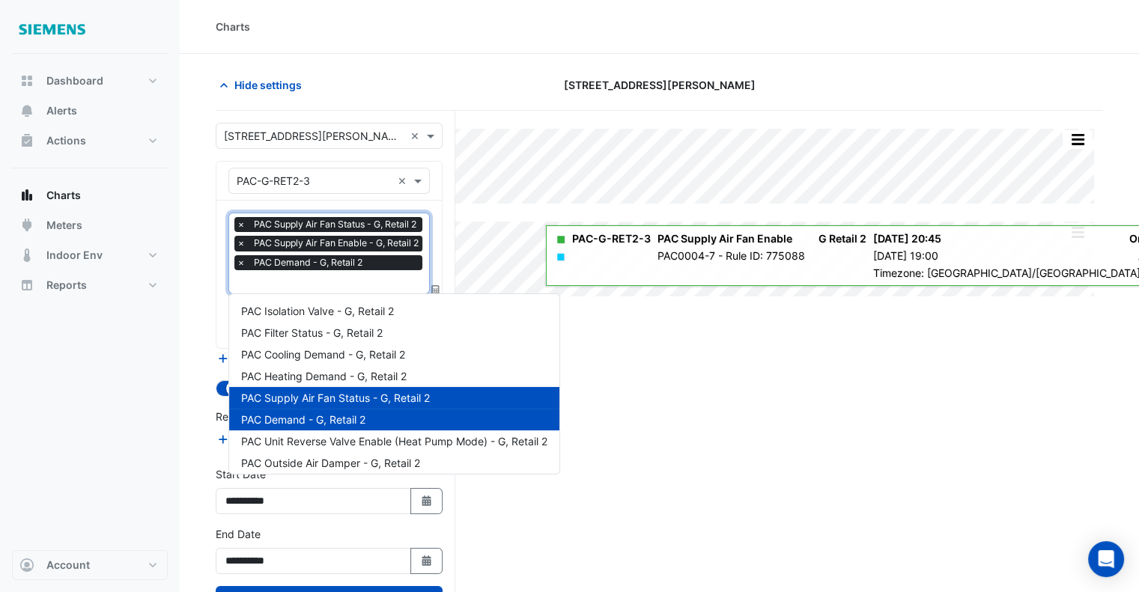
click at [300, 284] on input "text" at bounding box center [331, 284] width 189 height 16
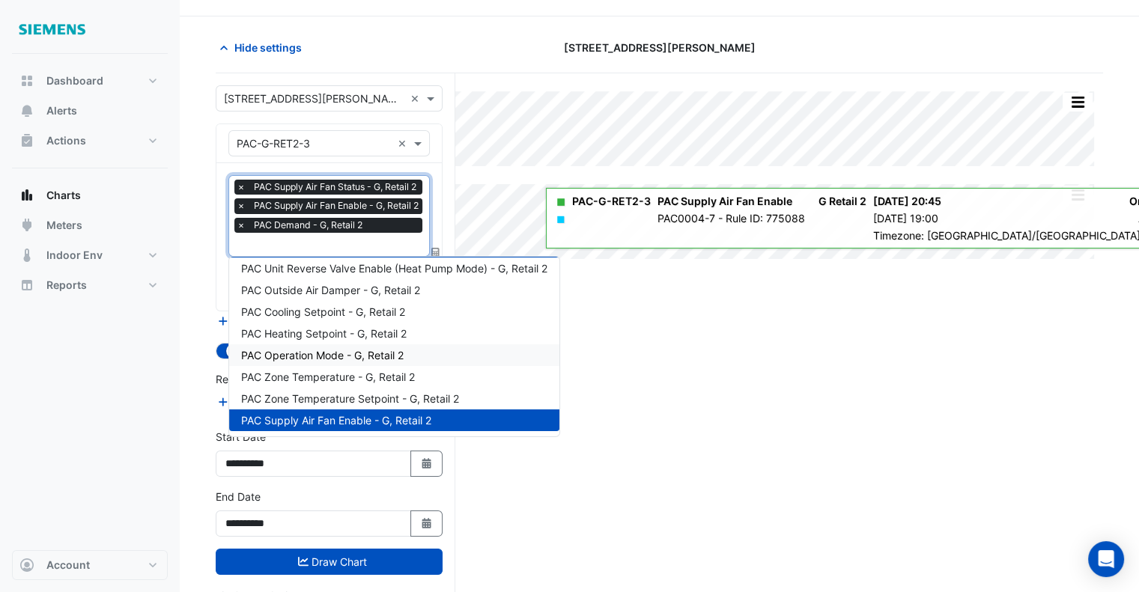
scroll to position [56, 0]
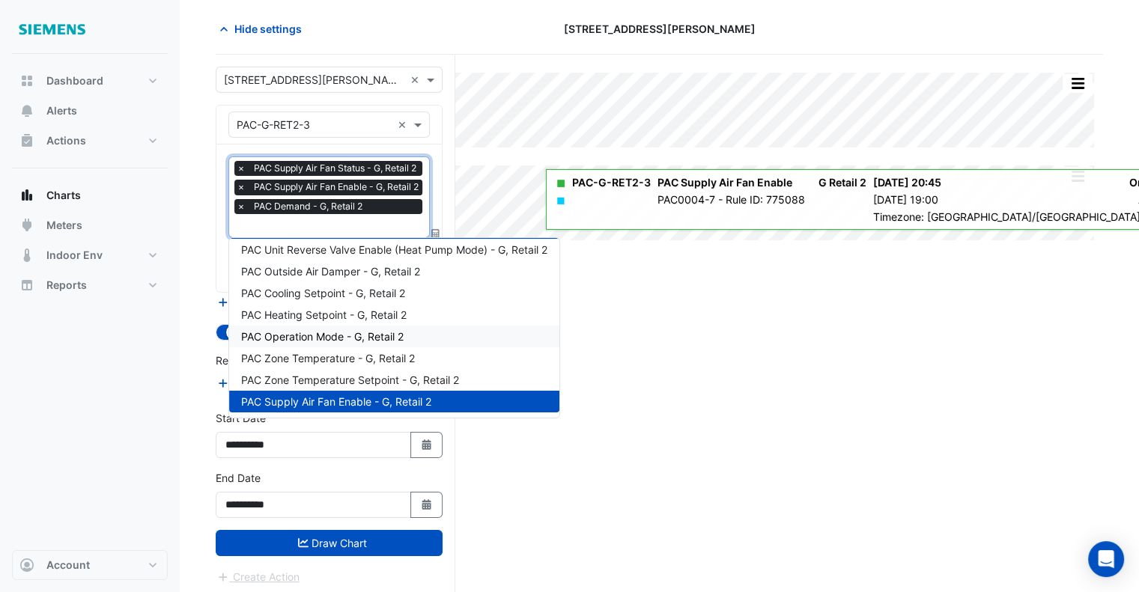
click at [314, 335] on span "PAC Operation Mode - G, Retail 2" at bounding box center [322, 336] width 162 height 13
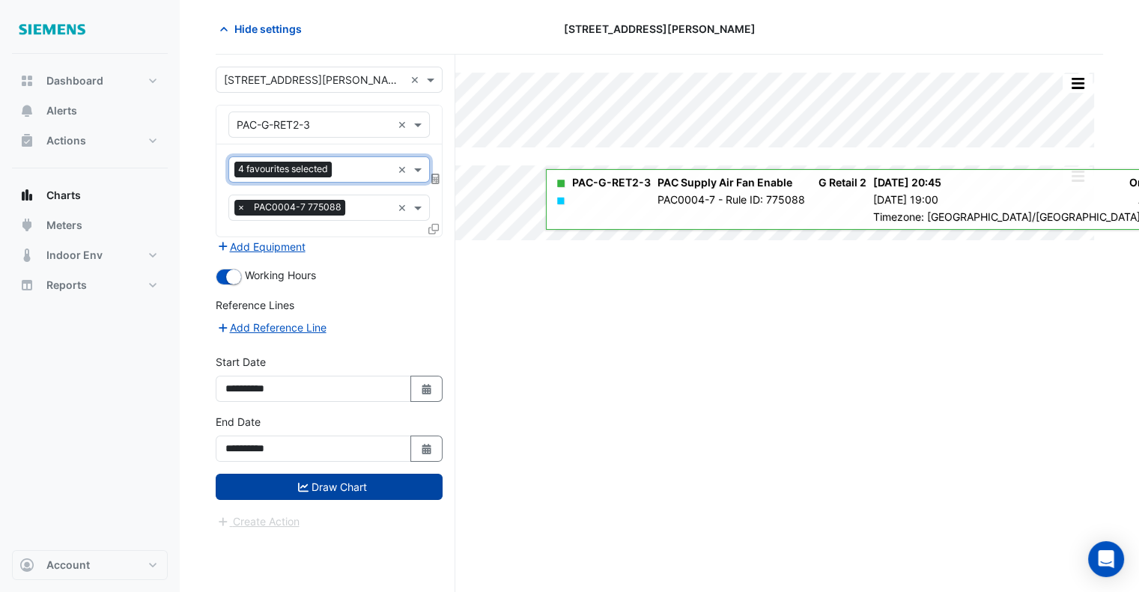
click at [289, 493] on button "Draw Chart" at bounding box center [329, 487] width 227 height 26
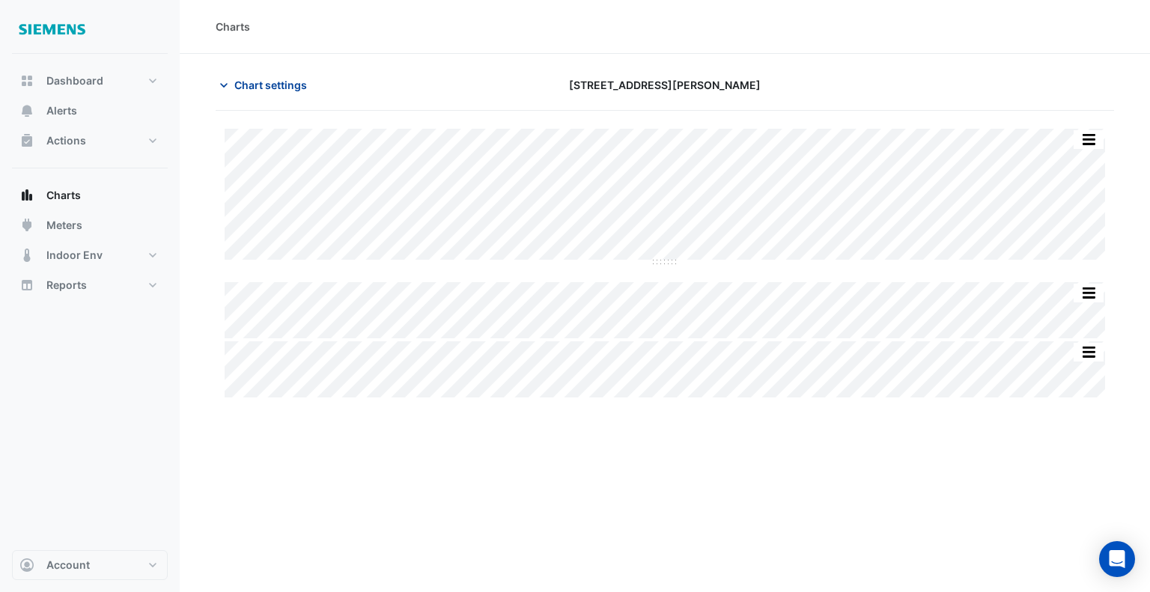
click at [243, 78] on span "Chart settings" at bounding box center [270, 85] width 73 height 16
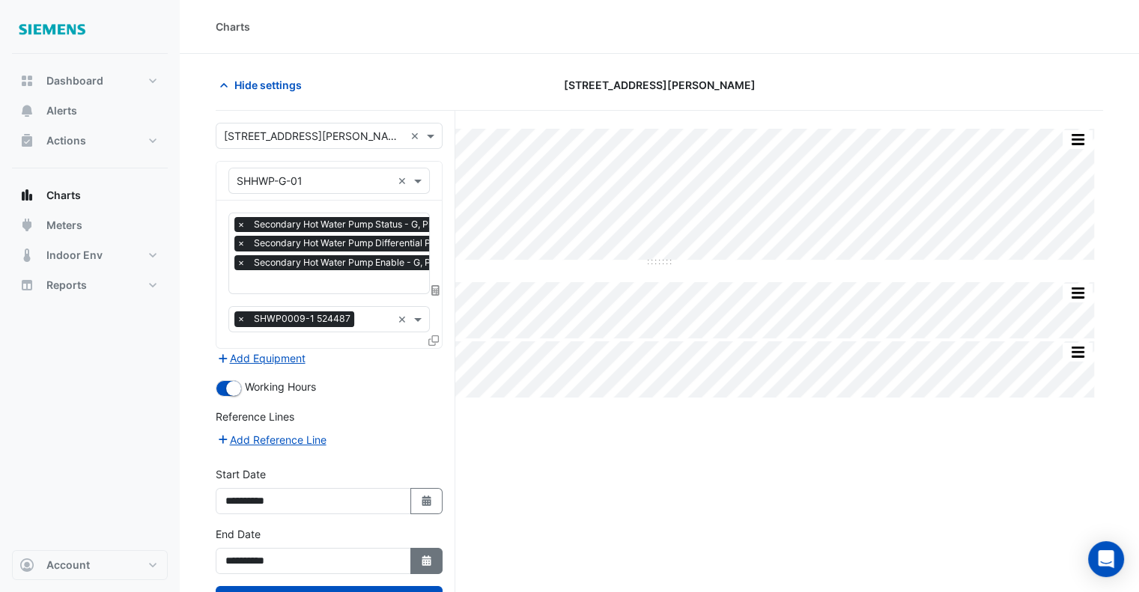
click at [419, 548] on button "Select Date" at bounding box center [426, 561] width 33 height 26
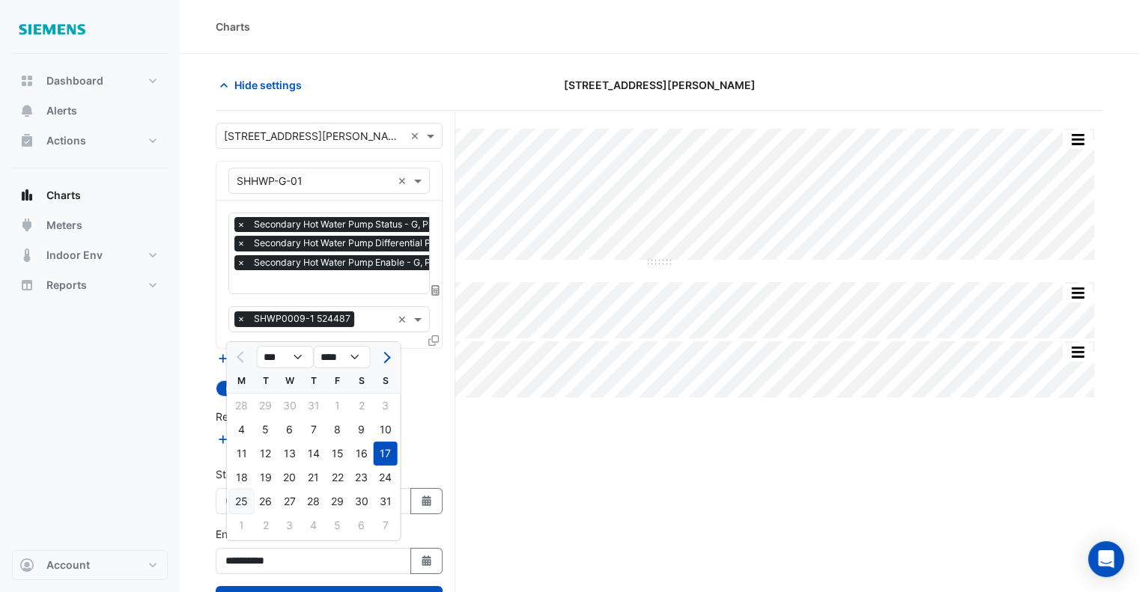
click at [247, 497] on div "25" at bounding box center [242, 502] width 24 height 24
type input "**********"
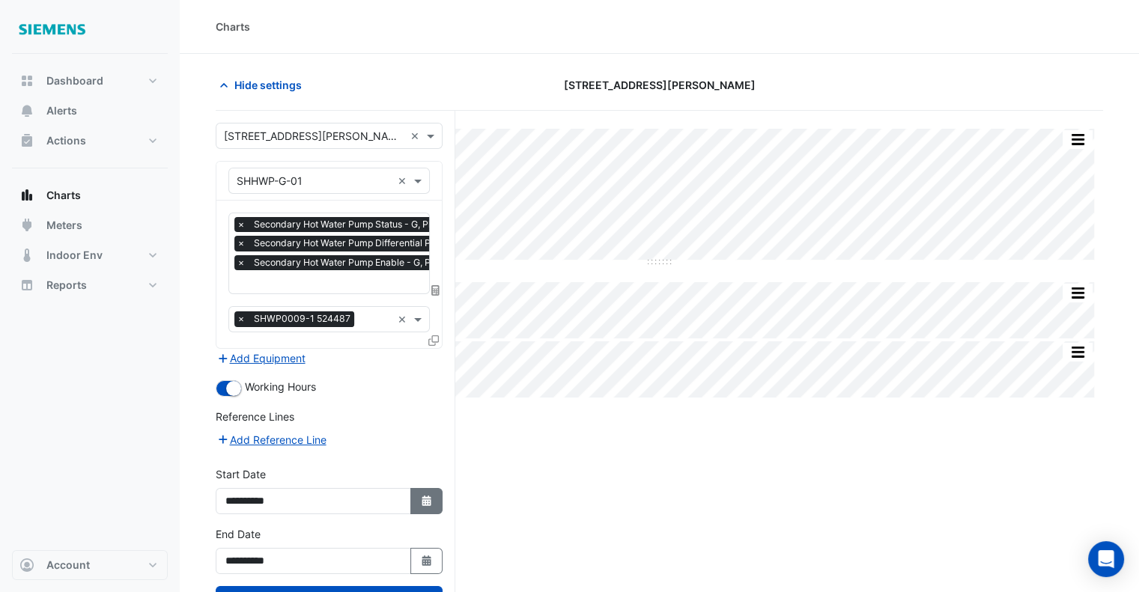
click at [416, 498] on button "Select Date" at bounding box center [426, 501] width 33 height 26
select select "*"
select select "****"
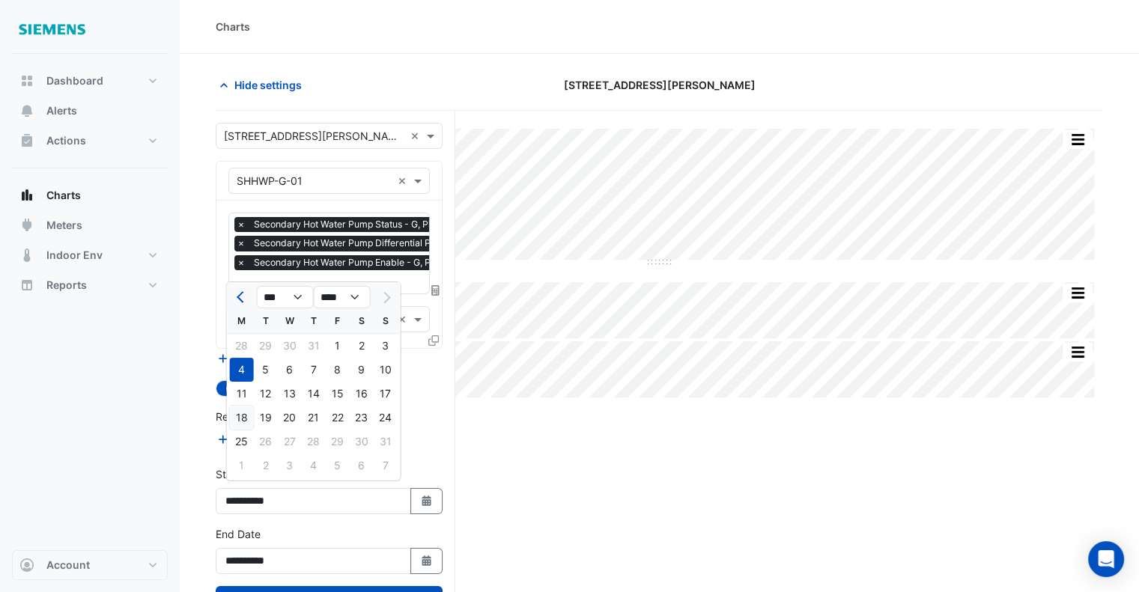
click at [248, 407] on div "18" at bounding box center [242, 418] width 24 height 24
type input "**********"
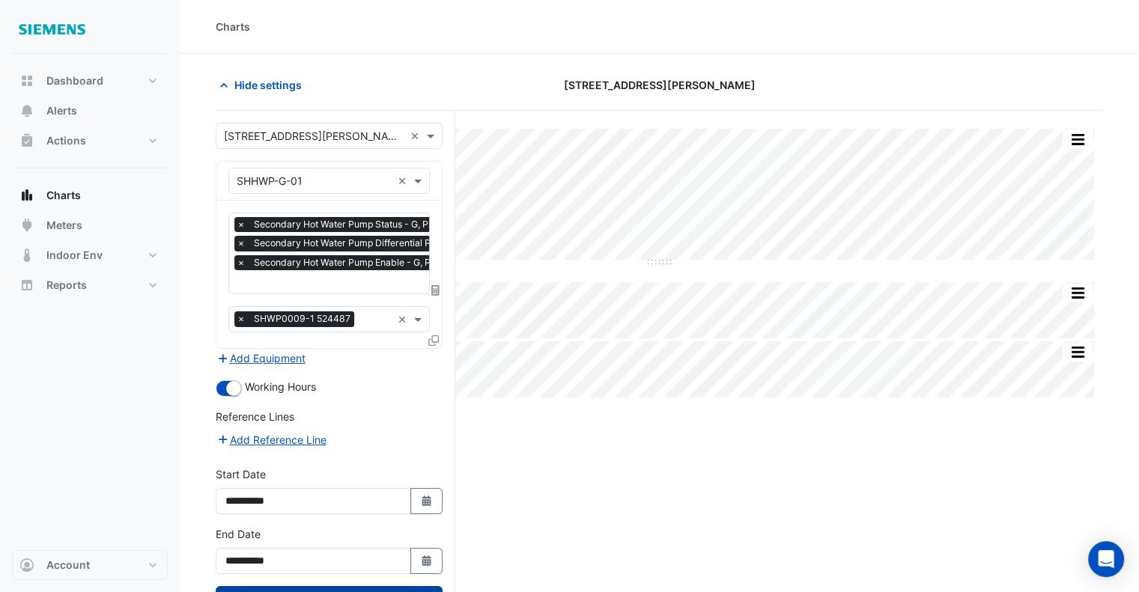
click at [339, 586] on button "Draw Chart" at bounding box center [329, 599] width 227 height 26
